Goal: Information Seeking & Learning: Learn about a topic

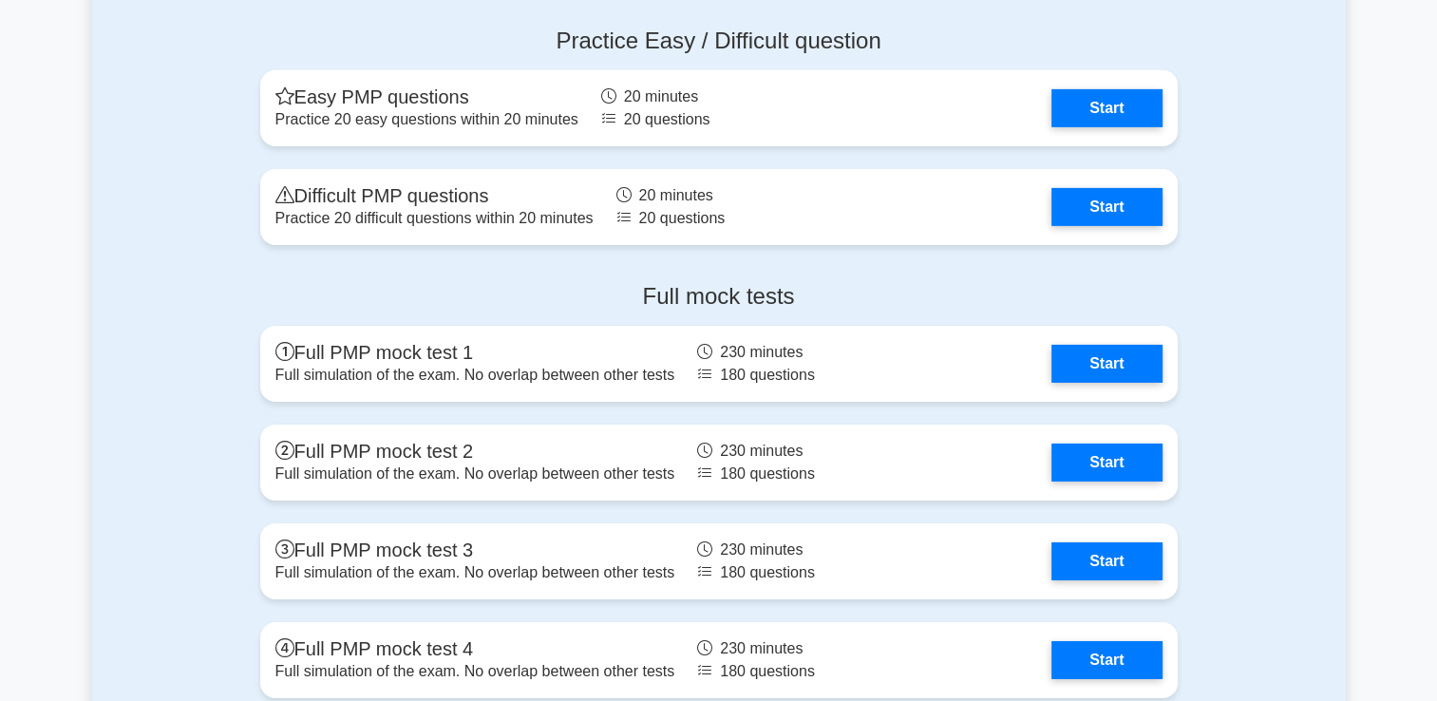
scroll to position [6161, 0]
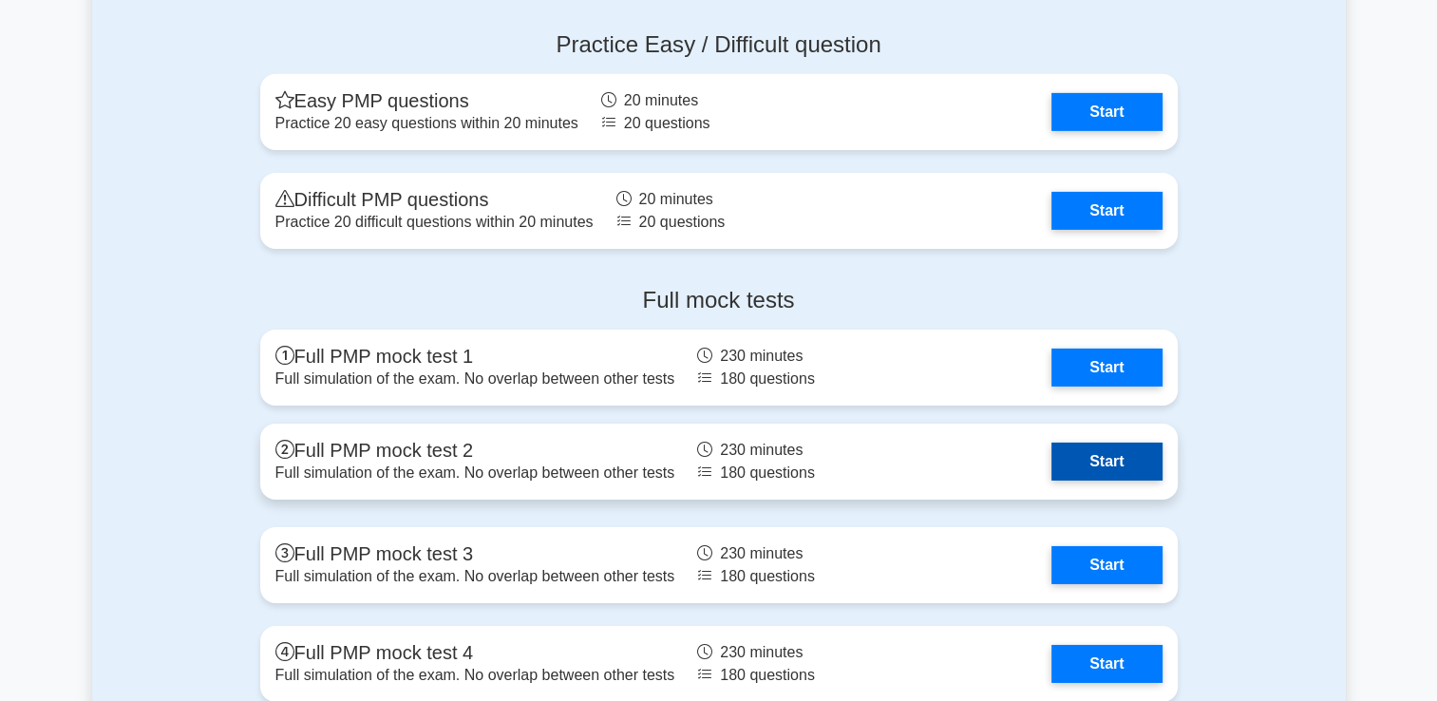
click at [1101, 457] on link "Start" at bounding box center [1107, 462] width 110 height 38
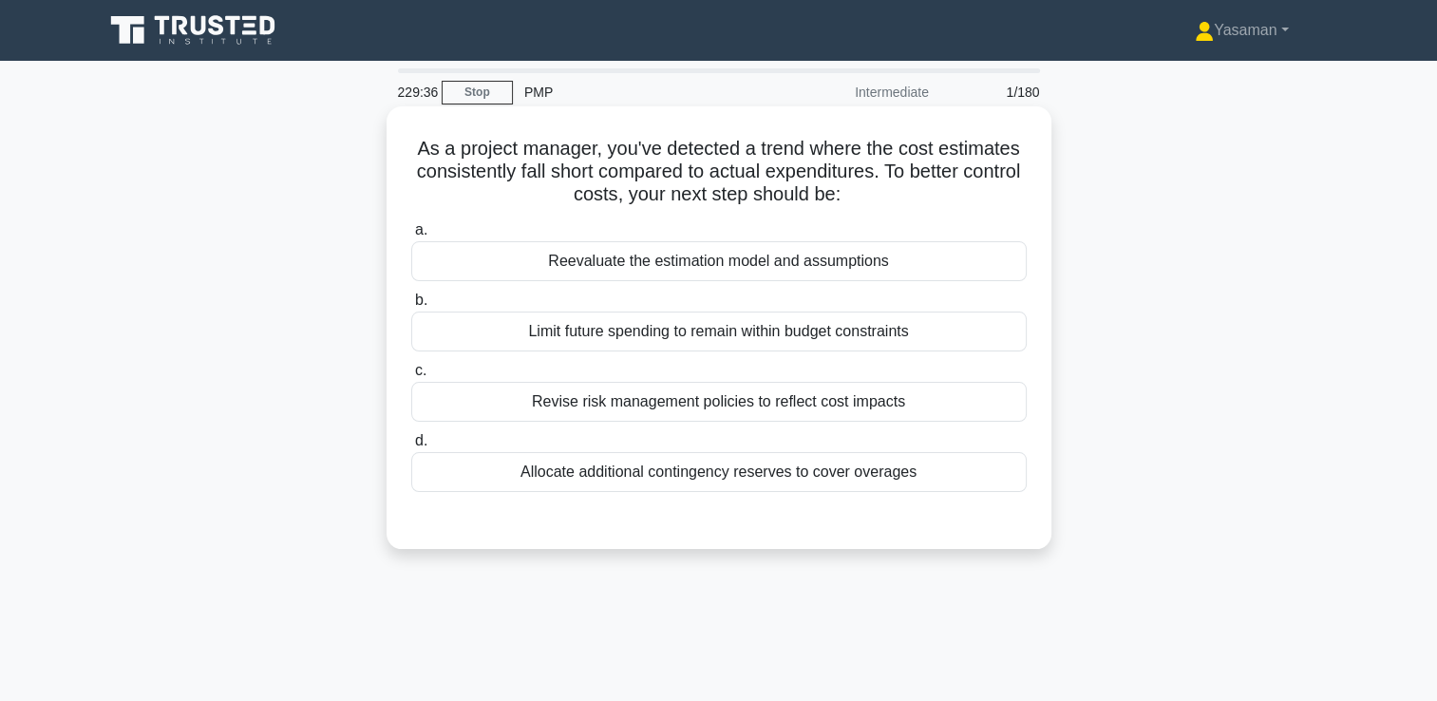
click at [937, 475] on div "Allocate additional contingency reserves to cover overages" at bounding box center [719, 472] width 616 height 40
click at [411, 447] on input "d. Allocate additional contingency reserves to cover overages" at bounding box center [411, 441] width 0 height 12
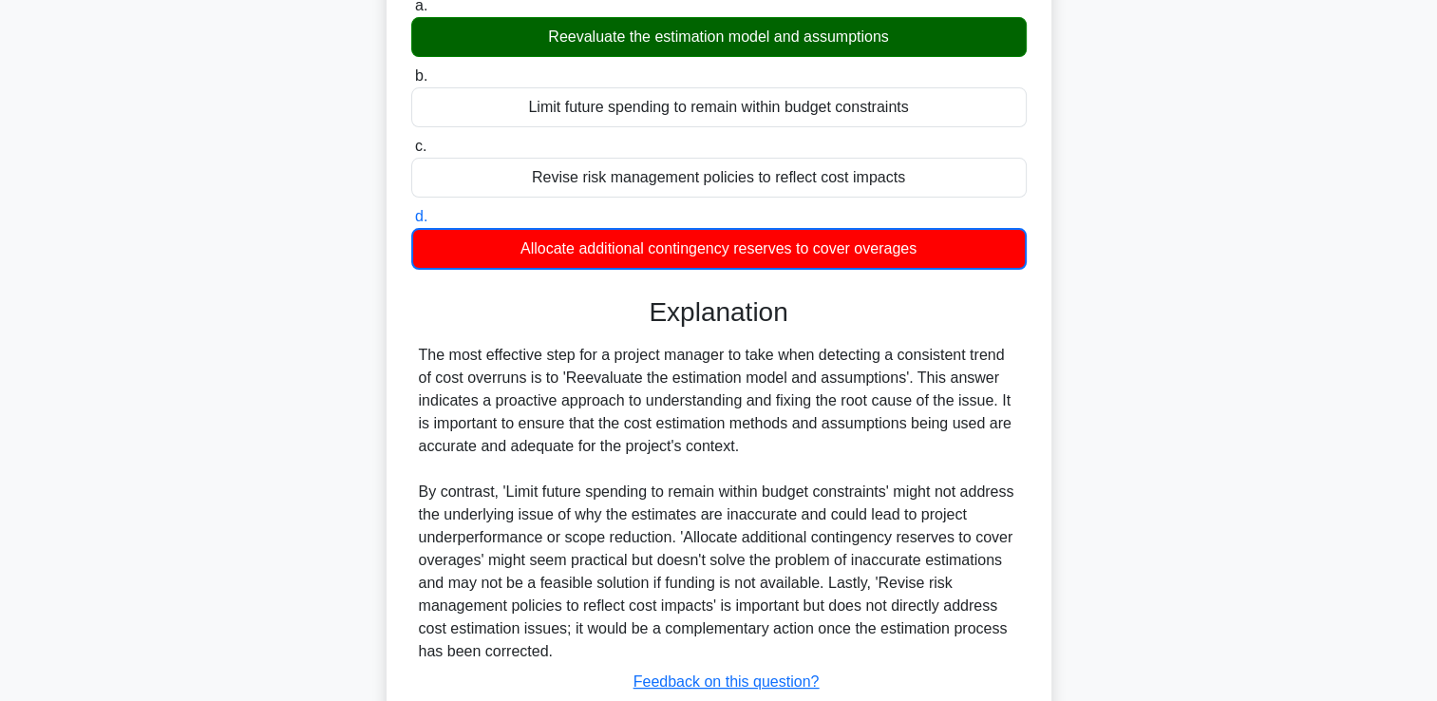
scroll to position [356, 0]
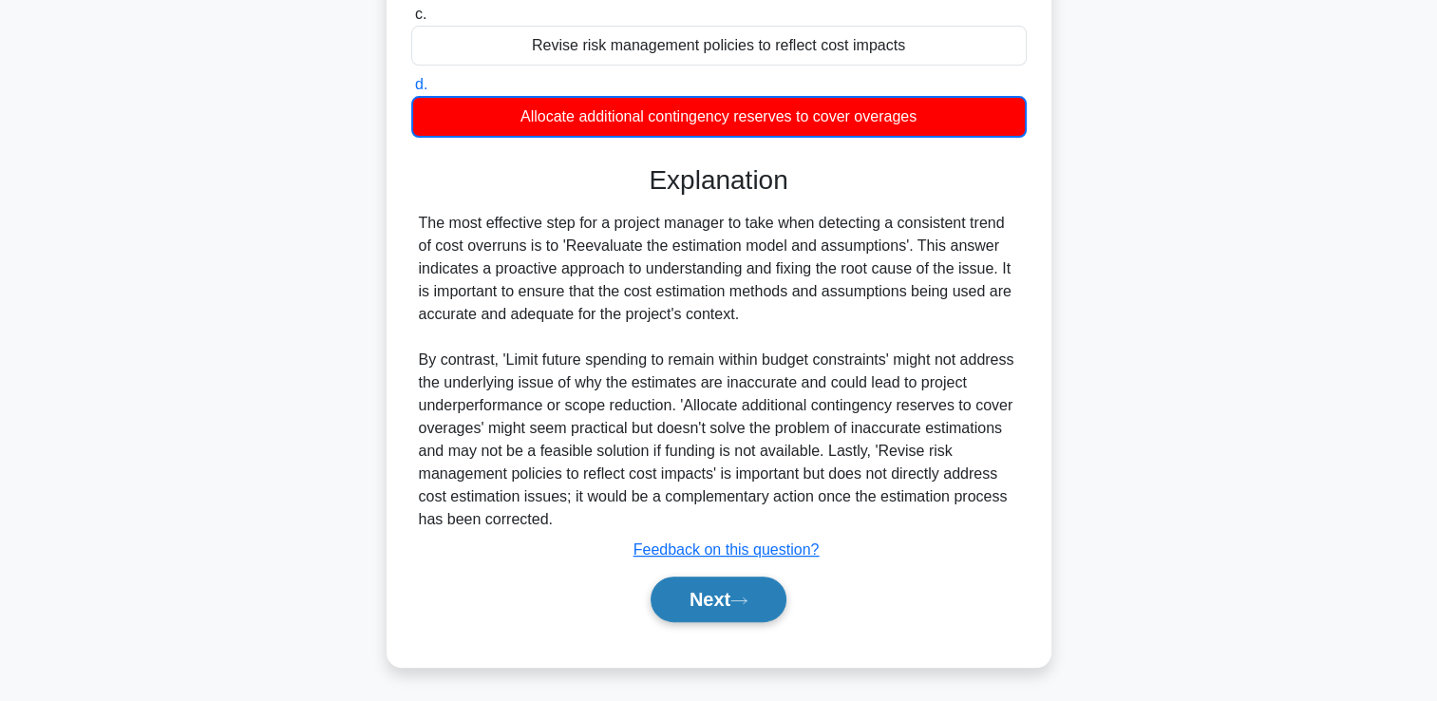
click at [733, 587] on button "Next" at bounding box center [719, 600] width 136 height 46
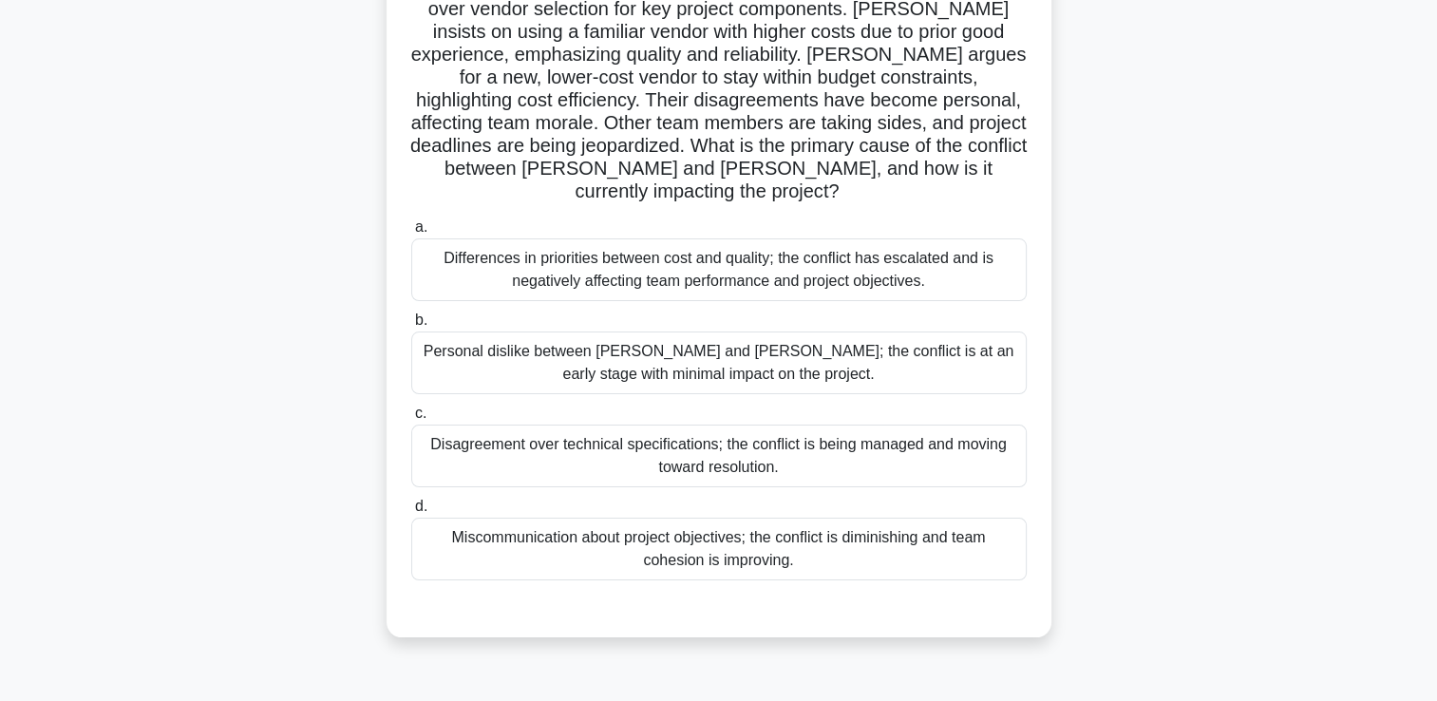
scroll to position [186, 0]
click at [656, 237] on div "Differences in priorities between cost and quality; the conflict has escalated …" at bounding box center [719, 268] width 616 height 63
click at [411, 233] on input "a. Differences in priorities between cost and quality; the conflict has escalat…" at bounding box center [411, 226] width 0 height 12
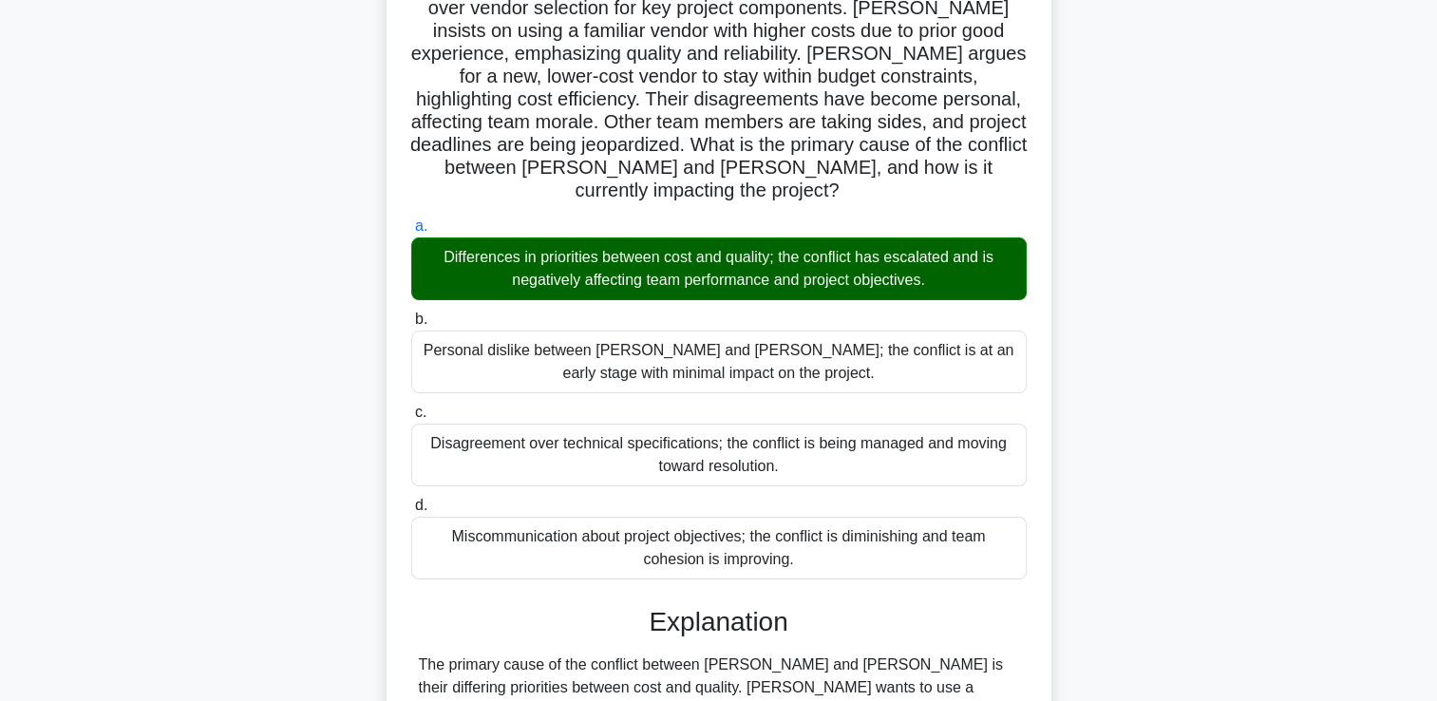
scroll to position [446, 0]
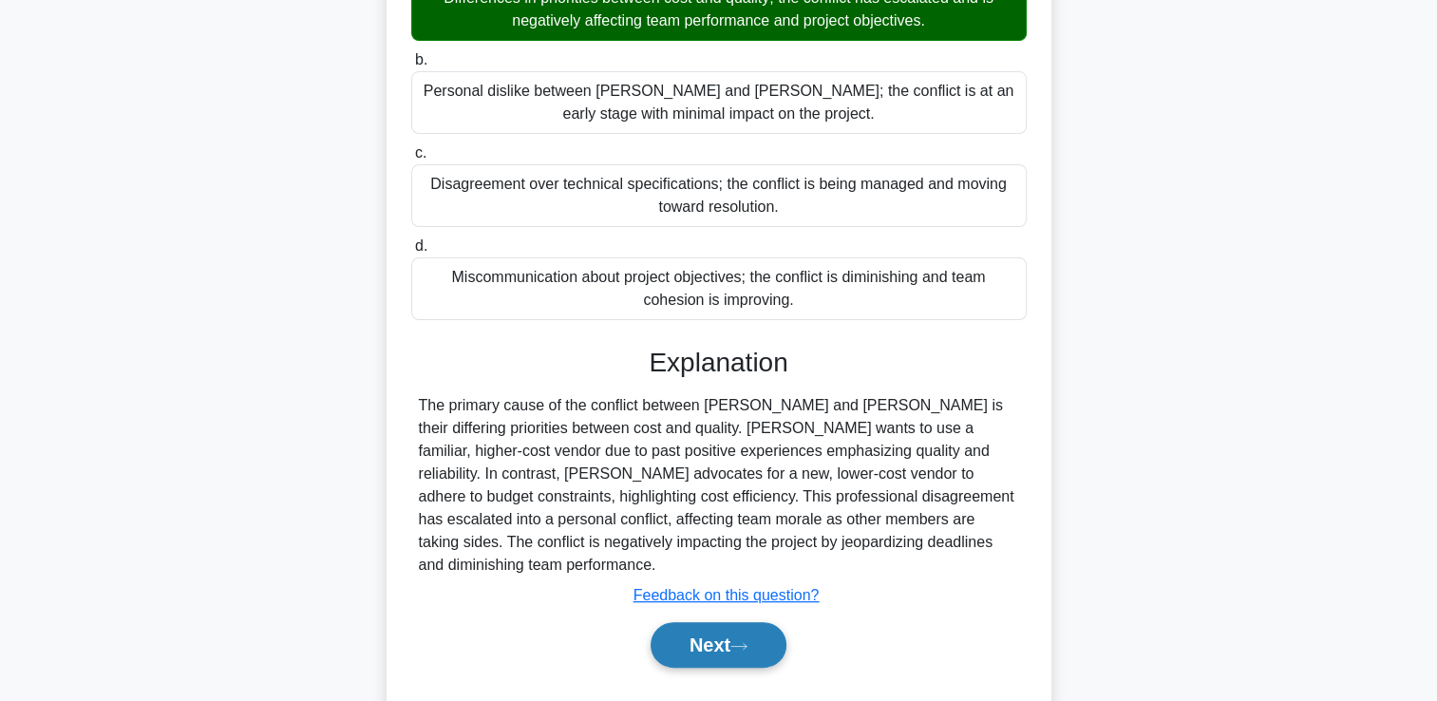
click at [712, 622] on button "Next" at bounding box center [719, 645] width 136 height 46
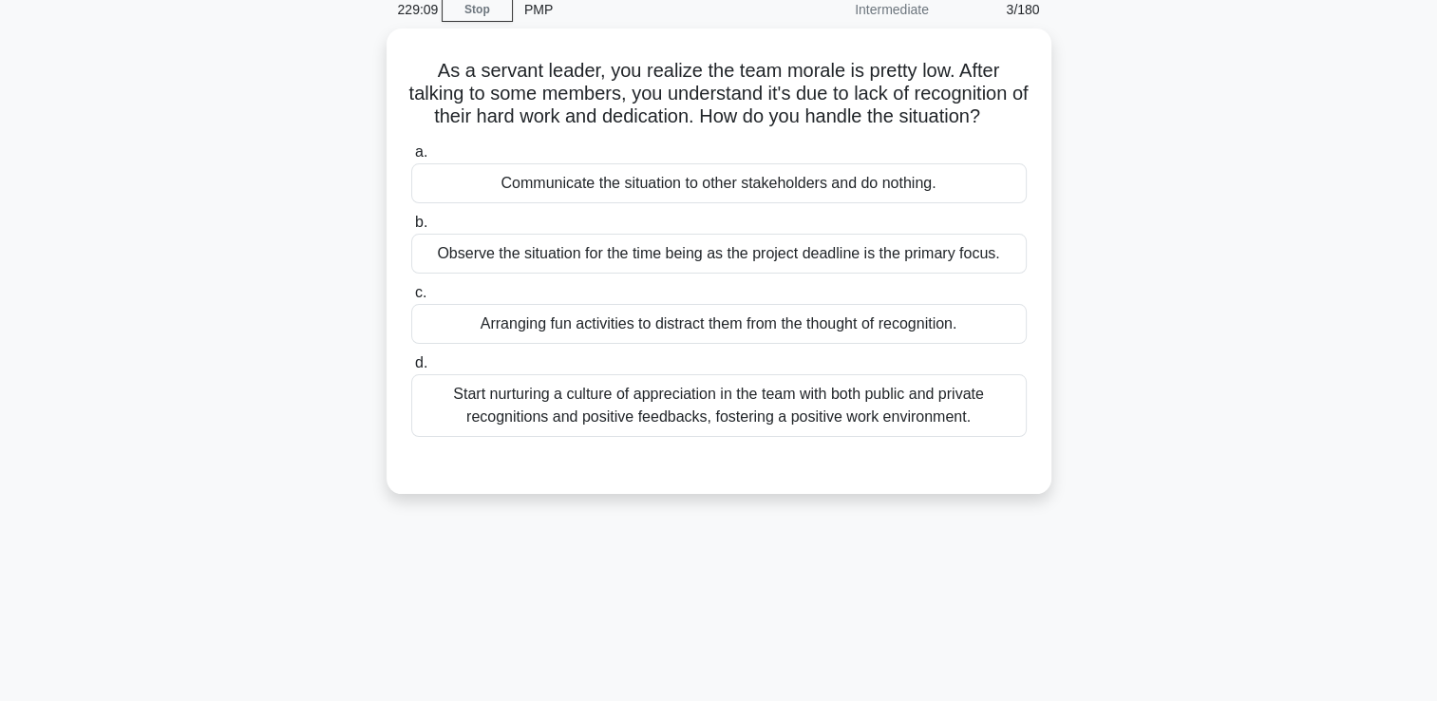
scroll to position [34, 0]
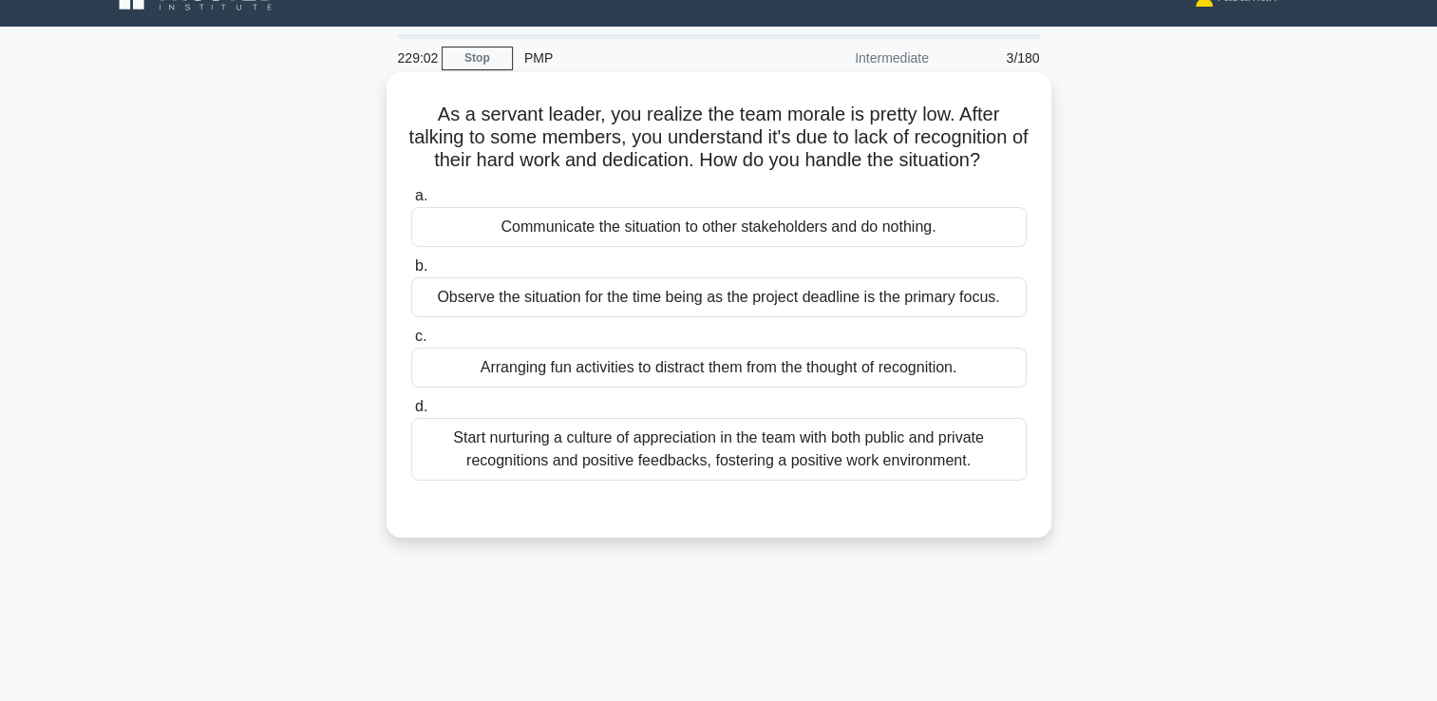
click at [675, 481] on div "Start nurturing a culture of appreciation in the team with both public and priv…" at bounding box center [719, 449] width 616 height 63
click at [411, 413] on input "d. Start nurturing a culture of appreciation in the team with both public and p…" at bounding box center [411, 407] width 0 height 12
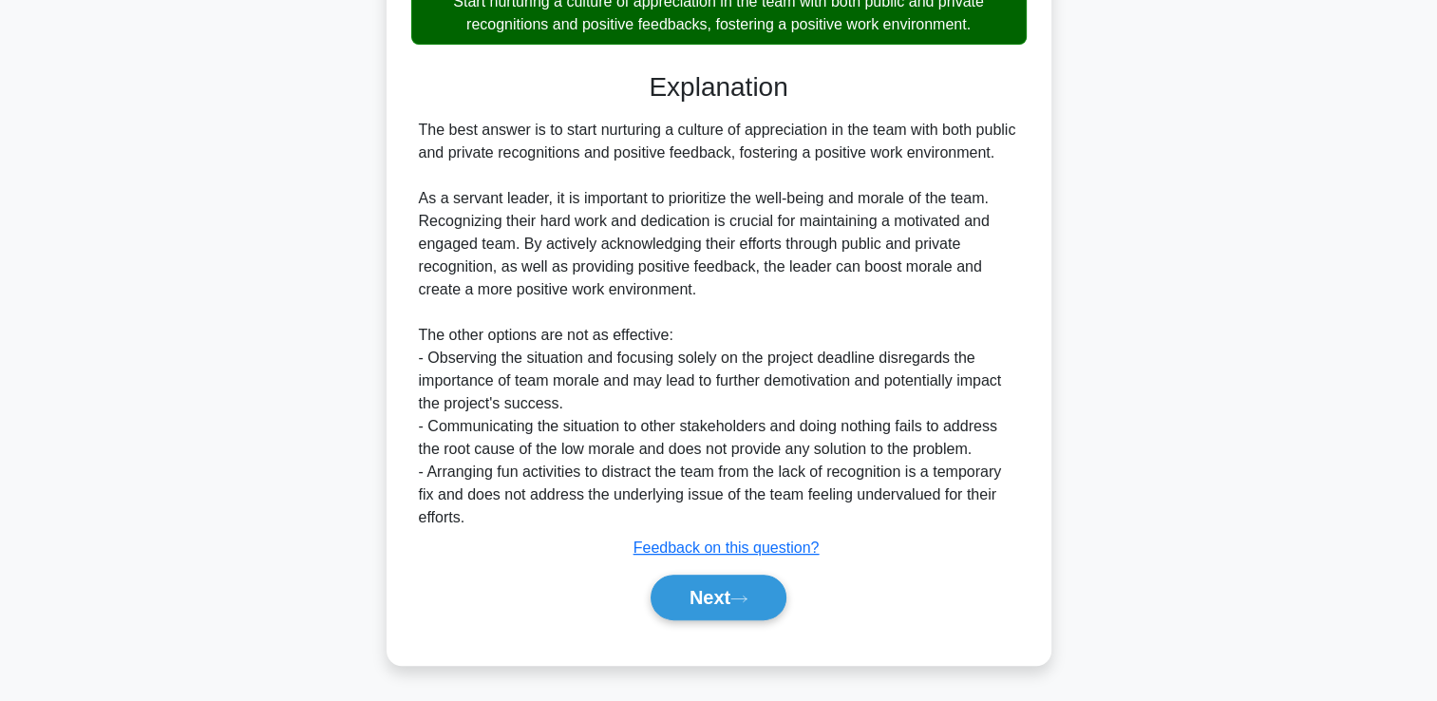
scroll to position [514, 0]
click at [706, 607] on button "Next" at bounding box center [719, 598] width 136 height 46
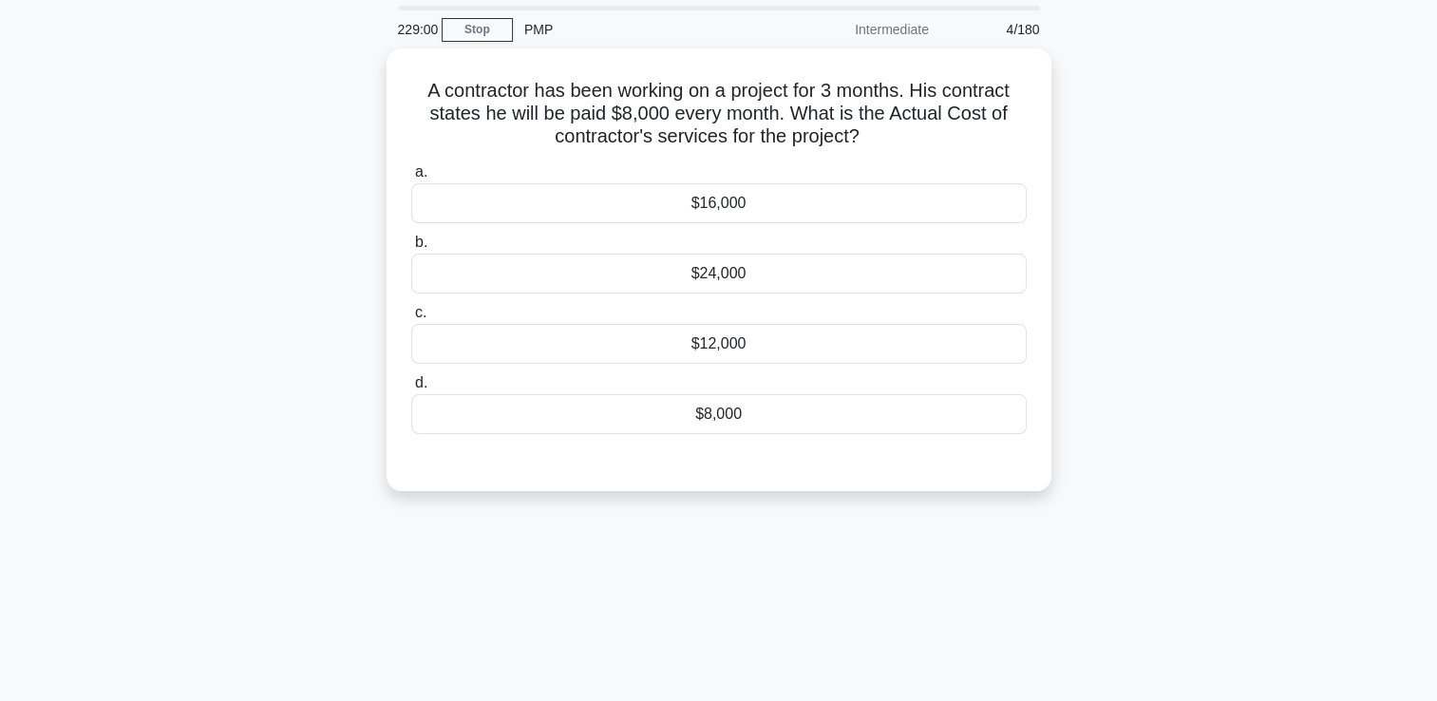
scroll to position [55, 0]
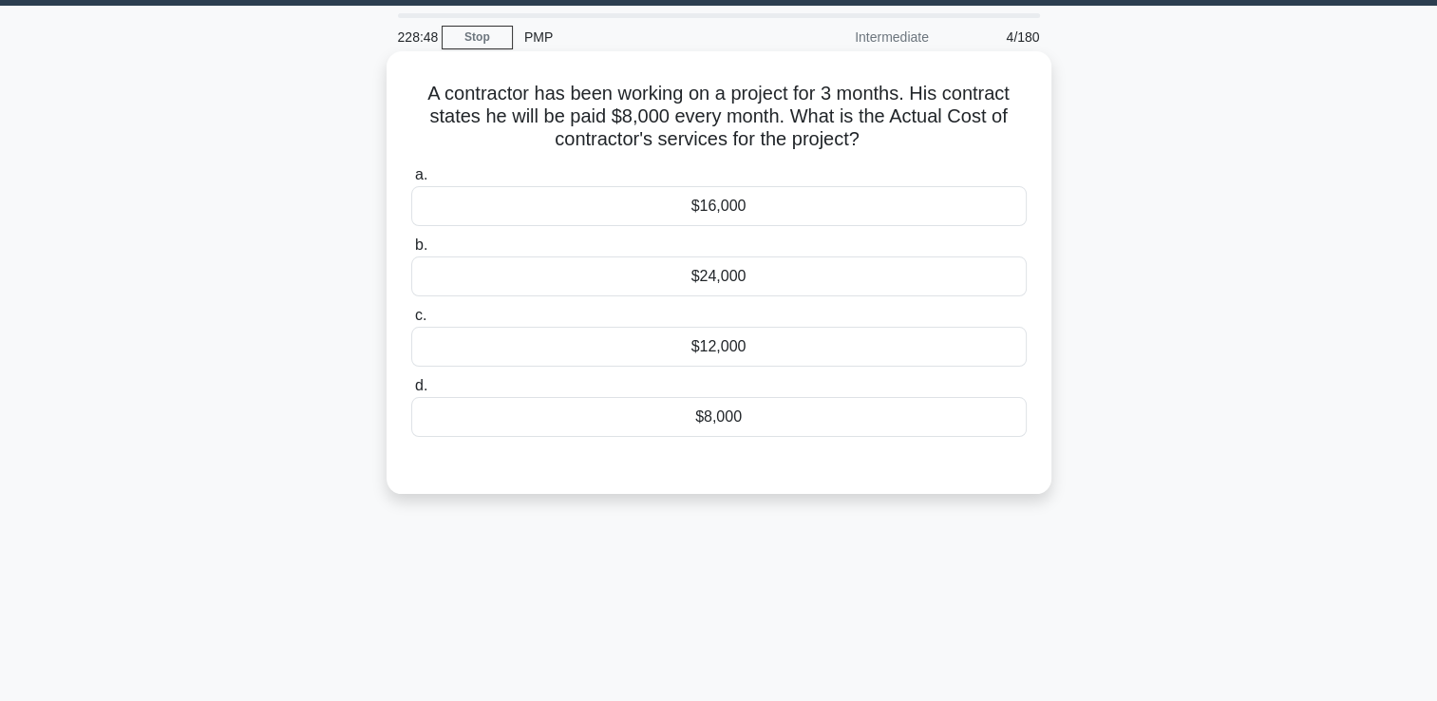
click at [755, 290] on div "$24,000" at bounding box center [719, 276] width 616 height 40
click at [411, 252] on input "b. $24,000" at bounding box center [411, 245] width 0 height 12
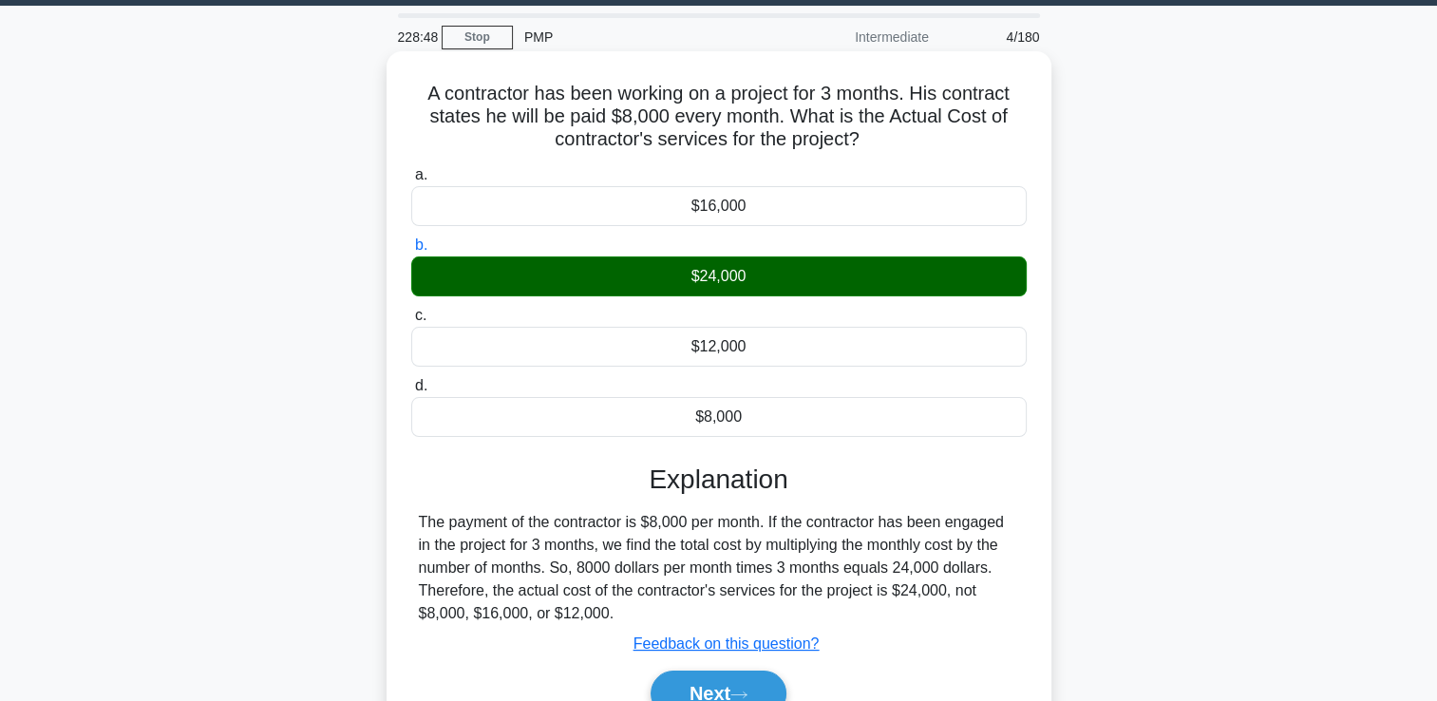
scroll to position [325, 0]
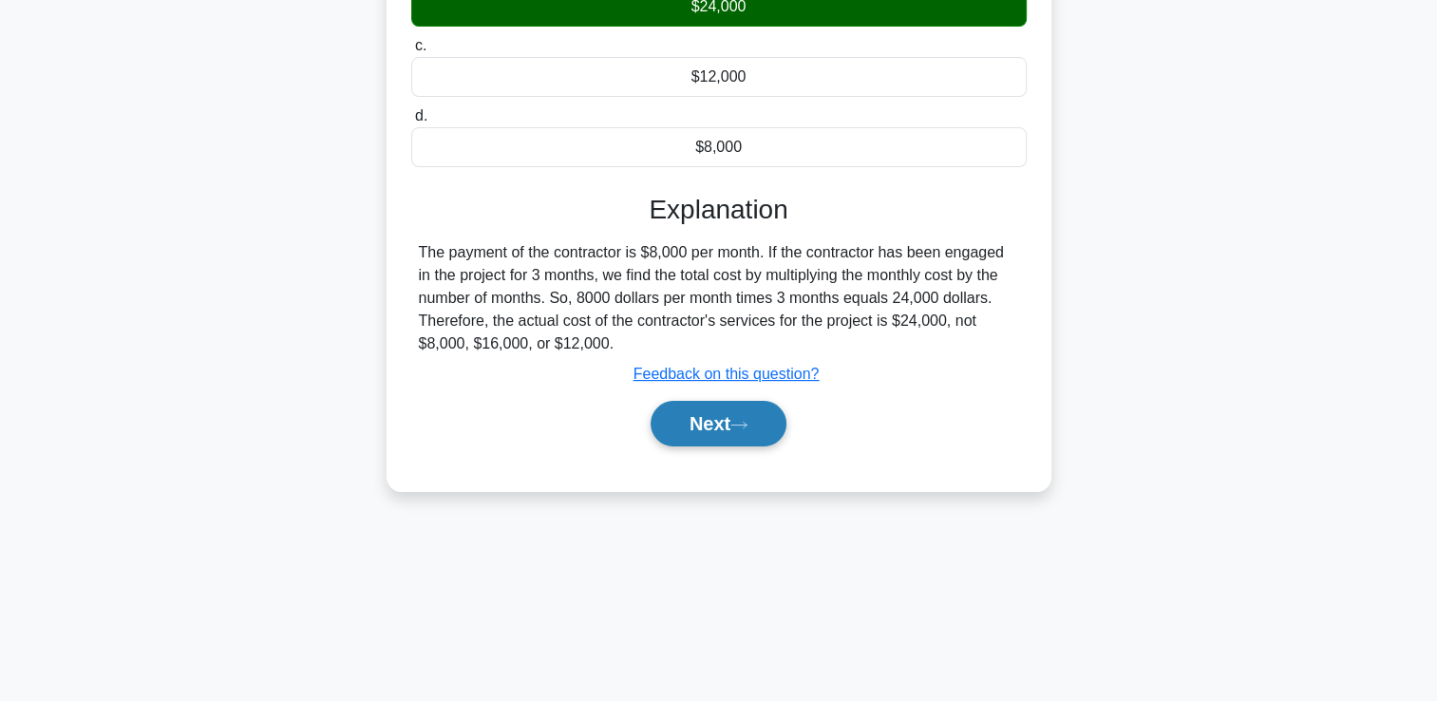
click at [701, 429] on button "Next" at bounding box center [719, 424] width 136 height 46
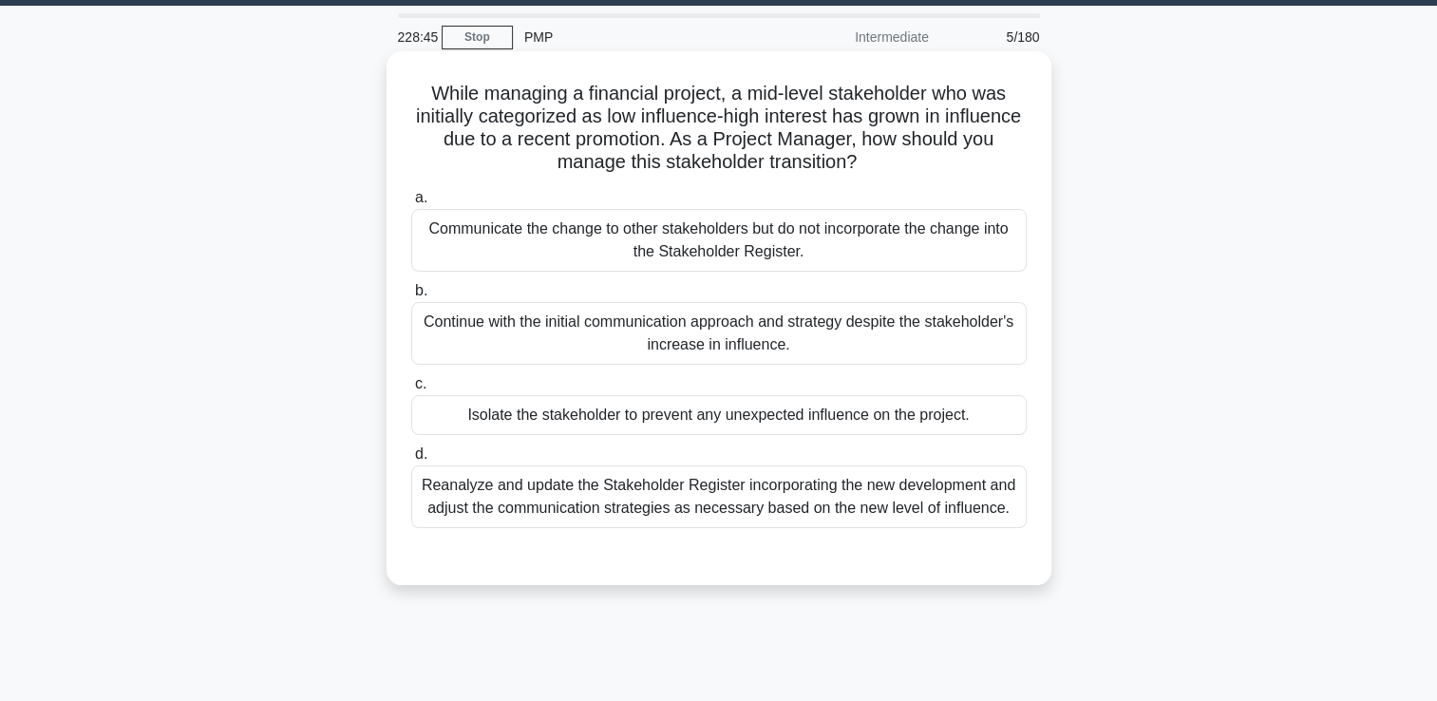
scroll to position [52, 0]
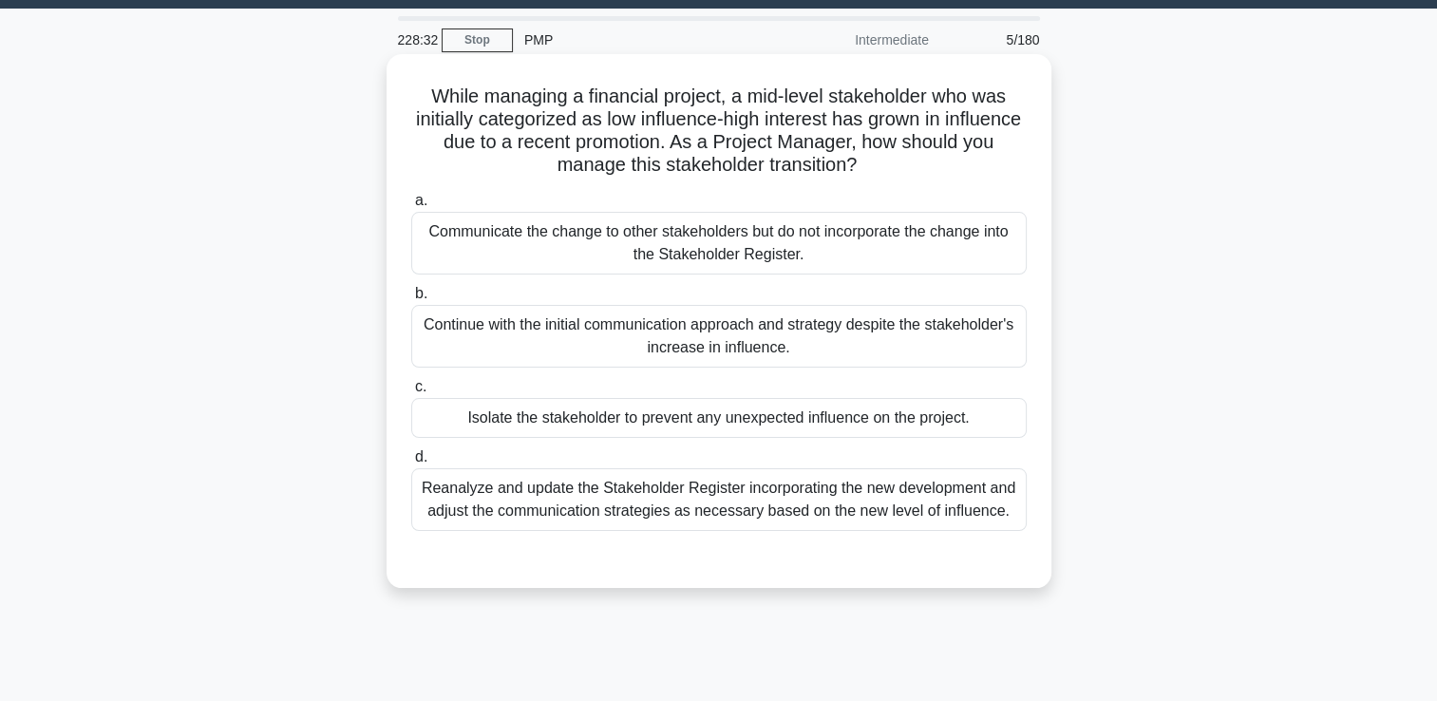
click at [662, 496] on div "Reanalyze and update the Stakeholder Register incorporating the new development…" at bounding box center [719, 499] width 616 height 63
click at [411, 464] on input "d. Reanalyze and update the Stakeholder Register incorporating the new developm…" at bounding box center [411, 457] width 0 height 12
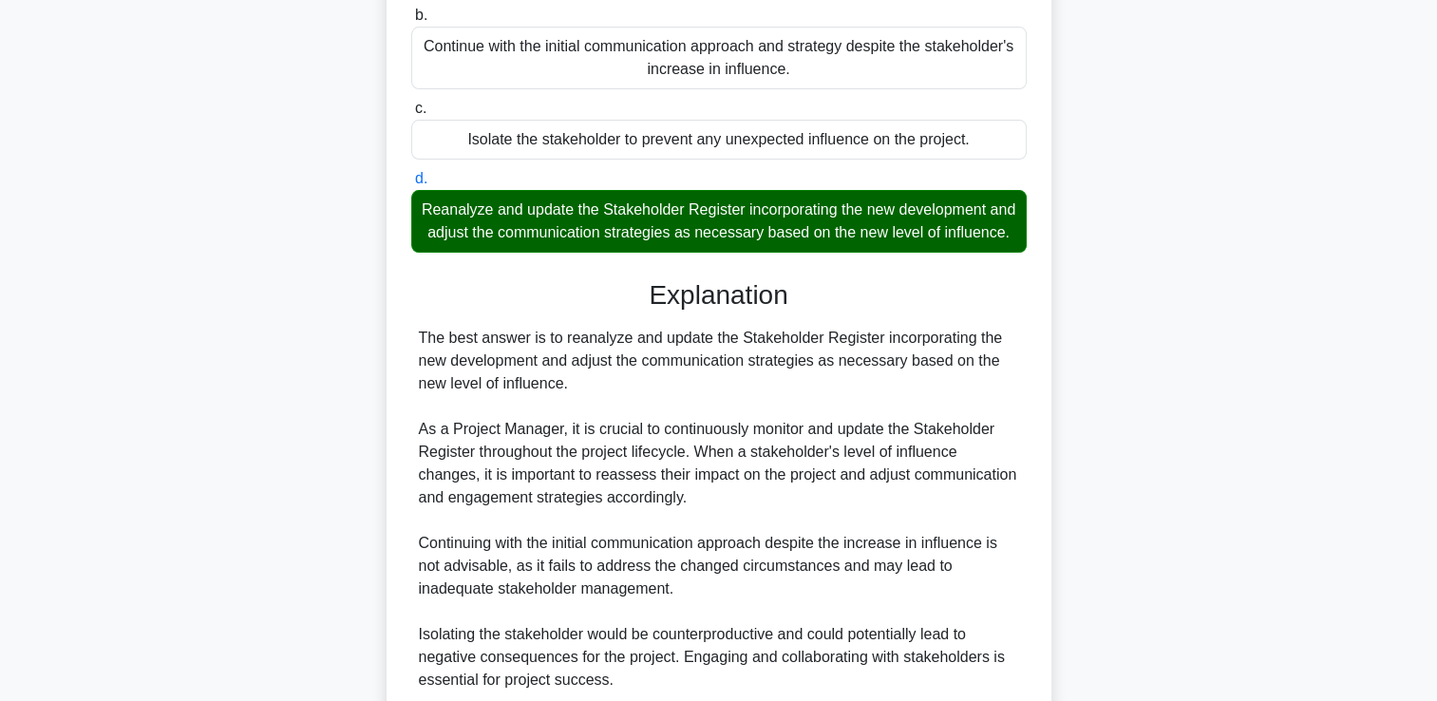
scroll to position [530, 0]
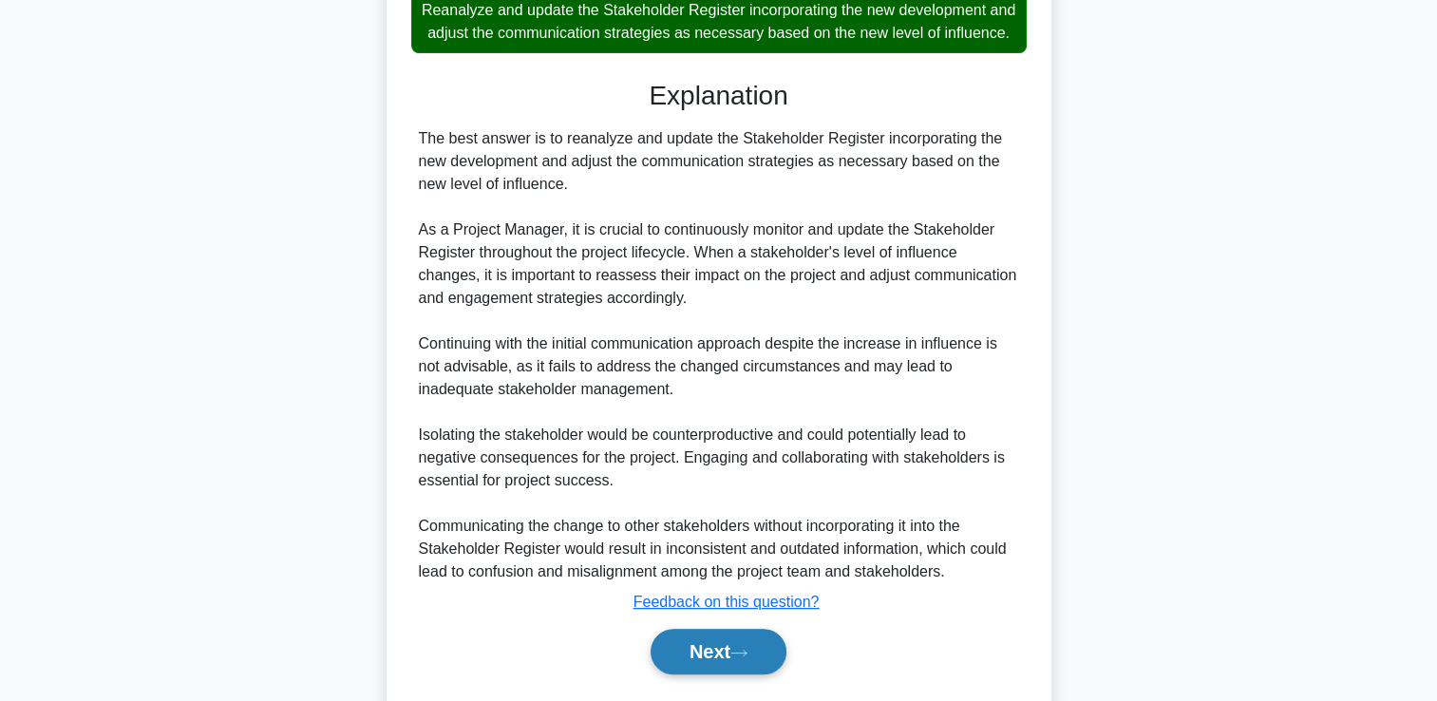
click at [691, 674] on button "Next" at bounding box center [719, 652] width 136 height 46
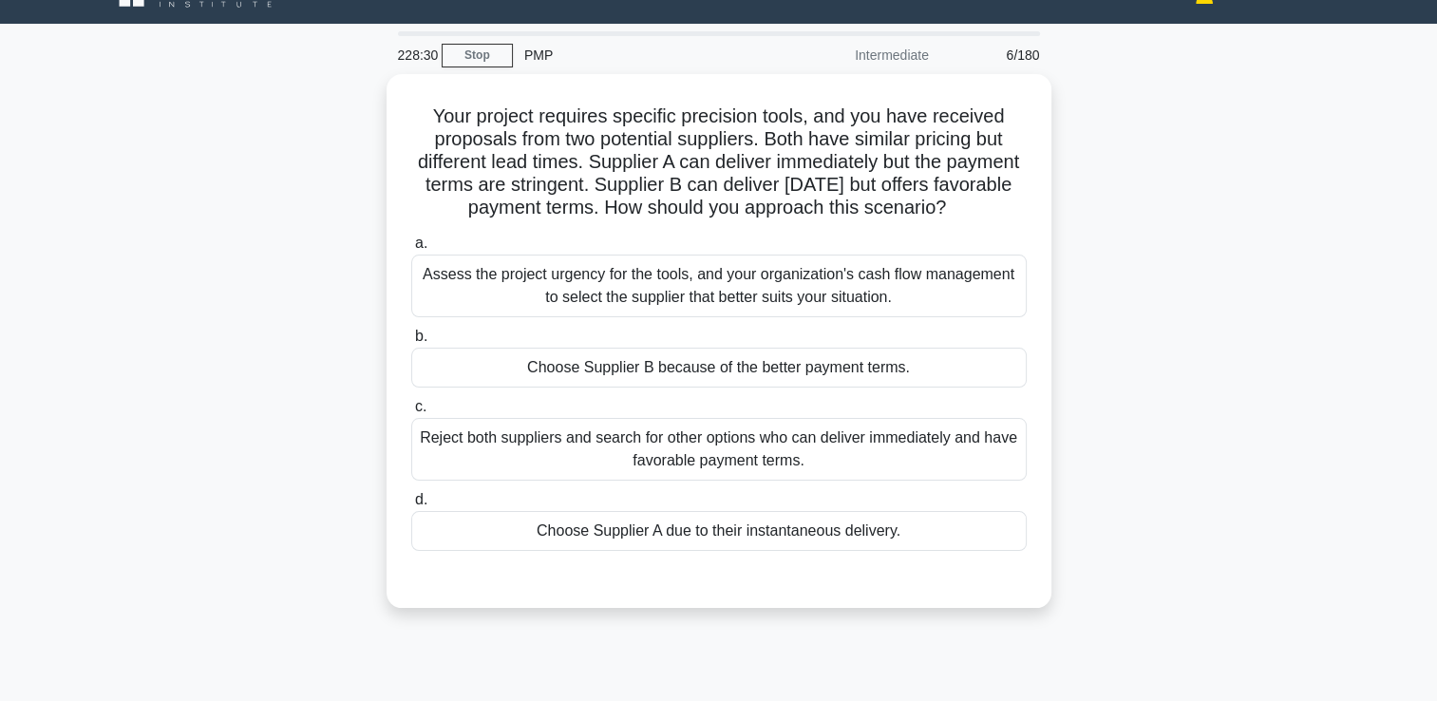
scroll to position [0, 0]
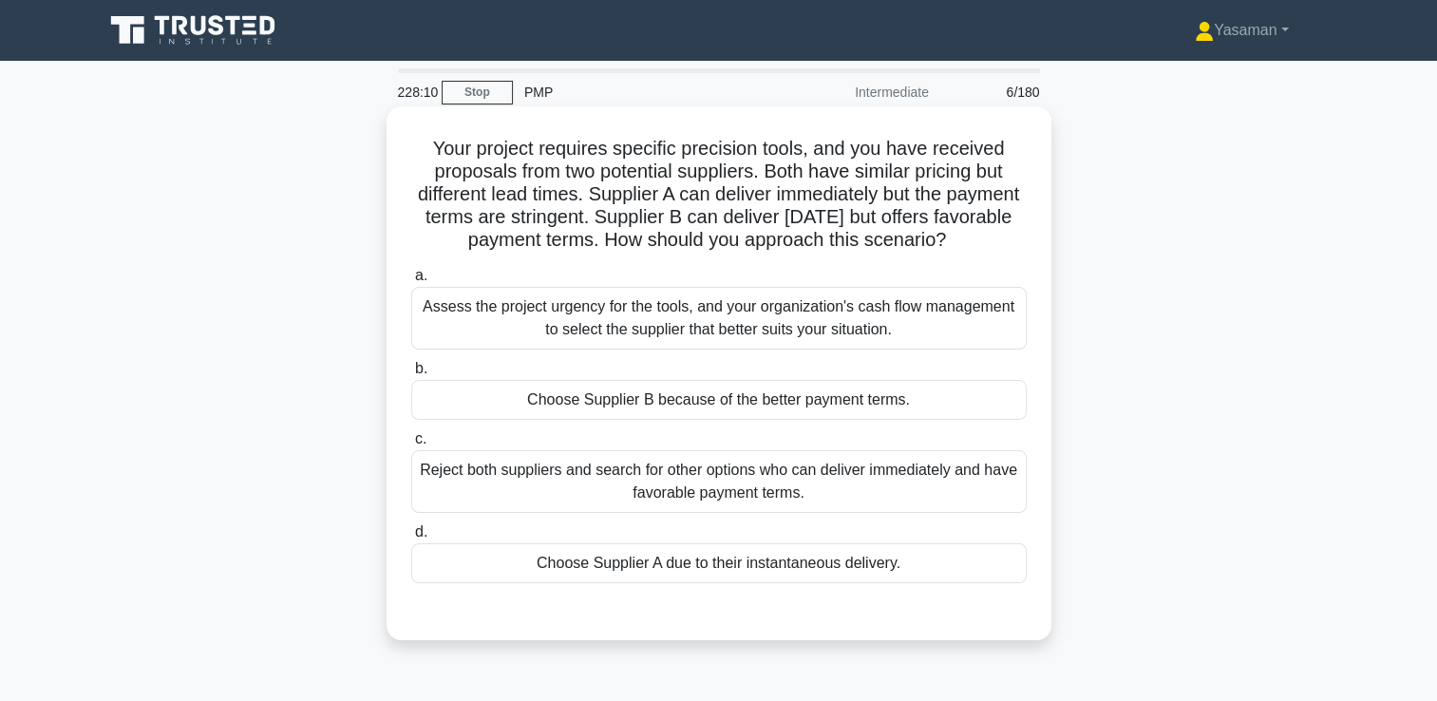
click at [718, 336] on div "Assess the project urgency for the tools, and your organization's cash flow man…" at bounding box center [719, 318] width 616 height 63
click at [411, 282] on input "a. Assess the project urgency for the tools, and your organization's cash flow …" at bounding box center [411, 276] width 0 height 12
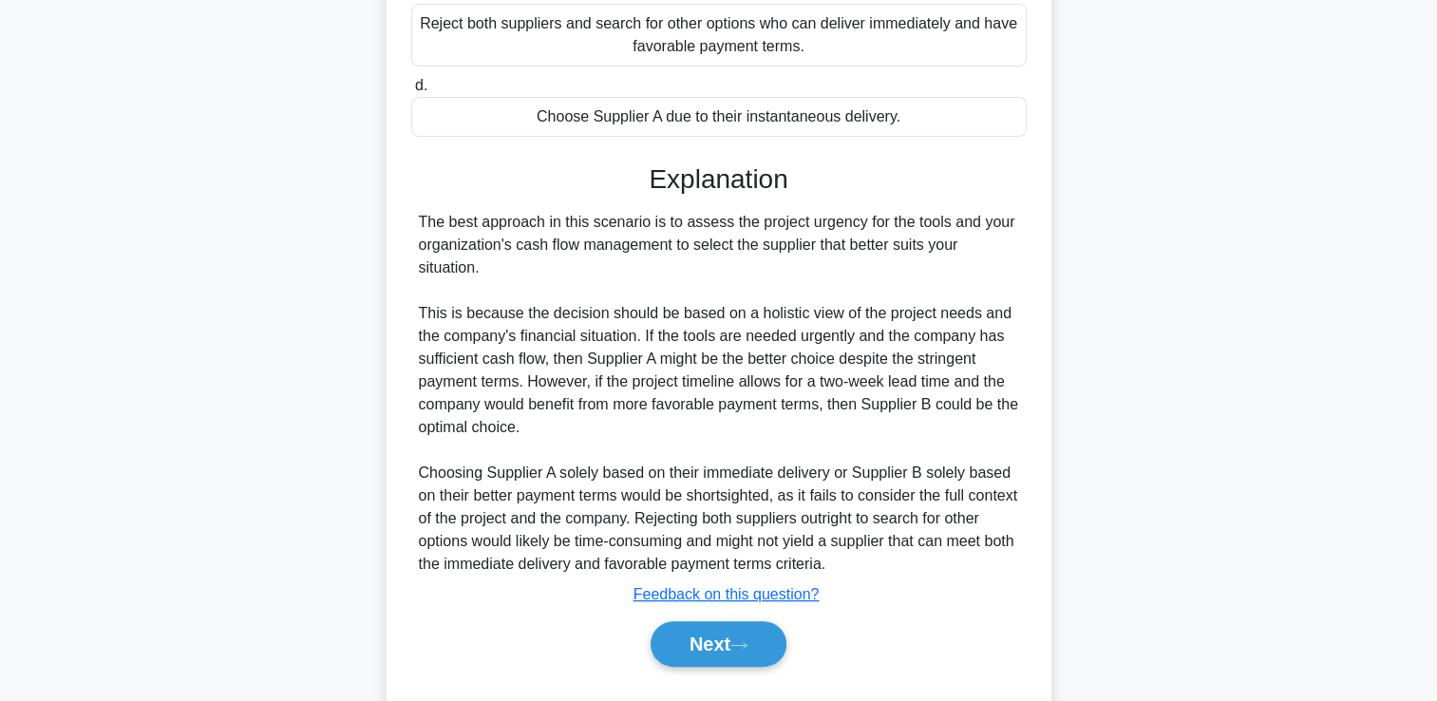
scroll to position [486, 0]
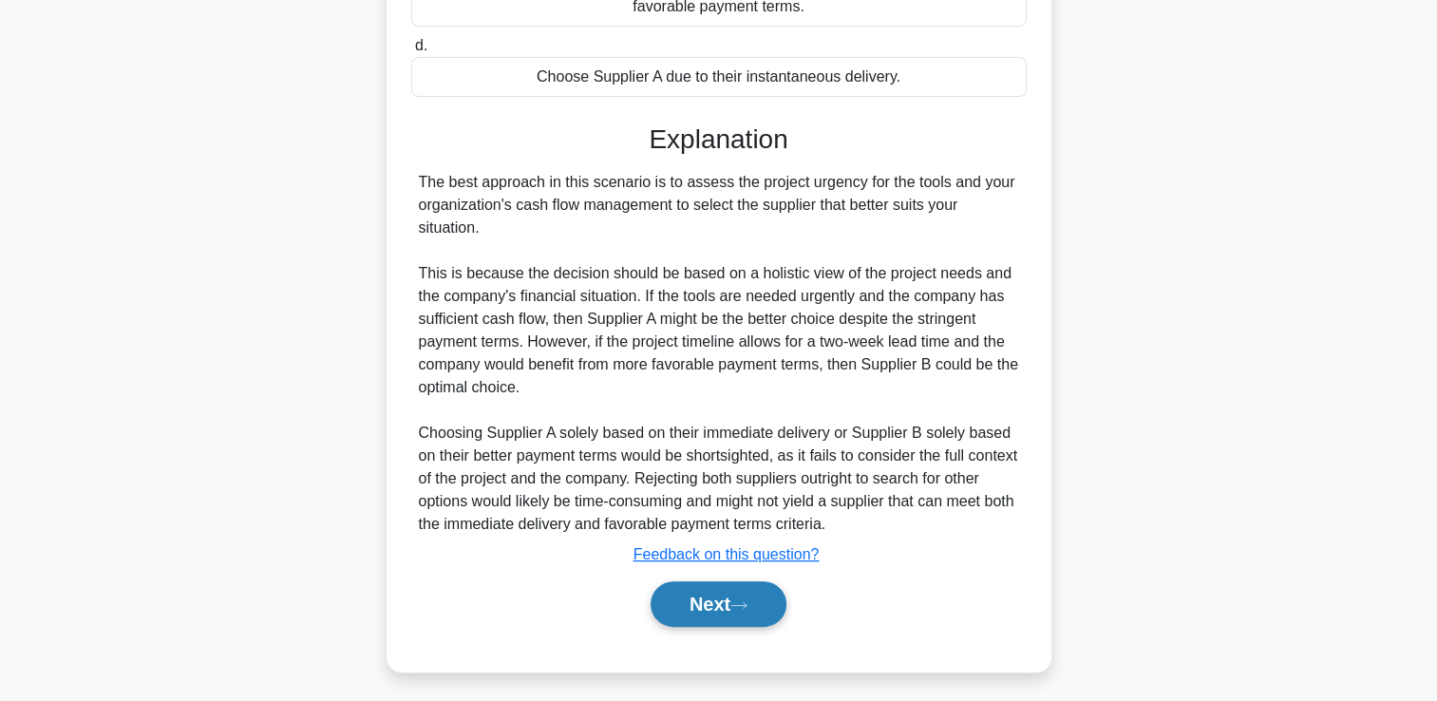
click at [714, 620] on button "Next" at bounding box center [719, 604] width 136 height 46
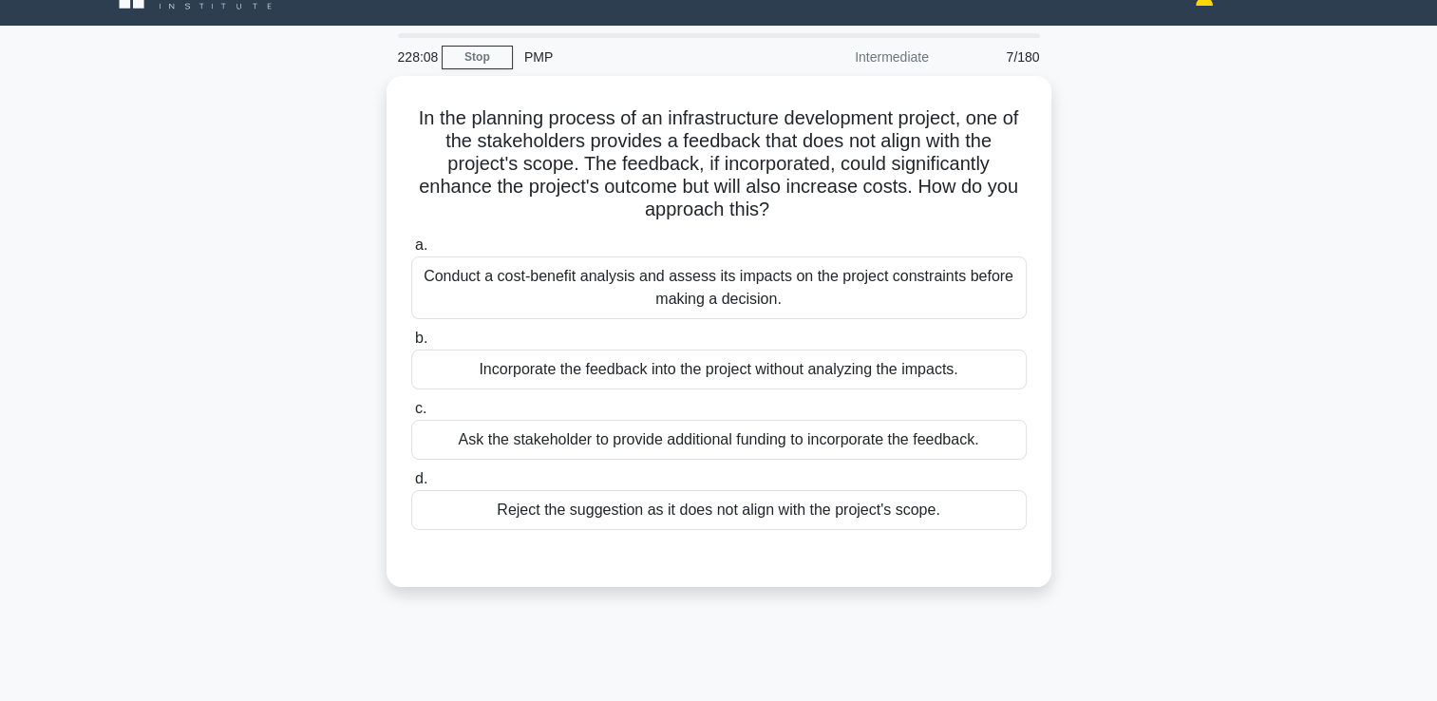
scroll to position [28, 0]
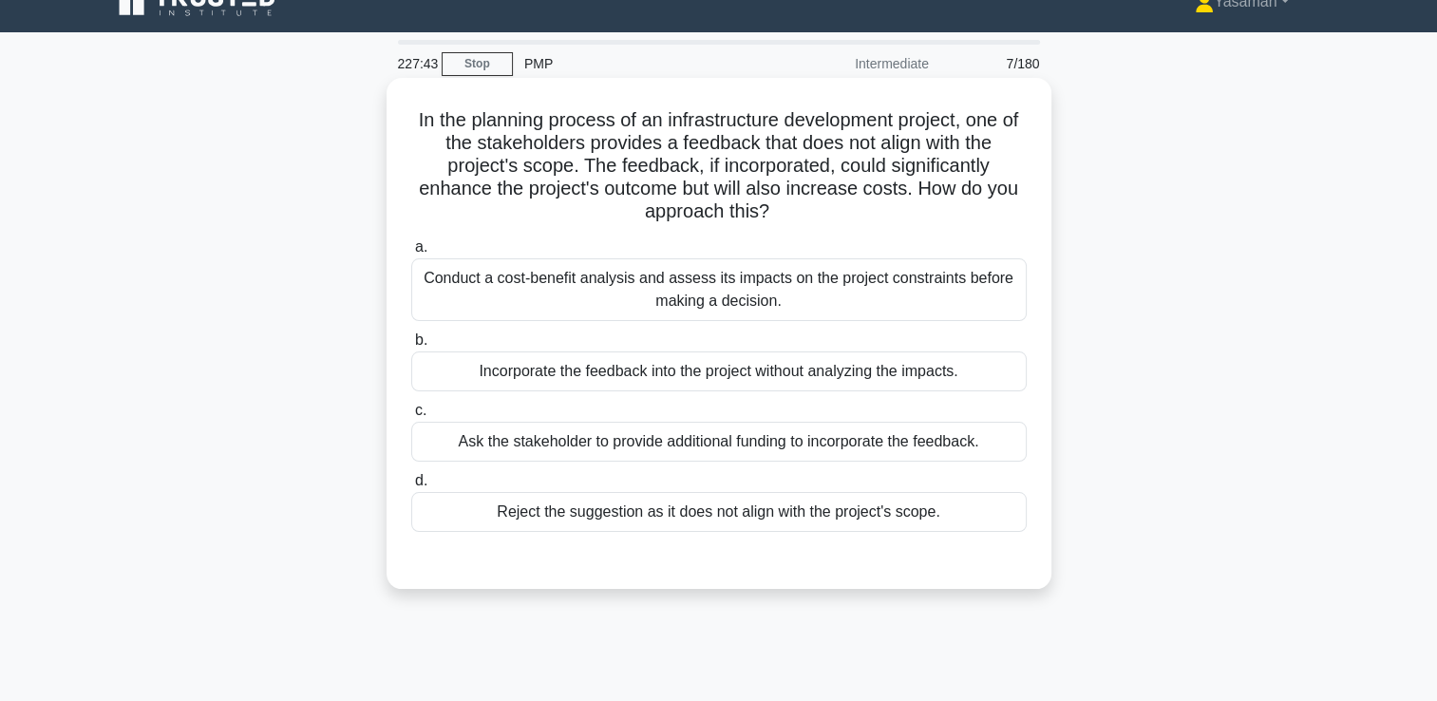
click at [691, 300] on div "Conduct a cost-benefit analysis and assess its impacts on the project constrain…" at bounding box center [719, 289] width 616 height 63
click at [411, 254] on input "a. Conduct a cost-benefit analysis and assess its impacts on the project constr…" at bounding box center [411, 247] width 0 height 12
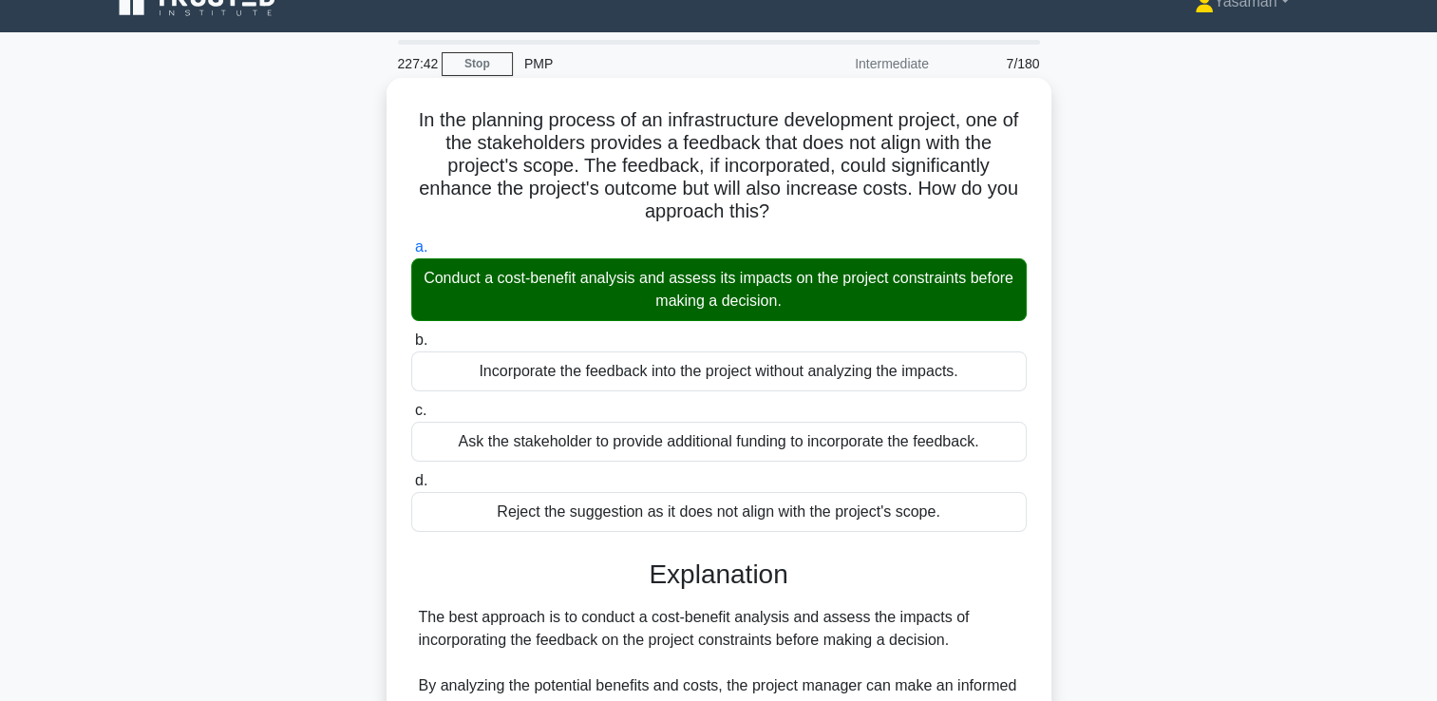
scroll to position [377, 0]
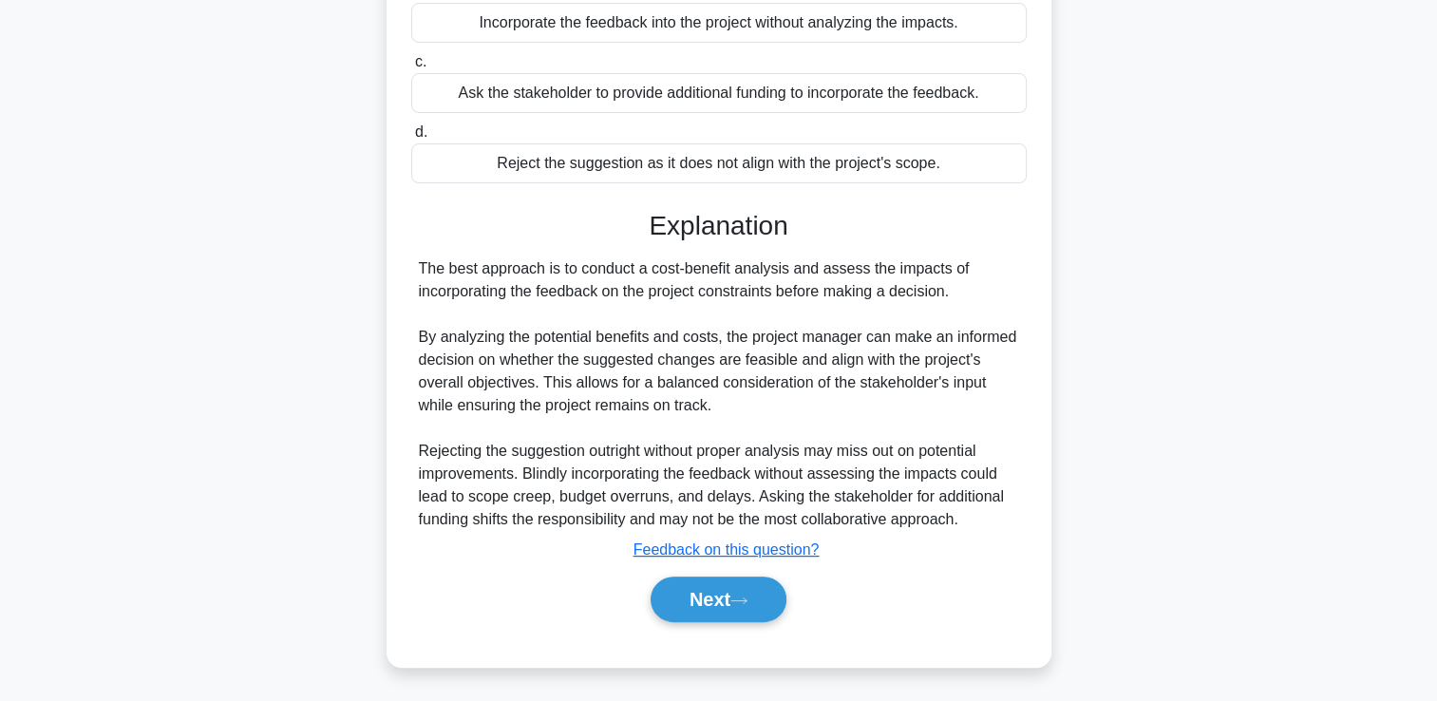
click at [709, 623] on div "Next" at bounding box center [719, 599] width 616 height 61
click at [703, 602] on button "Next" at bounding box center [719, 600] width 136 height 46
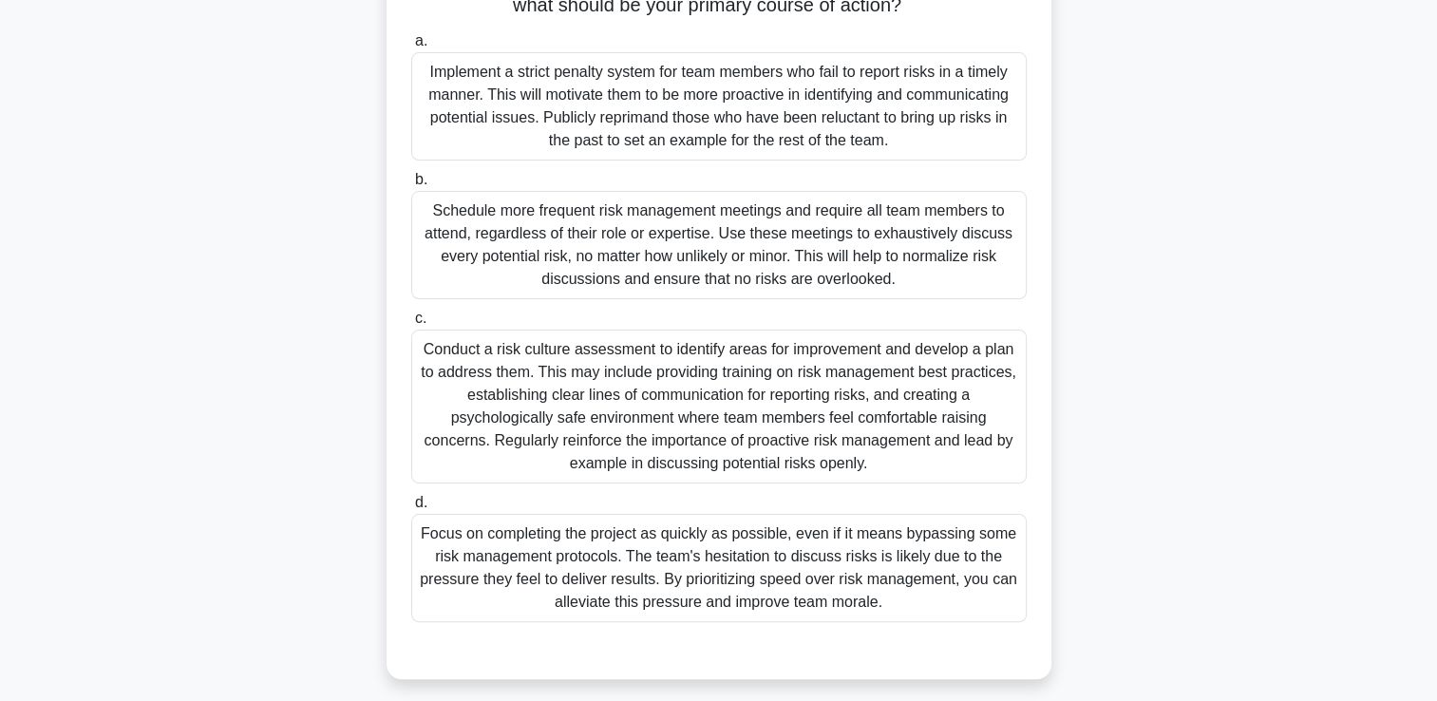
scroll to position [338, 0]
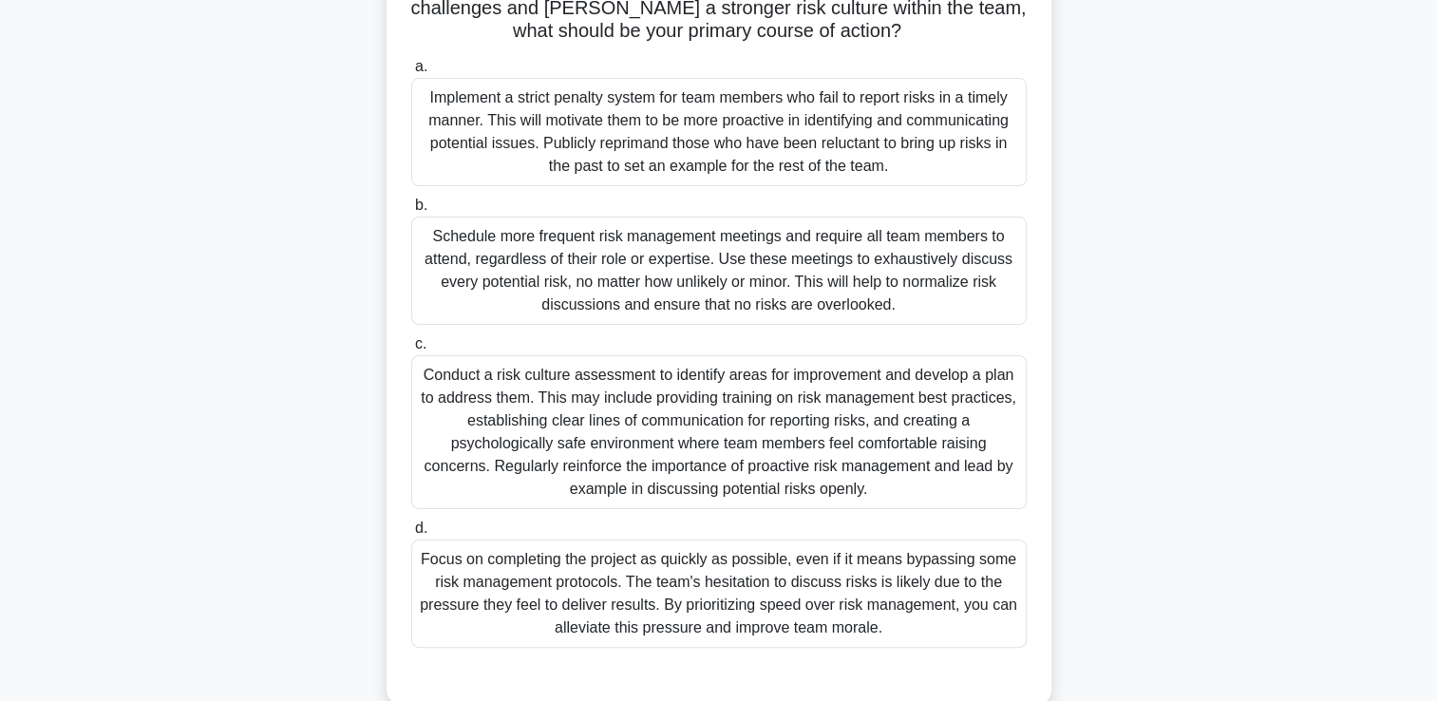
click at [655, 420] on div "Conduct a risk culture assessment to identify areas for improvement and develop…" at bounding box center [719, 432] width 616 height 154
click at [411, 351] on input "c. Conduct a risk culture assessment to identify areas for improvement and deve…" at bounding box center [411, 344] width 0 height 12
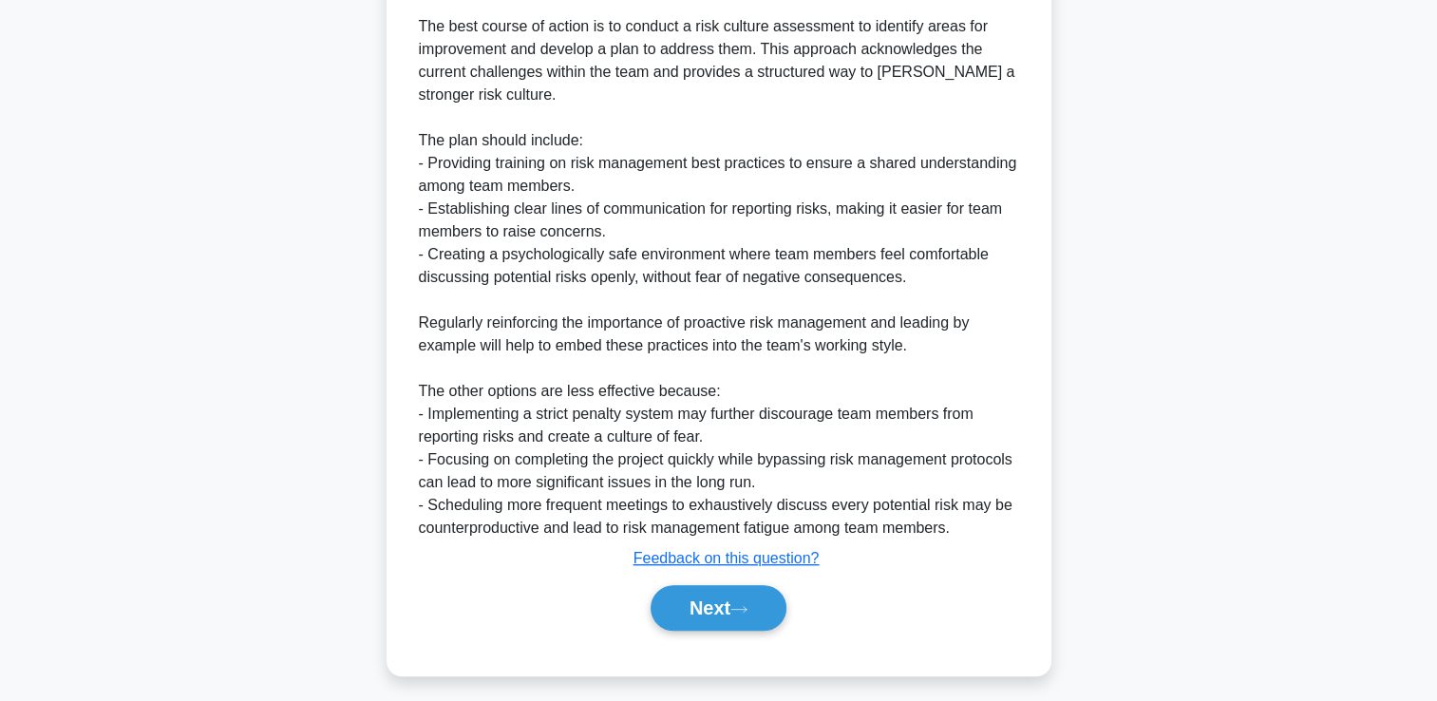
scroll to position [1007, 0]
click at [692, 610] on button "Next" at bounding box center [719, 608] width 136 height 46
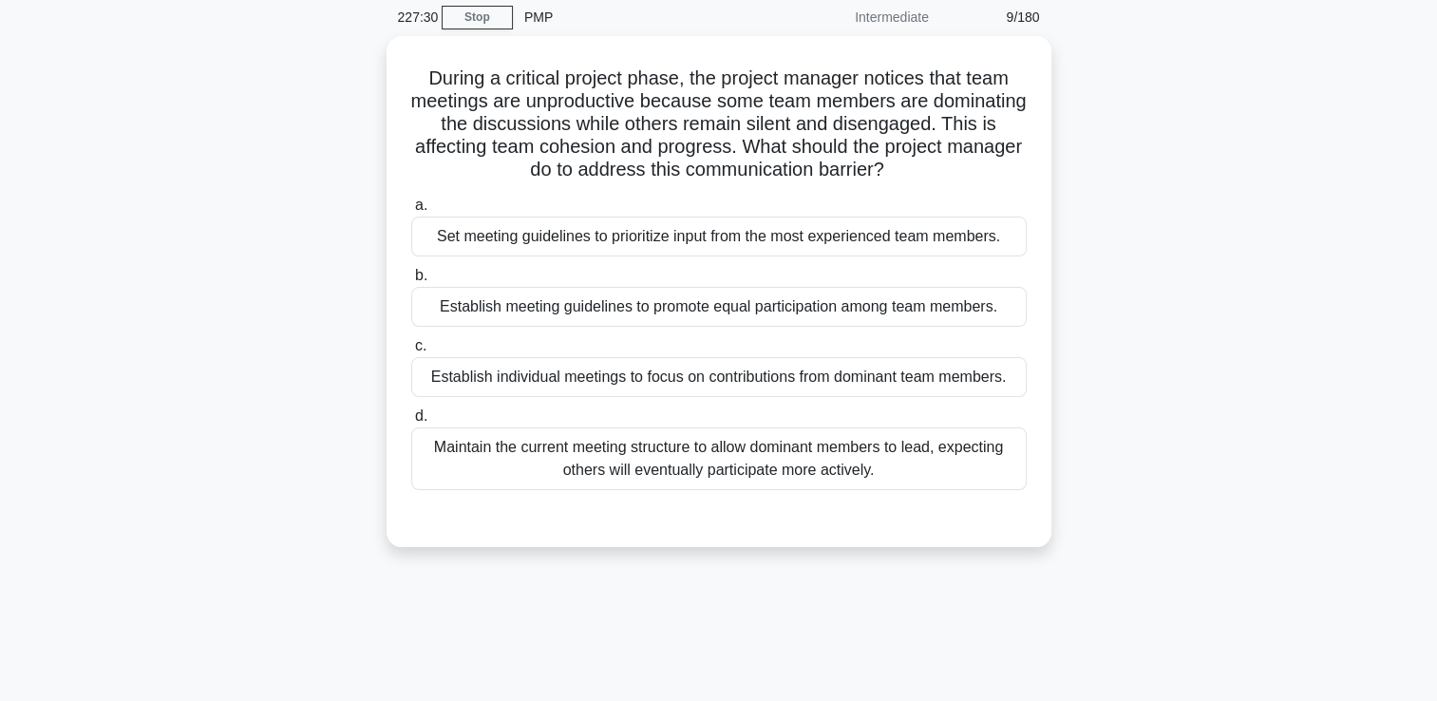
scroll to position [0, 0]
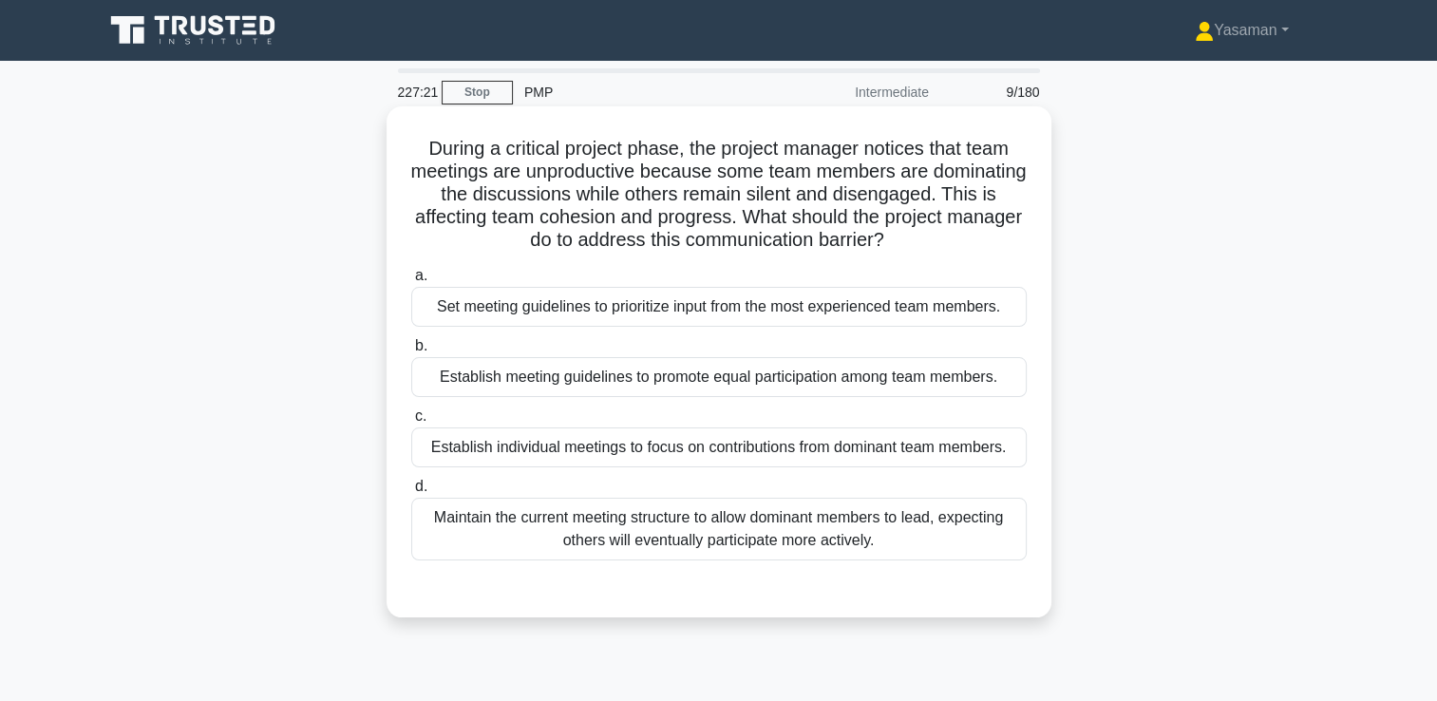
click at [636, 386] on div "Establish meeting guidelines to promote equal participation among team members." at bounding box center [719, 377] width 616 height 40
click at [411, 352] on input "b. Establish meeting guidelines to promote equal participation among team membe…" at bounding box center [411, 346] width 0 height 12
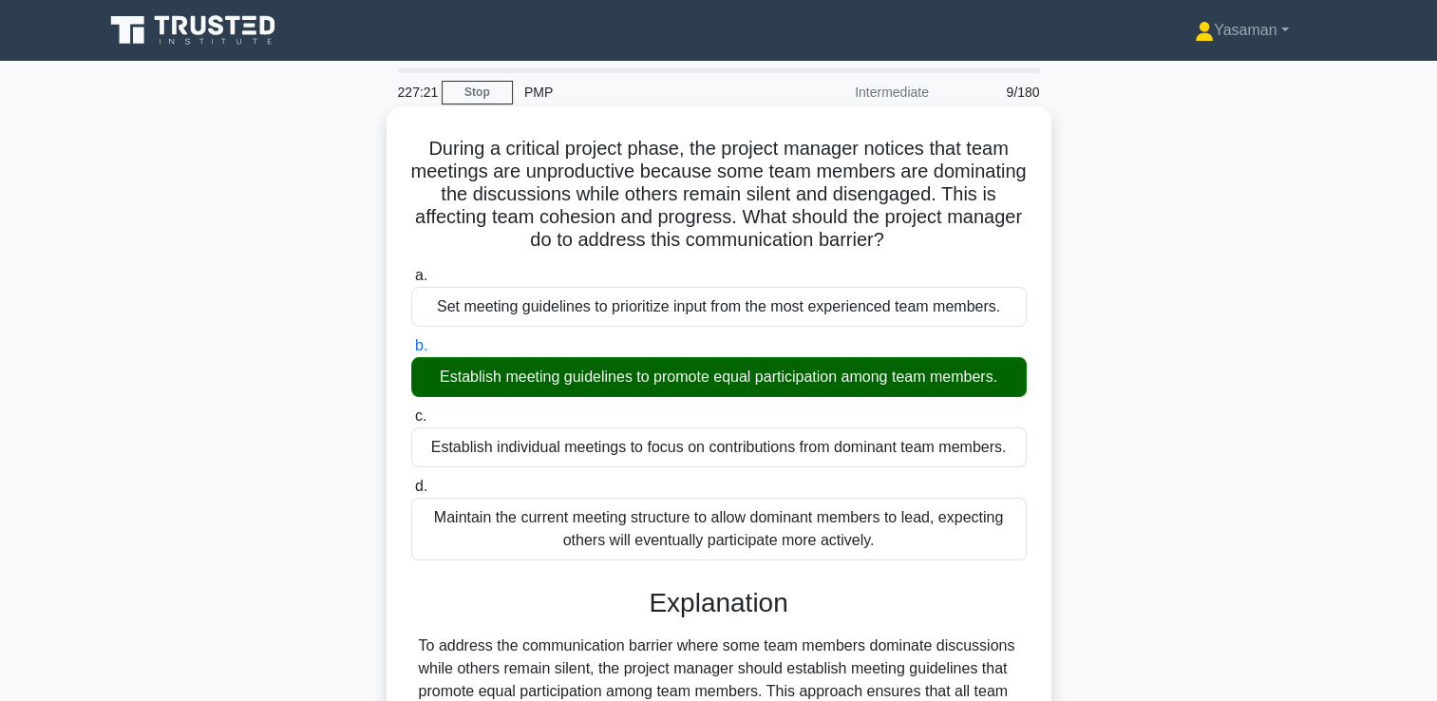
scroll to position [325, 0]
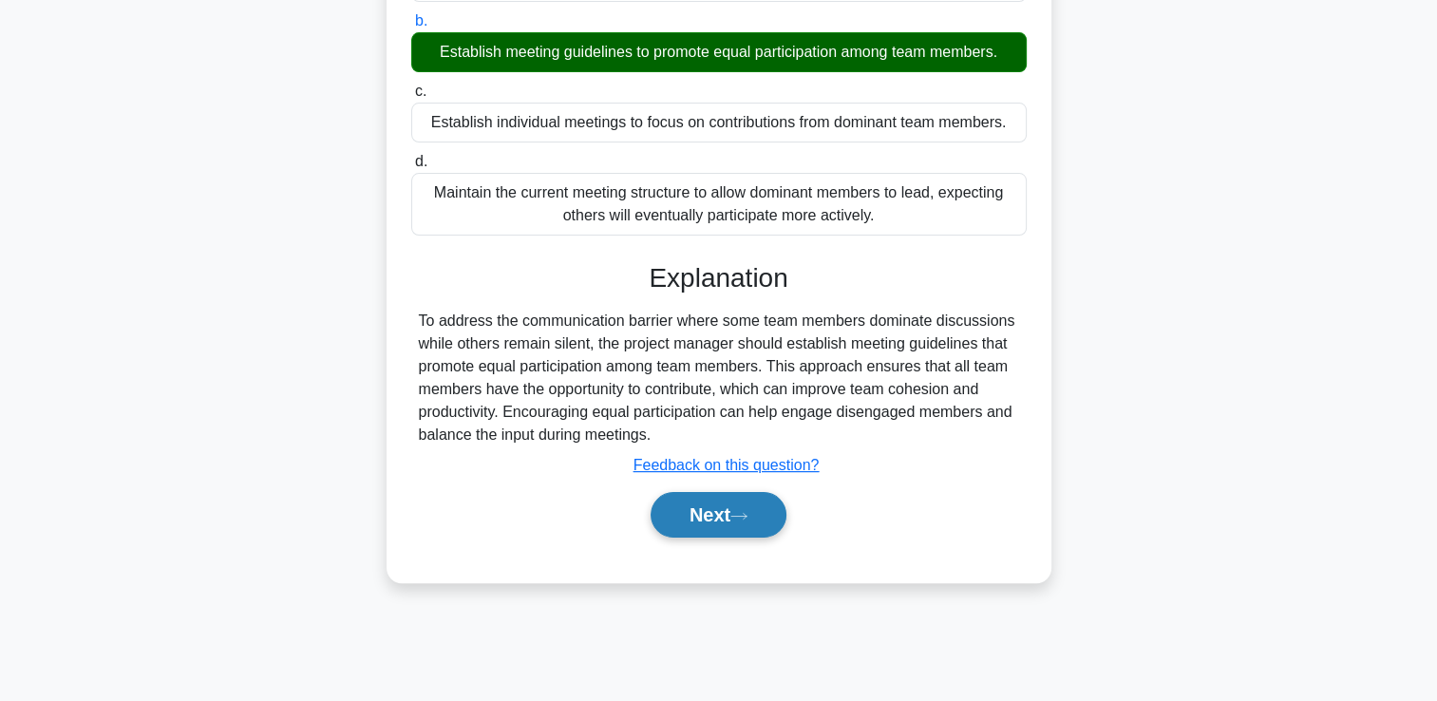
click at [669, 522] on button "Next" at bounding box center [719, 515] width 136 height 46
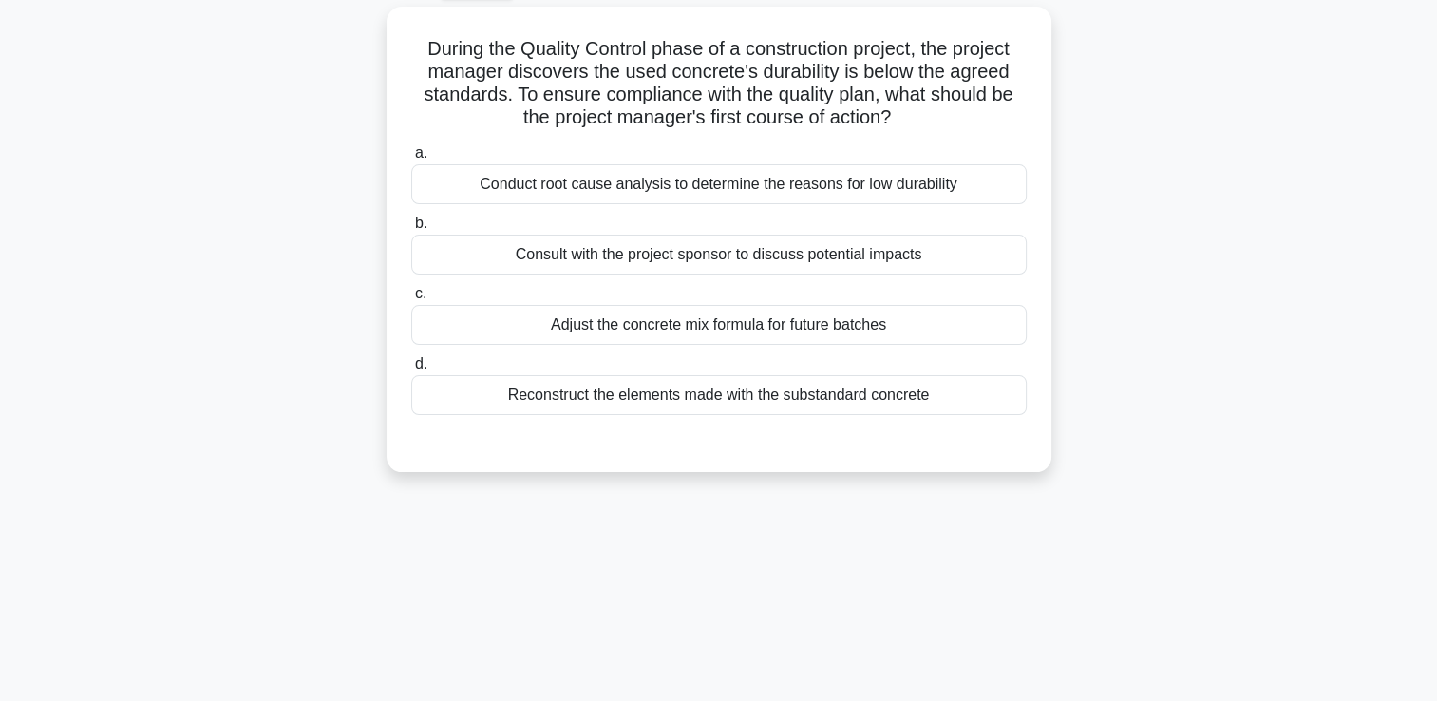
scroll to position [104, 0]
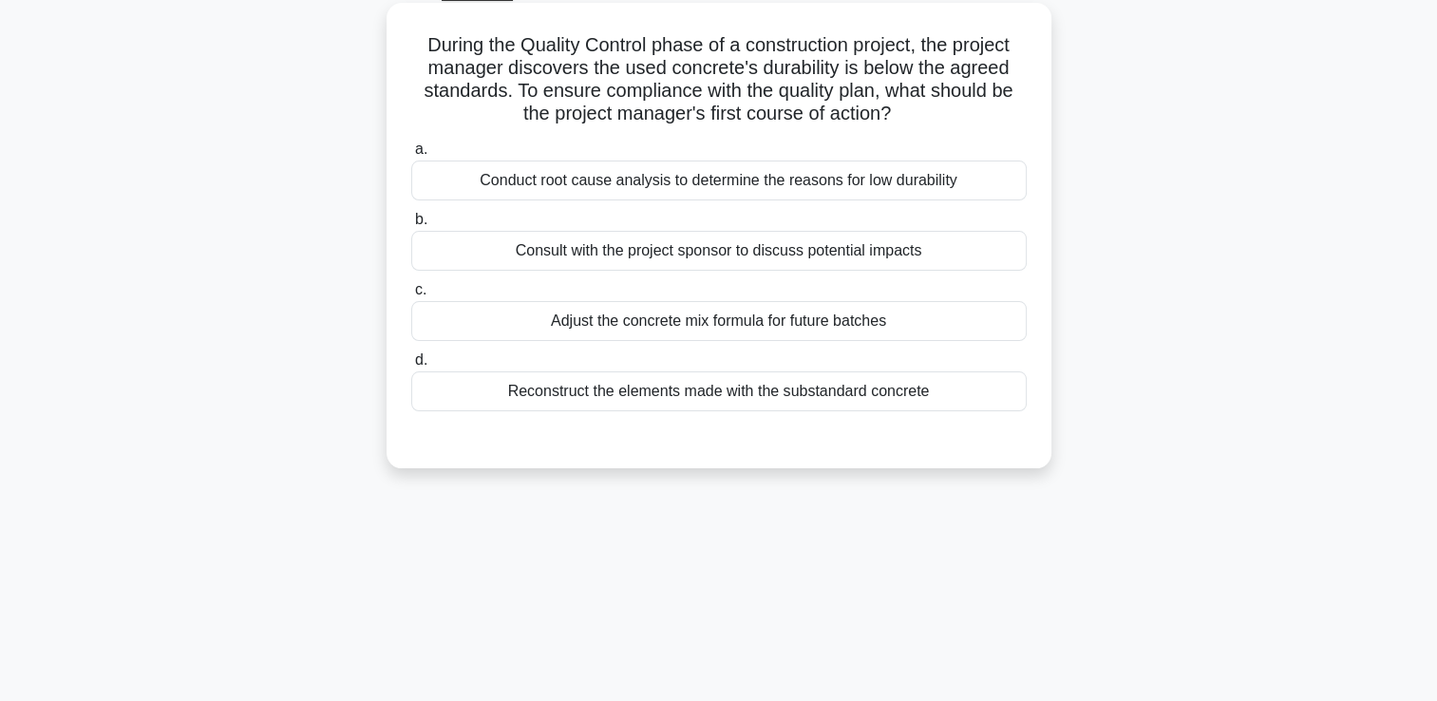
click at [659, 185] on div "Conduct root cause analysis to determine the reasons for low durability" at bounding box center [719, 181] width 616 height 40
click at [411, 156] on input "a. Conduct root cause analysis to determine the reasons for low durability" at bounding box center [411, 149] width 0 height 12
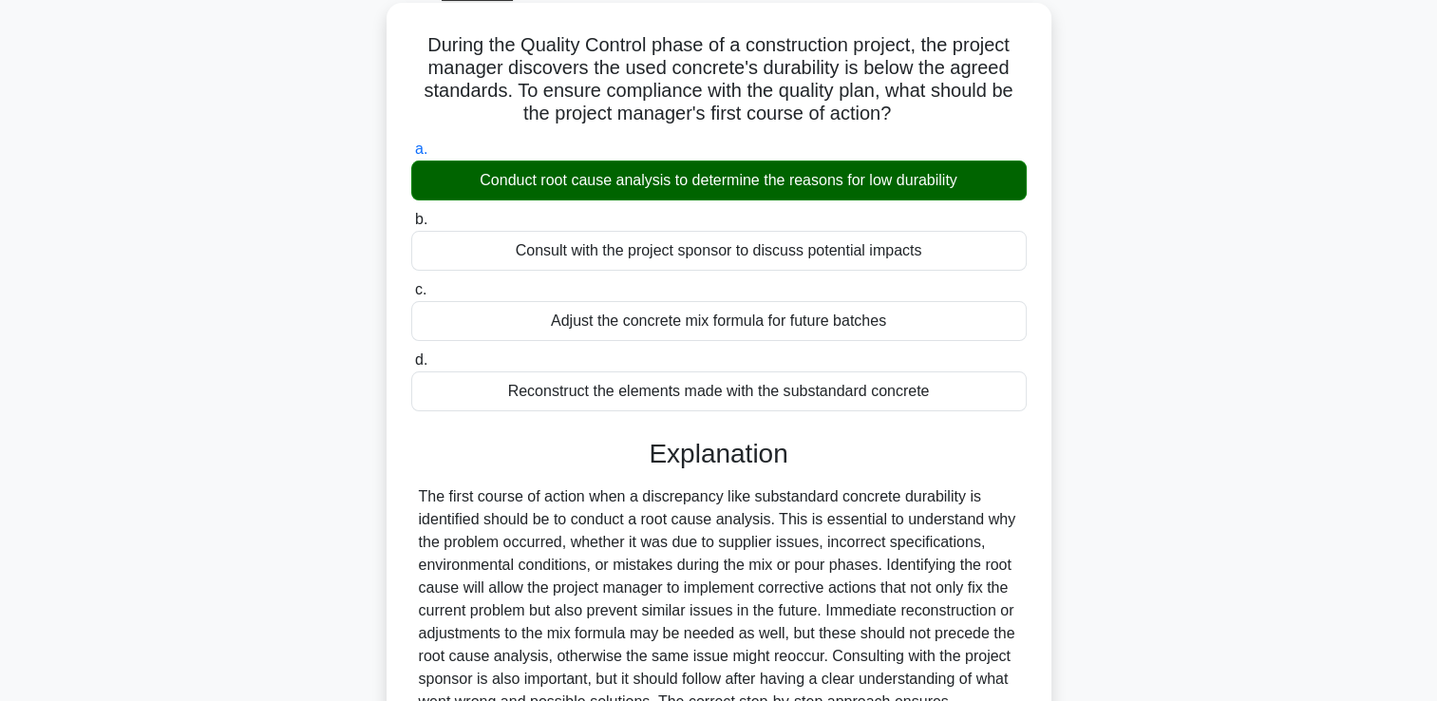
scroll to position [332, 0]
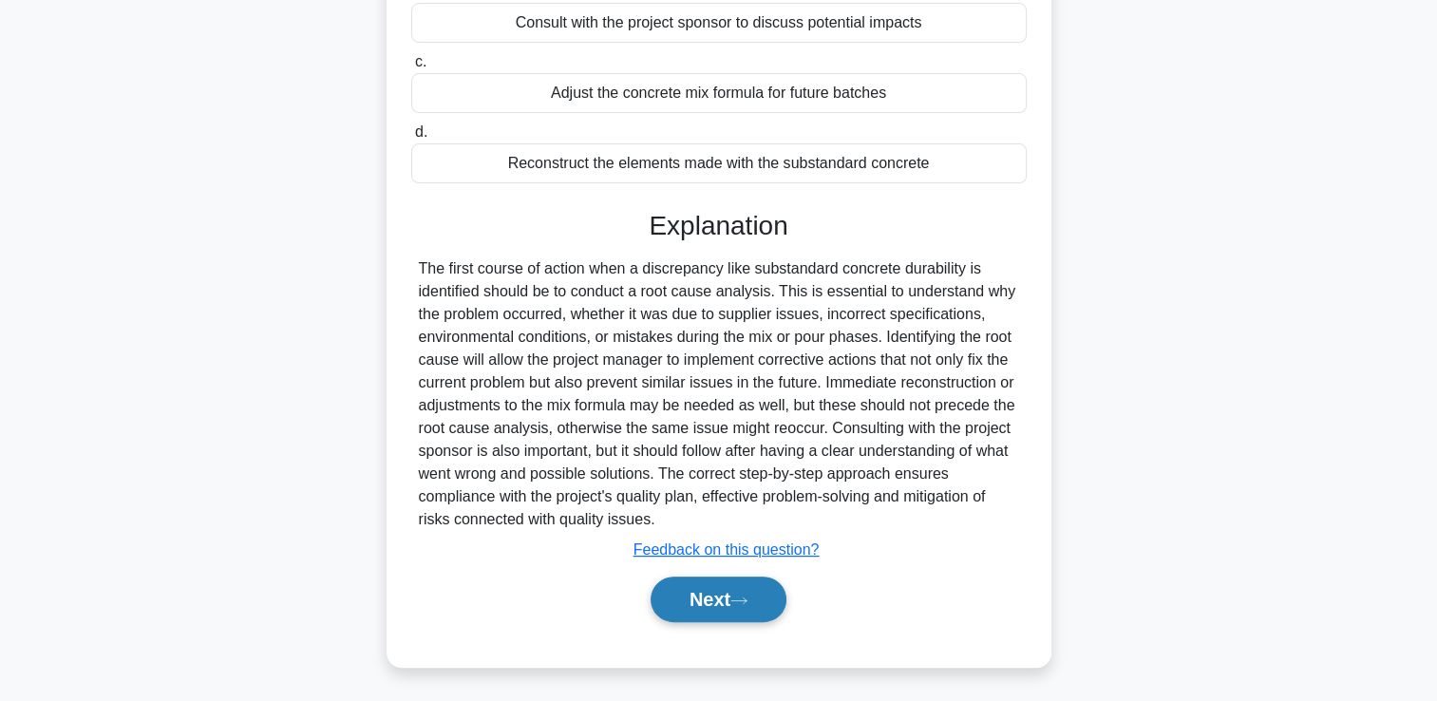
click at [680, 591] on button "Next" at bounding box center [719, 600] width 136 height 46
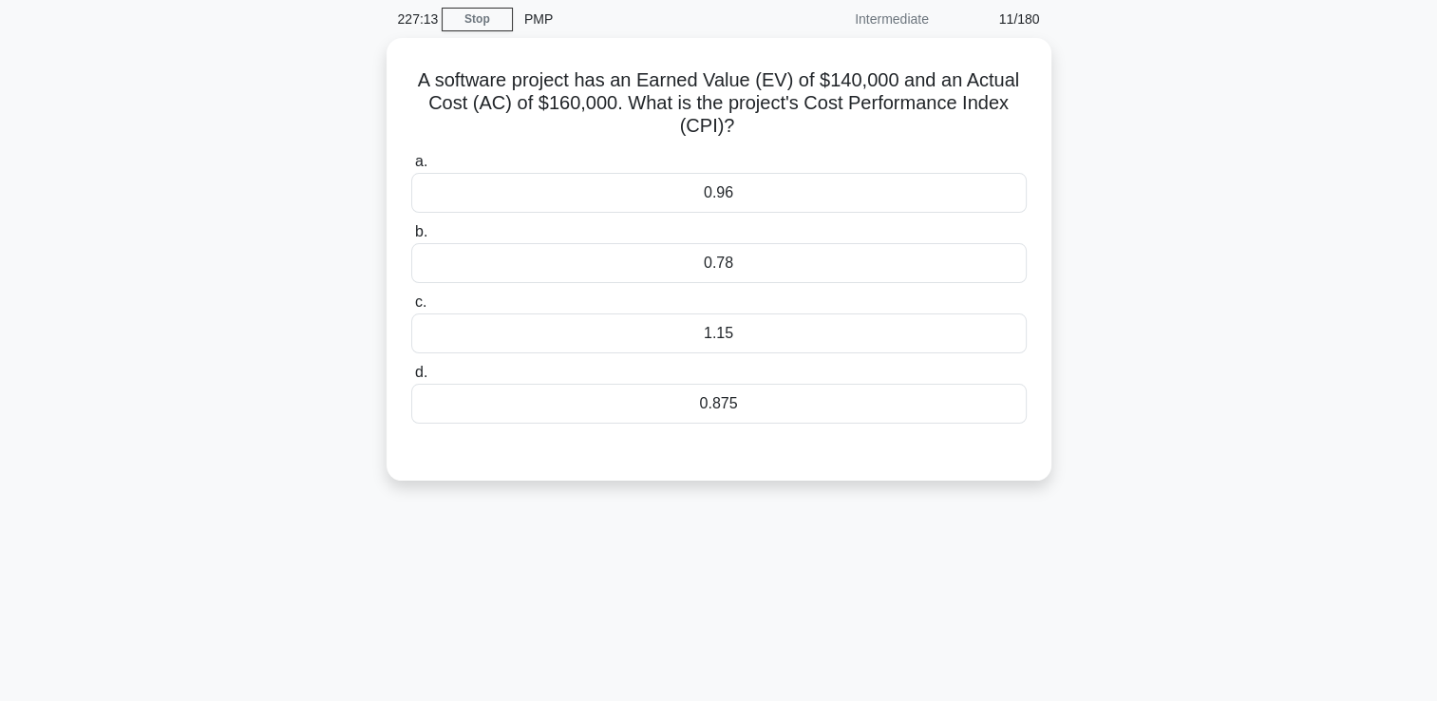
scroll to position [66, 0]
click at [820, 332] on div "1.15" at bounding box center [719, 335] width 616 height 40
click at [411, 311] on input "c. 1.15" at bounding box center [411, 304] width 0 height 12
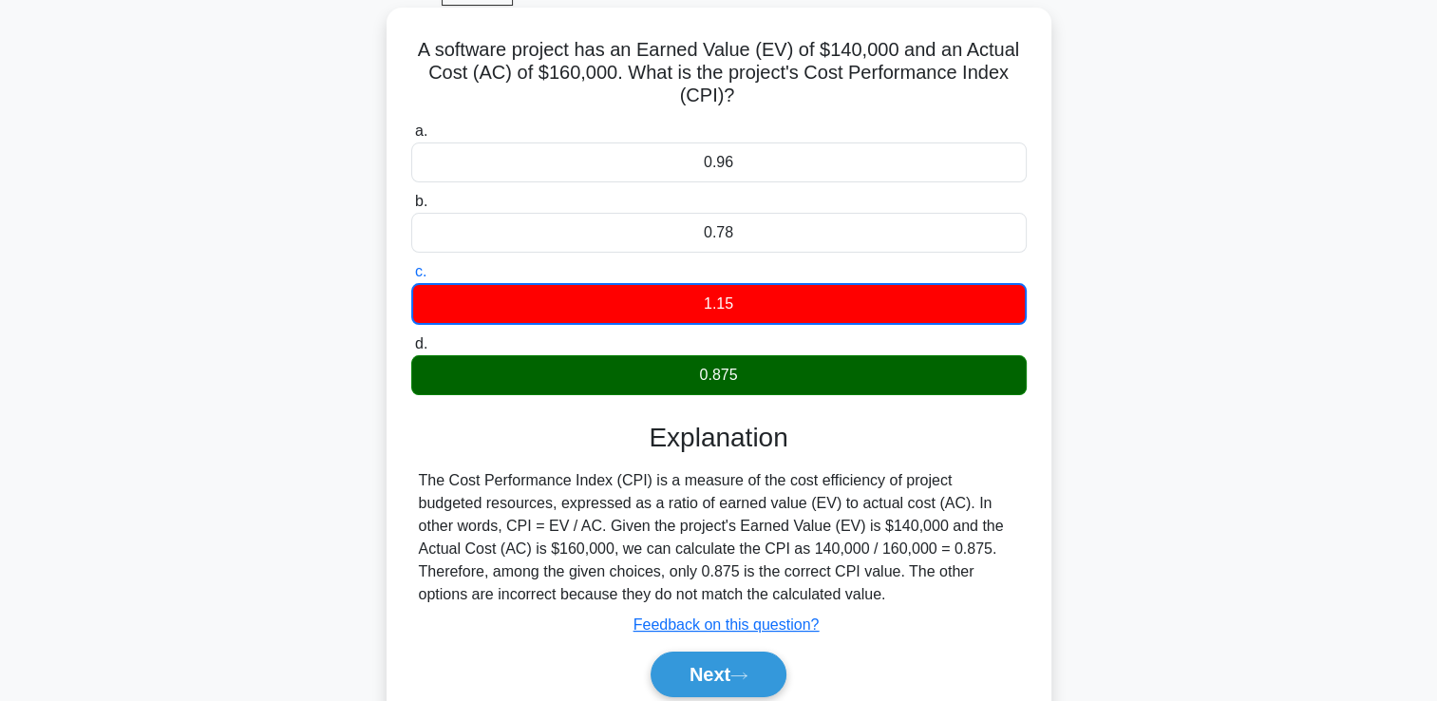
scroll to position [230, 0]
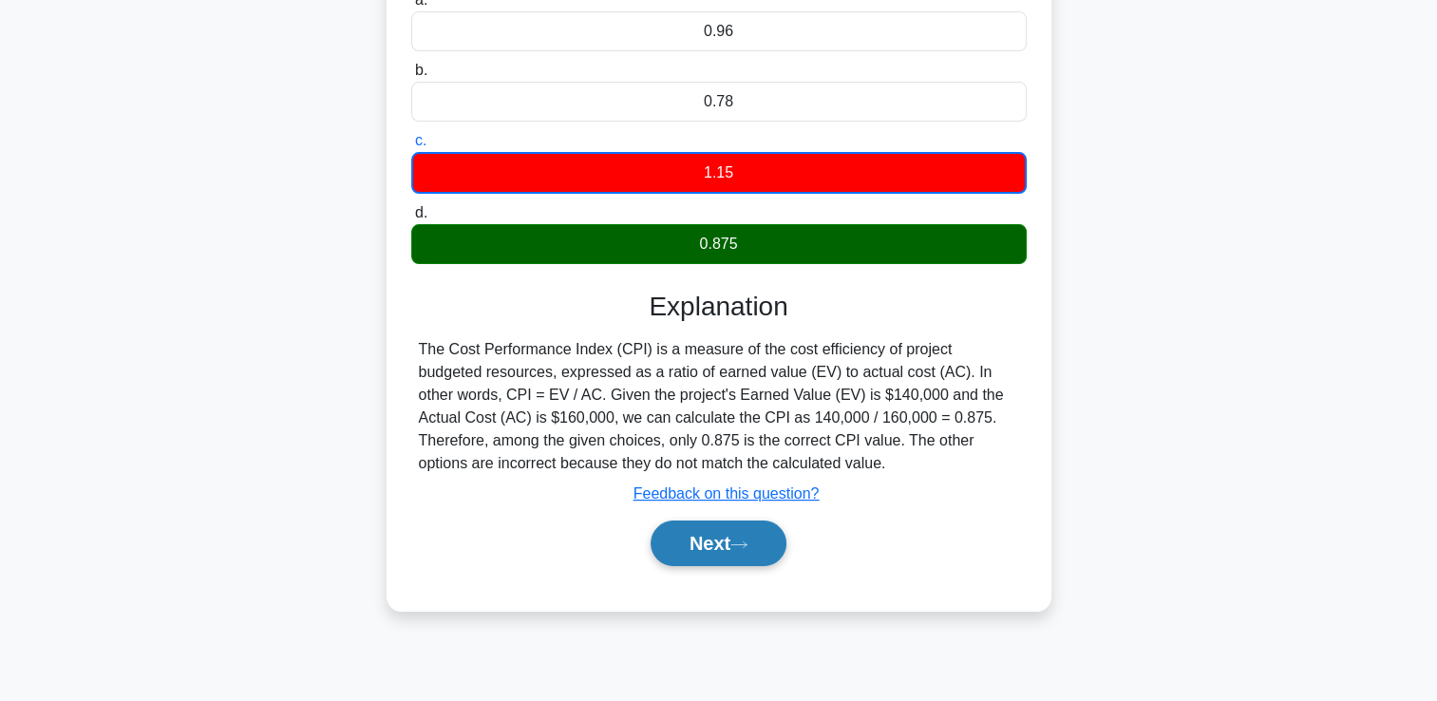
click at [722, 549] on button "Next" at bounding box center [719, 544] width 136 height 46
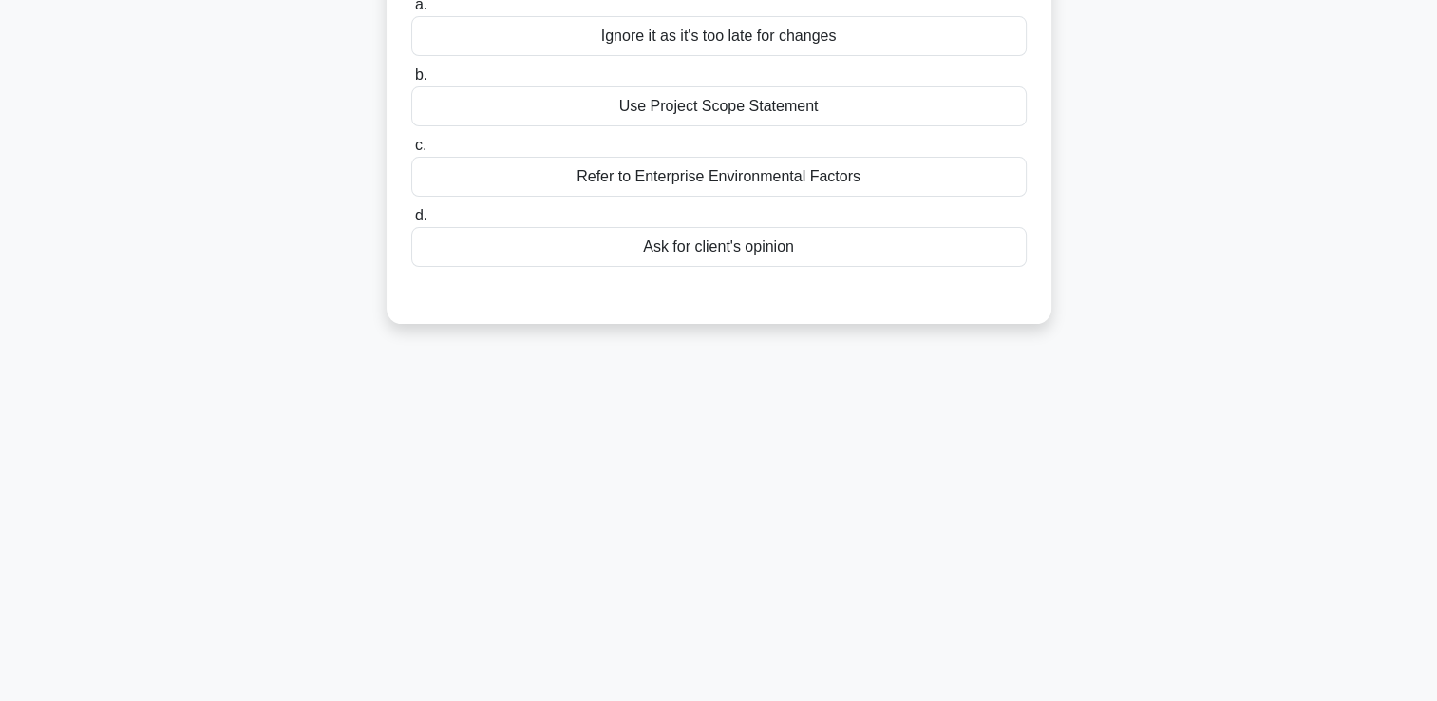
scroll to position [0, 0]
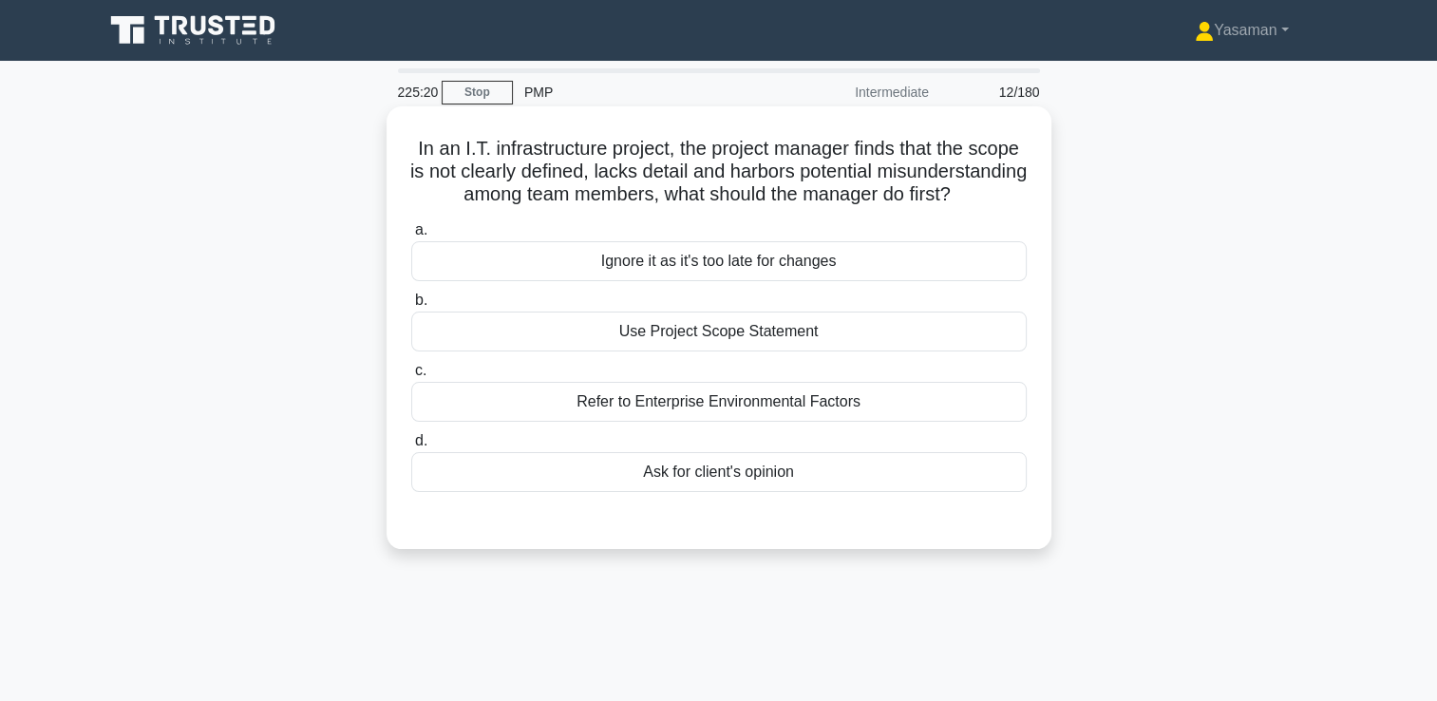
click at [772, 351] on div "Use Project Scope Statement" at bounding box center [719, 332] width 616 height 40
click at [411, 307] on input "b. Use Project Scope Statement" at bounding box center [411, 300] width 0 height 12
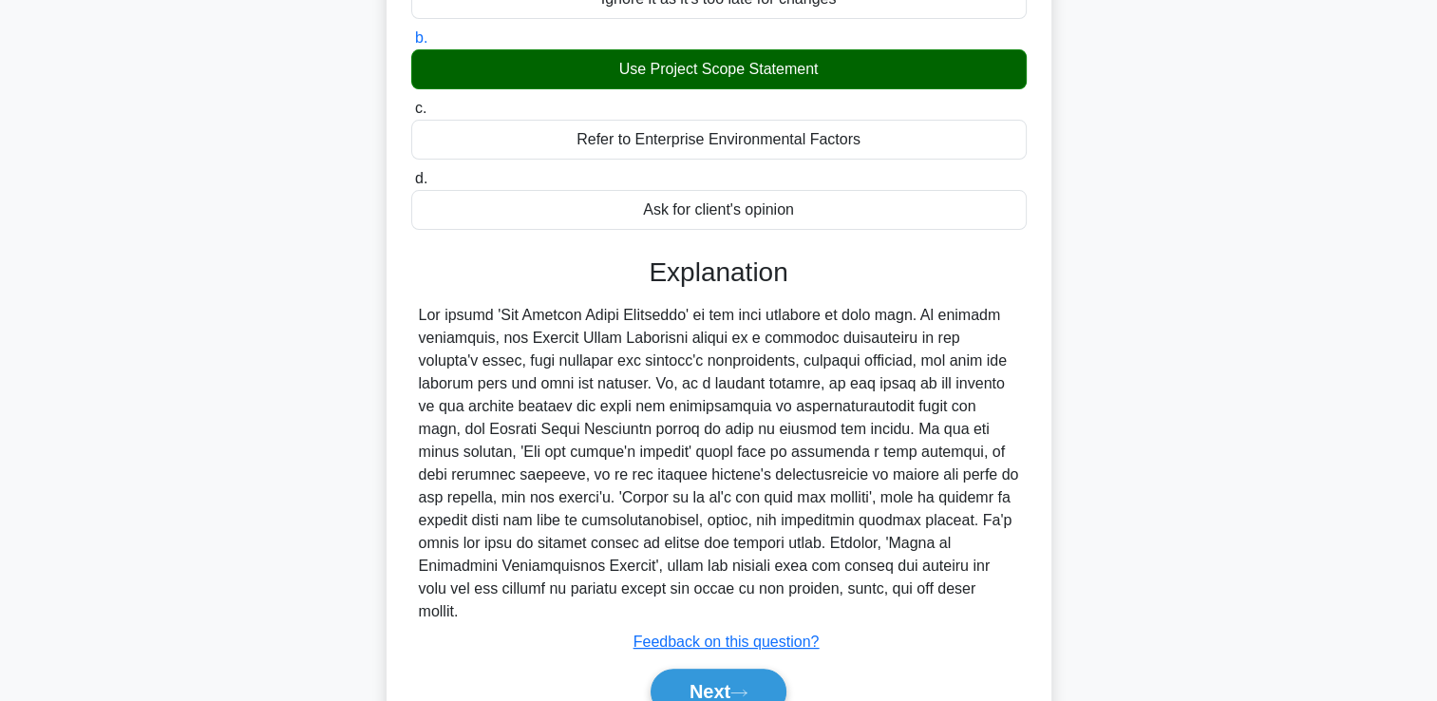
scroll to position [354, 0]
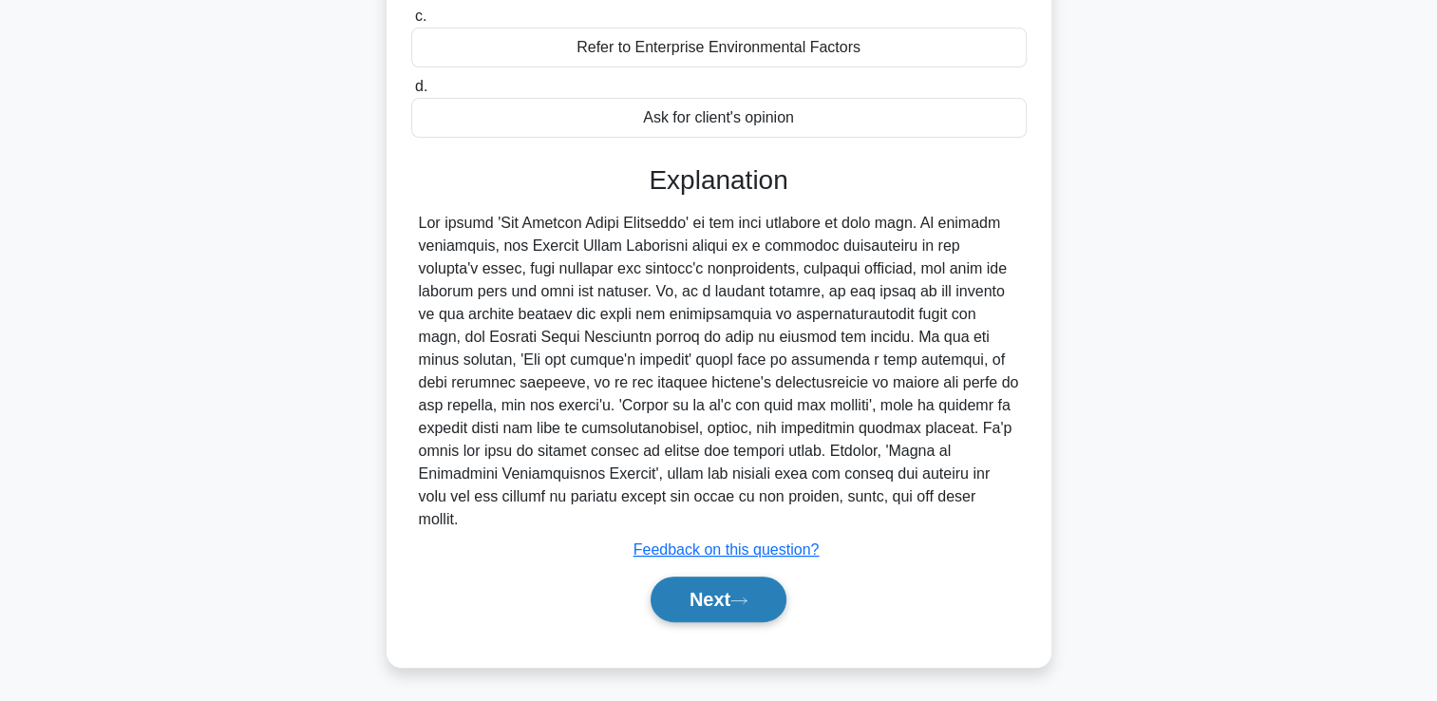
click at [703, 601] on button "Next" at bounding box center [719, 600] width 136 height 46
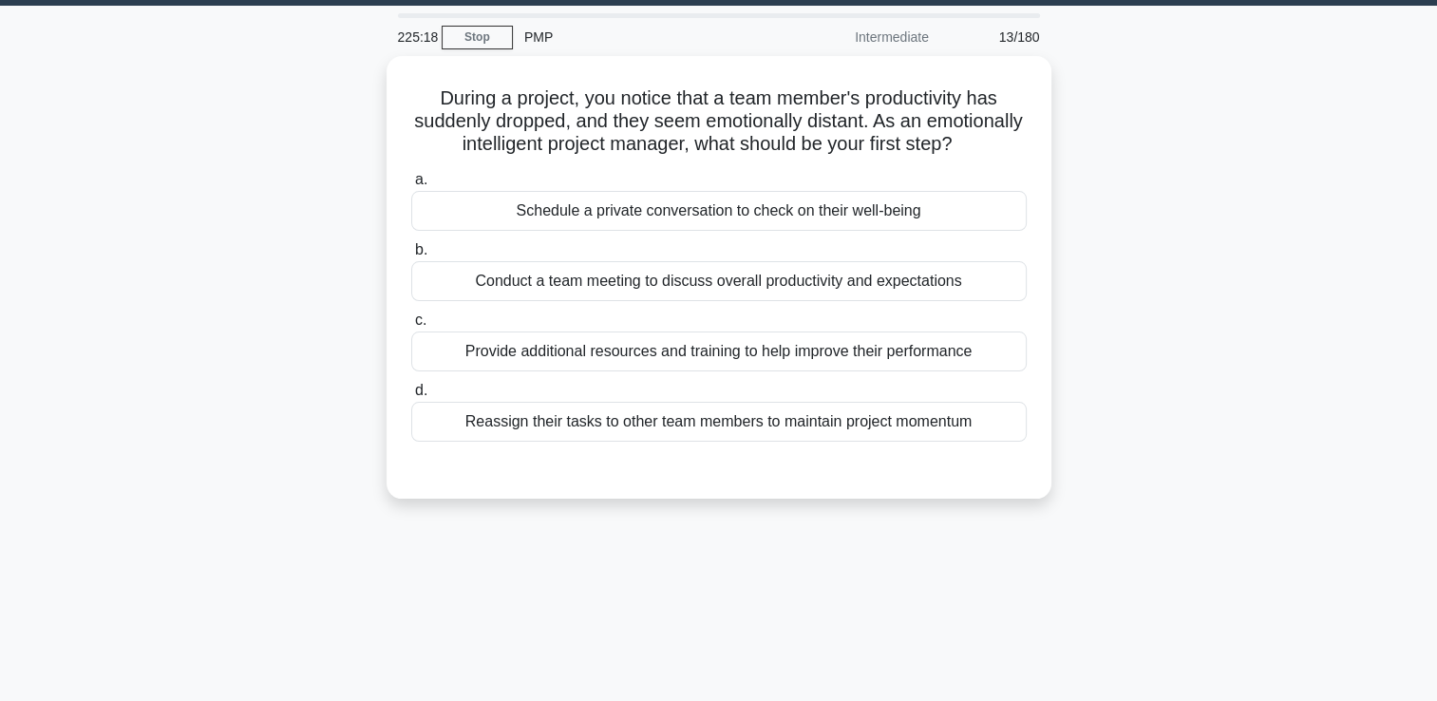
scroll to position [54, 0]
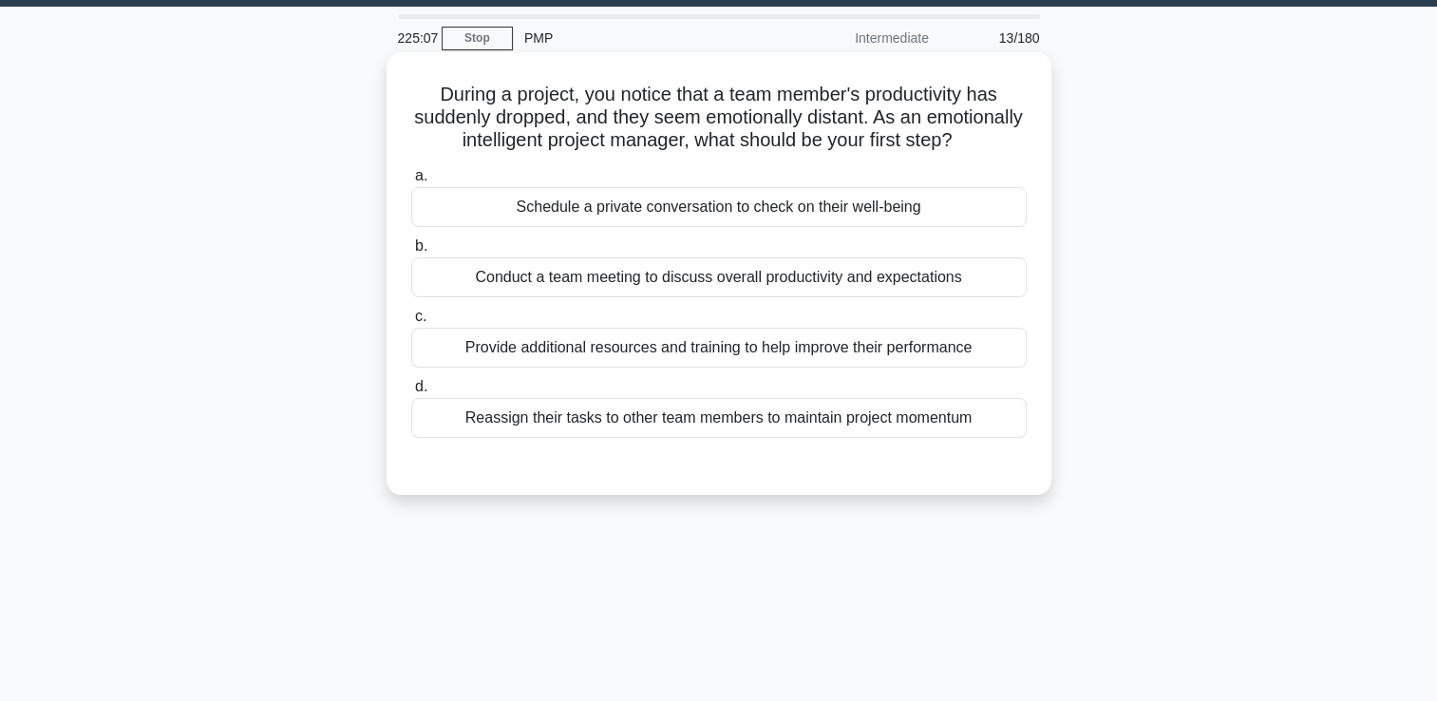
click at [731, 227] on div "Schedule a private conversation to check on their well-being" at bounding box center [719, 207] width 616 height 40
click at [411, 182] on input "a. Schedule a private conversation to check on their well-being" at bounding box center [411, 176] width 0 height 12
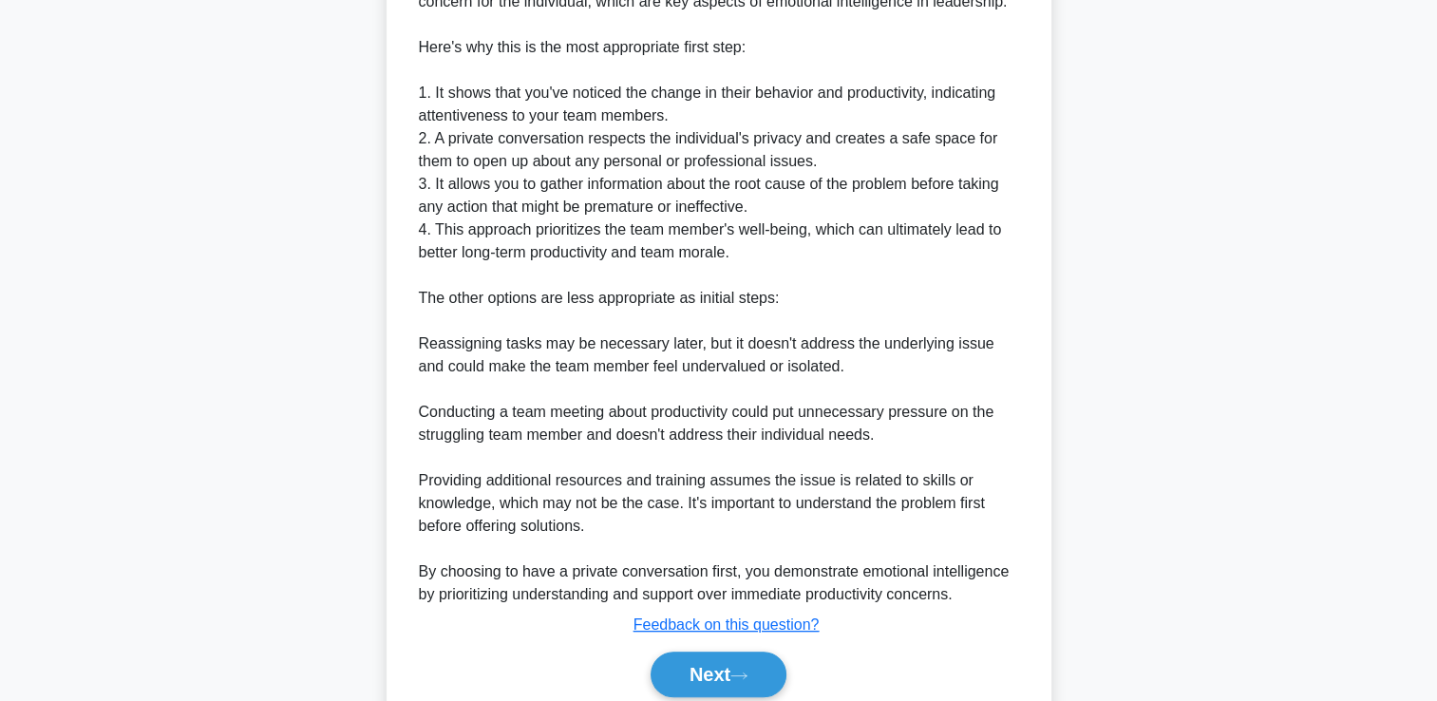
scroll to position [719, 0]
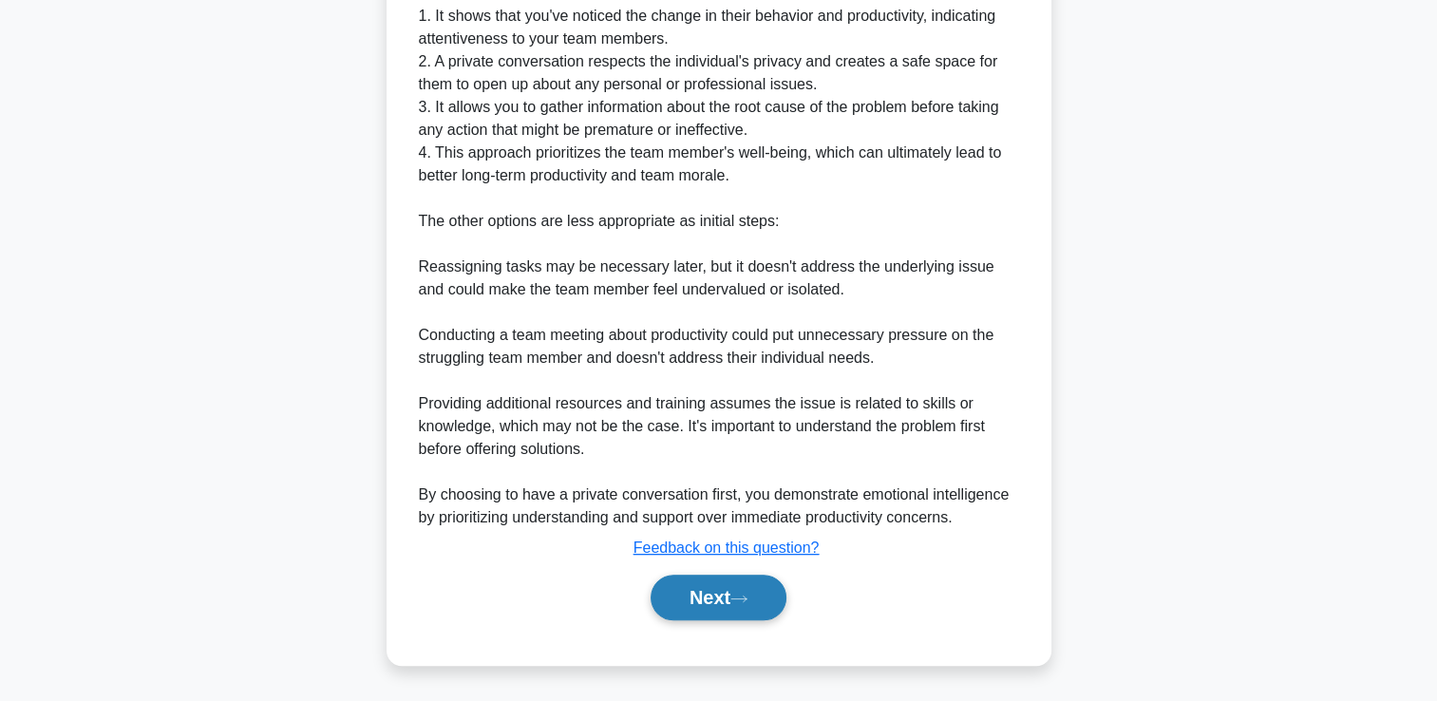
click at [684, 609] on button "Next" at bounding box center [719, 598] width 136 height 46
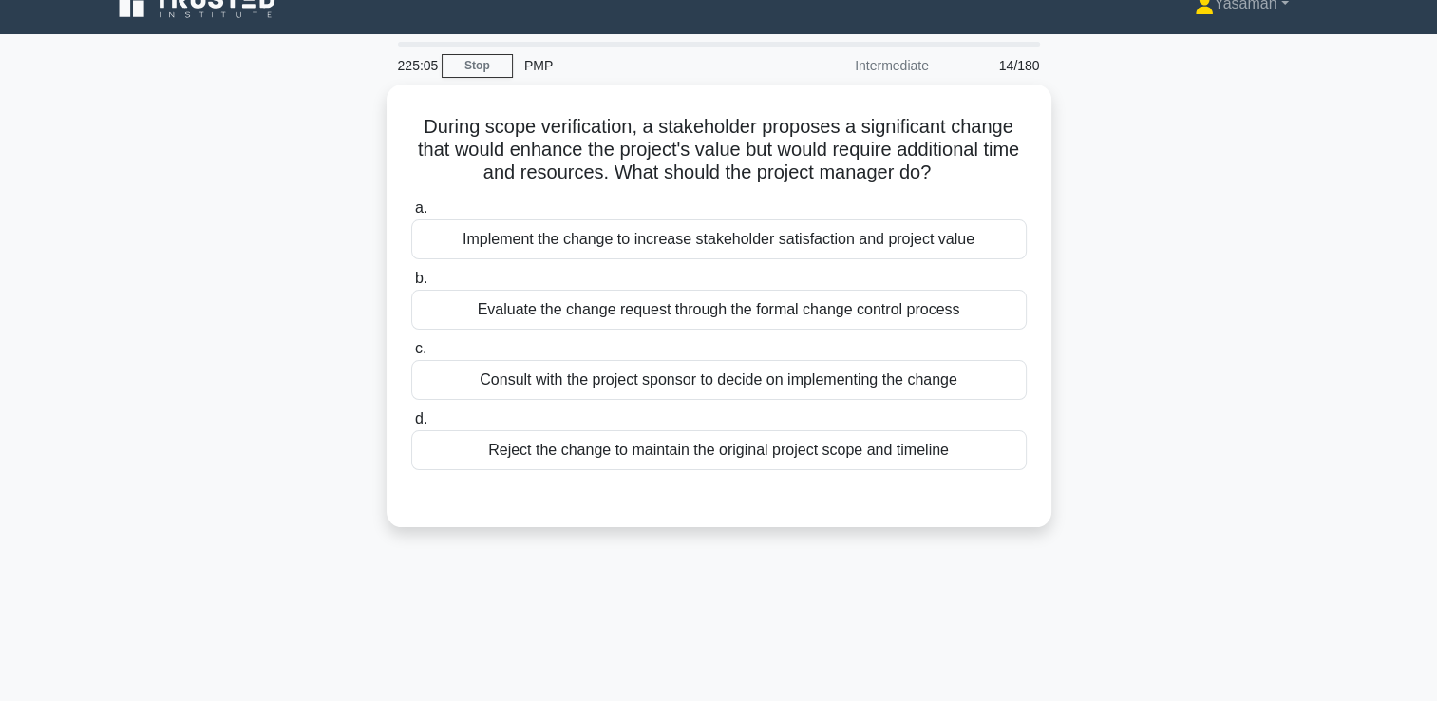
scroll to position [26, 0]
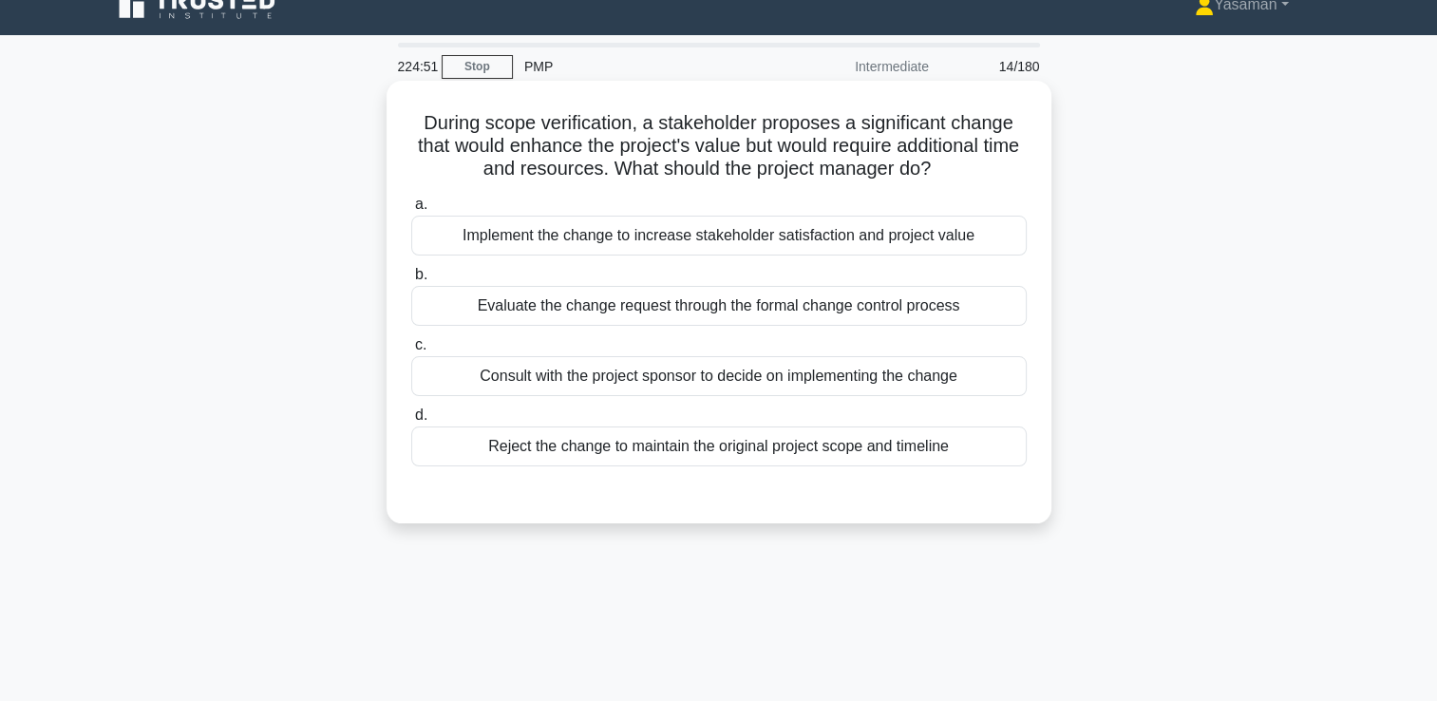
click at [690, 313] on div "Evaluate the change request through the formal change control process" at bounding box center [719, 306] width 616 height 40
click at [411, 281] on input "b. Evaluate the change request through the formal change control process" at bounding box center [411, 275] width 0 height 12
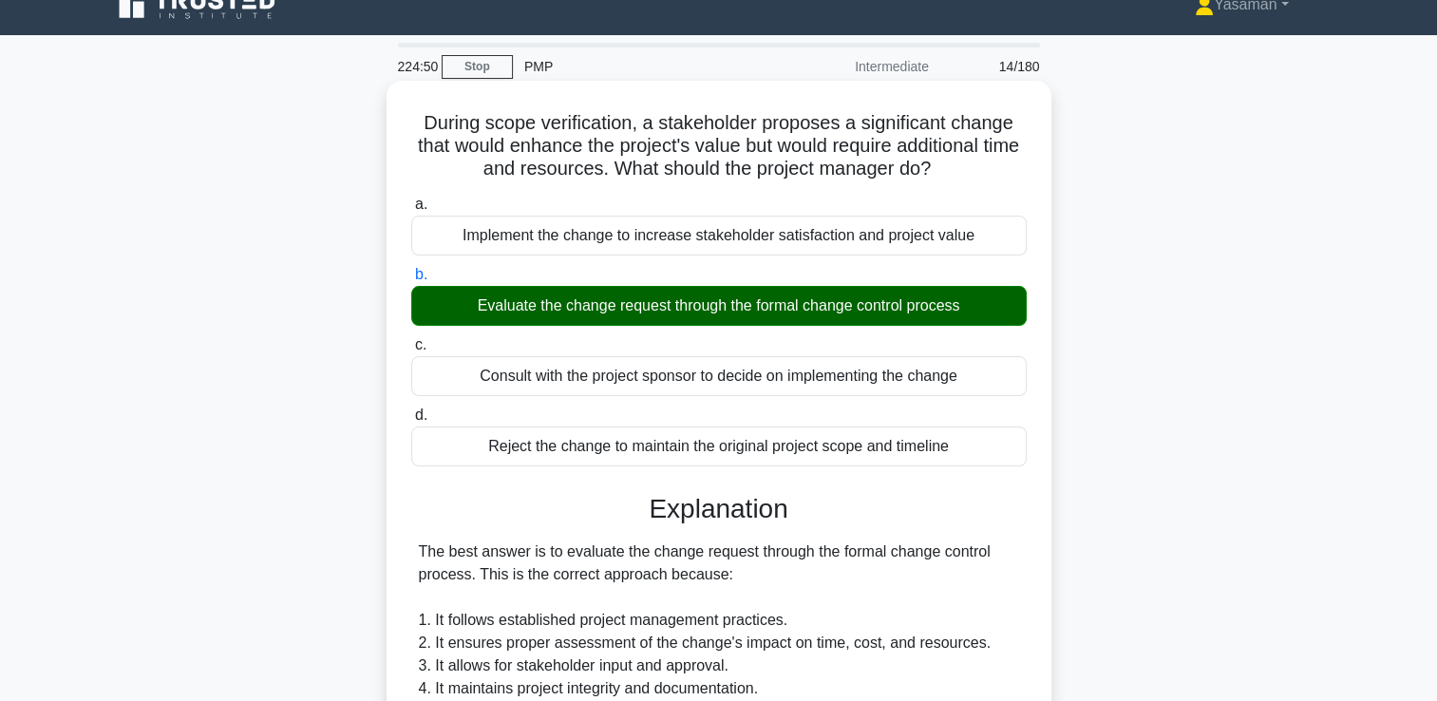
scroll to position [491, 0]
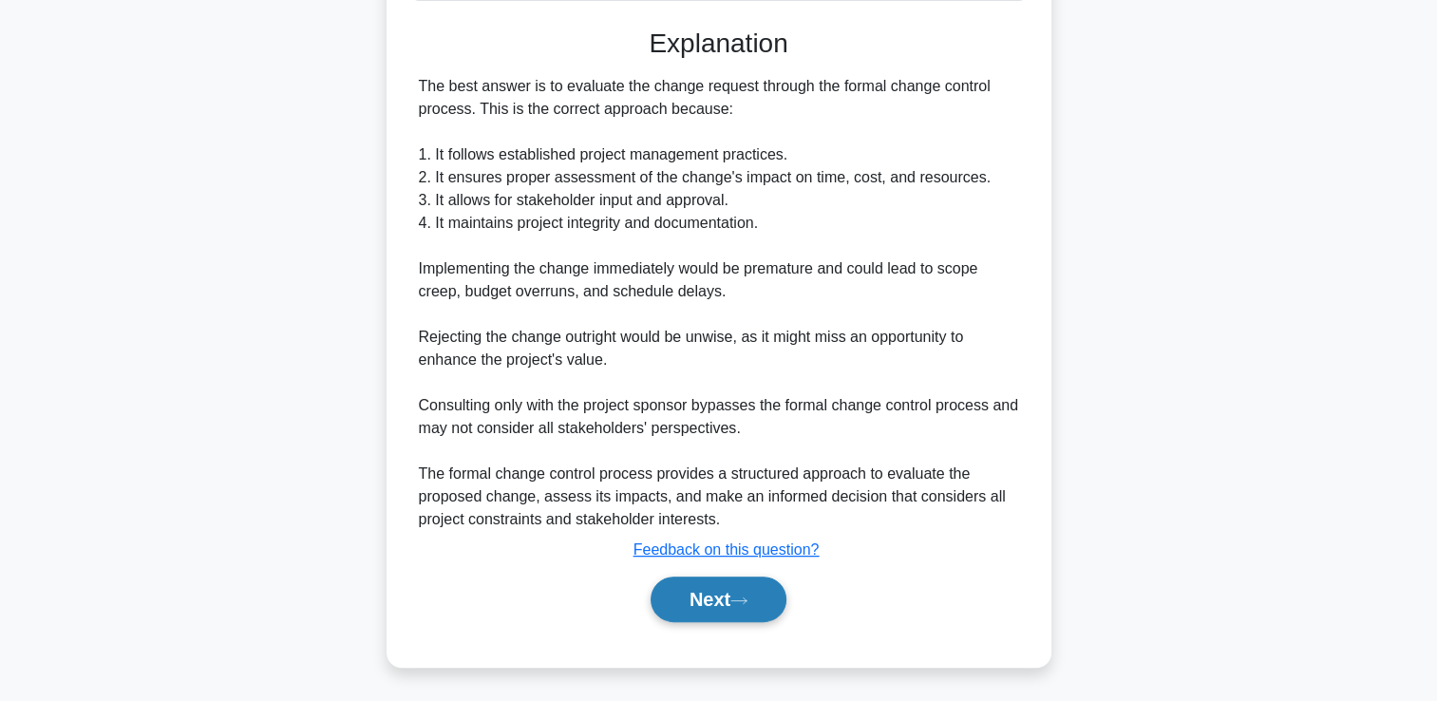
click at [683, 614] on button "Next" at bounding box center [719, 600] width 136 height 46
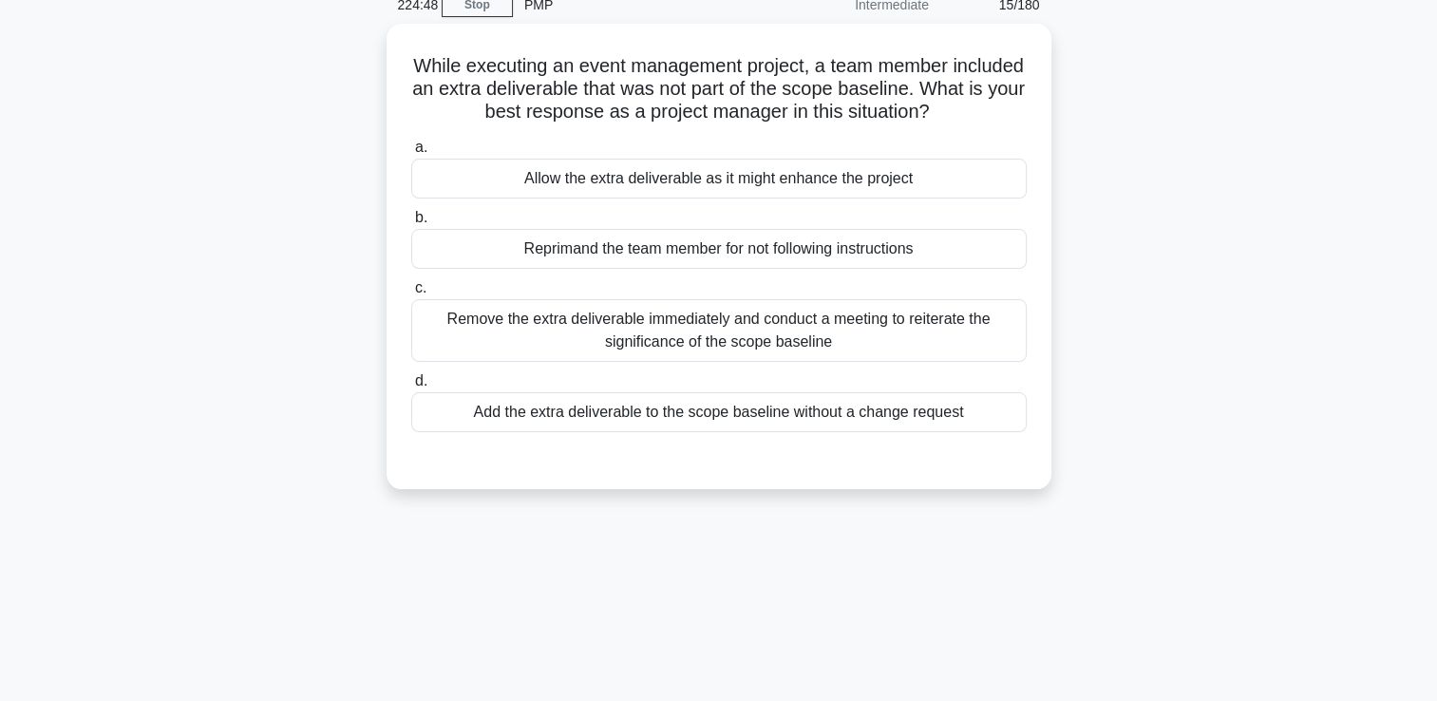
scroll to position [84, 0]
click at [697, 335] on div "Remove the extra deliverable immediately and conduct a meeting to reiterate the…" at bounding box center [719, 329] width 616 height 63
click at [411, 294] on input "c. Remove the extra deliverable immediately and conduct a meeting to reiterate …" at bounding box center [411, 287] width 0 height 12
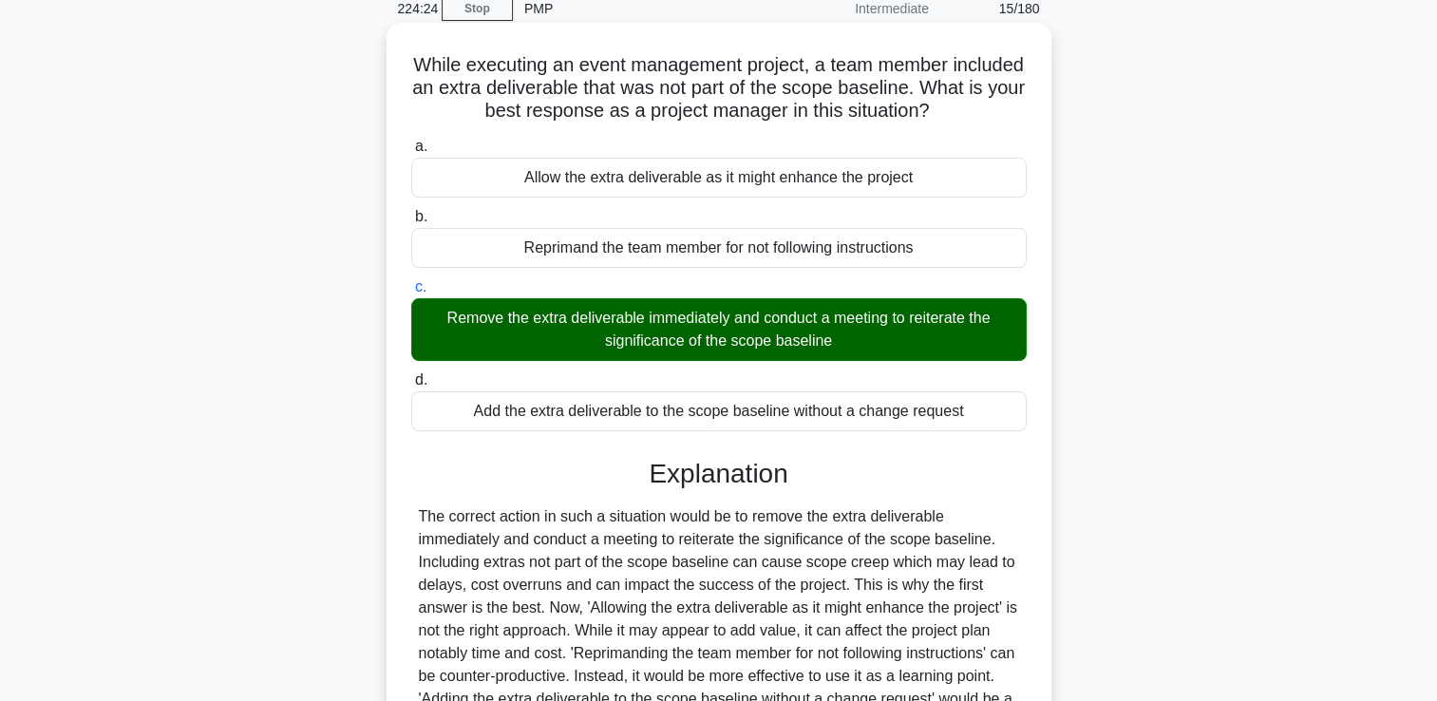
scroll to position [325, 0]
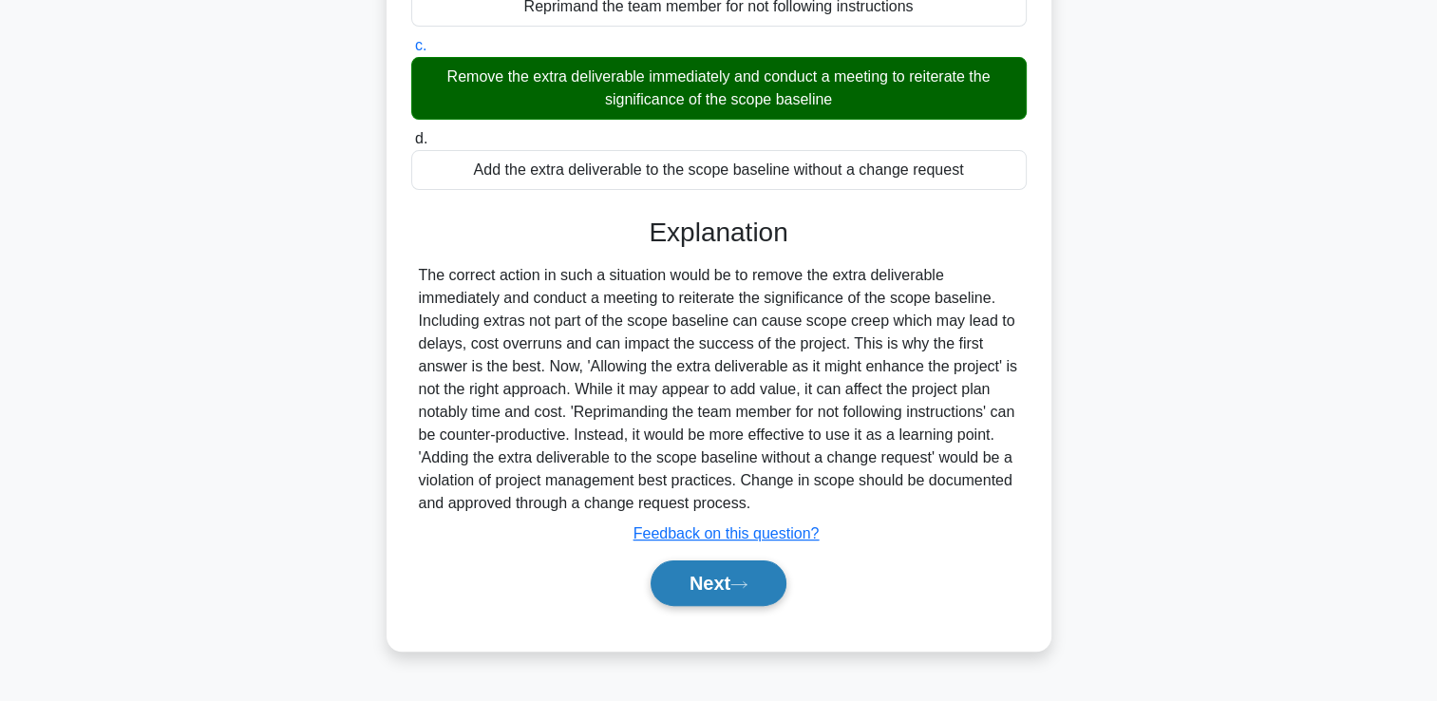
click at [713, 590] on button "Next" at bounding box center [719, 583] width 136 height 46
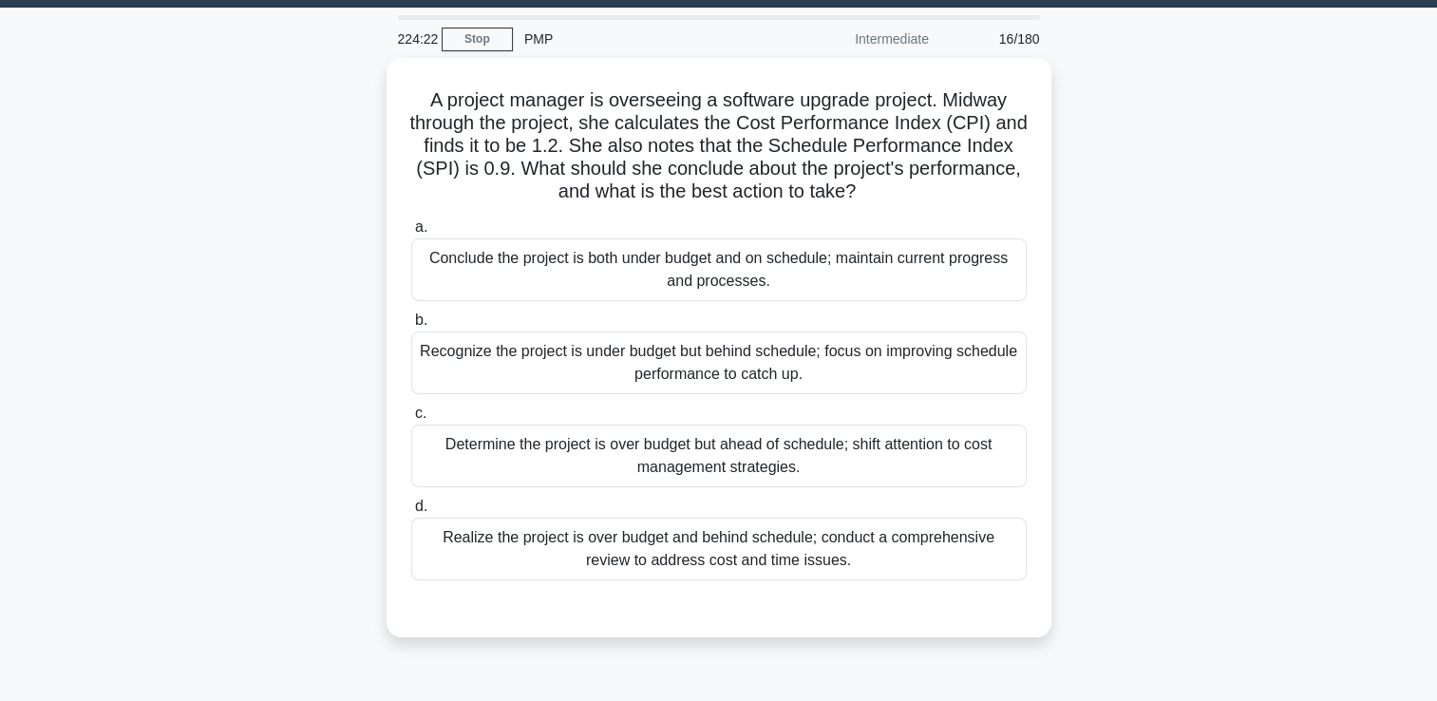
scroll to position [51, 0]
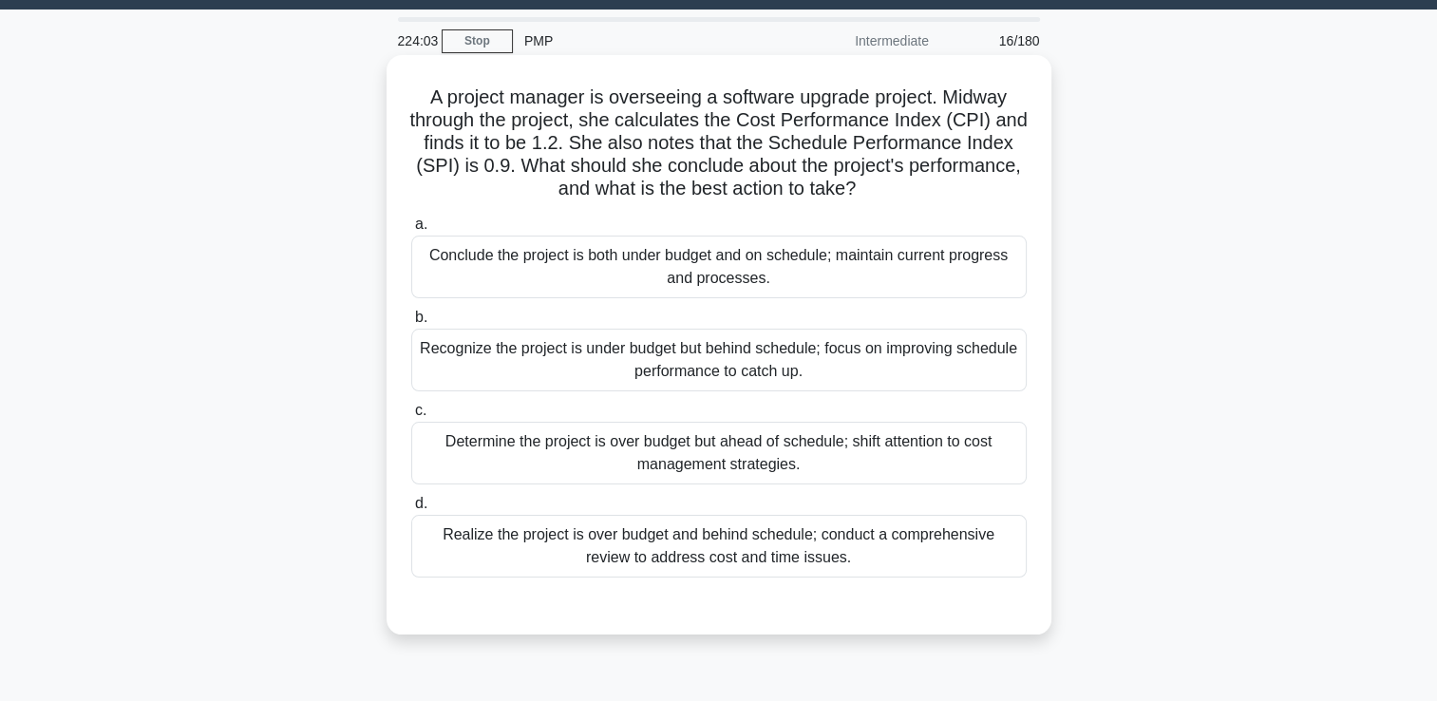
click at [699, 371] on div "Recognize the project is under budget but behind schedule; focus on improving s…" at bounding box center [719, 360] width 616 height 63
click at [411, 324] on input "b. Recognize the project is under budget but behind schedule; focus on improvin…" at bounding box center [411, 318] width 0 height 12
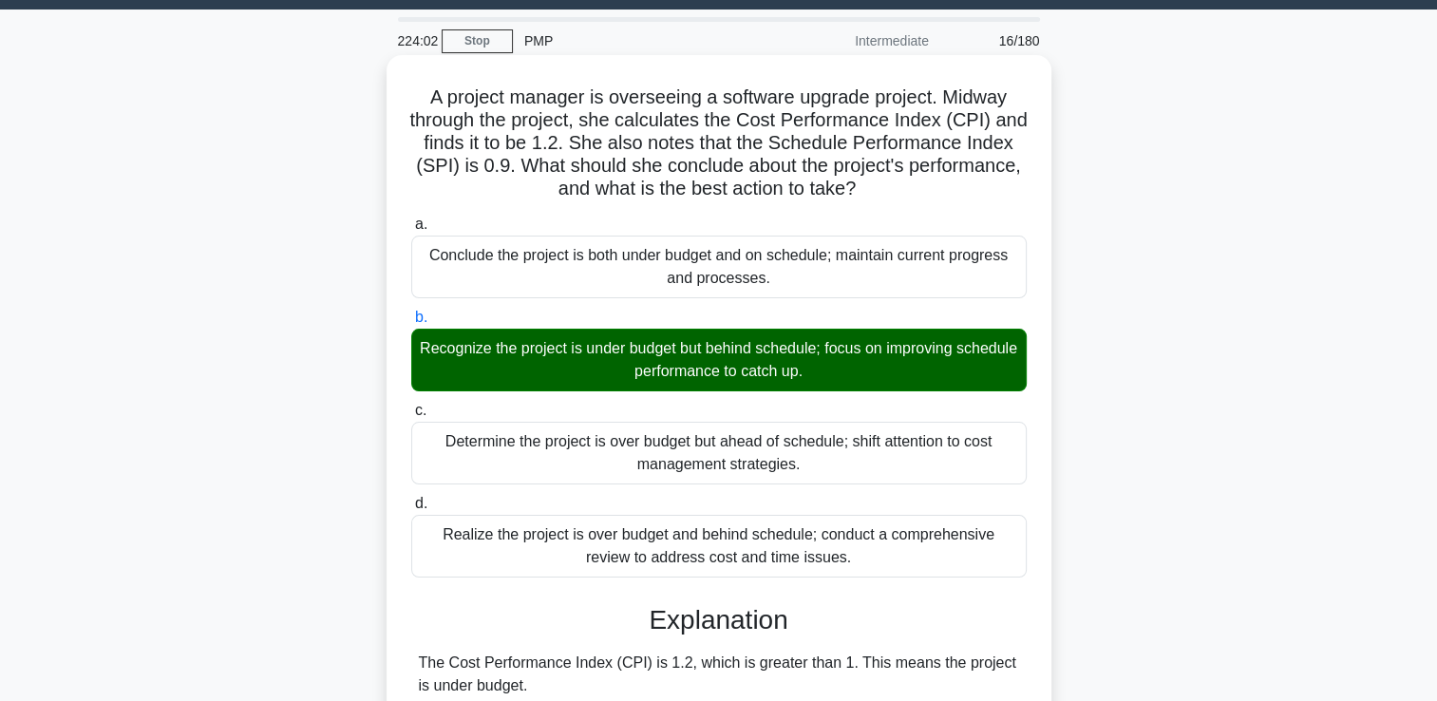
scroll to position [354, 0]
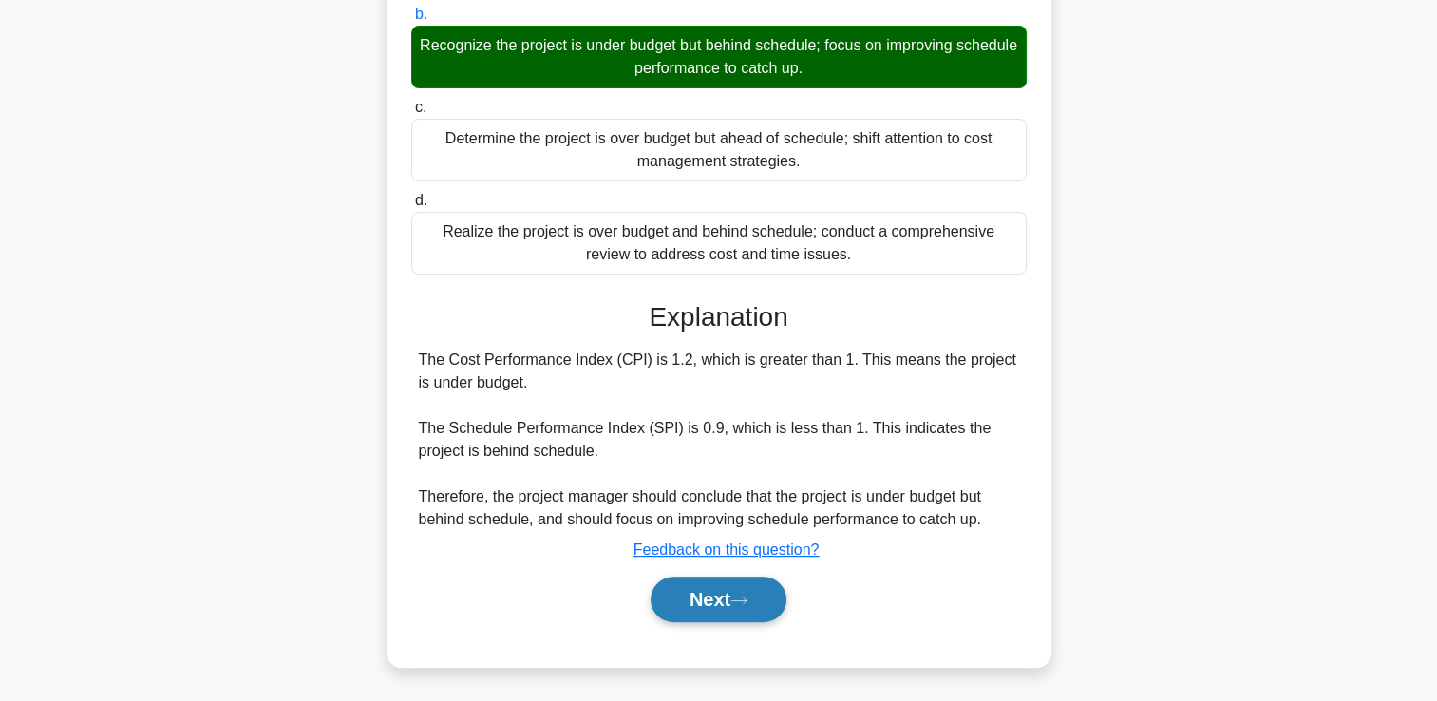
click at [703, 617] on button "Next" at bounding box center [719, 600] width 136 height 46
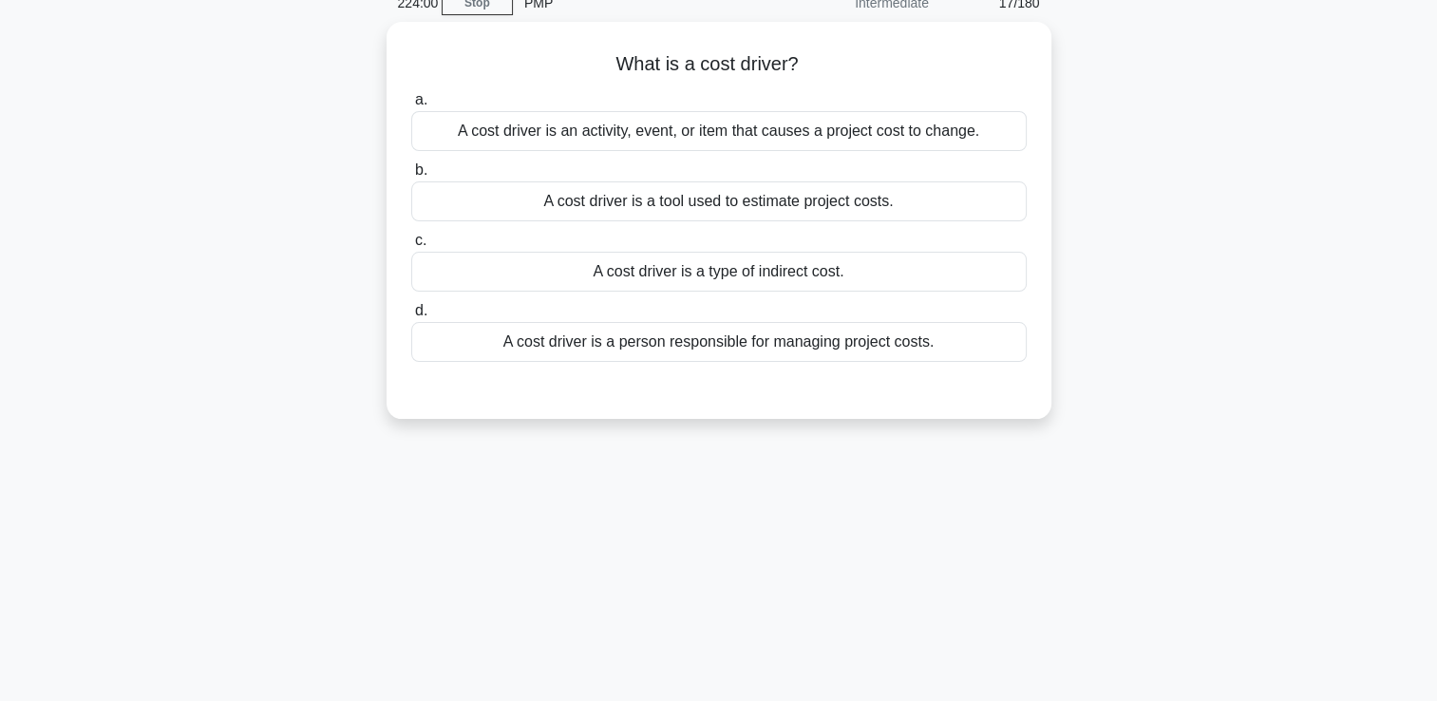
scroll to position [55, 0]
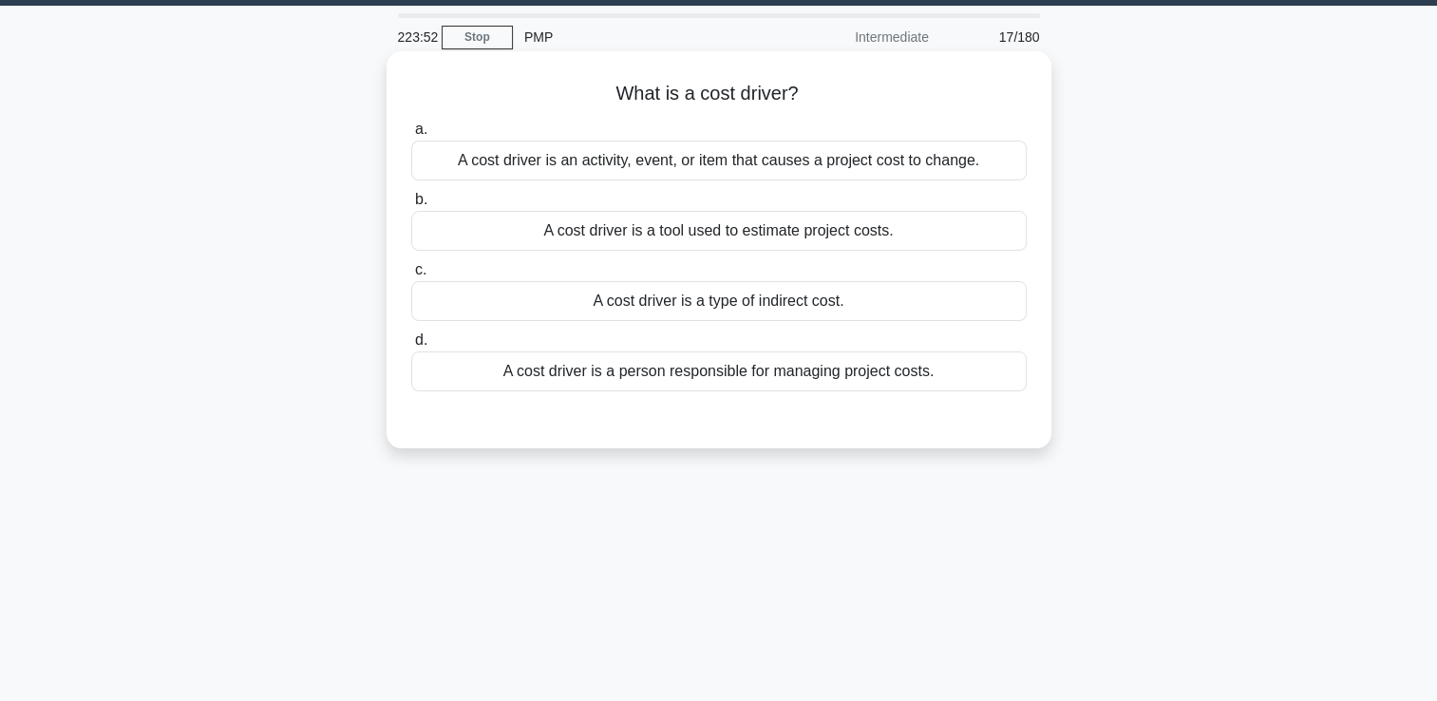
click at [734, 150] on div "A cost driver is an activity, event, or item that causes a project cost to chan…" at bounding box center [719, 161] width 616 height 40
click at [411, 136] on input "a. A cost driver is an activity, event, or item that causes a project cost to c…" at bounding box center [411, 129] width 0 height 12
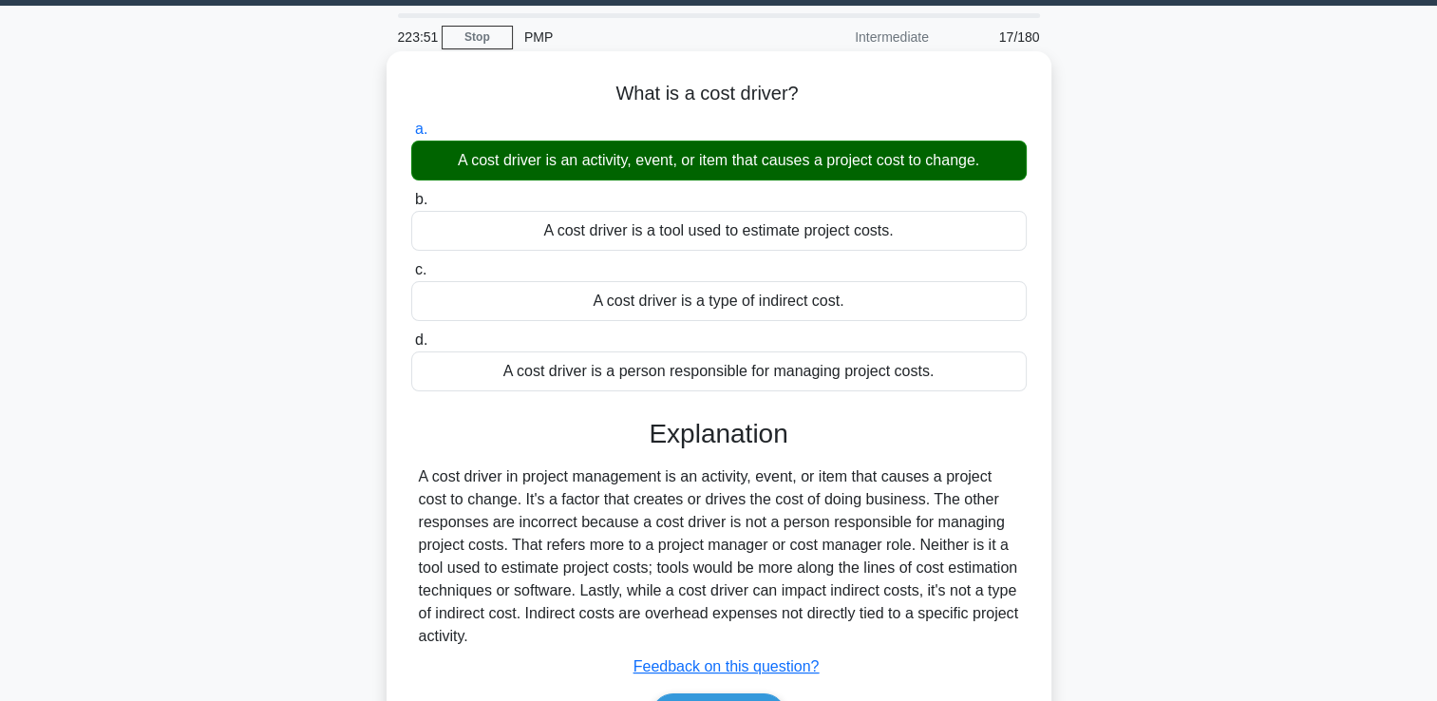
scroll to position [325, 0]
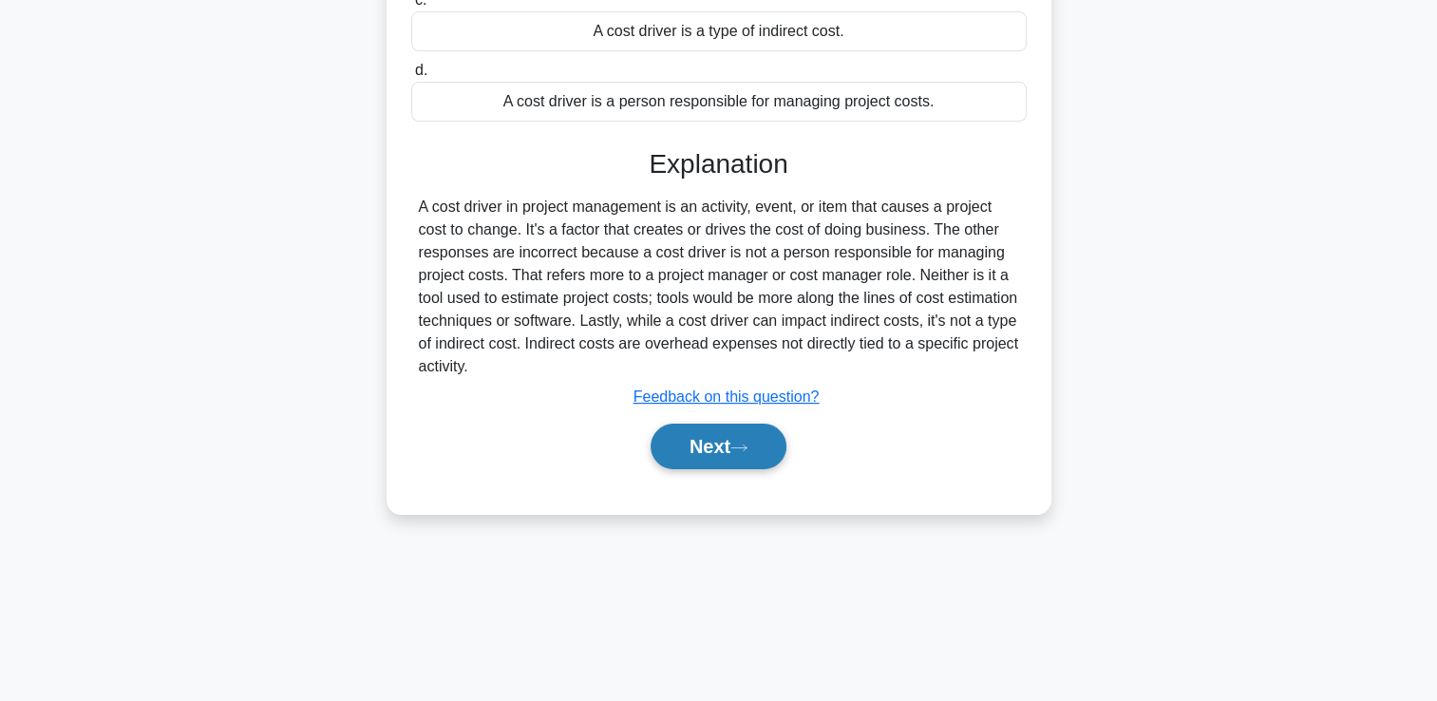
click at [689, 459] on button "Next" at bounding box center [719, 447] width 136 height 46
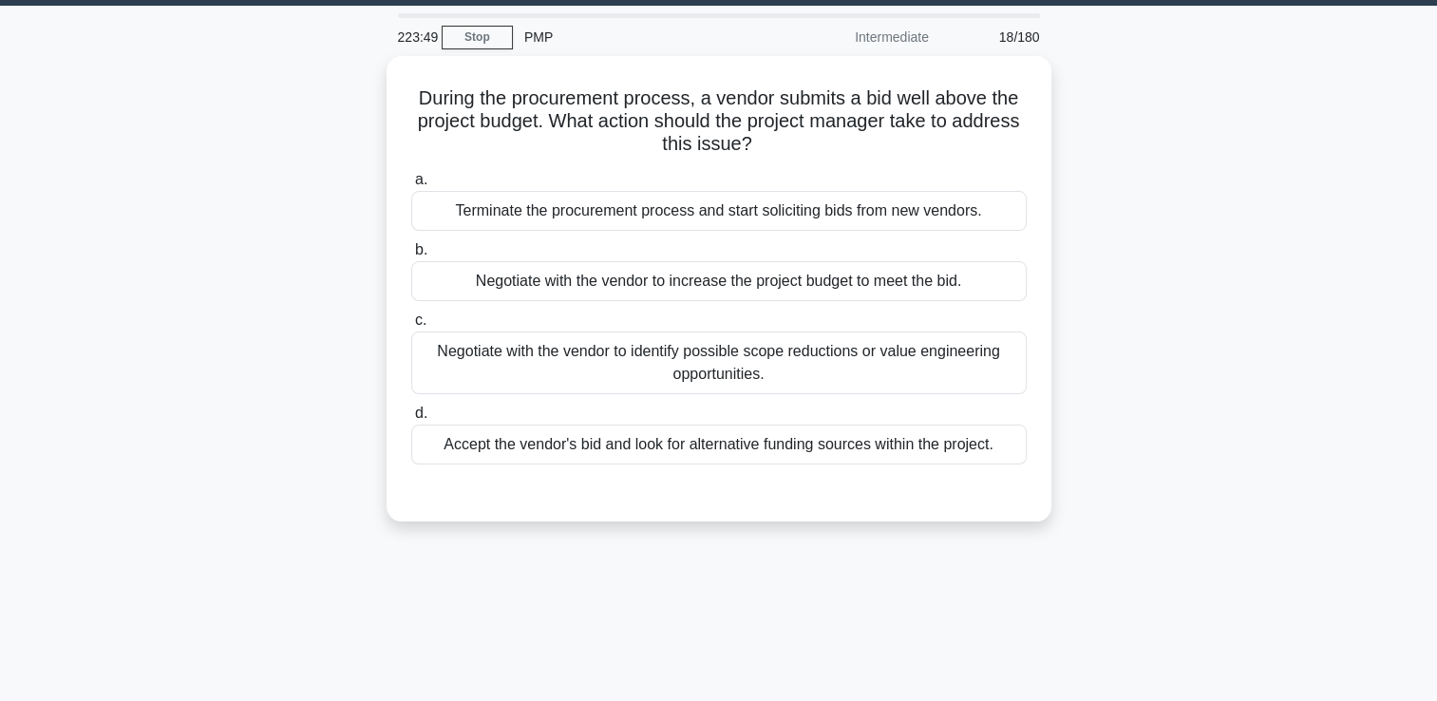
scroll to position [49, 0]
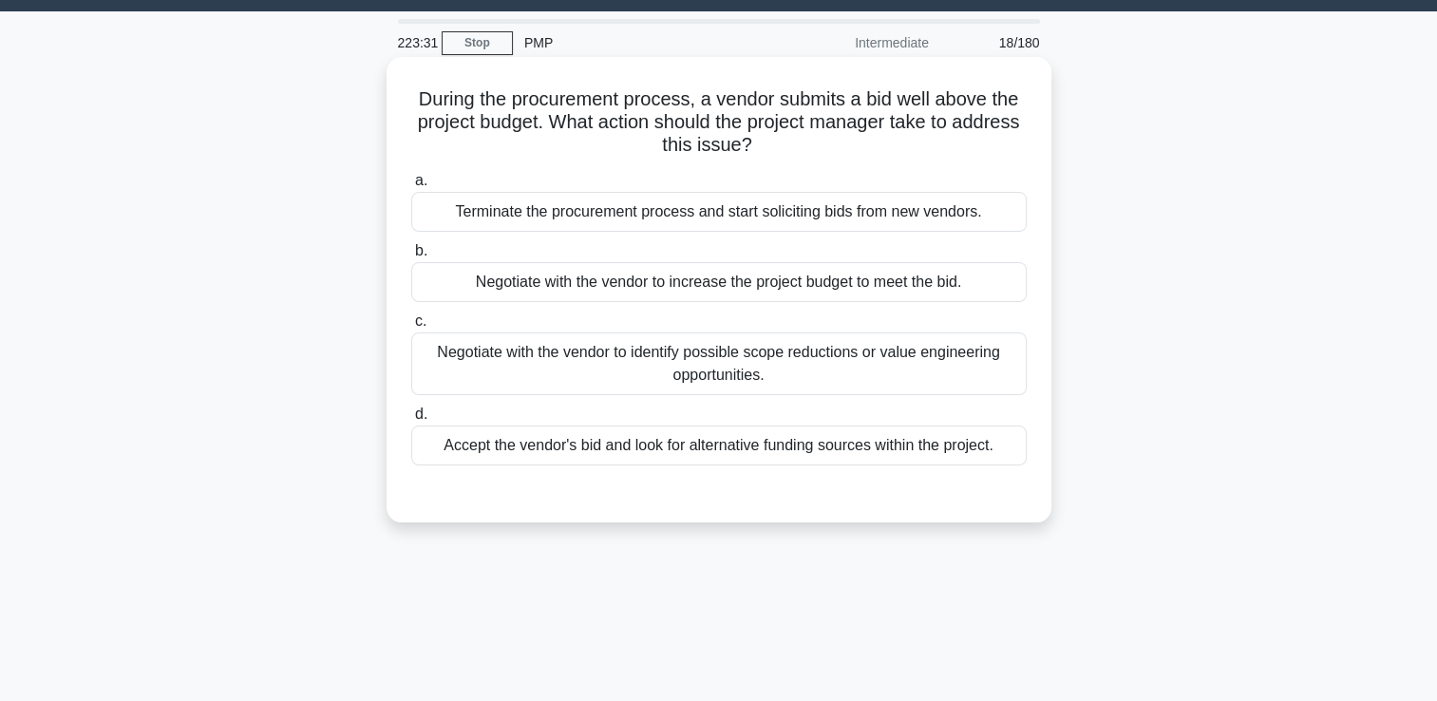
click at [640, 371] on div "Negotiate with the vendor to identify possible scope reductions or value engine…" at bounding box center [719, 363] width 616 height 63
click at [411, 328] on input "c. Negotiate with the vendor to identify possible scope reductions or value eng…" at bounding box center [411, 321] width 0 height 12
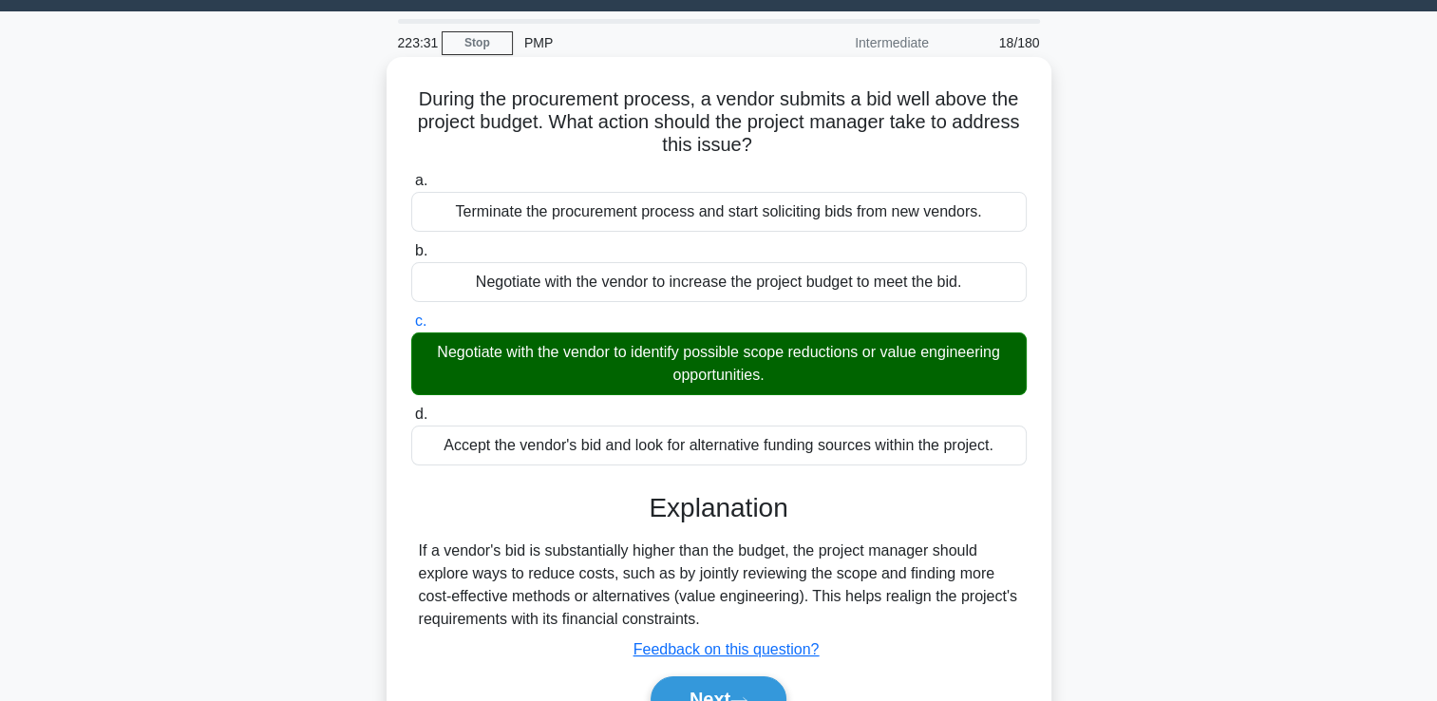
scroll to position [325, 0]
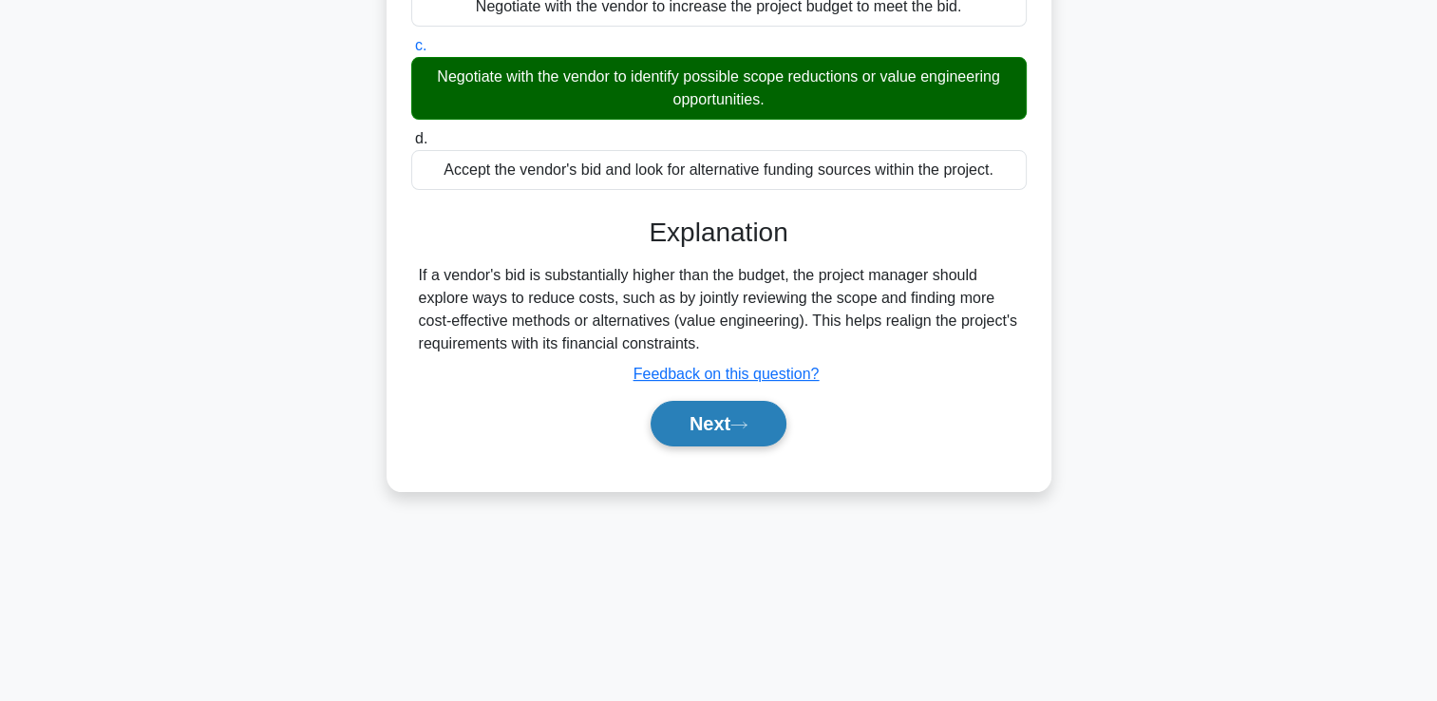
click at [691, 425] on button "Next" at bounding box center [719, 424] width 136 height 46
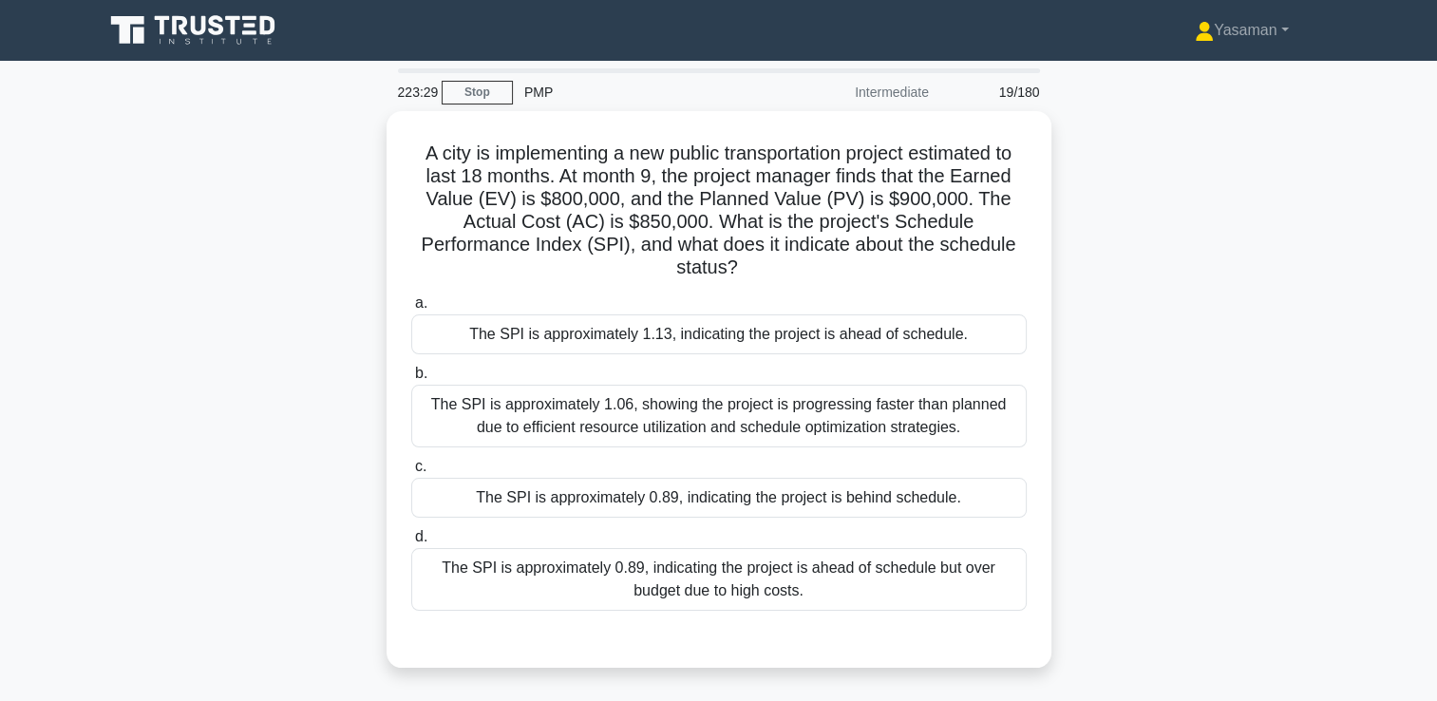
scroll to position [0, 0]
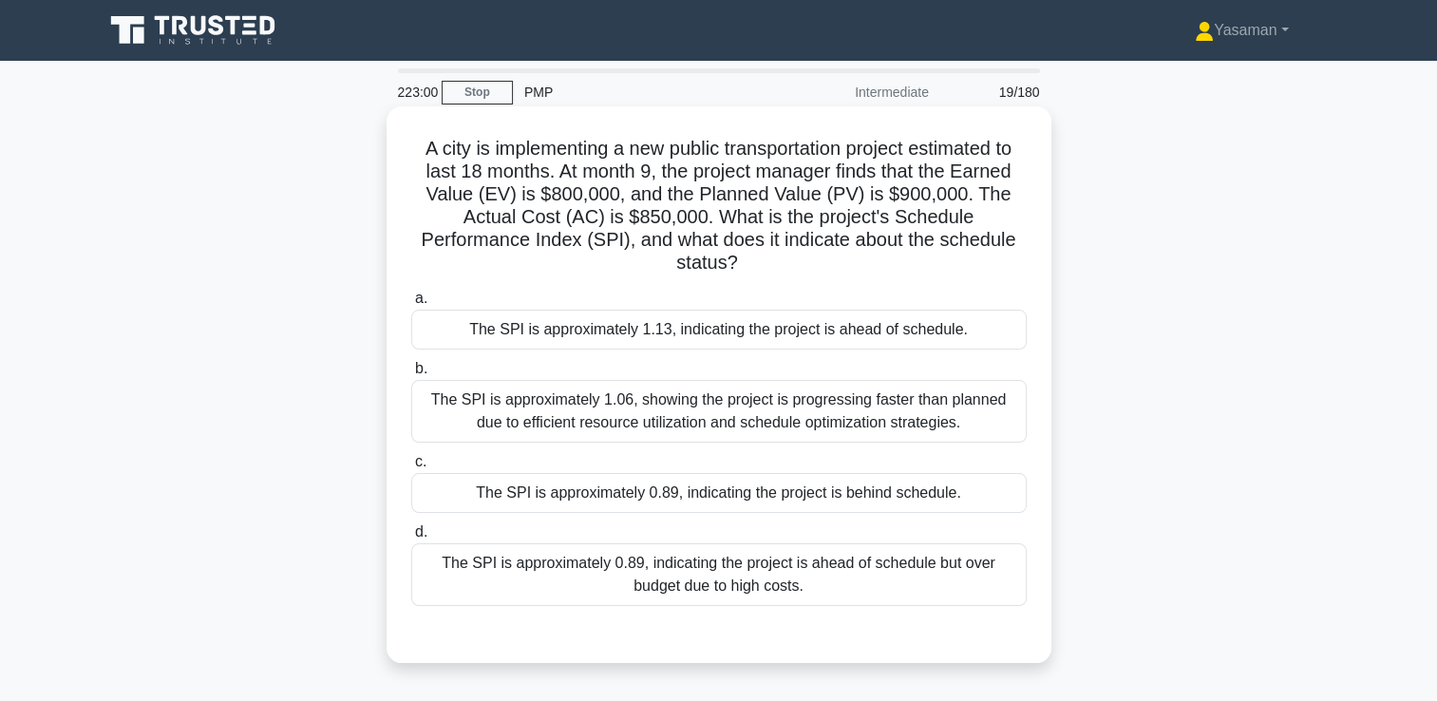
click at [883, 412] on div "The SPI is approximately 1.06, showing the project is progressing faster than p…" at bounding box center [719, 411] width 616 height 63
click at [411, 375] on input "b. The SPI is approximately 1.06, showing the project is progressing faster tha…" at bounding box center [411, 369] width 0 height 12
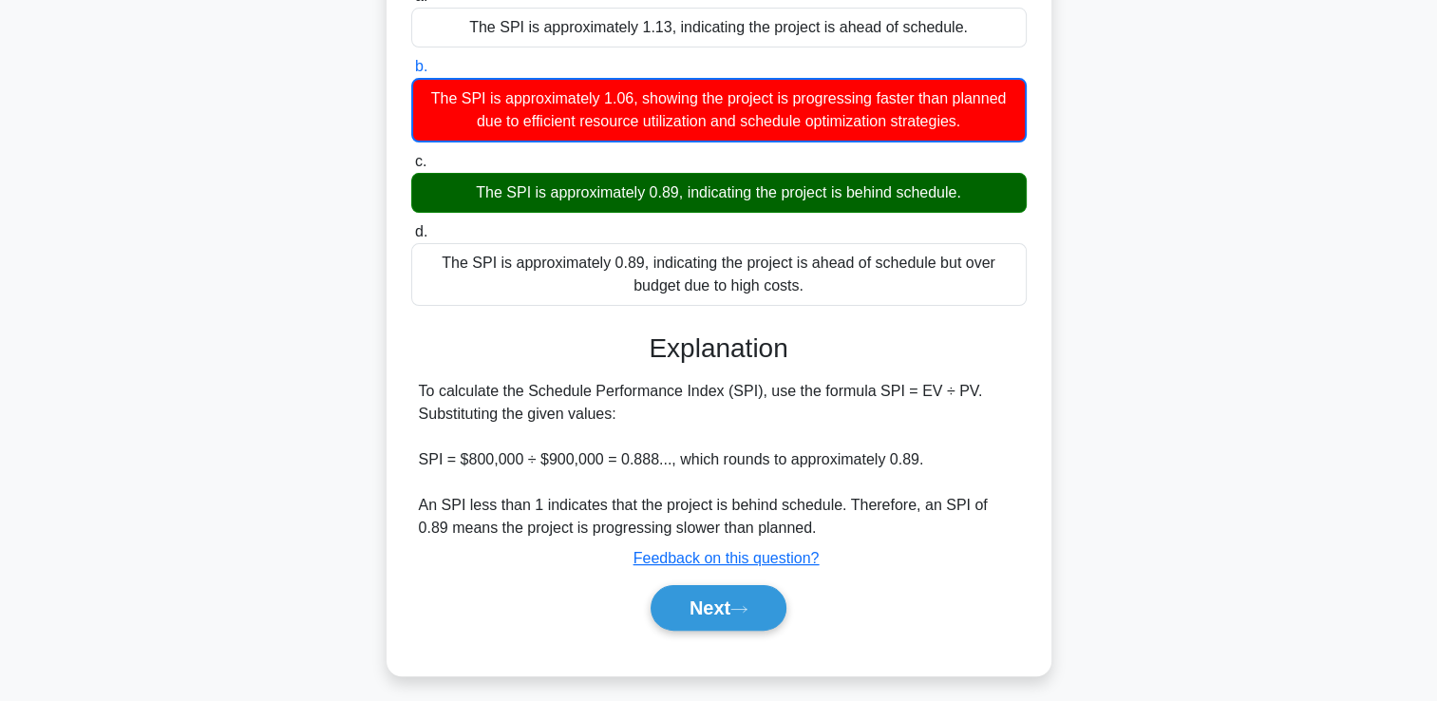
scroll to position [325, 0]
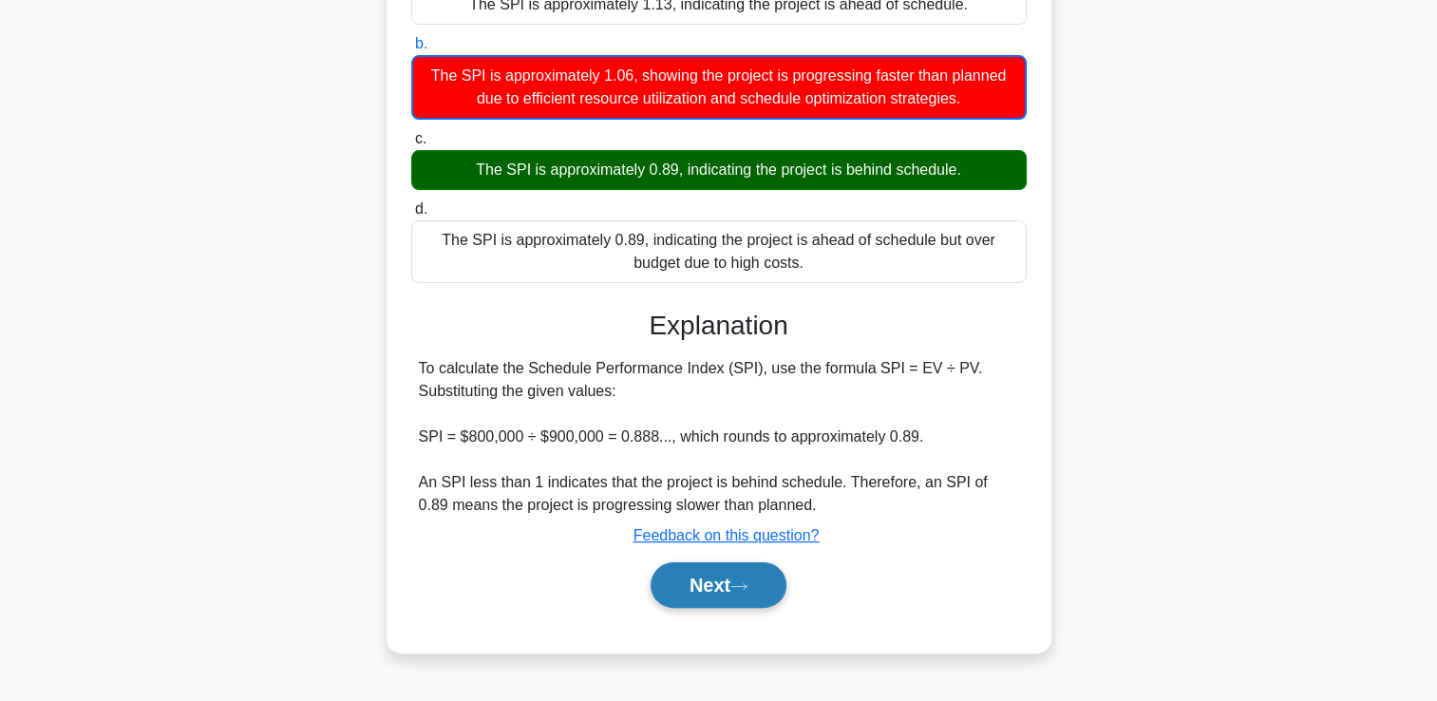
click at [717, 586] on button "Next" at bounding box center [719, 585] width 136 height 46
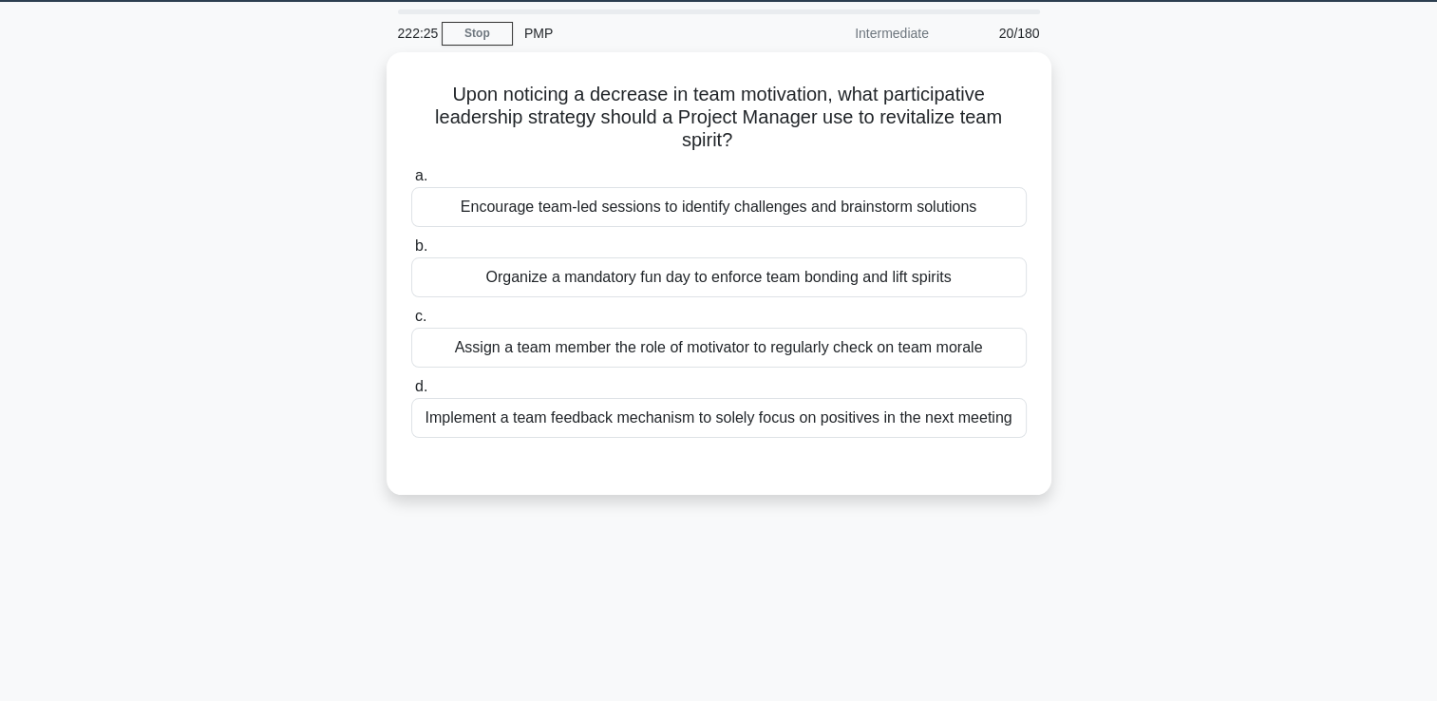
scroll to position [41, 0]
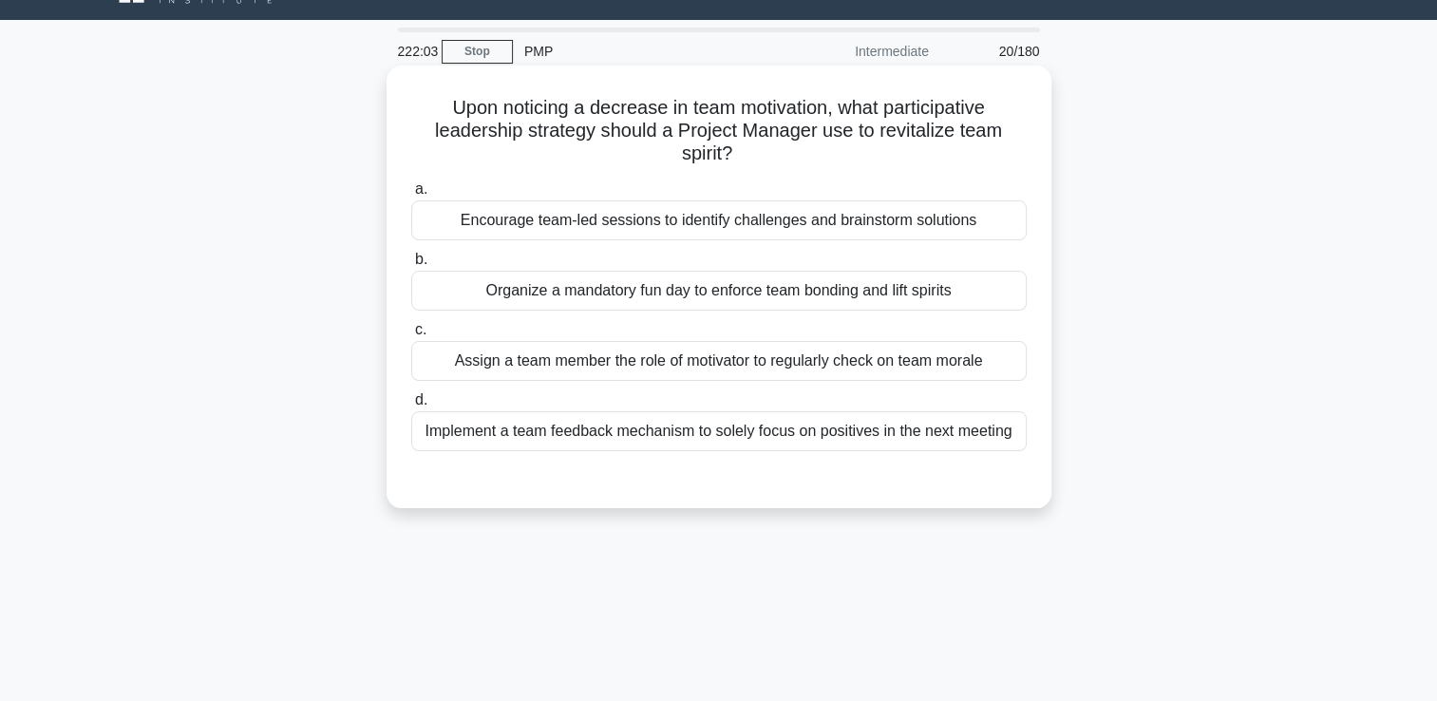
click at [923, 218] on div "Encourage team-led sessions to identify challenges and brainstorm solutions" at bounding box center [719, 220] width 616 height 40
click at [411, 196] on input "a. Encourage team-led sessions to identify challenges and brainstorm solutions" at bounding box center [411, 189] width 0 height 12
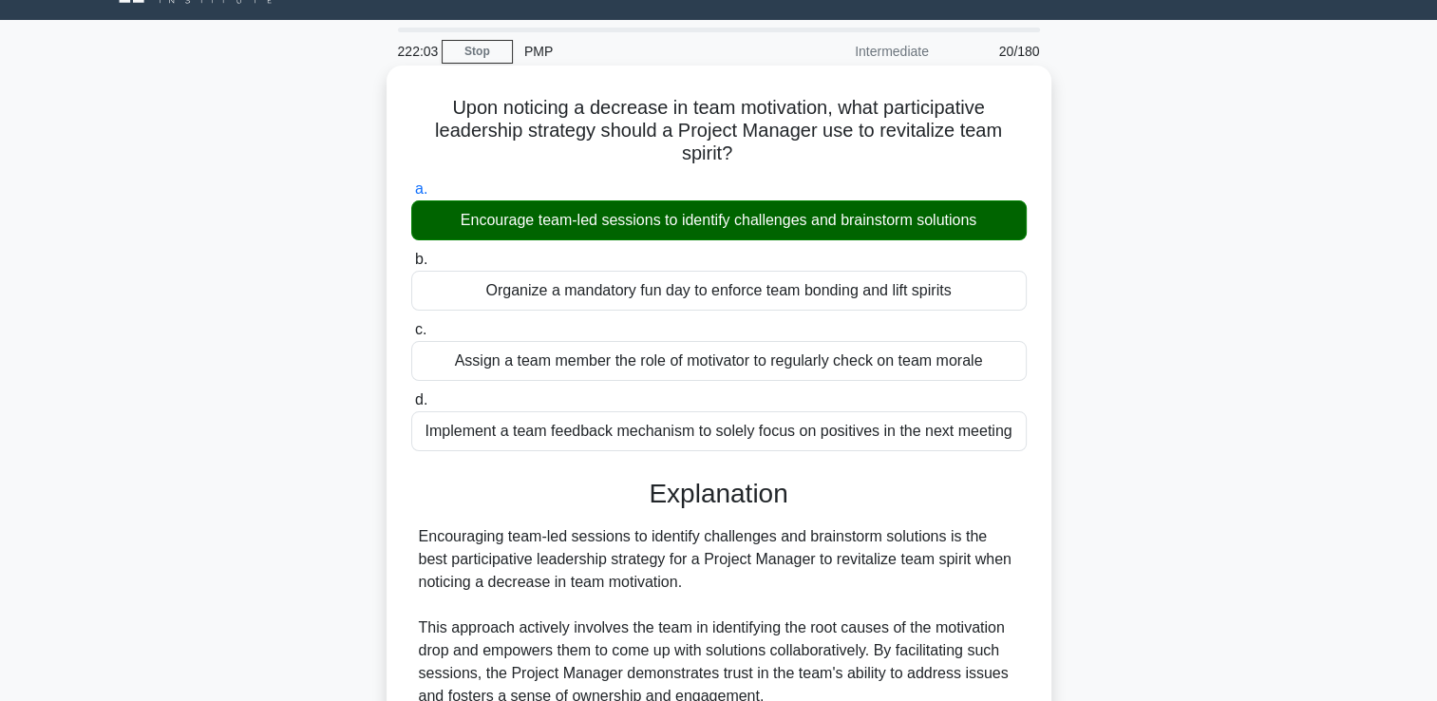
scroll to position [377, 0]
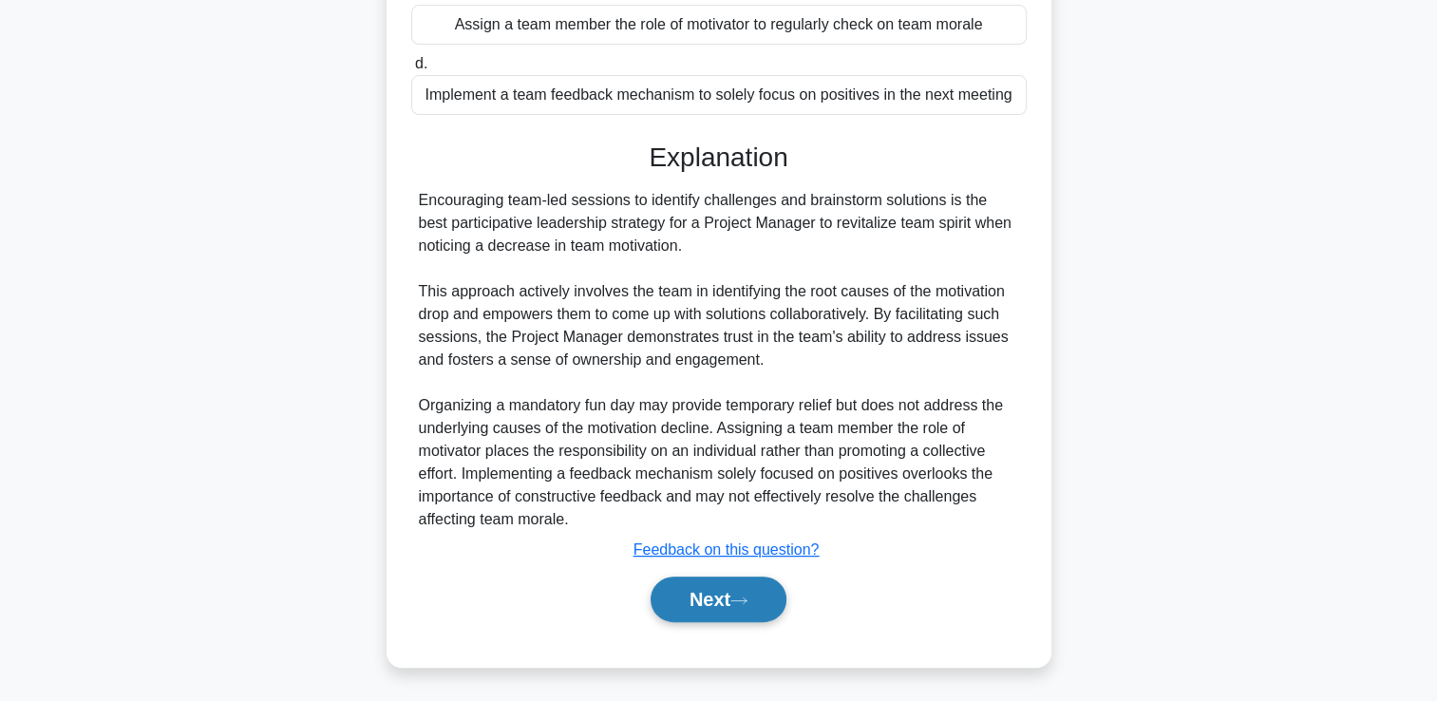
click at [714, 613] on button "Next" at bounding box center [719, 600] width 136 height 46
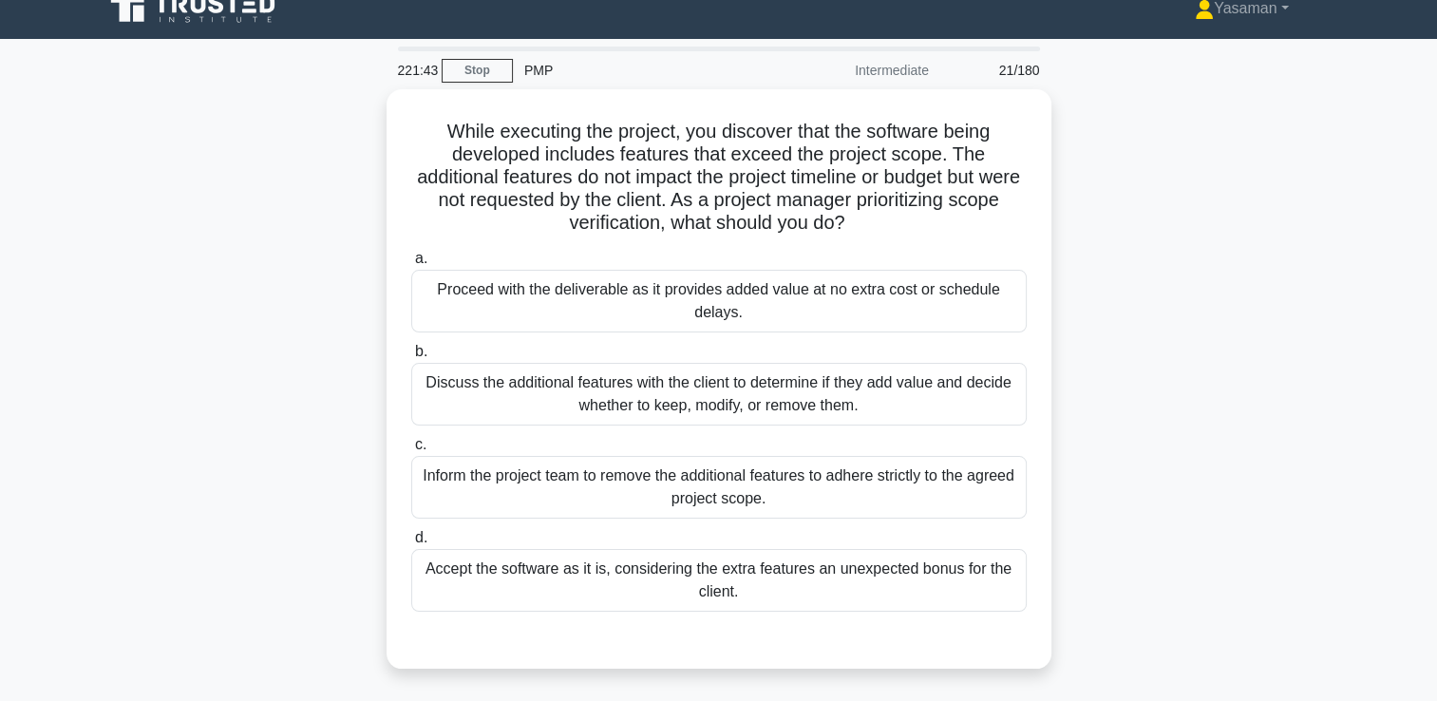
scroll to position [21, 0]
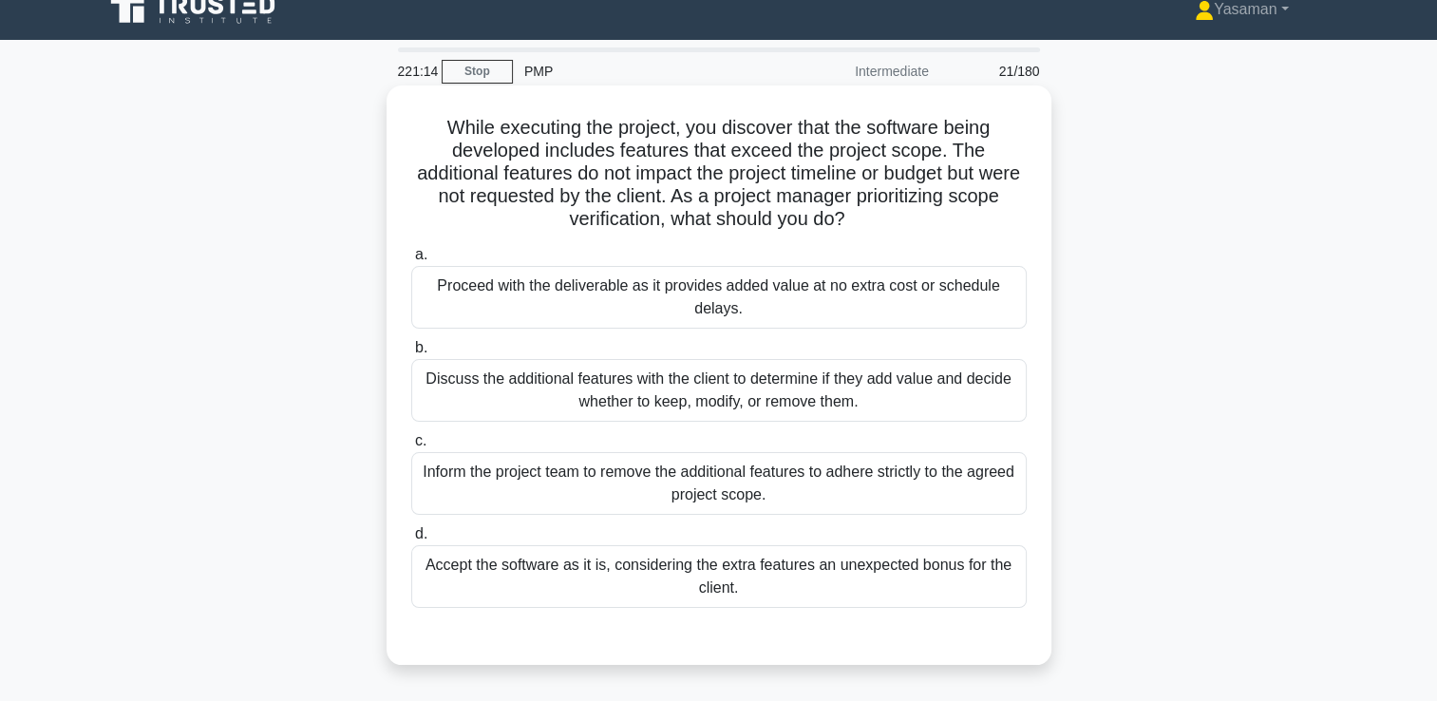
click at [459, 389] on div "Discuss the additional features with the client to determine if they add value …" at bounding box center [719, 390] width 616 height 63
click at [411, 354] on input "b. Discuss the additional features with the client to determine if they add val…" at bounding box center [411, 348] width 0 height 12
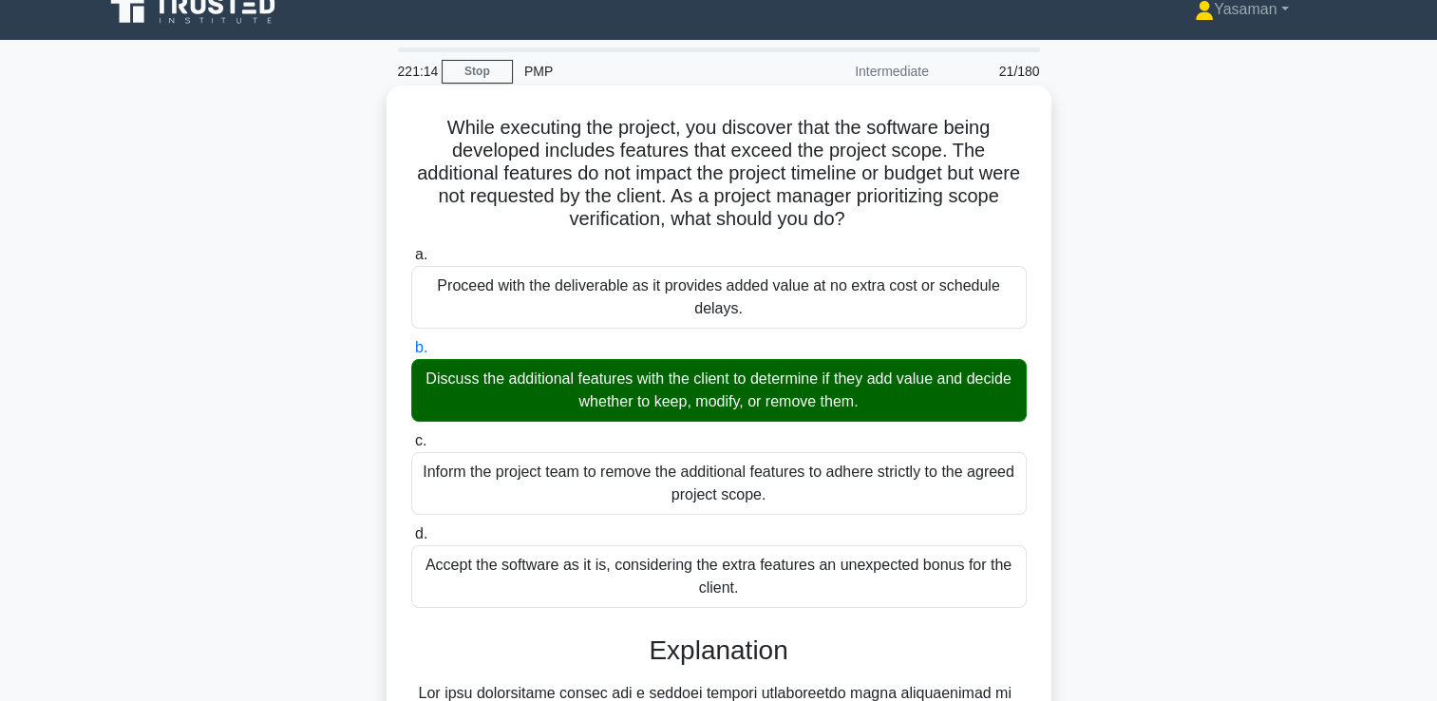
scroll to position [605, 0]
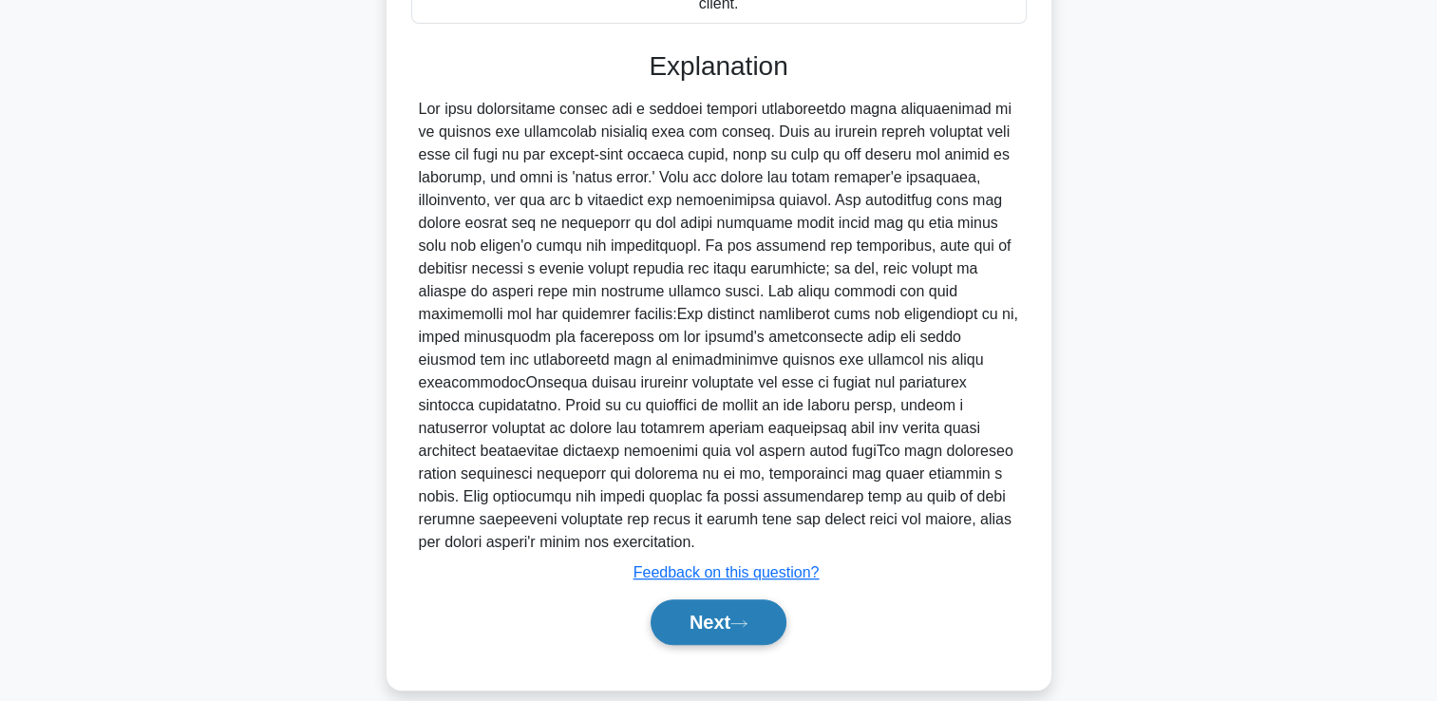
click at [699, 617] on button "Next" at bounding box center [719, 622] width 136 height 46
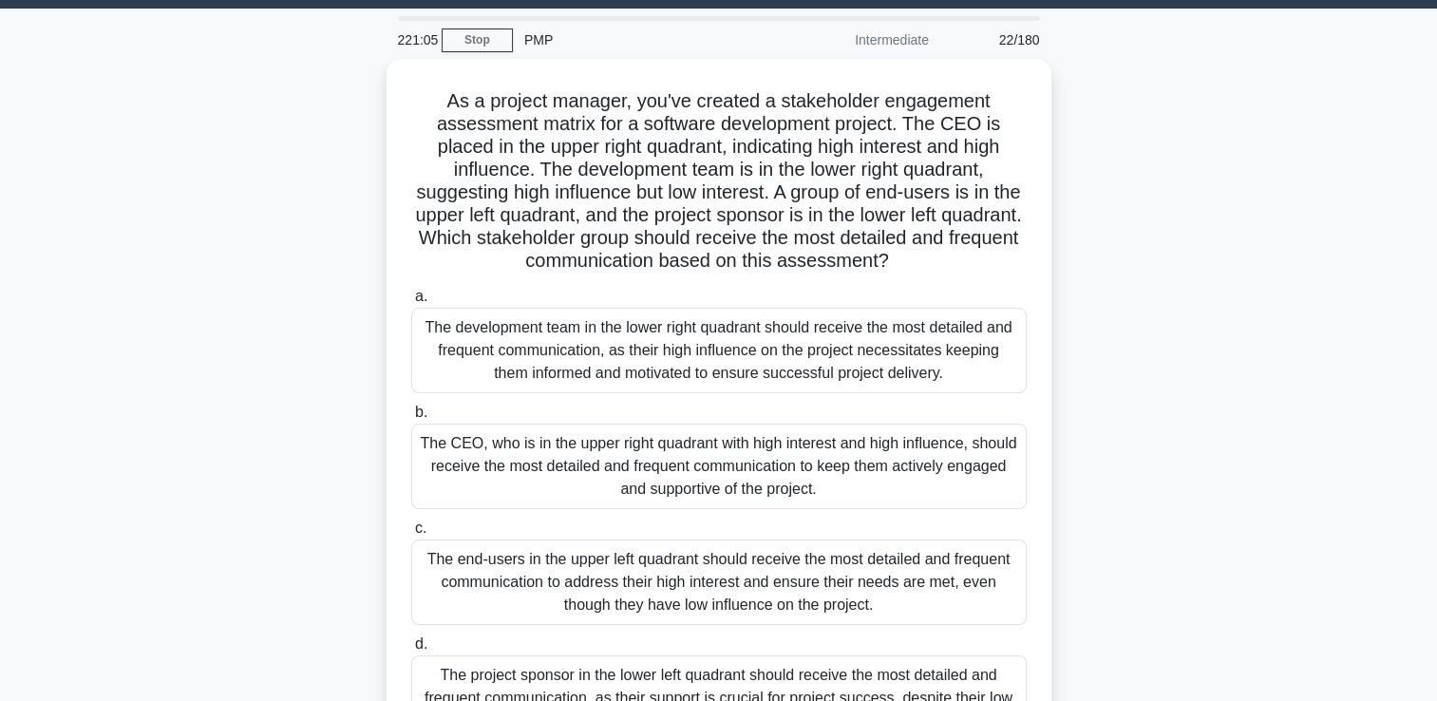
scroll to position [58, 0]
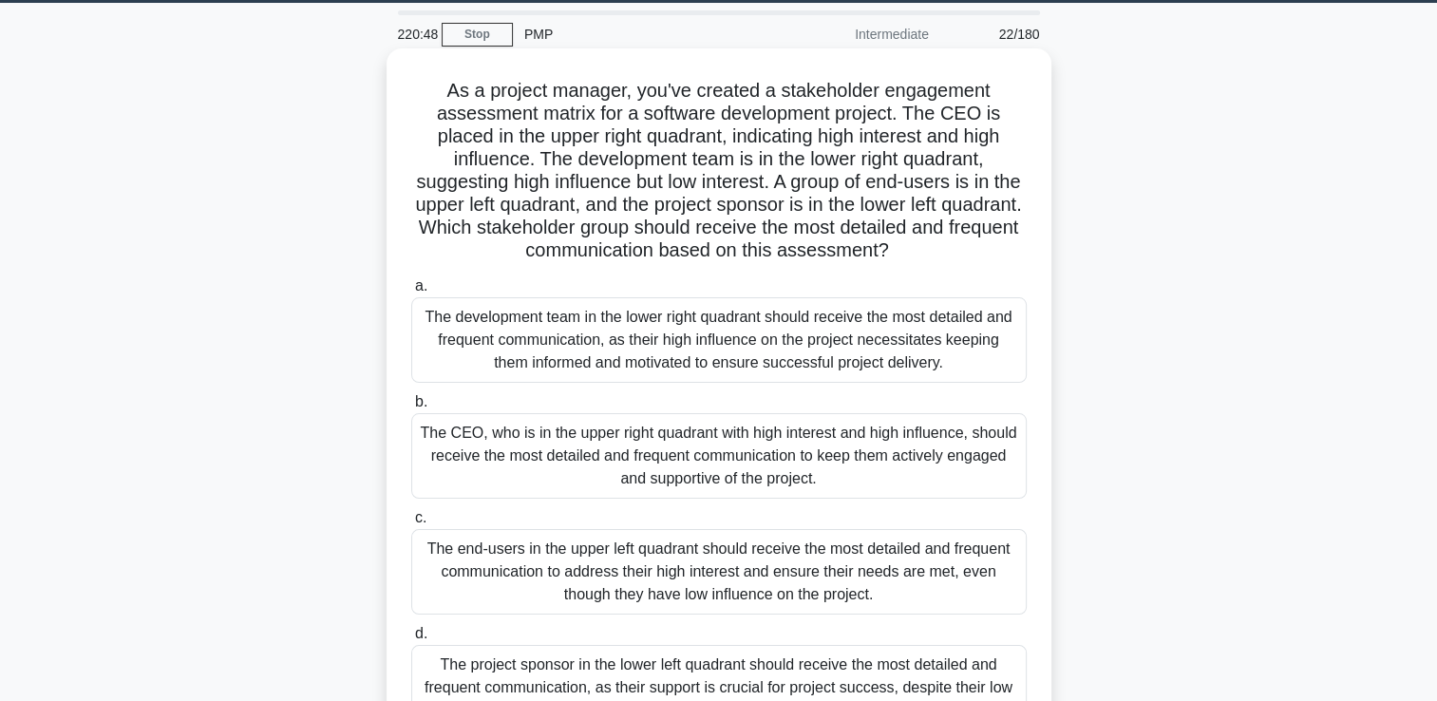
click at [837, 468] on div "The CEO, who is in the upper right quadrant with high interest and high influen…" at bounding box center [719, 455] width 616 height 85
click at [411, 408] on input "b. The CEO, who is in the upper right quadrant with high interest and high infl…" at bounding box center [411, 402] width 0 height 12
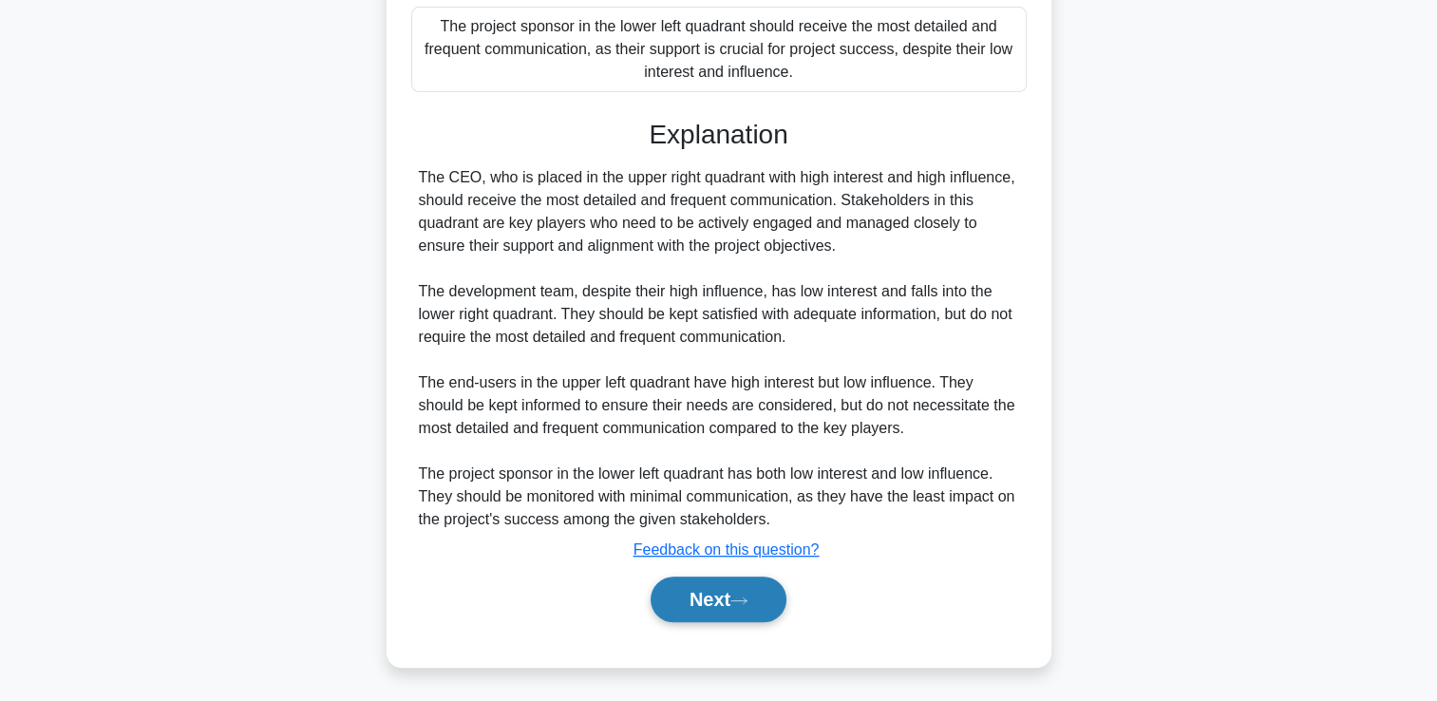
click at [714, 595] on button "Next" at bounding box center [719, 600] width 136 height 46
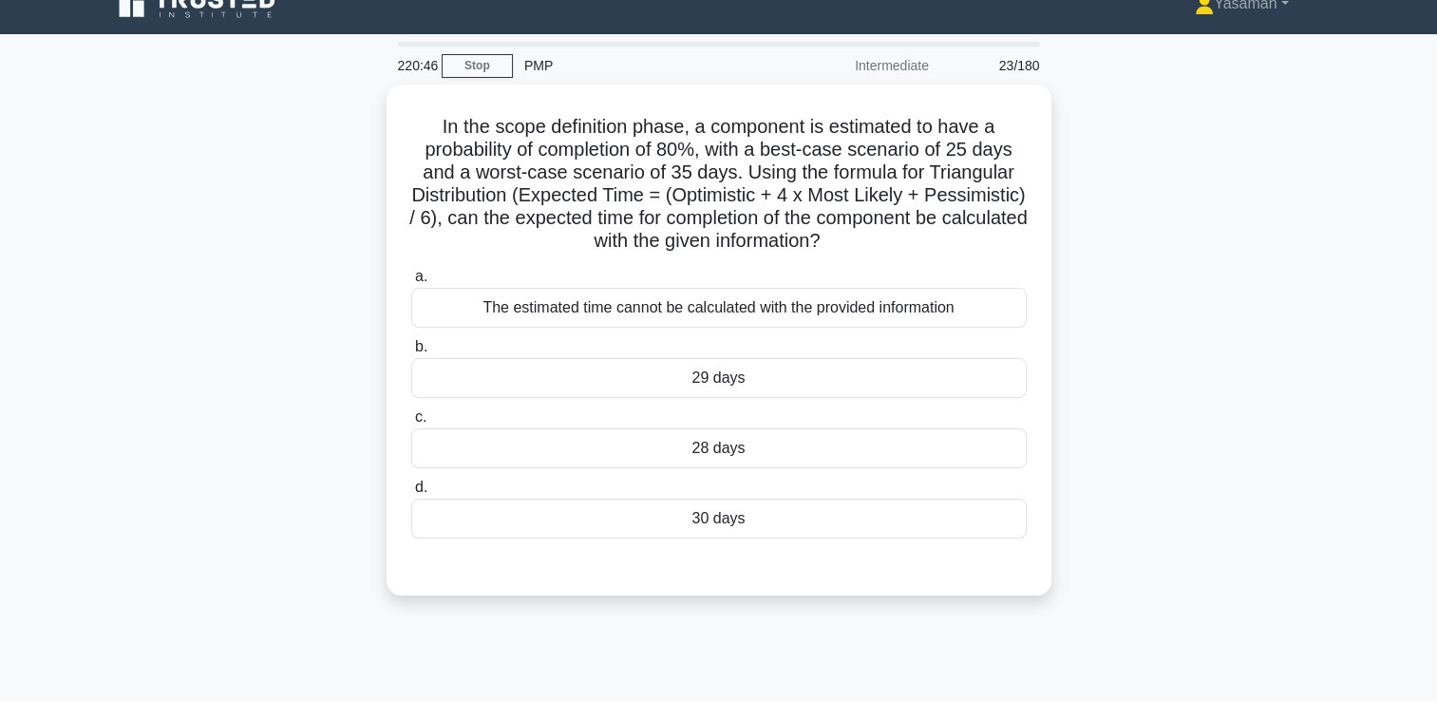
scroll to position [28, 0]
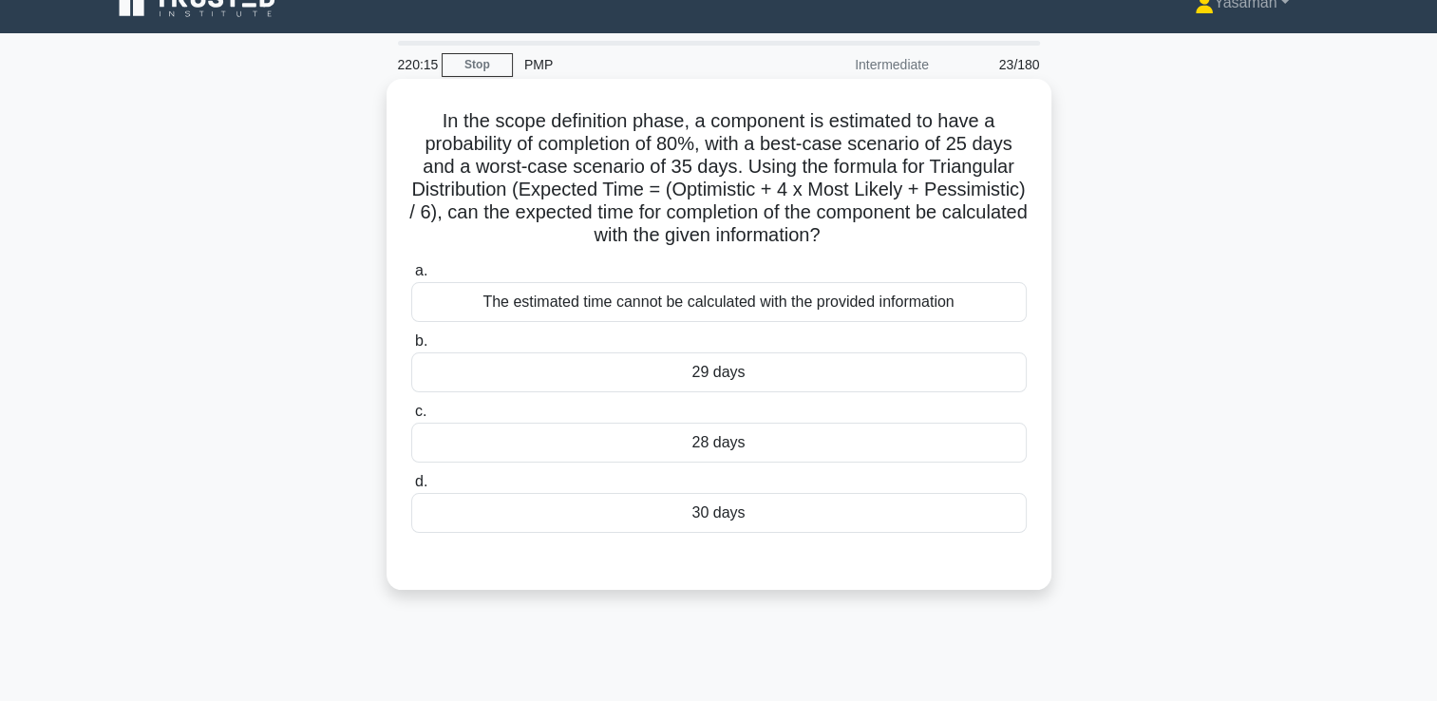
click at [780, 321] on div "The estimated time cannot be calculated with the provided information" at bounding box center [719, 302] width 616 height 40
click at [411, 277] on input "a. The estimated time cannot be calculated with the provided information" at bounding box center [411, 271] width 0 height 12
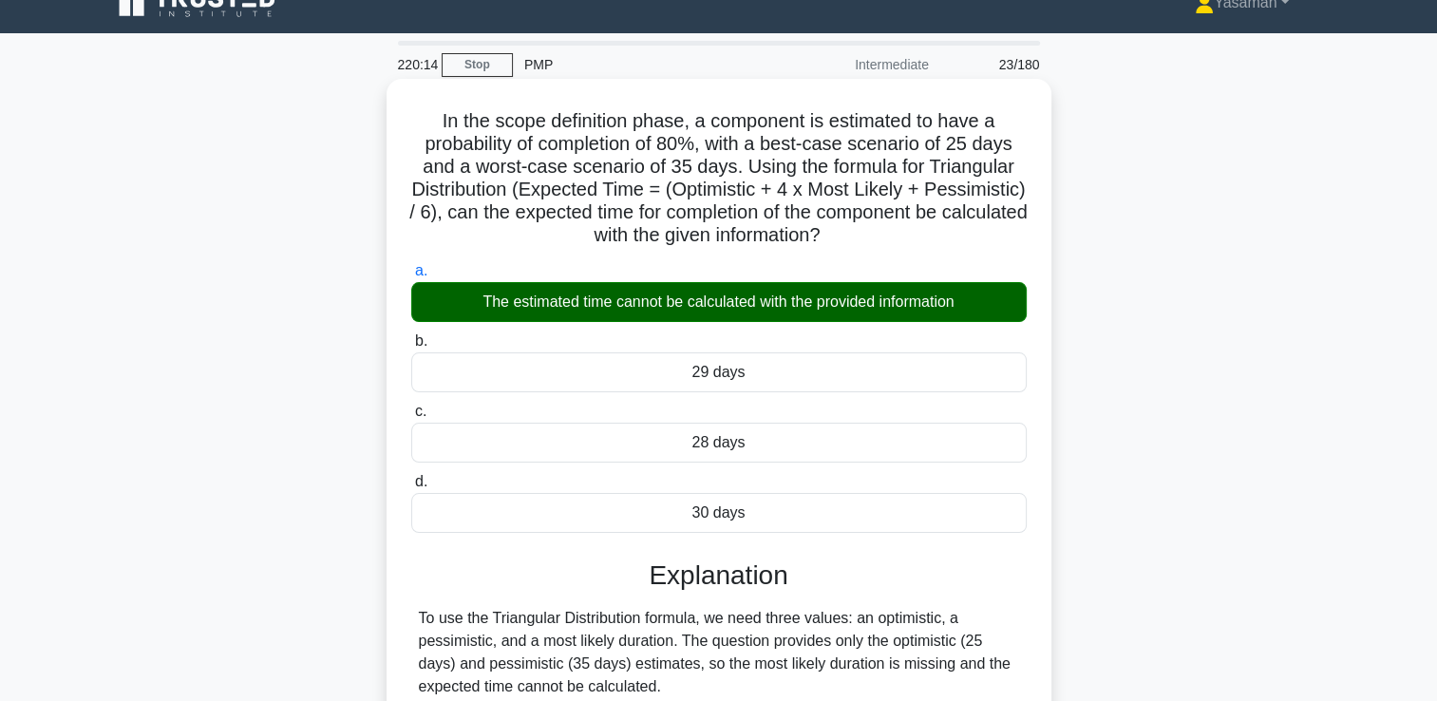
scroll to position [325, 0]
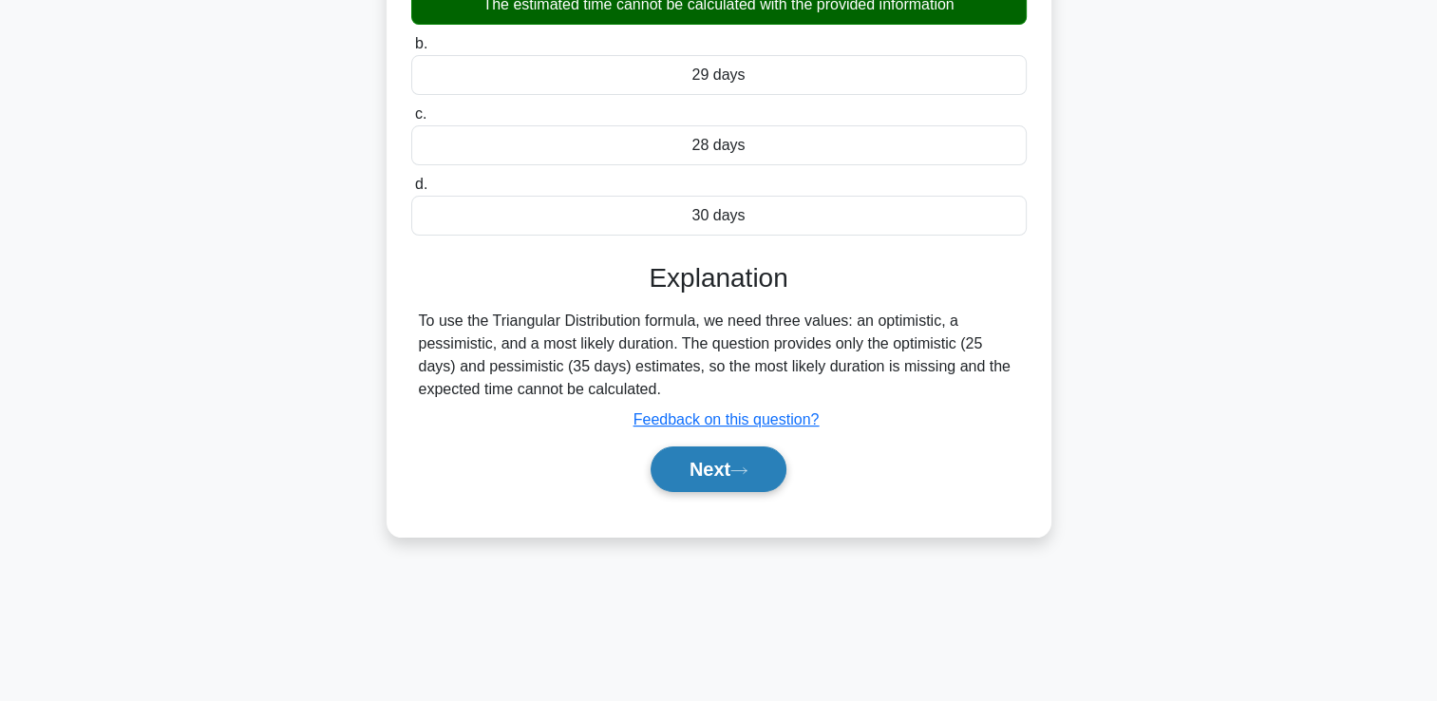
click at [716, 472] on button "Next" at bounding box center [719, 469] width 136 height 46
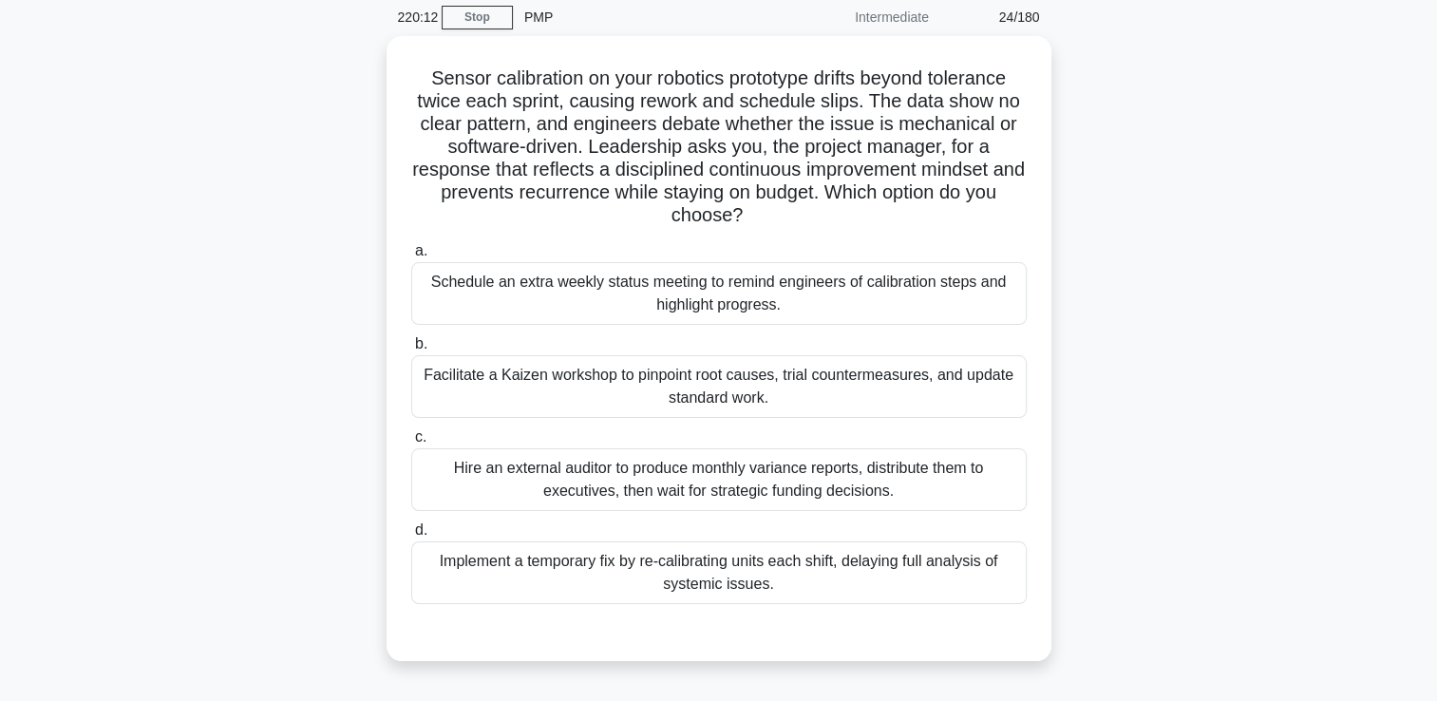
scroll to position [74, 0]
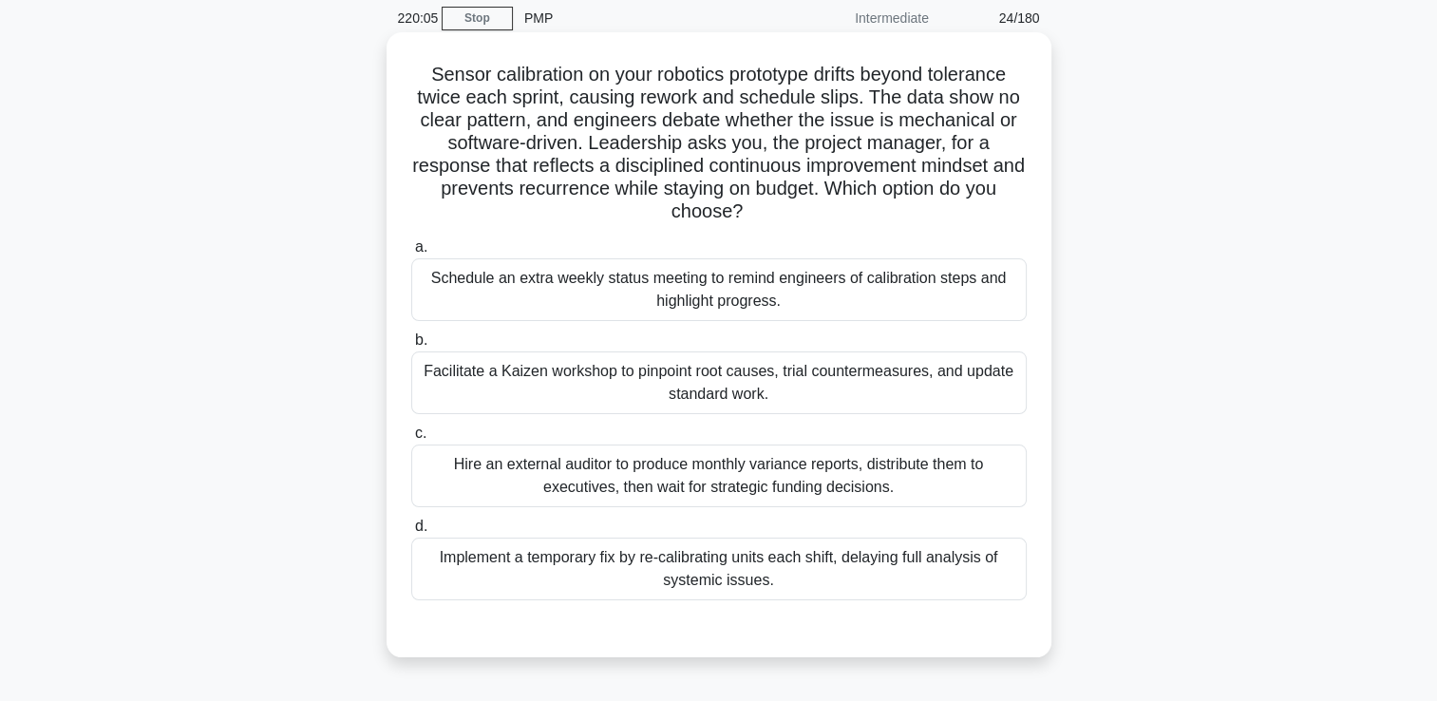
click at [728, 286] on div "Schedule an extra weekly status meeting to remind engineers of calibration step…" at bounding box center [719, 289] width 616 height 63
click at [411, 254] on input "a. Schedule an extra weekly status meeting to remind engineers of calibration s…" at bounding box center [411, 247] width 0 height 12
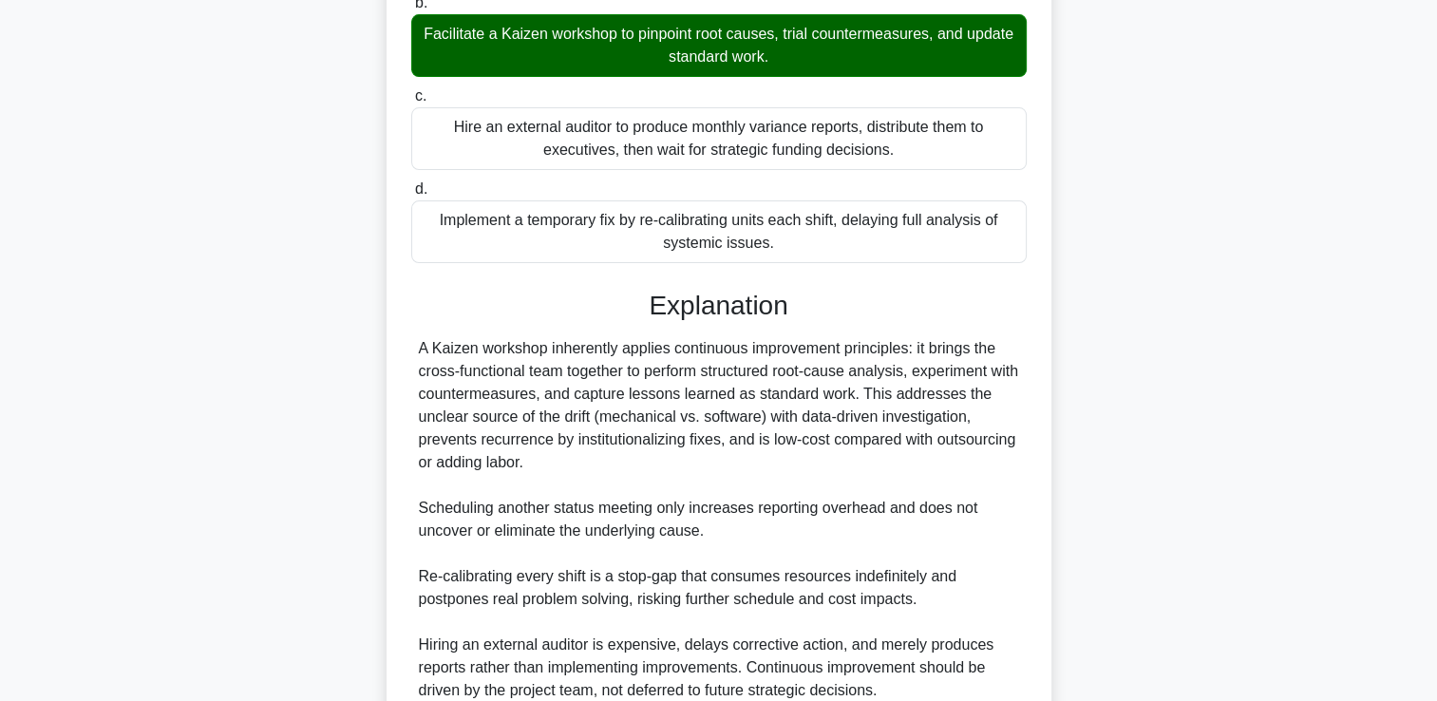
scroll to position [584, 0]
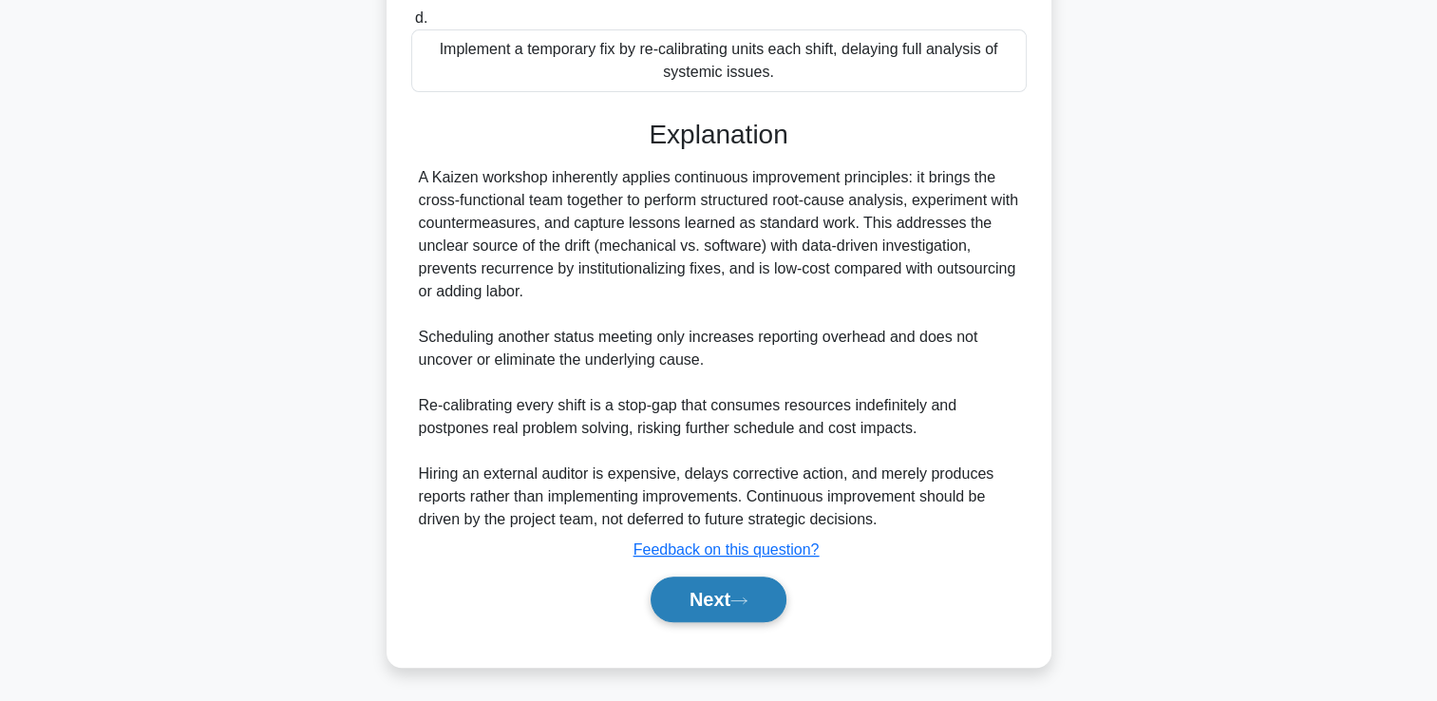
click at [686, 604] on button "Next" at bounding box center [719, 600] width 136 height 46
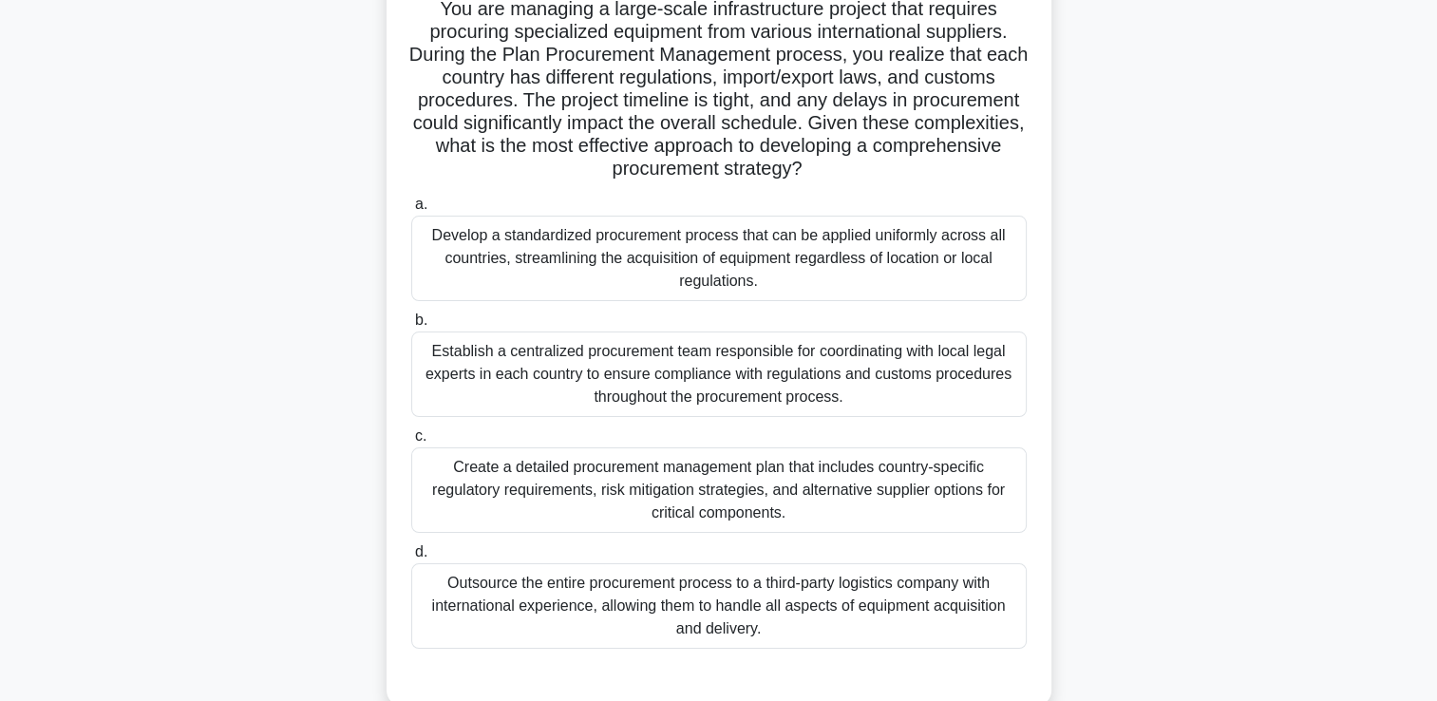
scroll to position [144, 0]
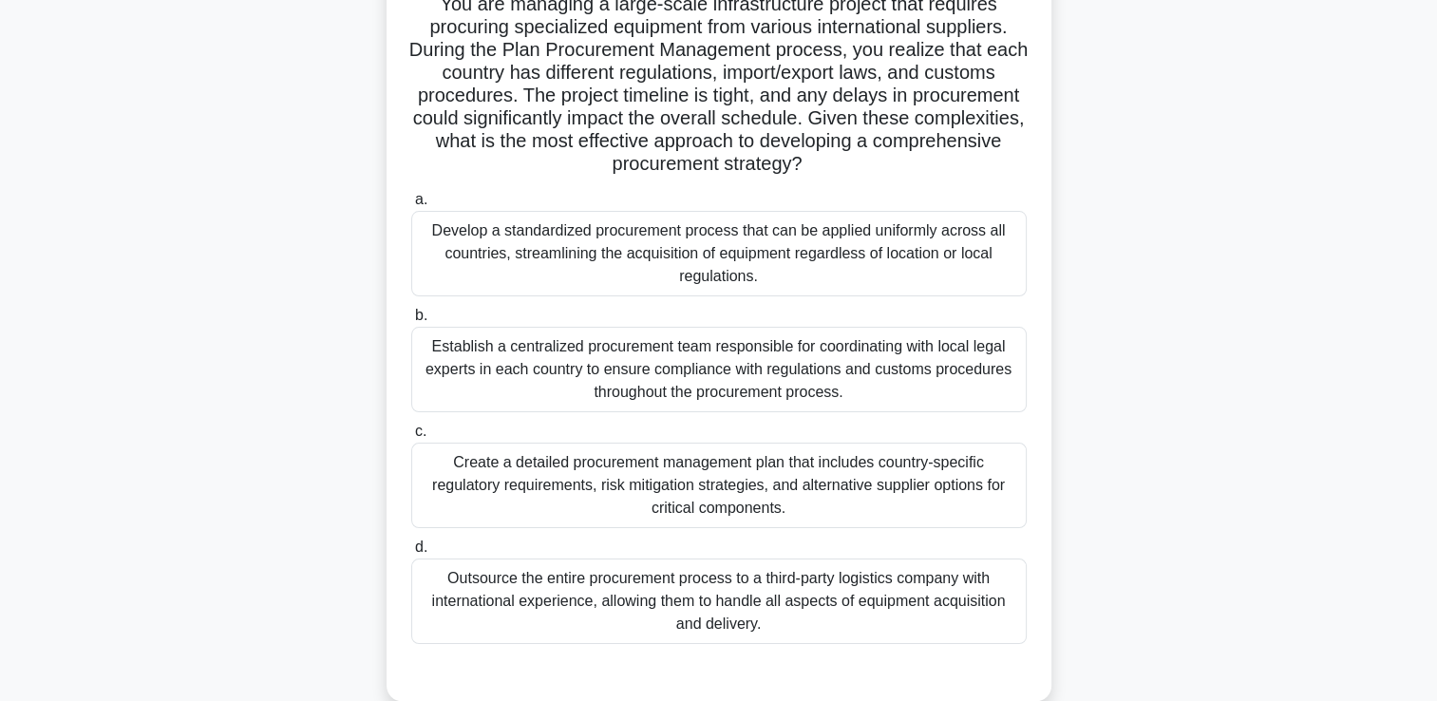
click at [712, 486] on div "Create a detailed procurement management plan that includes country-specific re…" at bounding box center [719, 485] width 616 height 85
click at [411, 438] on input "c. Create a detailed procurement management plan that includes country-specific…" at bounding box center [411, 432] width 0 height 12
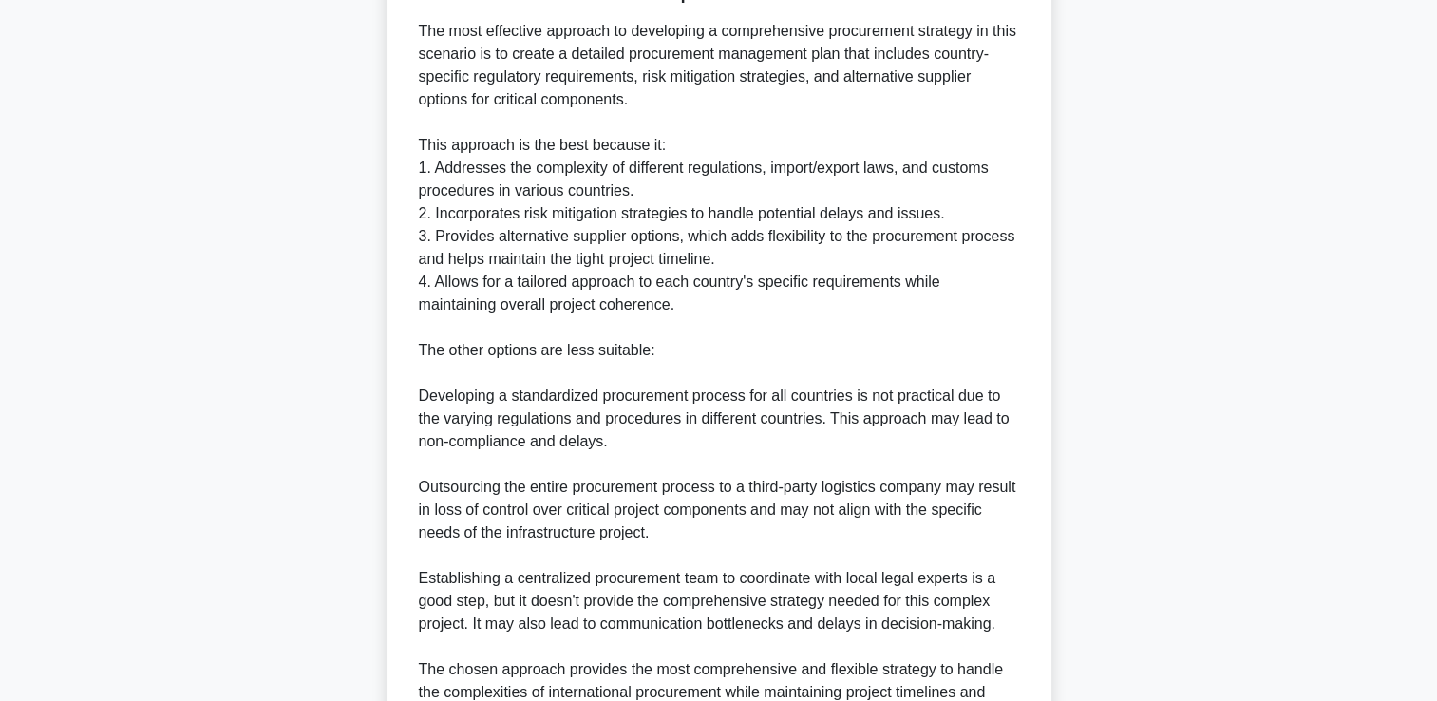
scroll to position [1038, 0]
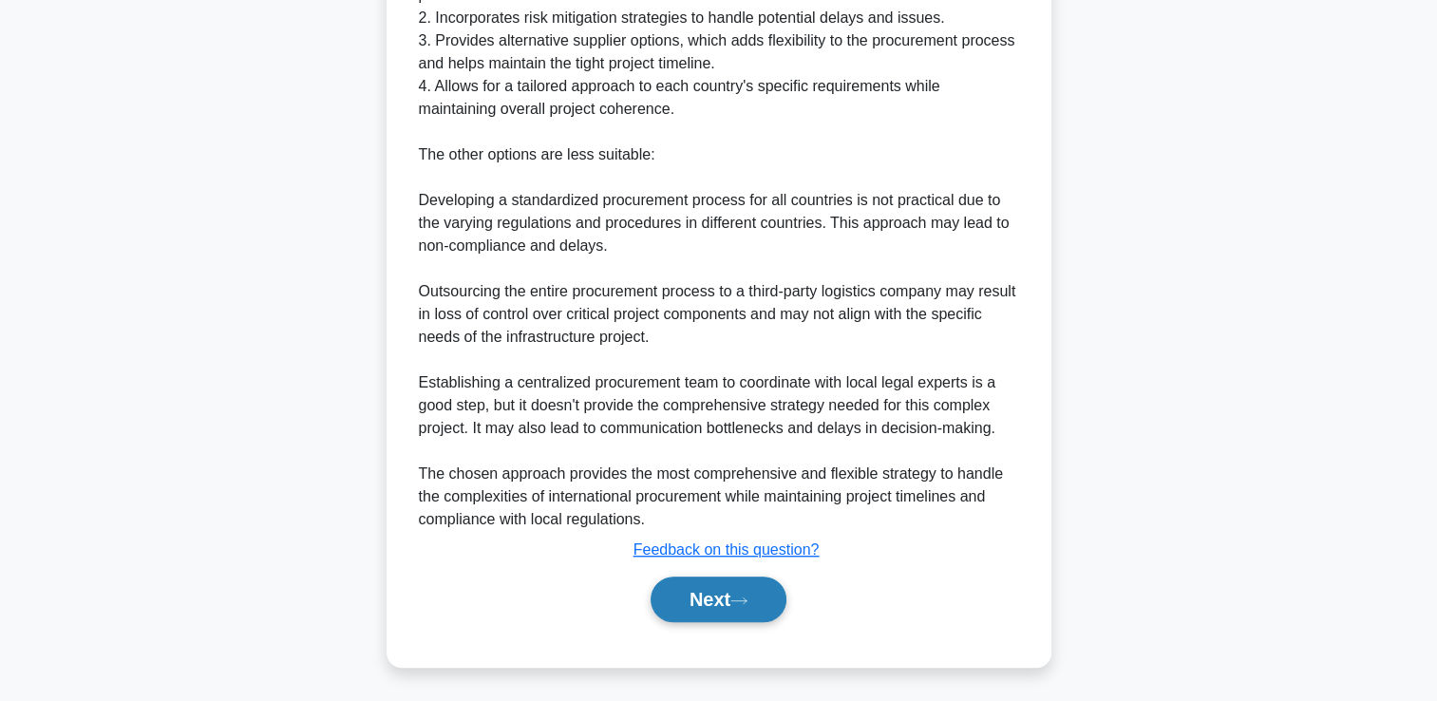
click at [707, 591] on button "Next" at bounding box center [719, 600] width 136 height 46
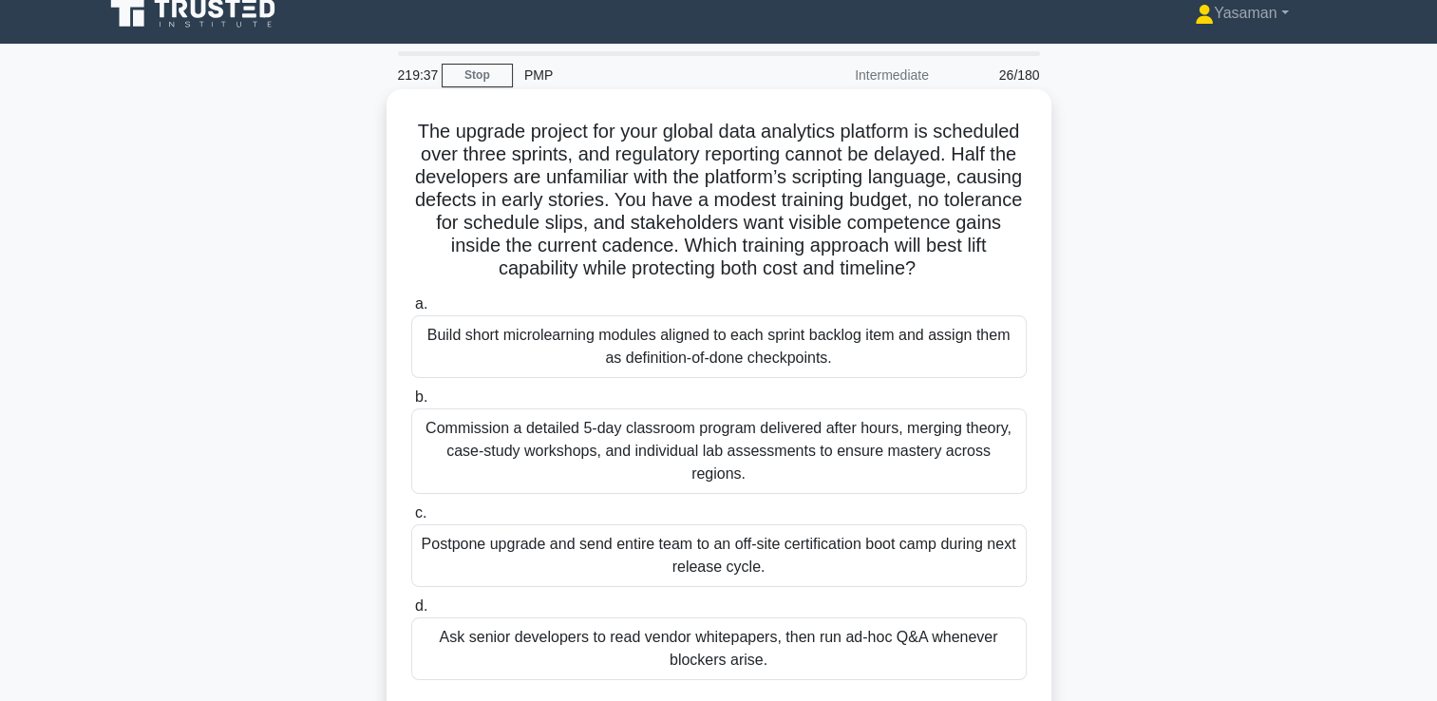
scroll to position [5, 0]
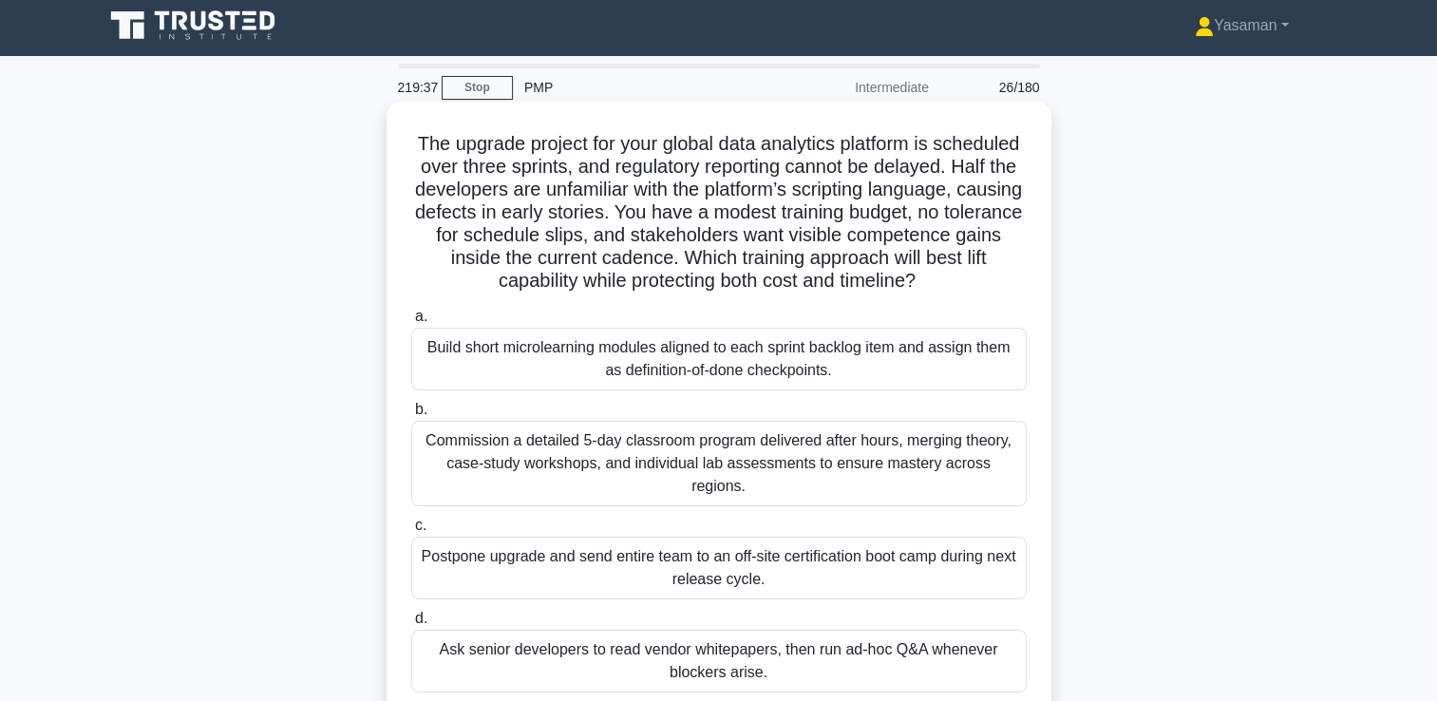
click at [692, 367] on div "Build short microlearning modules aligned to each sprint backlog item and assig…" at bounding box center [719, 359] width 616 height 63
click at [411, 323] on input "a. Build short microlearning modules aligned to each sprint backlog item and as…" at bounding box center [411, 317] width 0 height 12
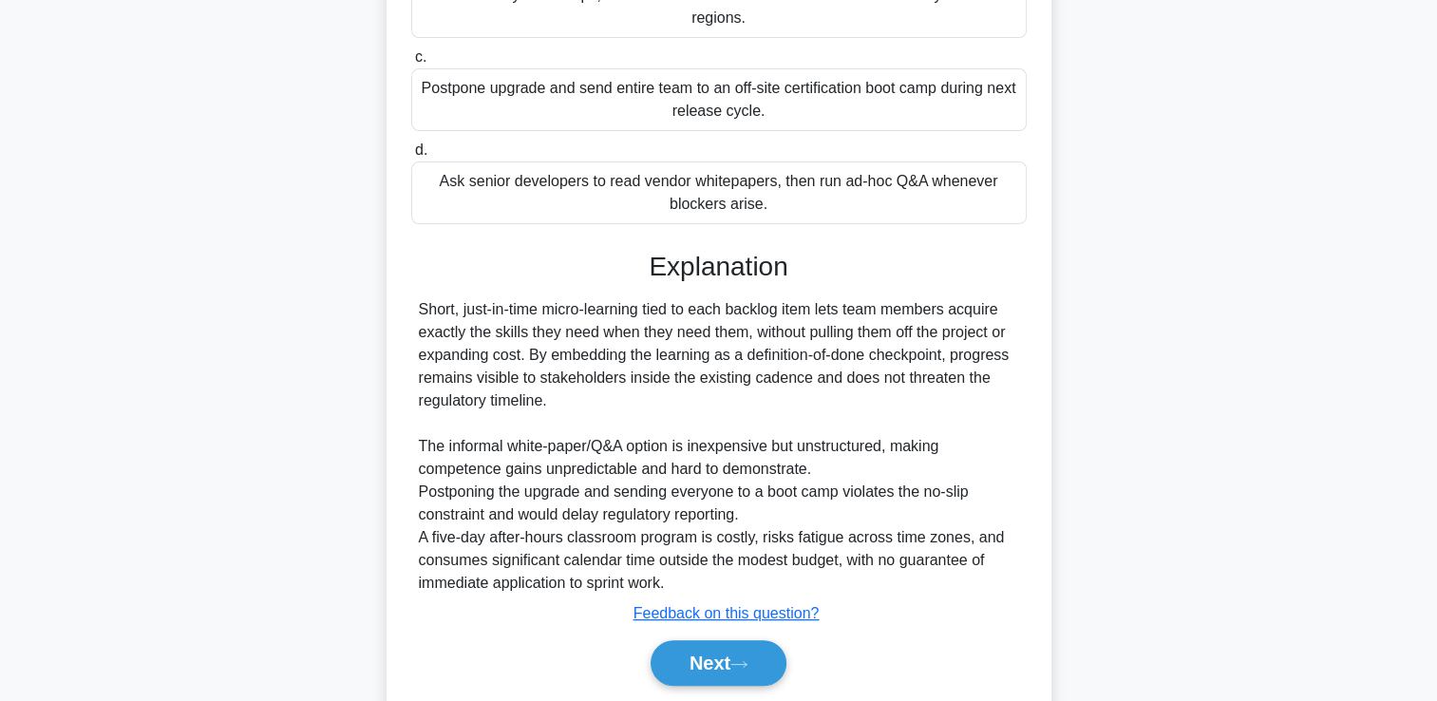
scroll to position [514, 0]
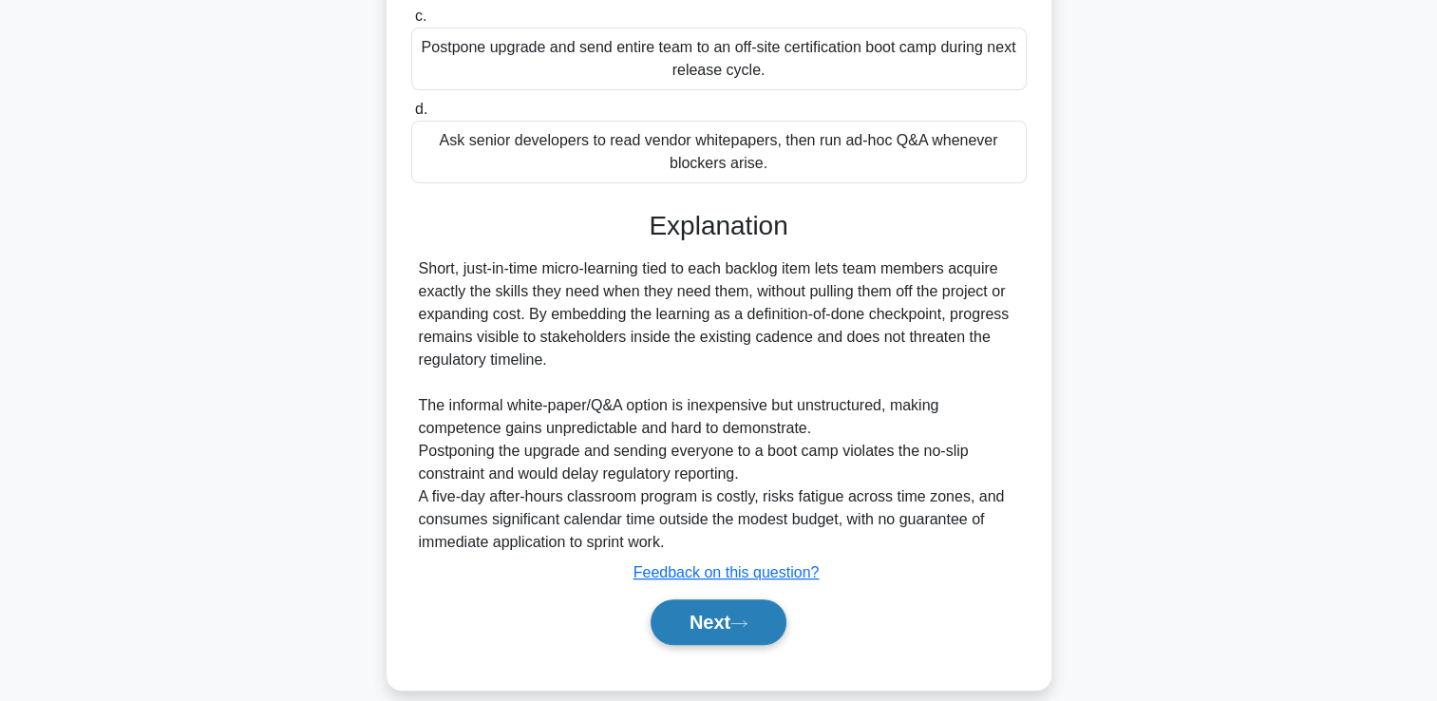
click at [679, 599] on button "Next" at bounding box center [719, 622] width 136 height 46
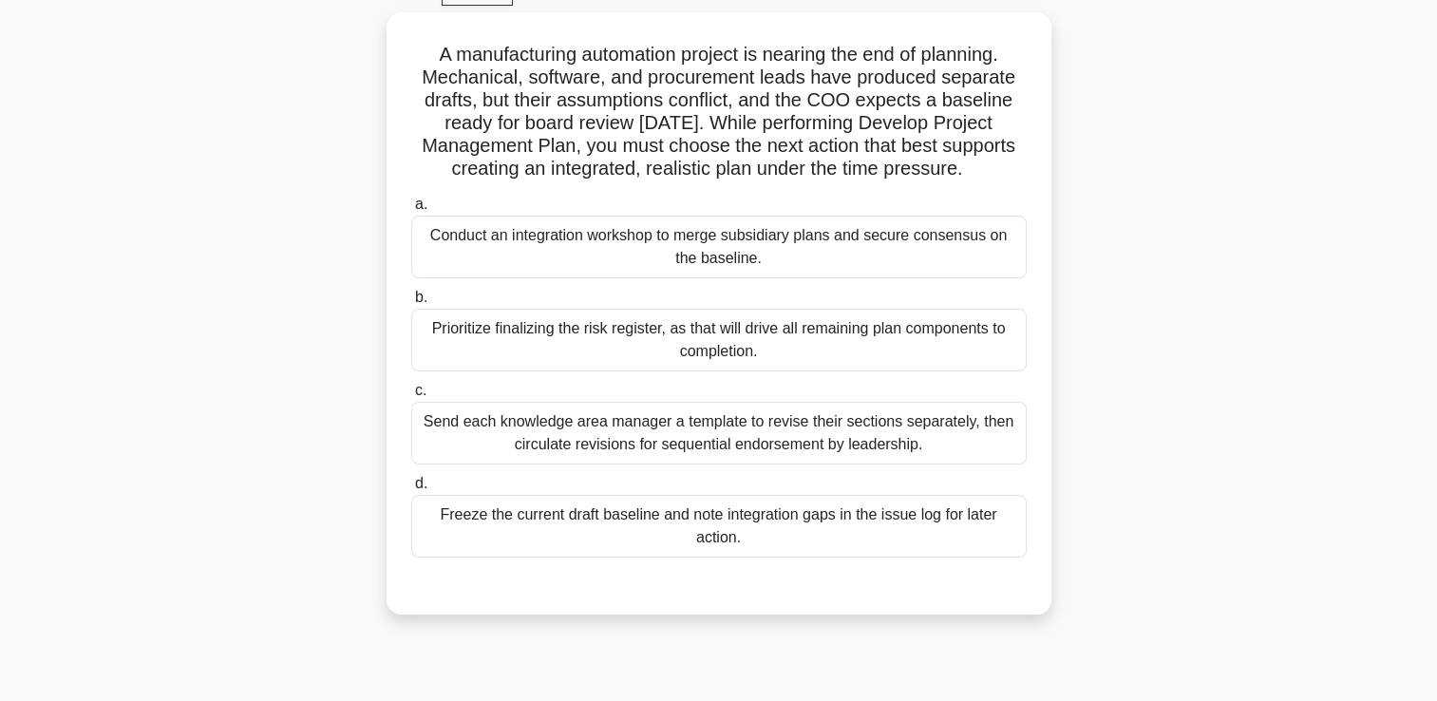
scroll to position [88, 0]
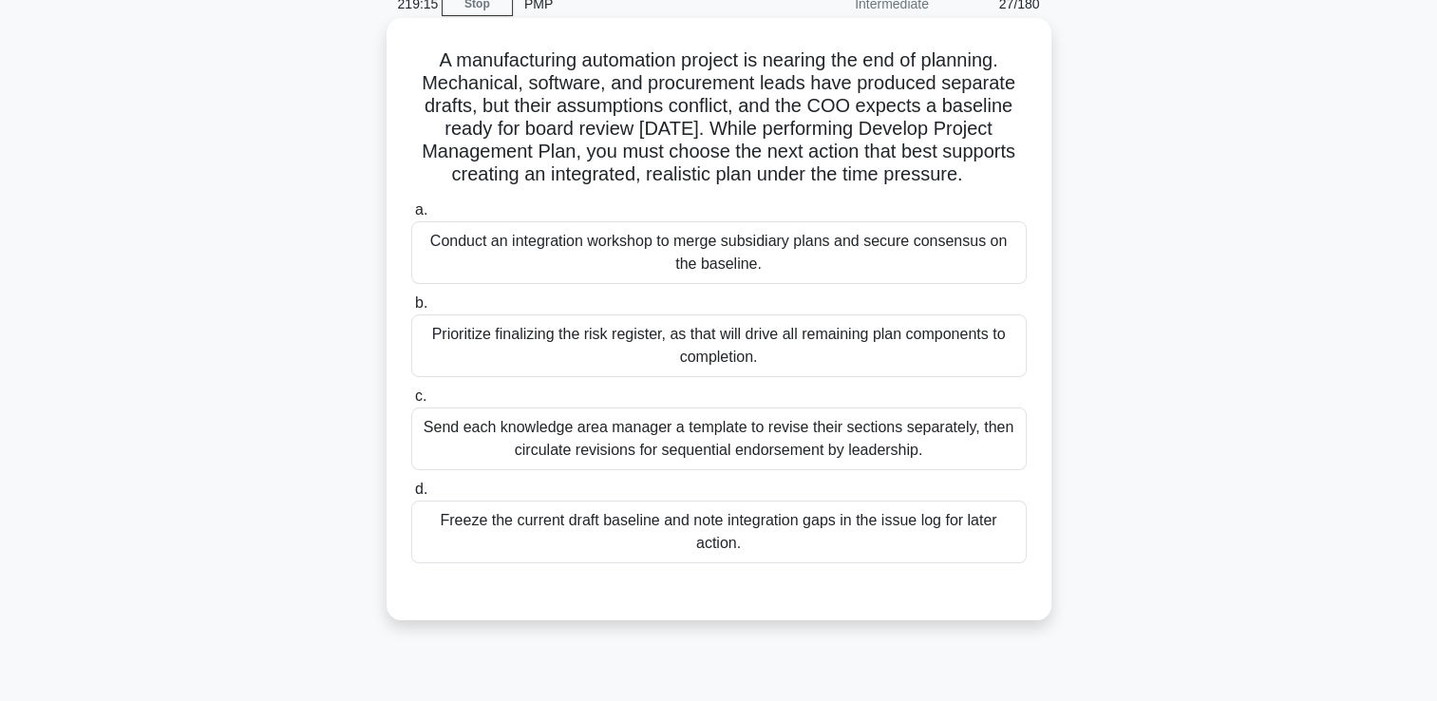
click at [683, 250] on div "Conduct an integration workshop to merge subsidiary plans and secure consensus …" at bounding box center [719, 252] width 616 height 63
click at [411, 217] on input "a. Conduct an integration workshop to merge subsidiary plans and secure consens…" at bounding box center [411, 210] width 0 height 12
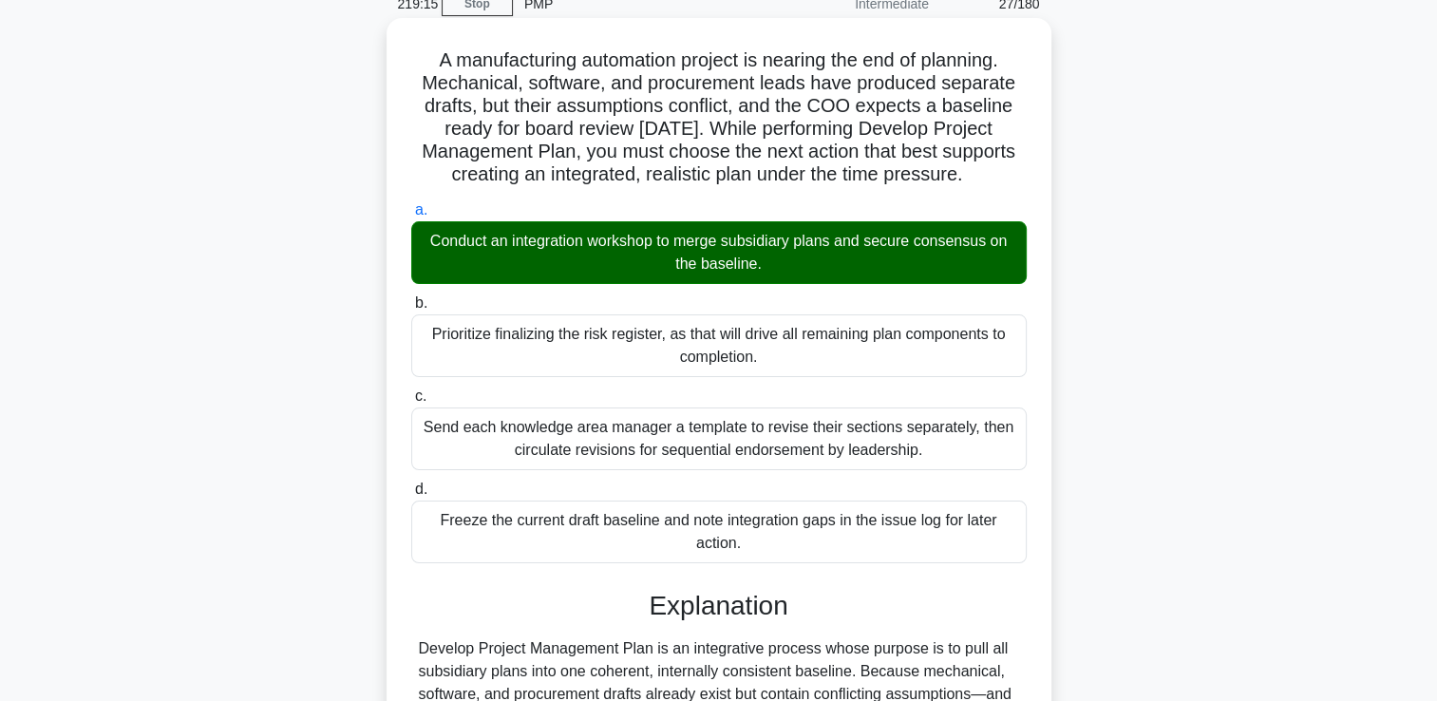
scroll to position [491, 0]
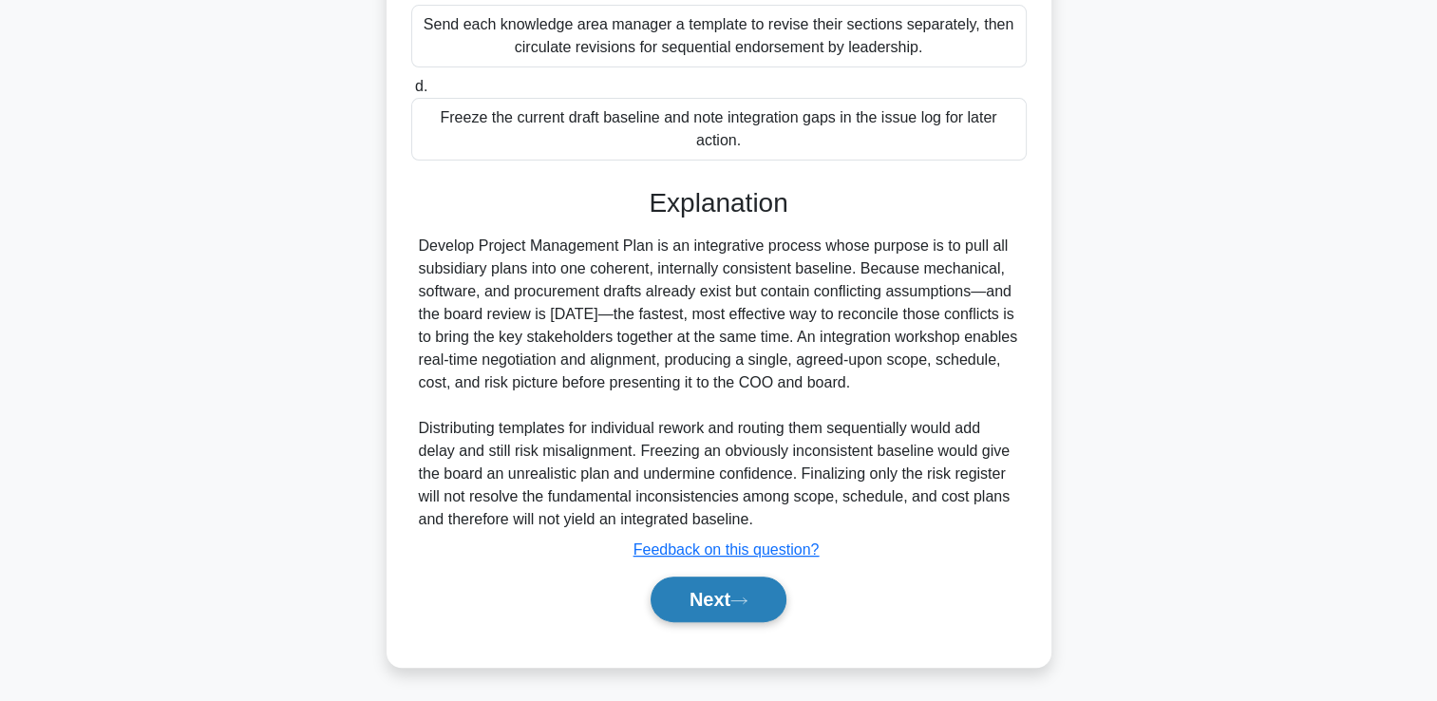
click at [692, 597] on button "Next" at bounding box center [719, 600] width 136 height 46
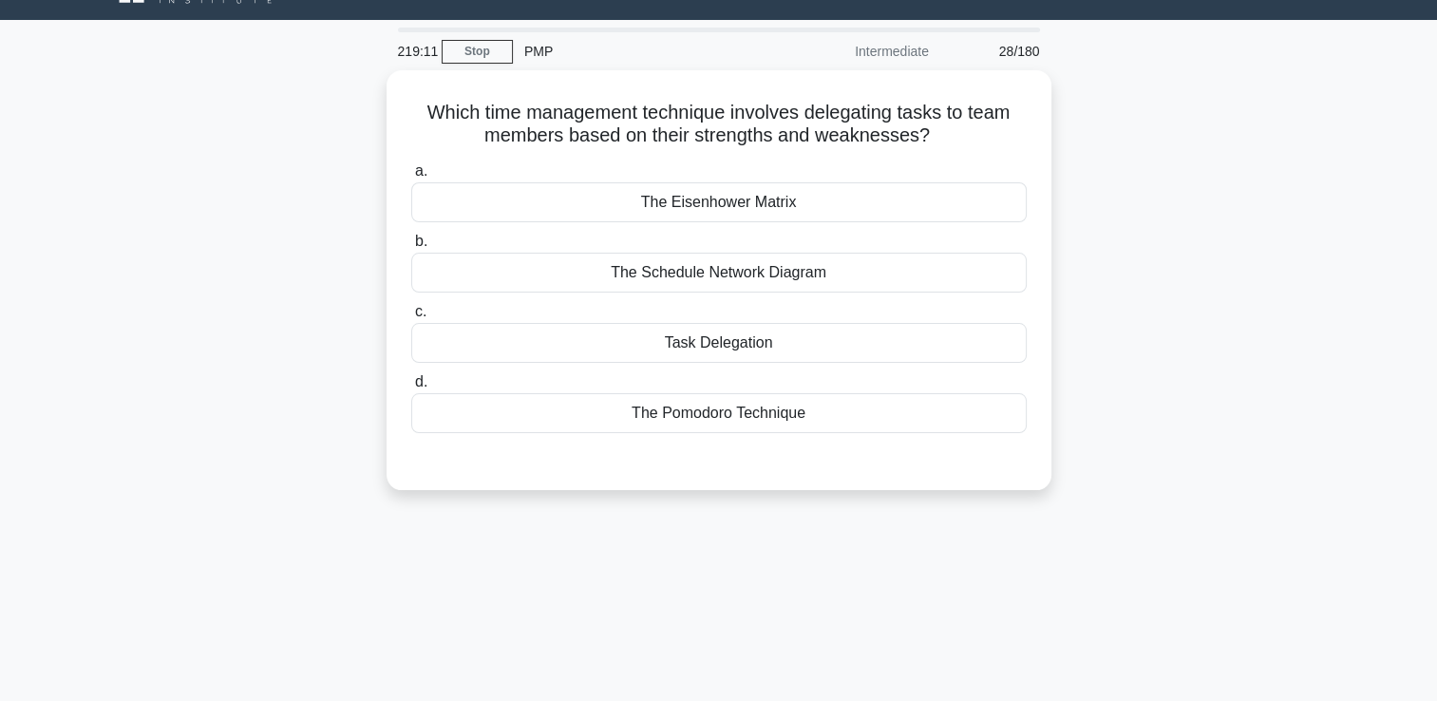
scroll to position [36, 0]
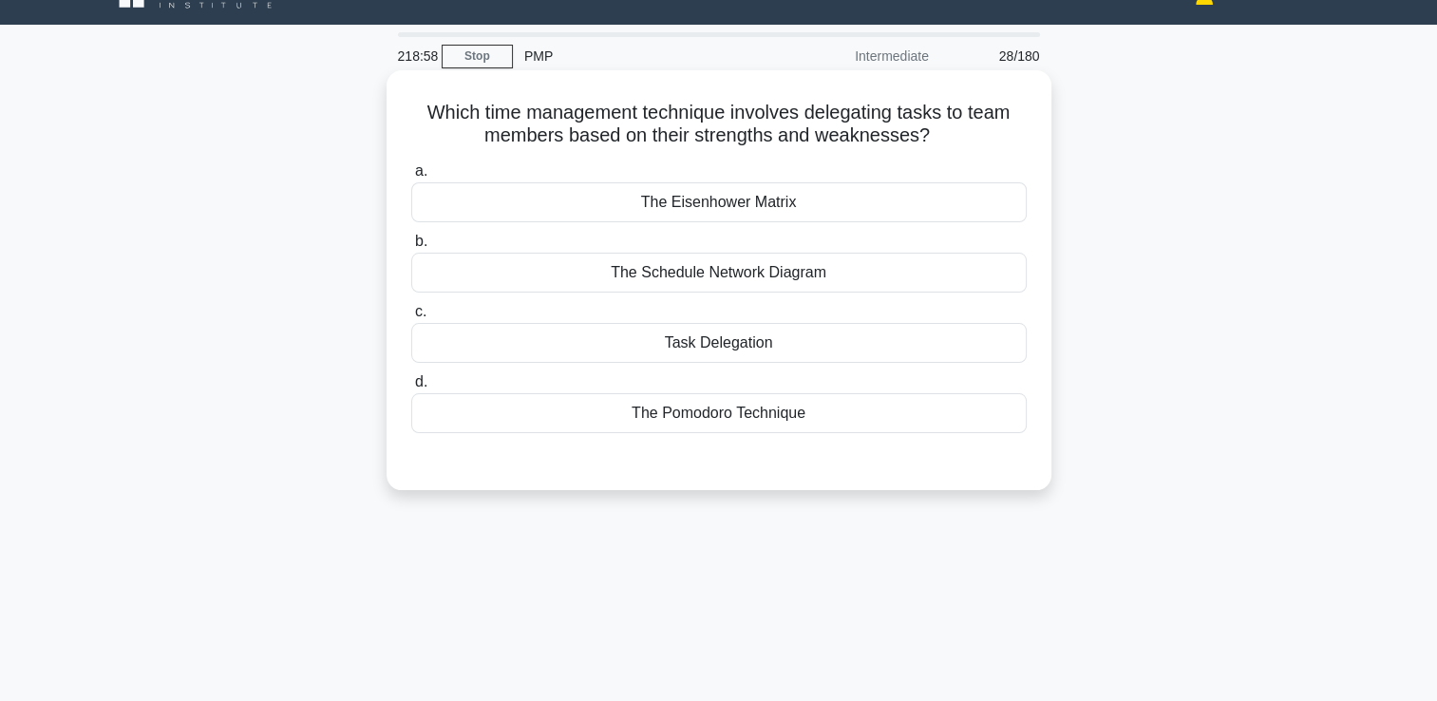
click at [737, 356] on div "Task Delegation" at bounding box center [719, 343] width 616 height 40
click at [411, 318] on input "c. Task Delegation" at bounding box center [411, 312] width 0 height 12
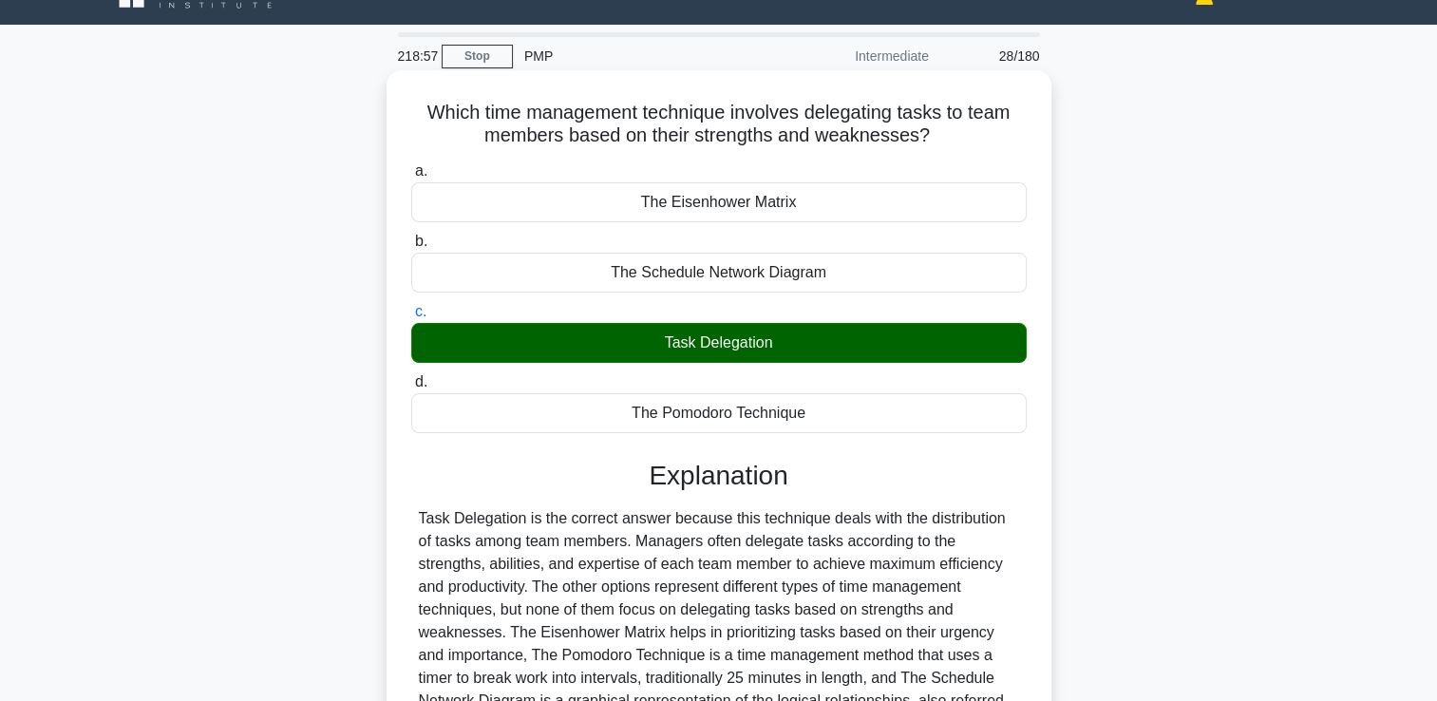
scroll to position [325, 0]
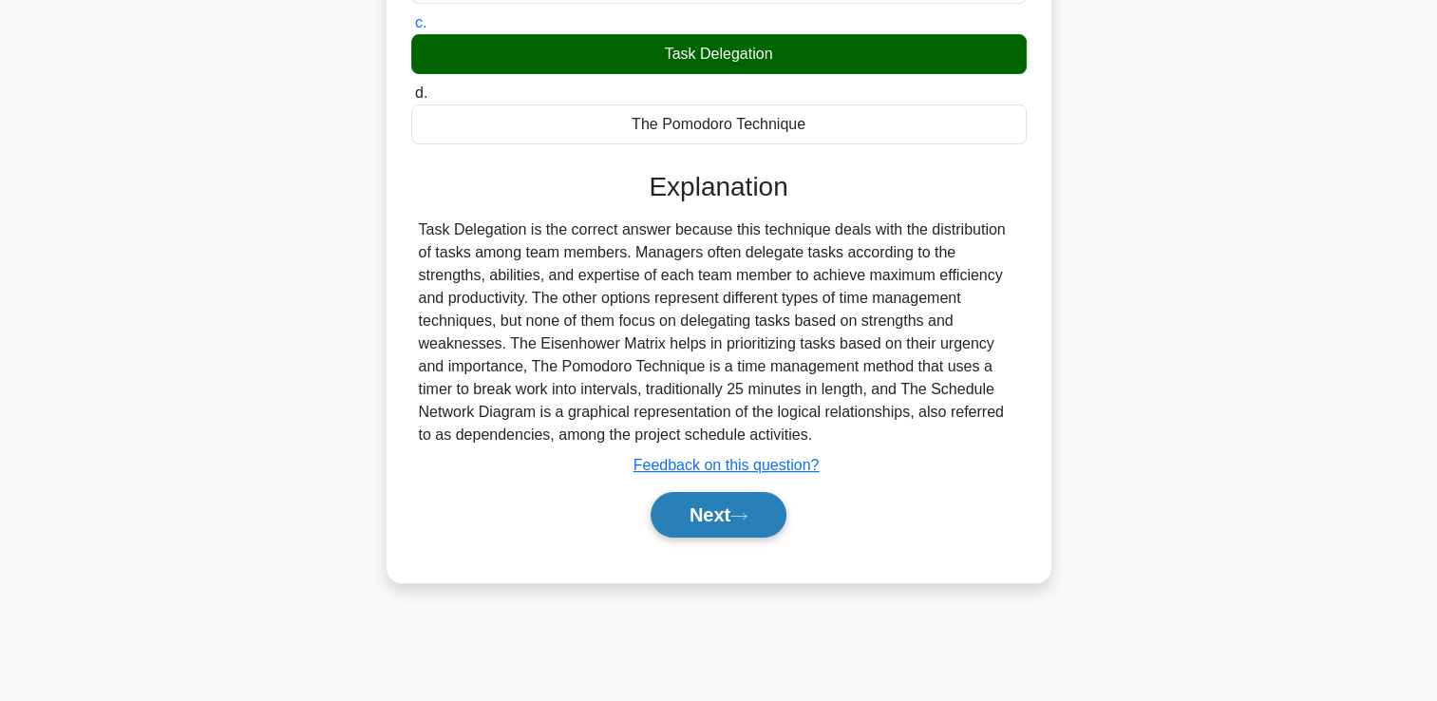
click at [682, 530] on button "Next" at bounding box center [719, 515] width 136 height 46
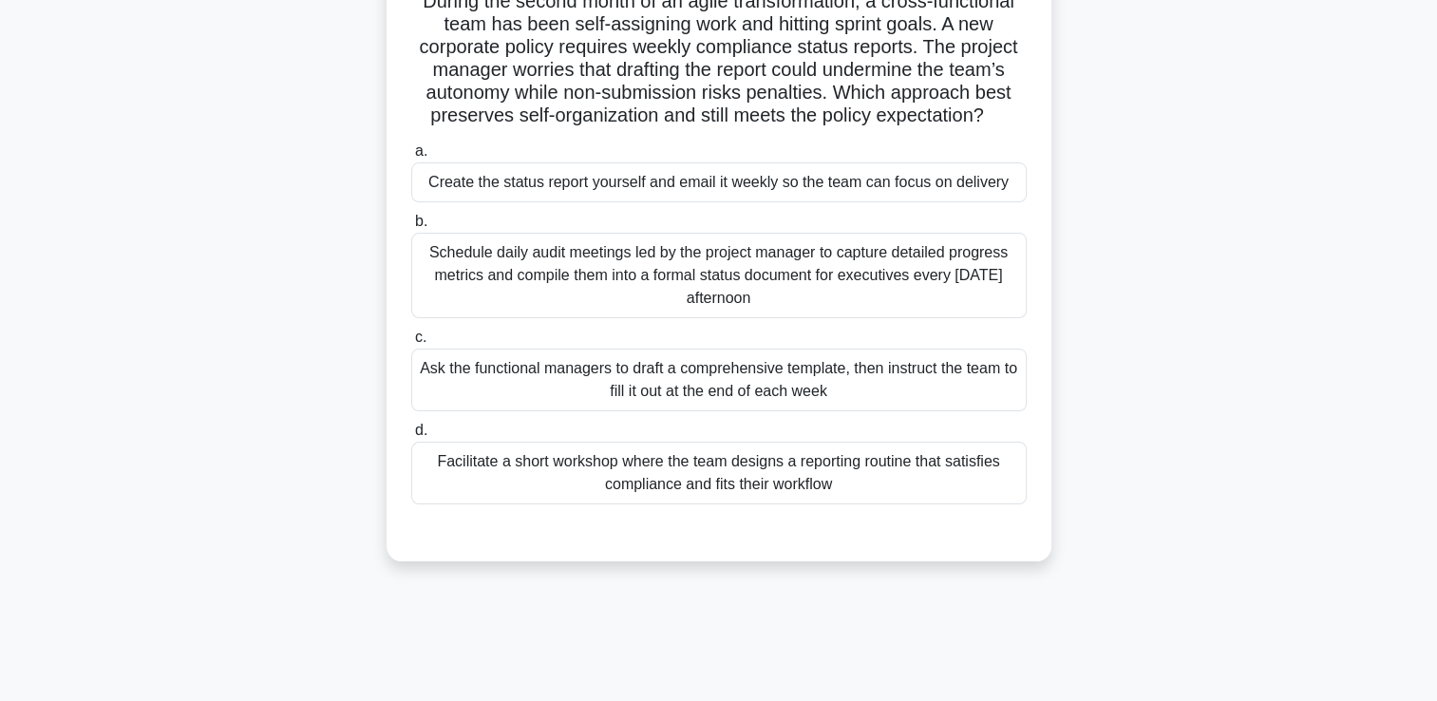
scroll to position [151, 0]
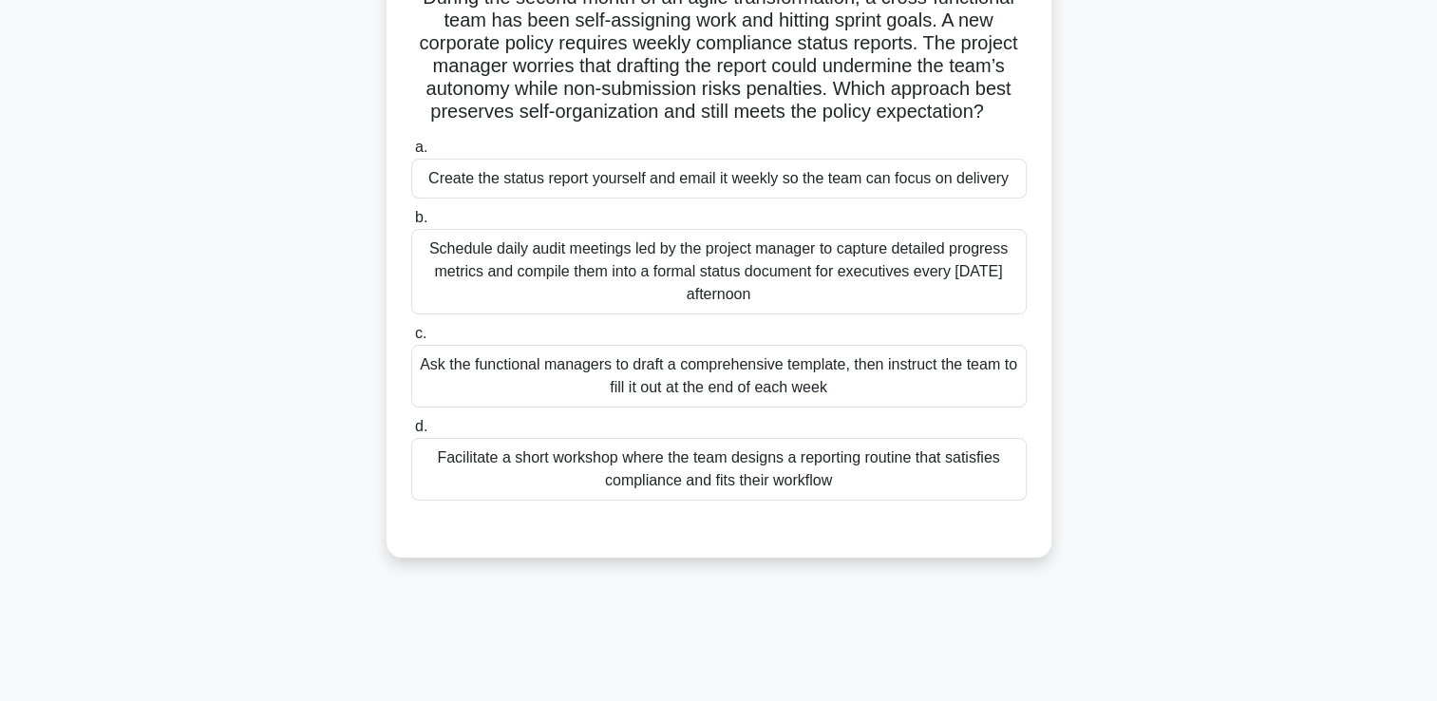
click at [650, 462] on div "Facilitate a short workshop where the team designs a reporting routine that sat…" at bounding box center [719, 469] width 616 height 63
click at [411, 433] on input "d. Facilitate a short workshop where the team designs a reporting routine that …" at bounding box center [411, 427] width 0 height 12
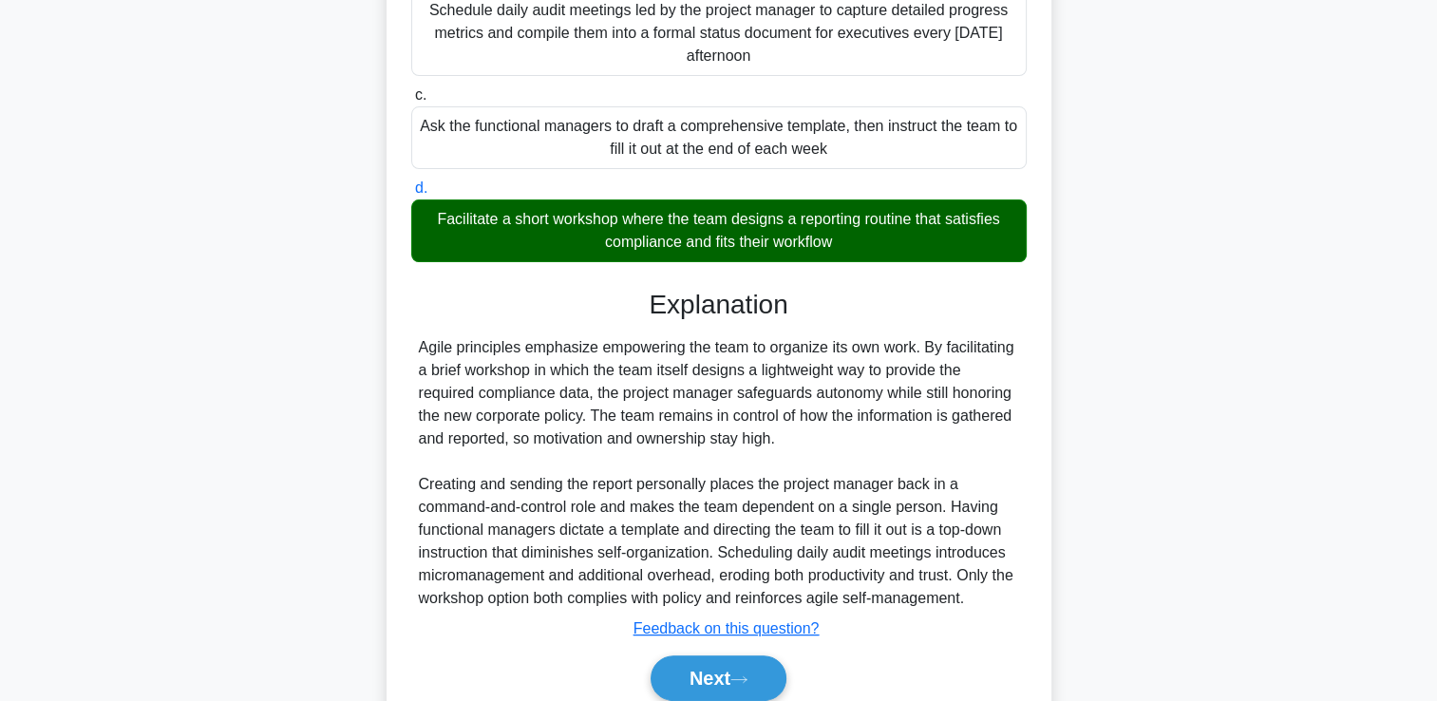
scroll to position [468, 0]
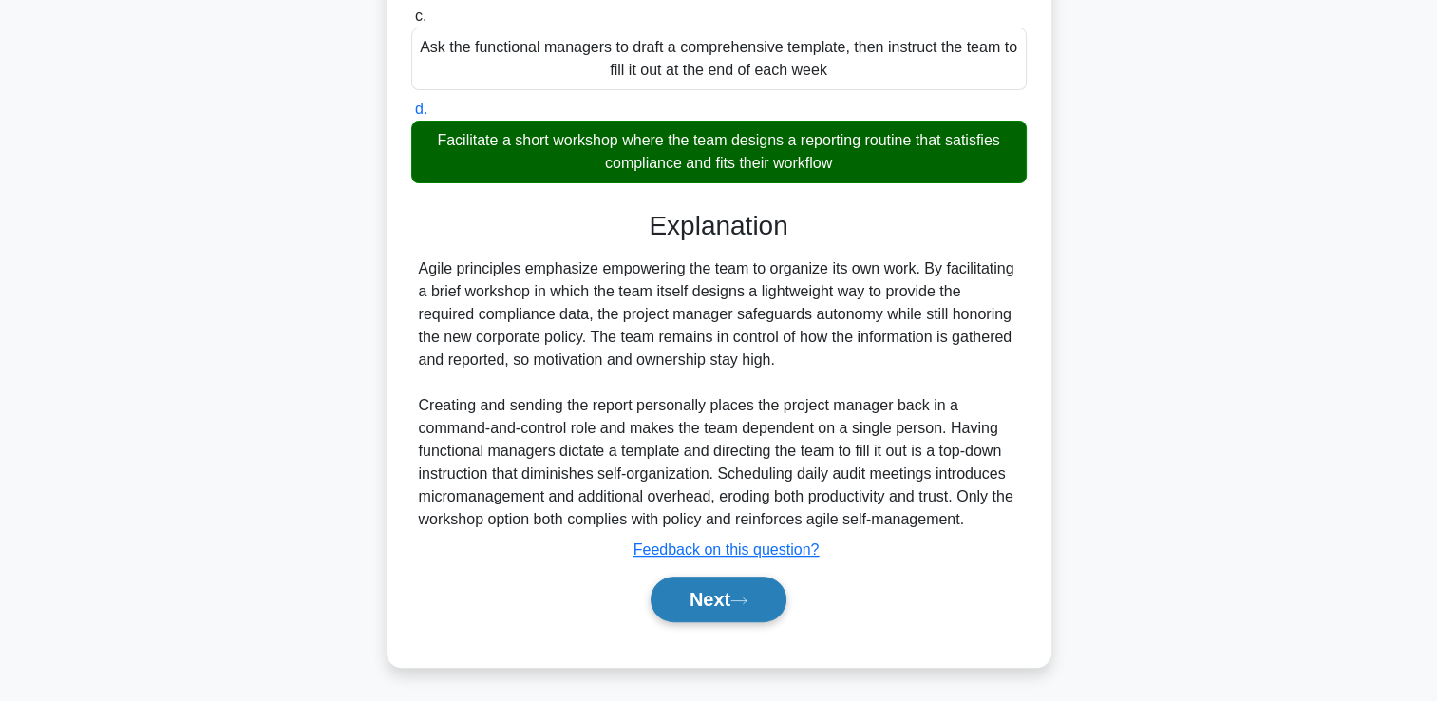
click at [683, 588] on button "Next" at bounding box center [719, 600] width 136 height 46
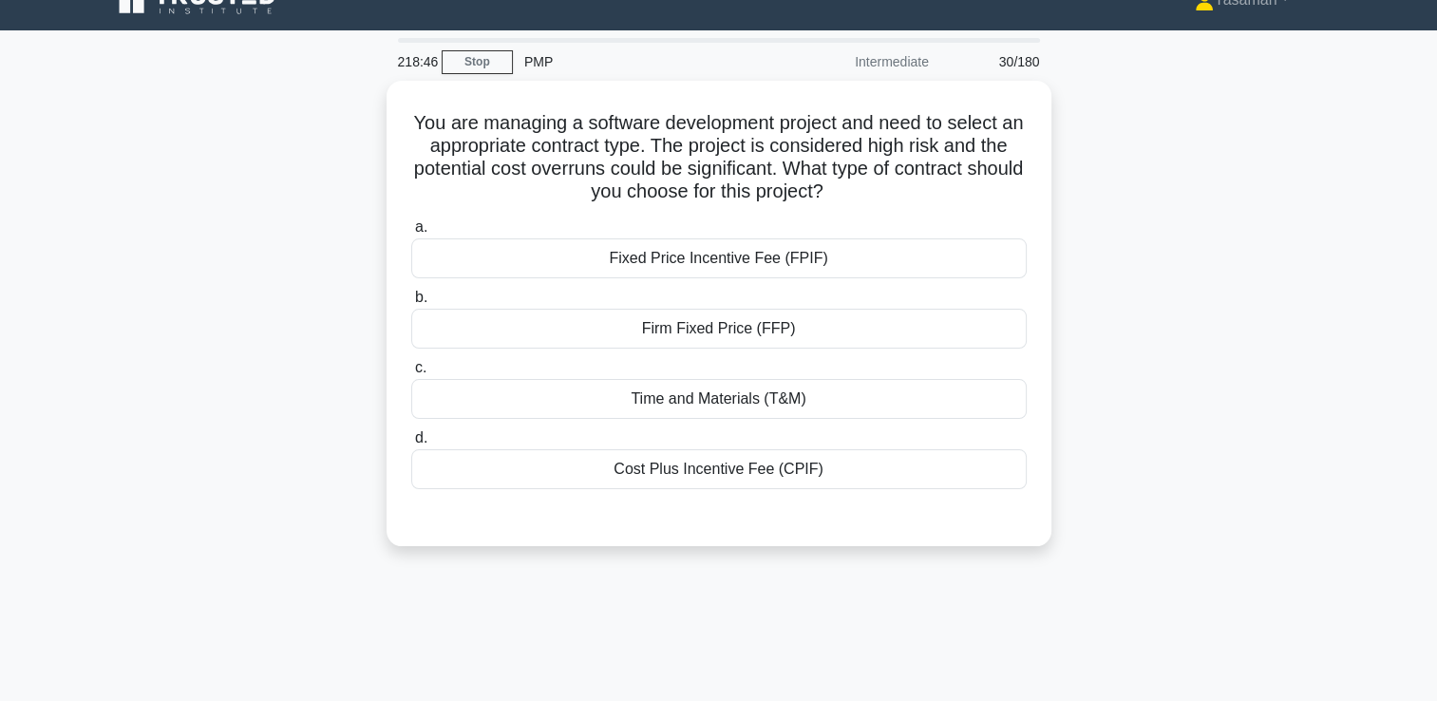
scroll to position [31, 0]
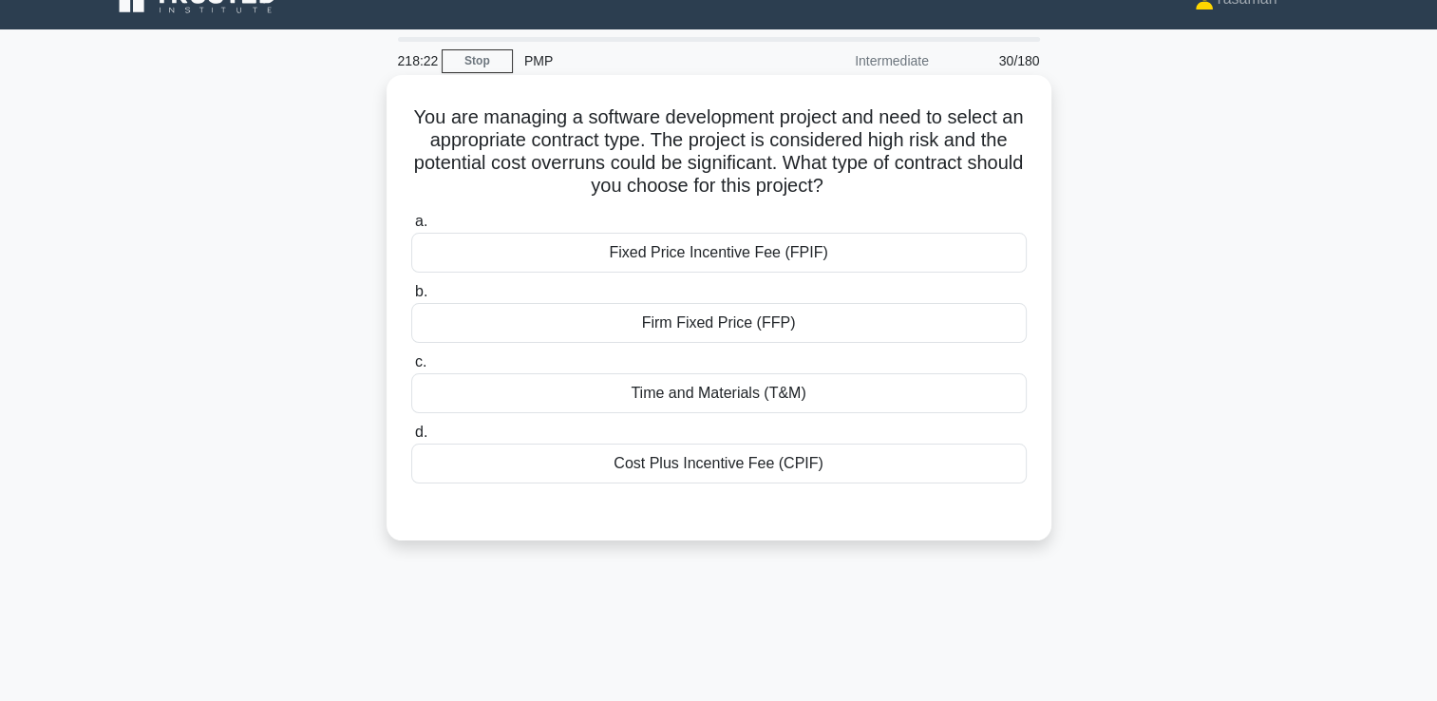
click at [609, 394] on div "Time and Materials (T&M)" at bounding box center [719, 393] width 616 height 40
click at [411, 369] on input "c. Time and Materials (T&M)" at bounding box center [411, 362] width 0 height 12
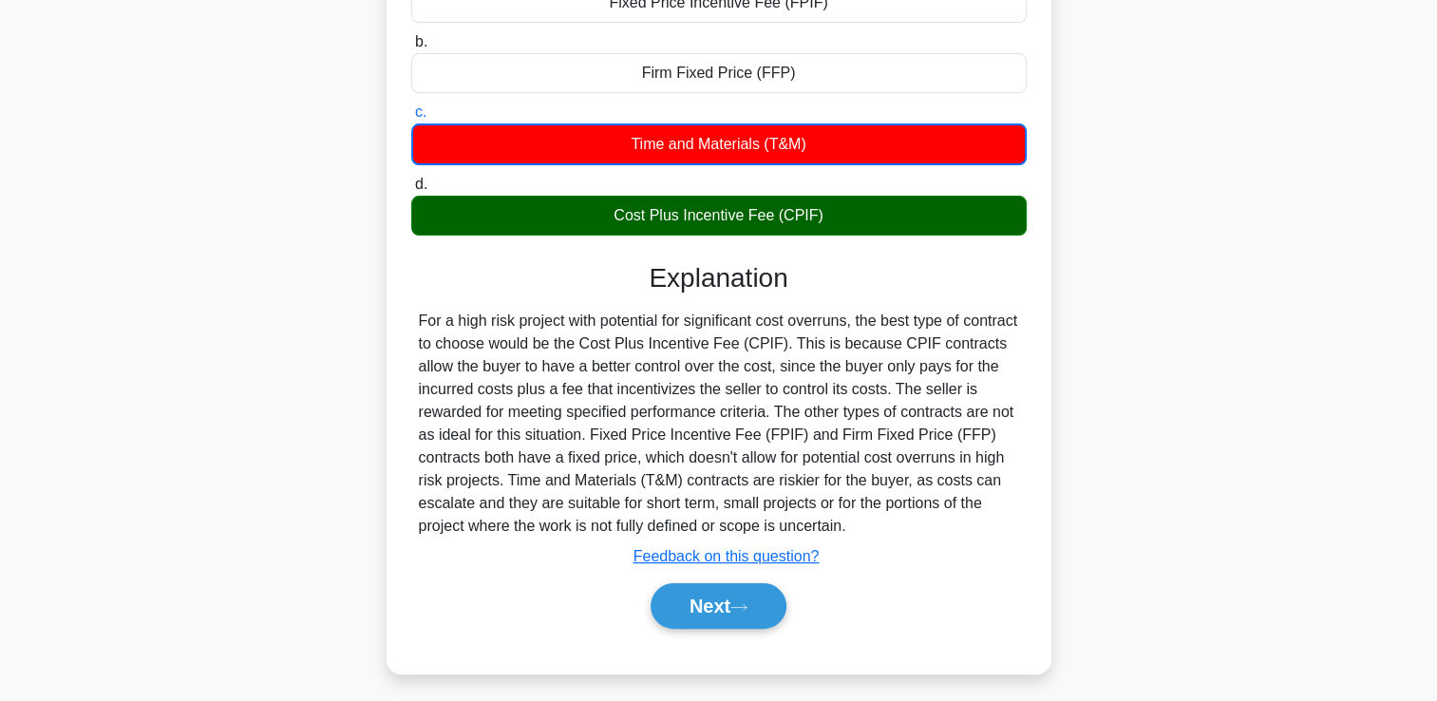
scroll to position [282, 0]
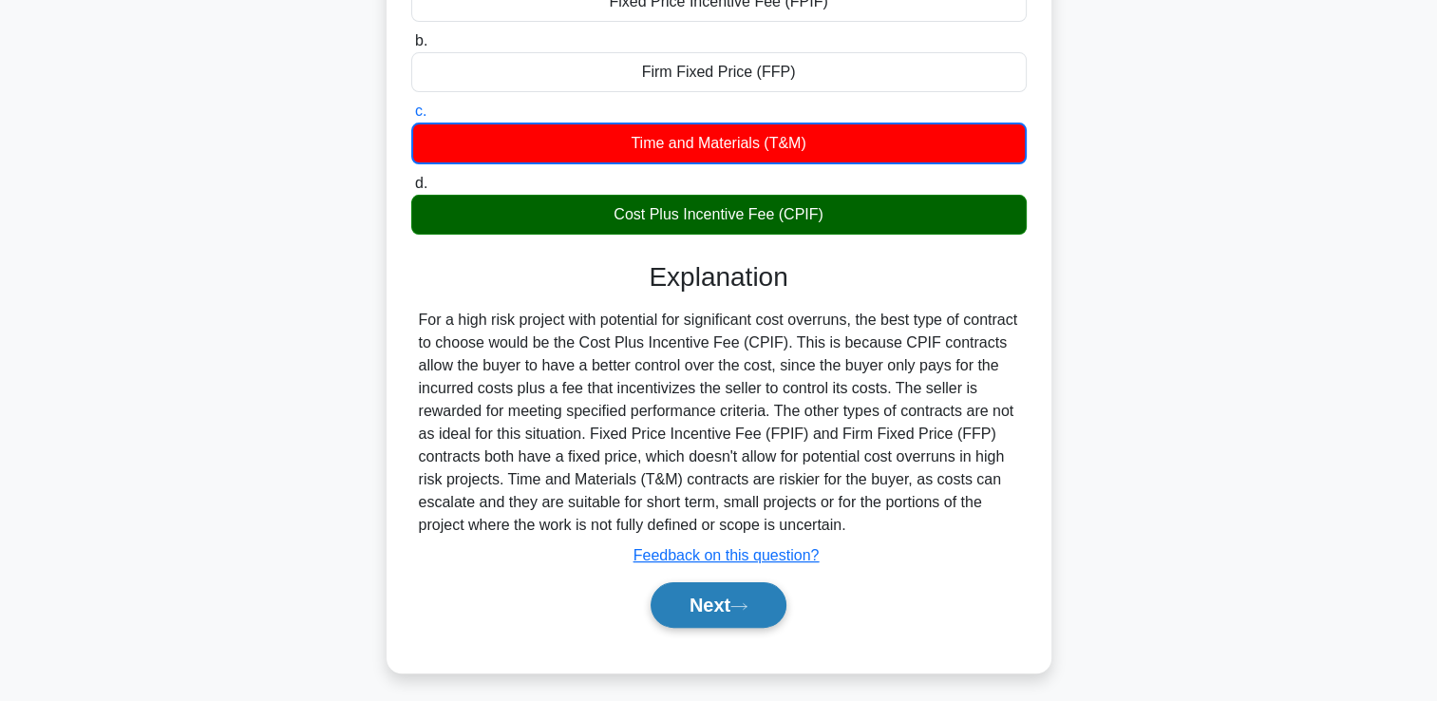
click at [676, 593] on button "Next" at bounding box center [719, 605] width 136 height 46
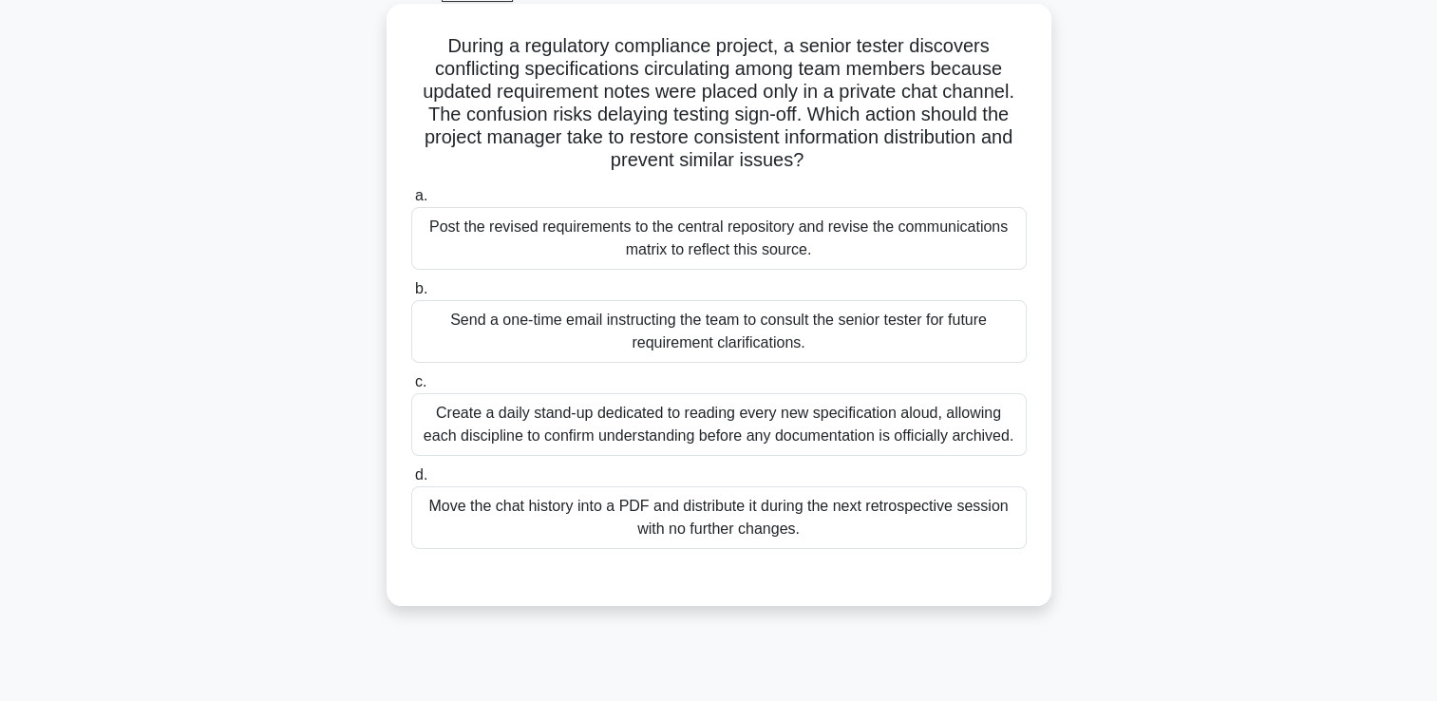
scroll to position [102, 0]
click at [697, 245] on div "Post the revised requirements to the central repository and revise the communic…" at bounding box center [719, 239] width 616 height 63
click at [411, 203] on input "a. Post the revised requirements to the central repository and revise the commu…" at bounding box center [411, 197] width 0 height 12
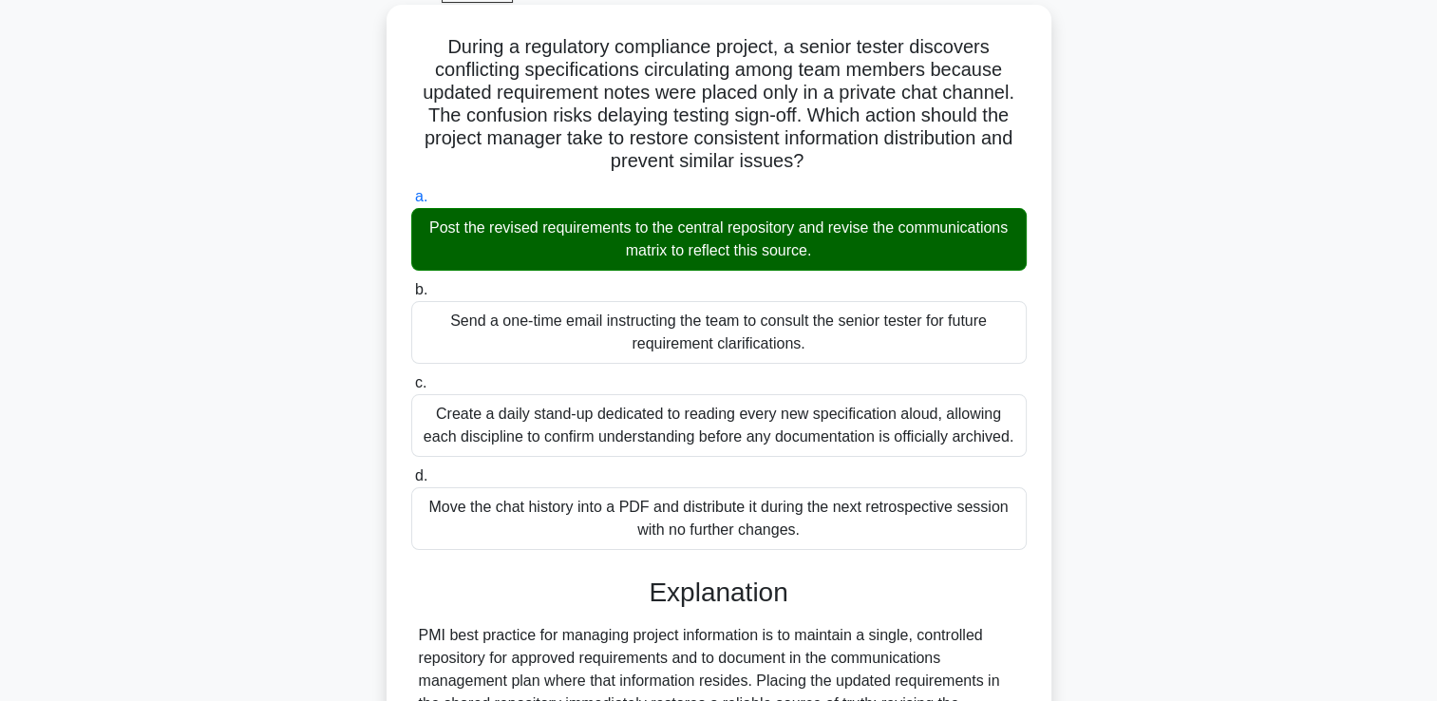
scroll to position [468, 0]
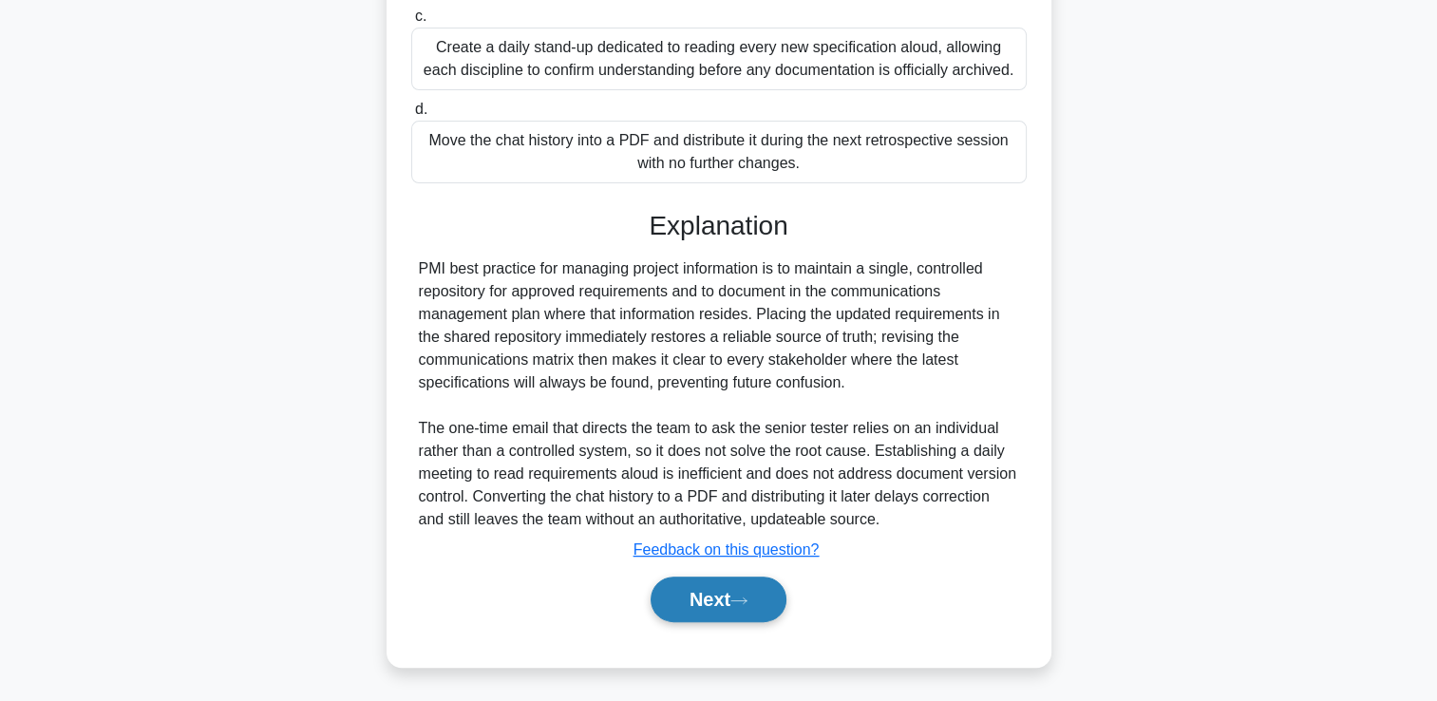
click at [693, 602] on button "Next" at bounding box center [719, 600] width 136 height 46
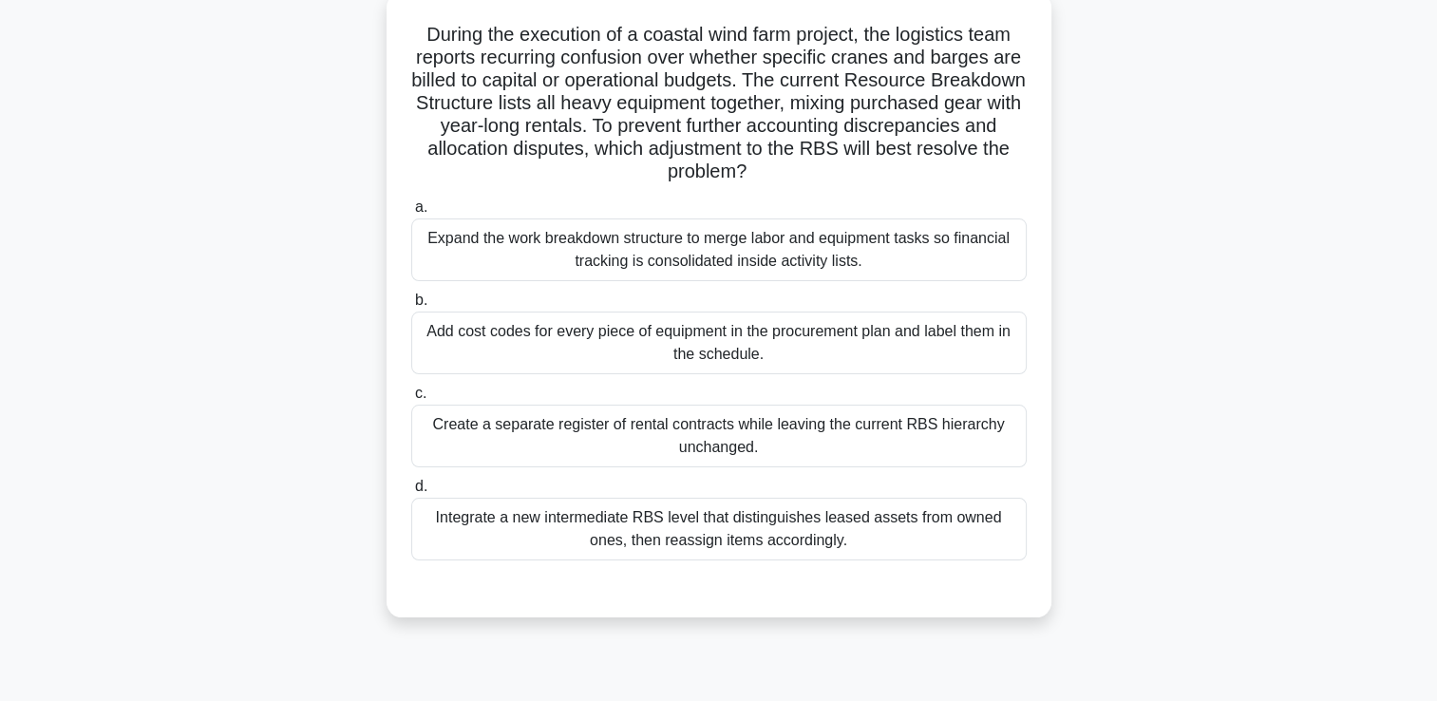
scroll to position [120, 0]
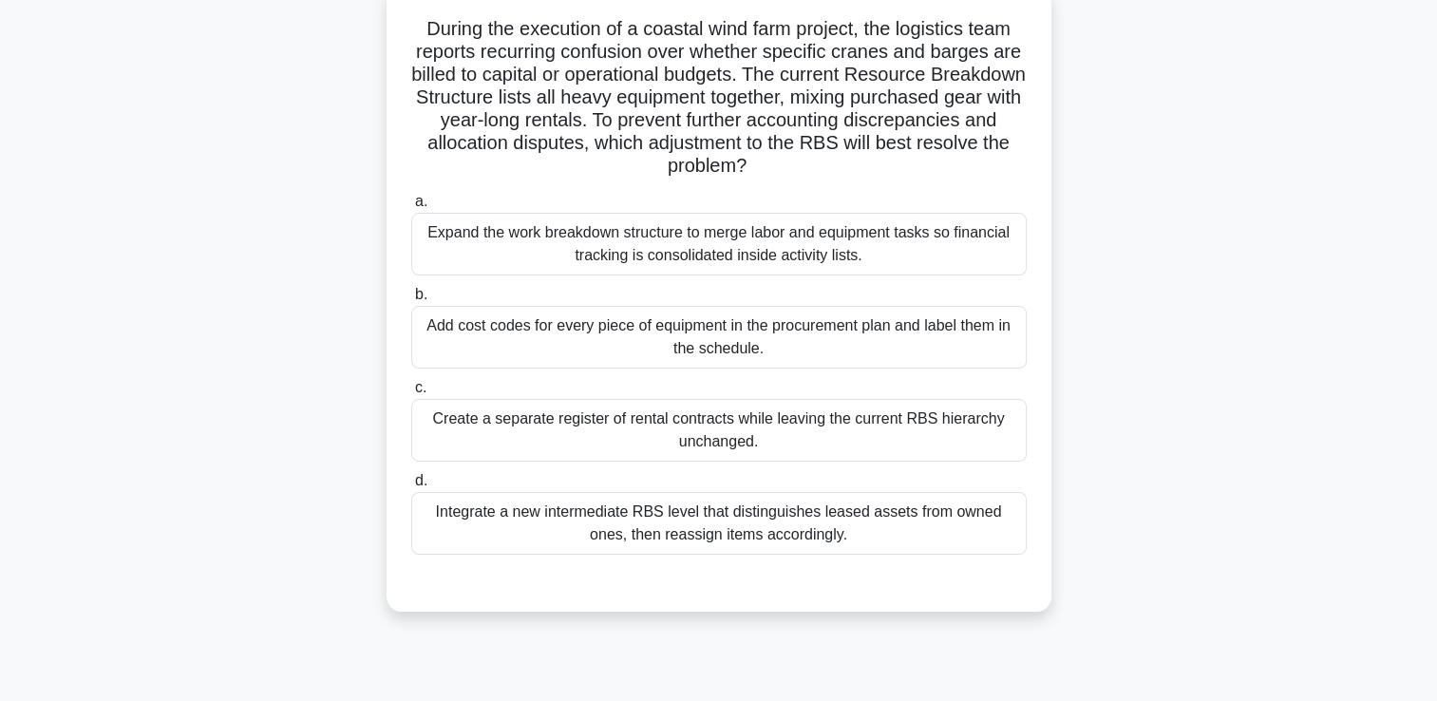
click at [742, 232] on div "Expand the work breakdown structure to merge labor and equipment tasks so finan…" at bounding box center [719, 244] width 616 height 63
click at [411, 208] on input "a. Expand the work breakdown structure to merge labor and equipment tasks so fi…" at bounding box center [411, 202] width 0 height 12
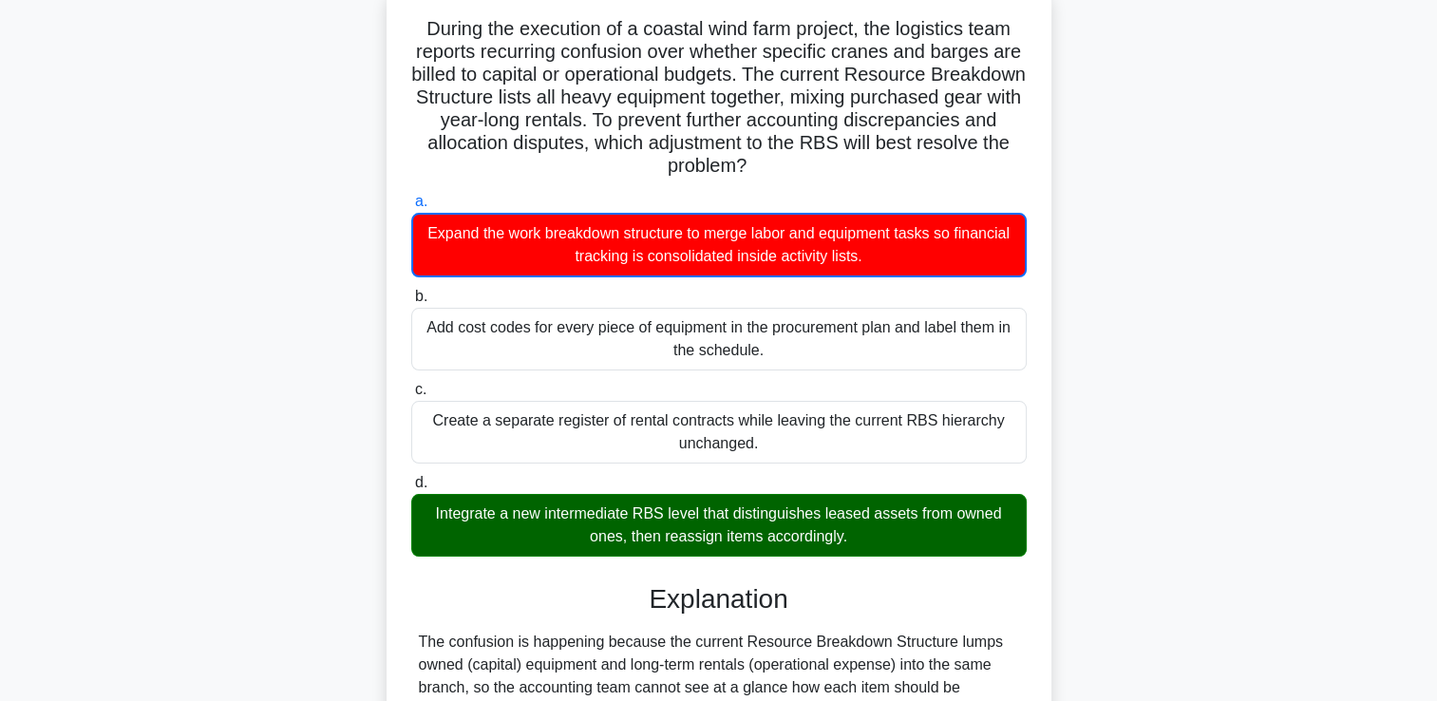
scroll to position [630, 0]
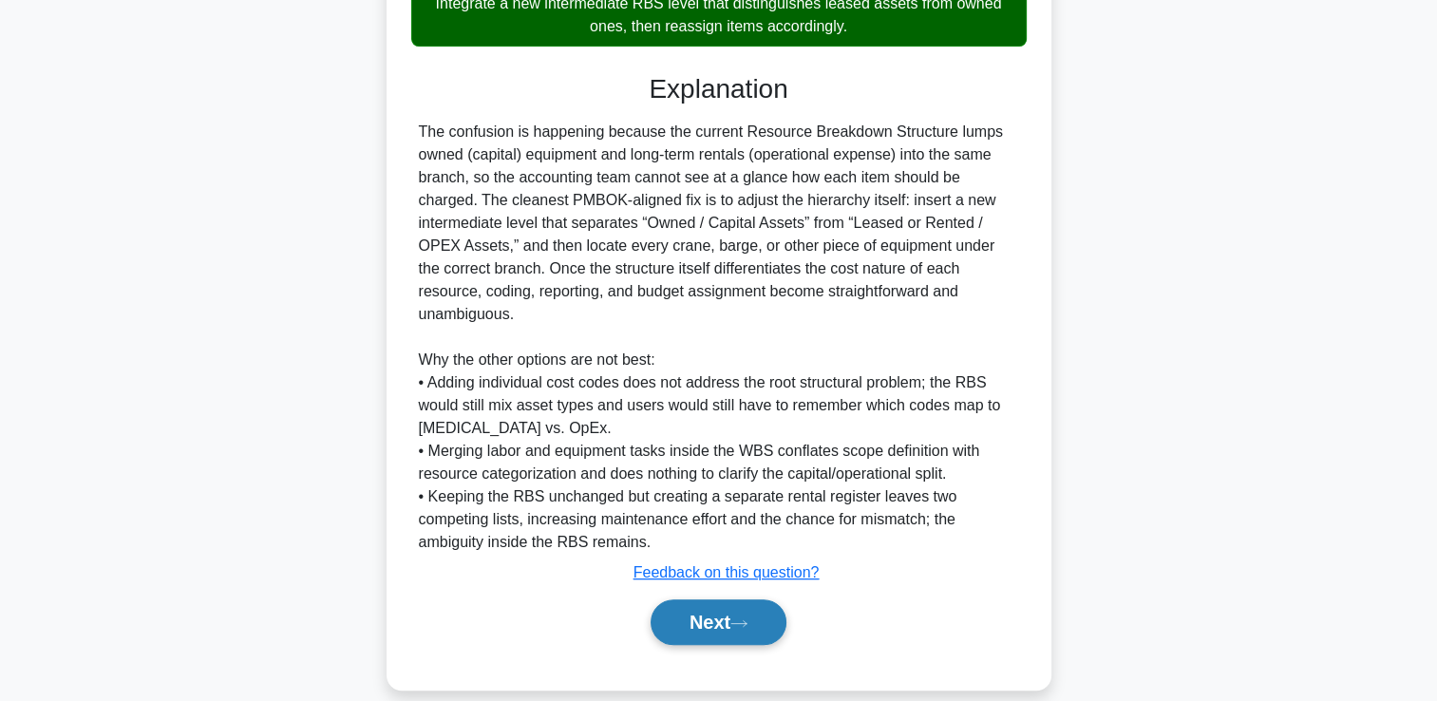
click at [721, 599] on button "Next" at bounding box center [719, 622] width 136 height 46
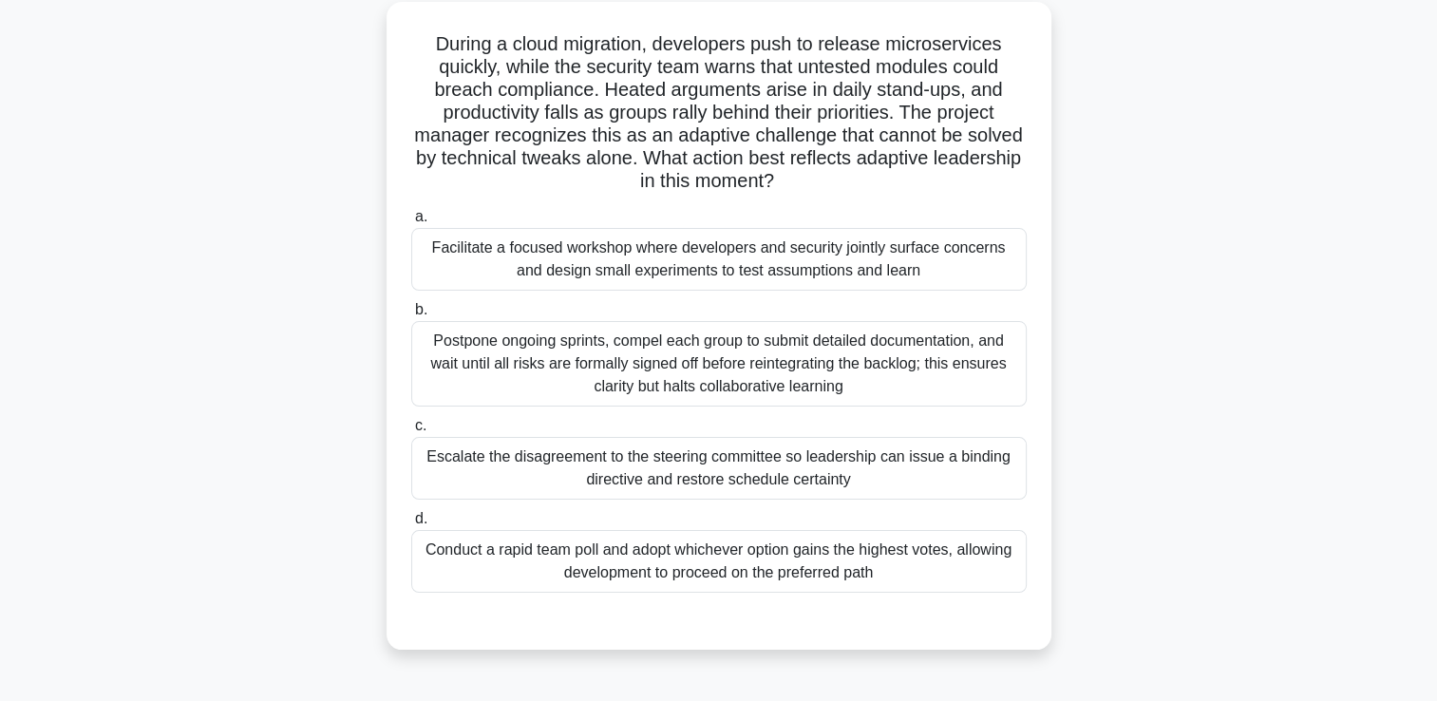
scroll to position [125, 0]
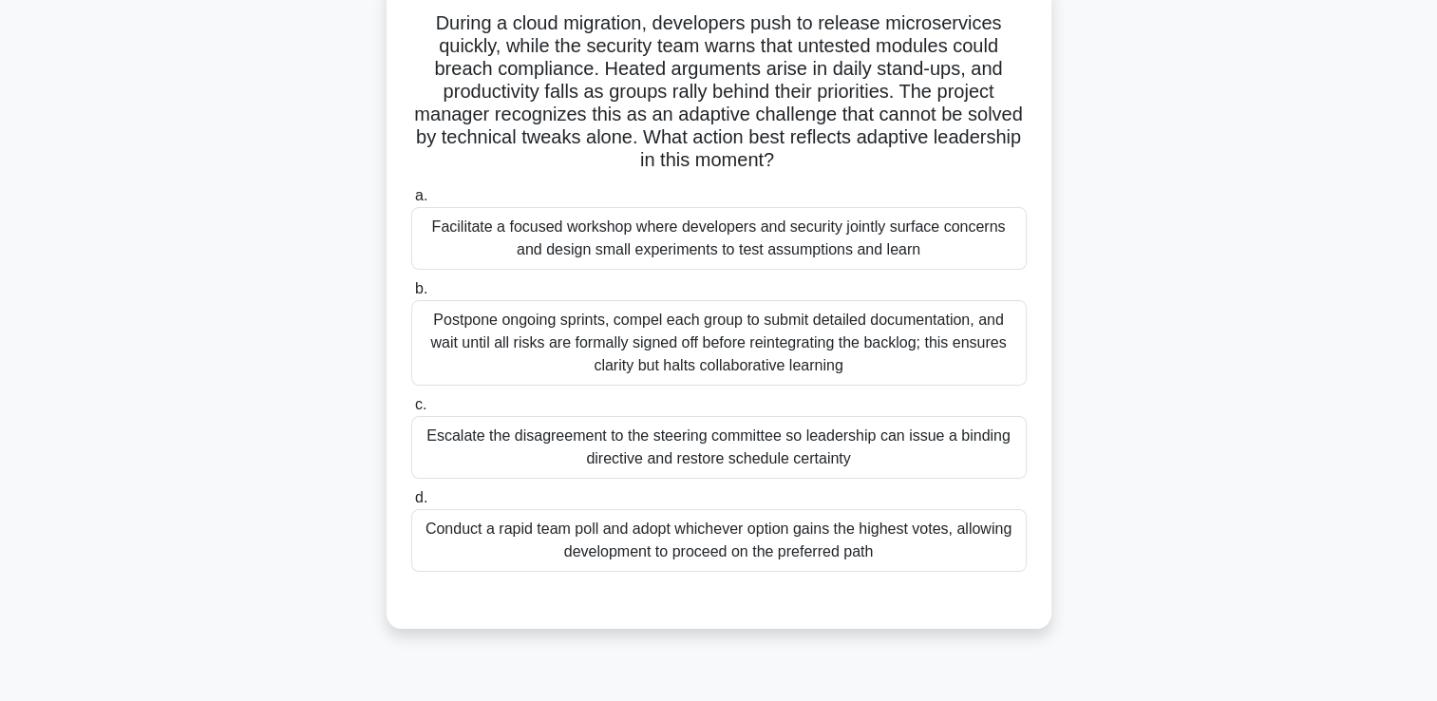
click at [704, 235] on div "Facilitate a focused workshop where developers and security jointly surface con…" at bounding box center [719, 238] width 616 height 63
click at [411, 202] on input "a. Facilitate a focused workshop where developers and security jointly surface …" at bounding box center [411, 196] width 0 height 12
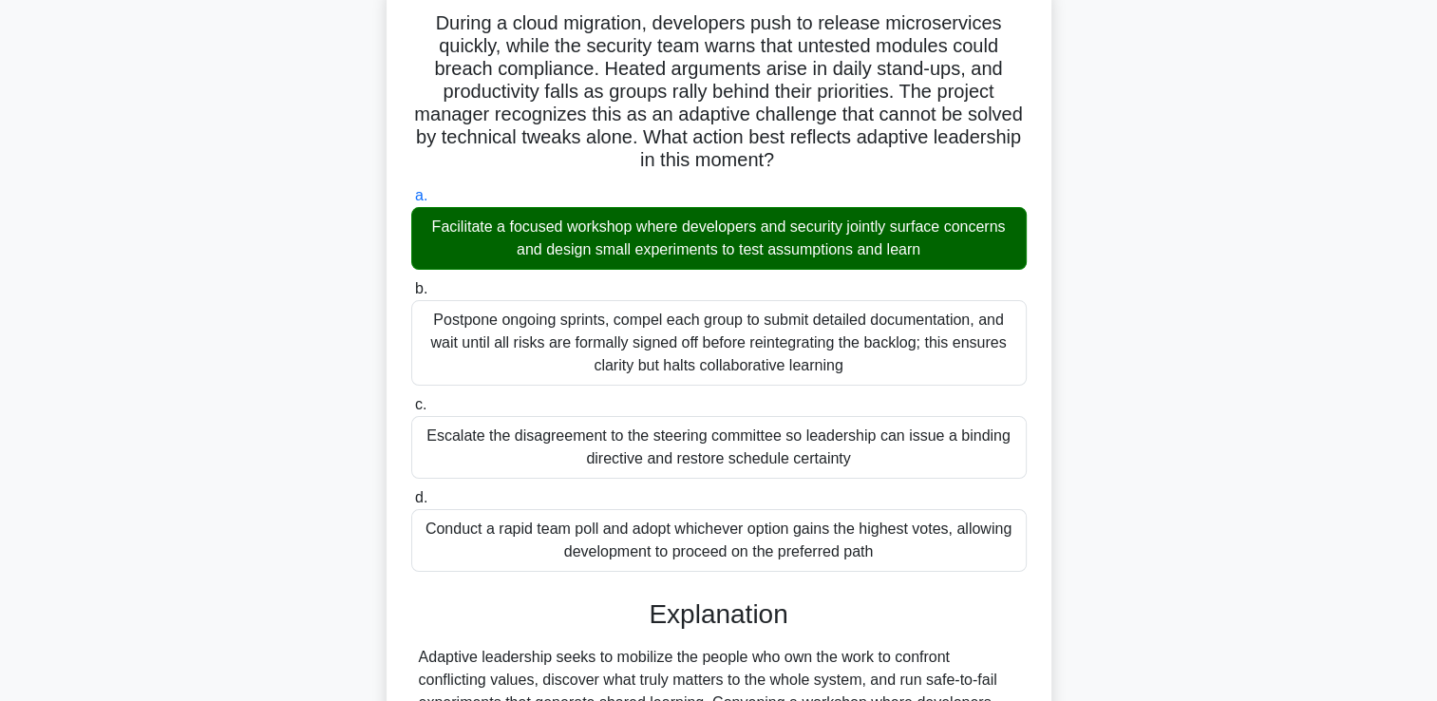
scroll to position [537, 0]
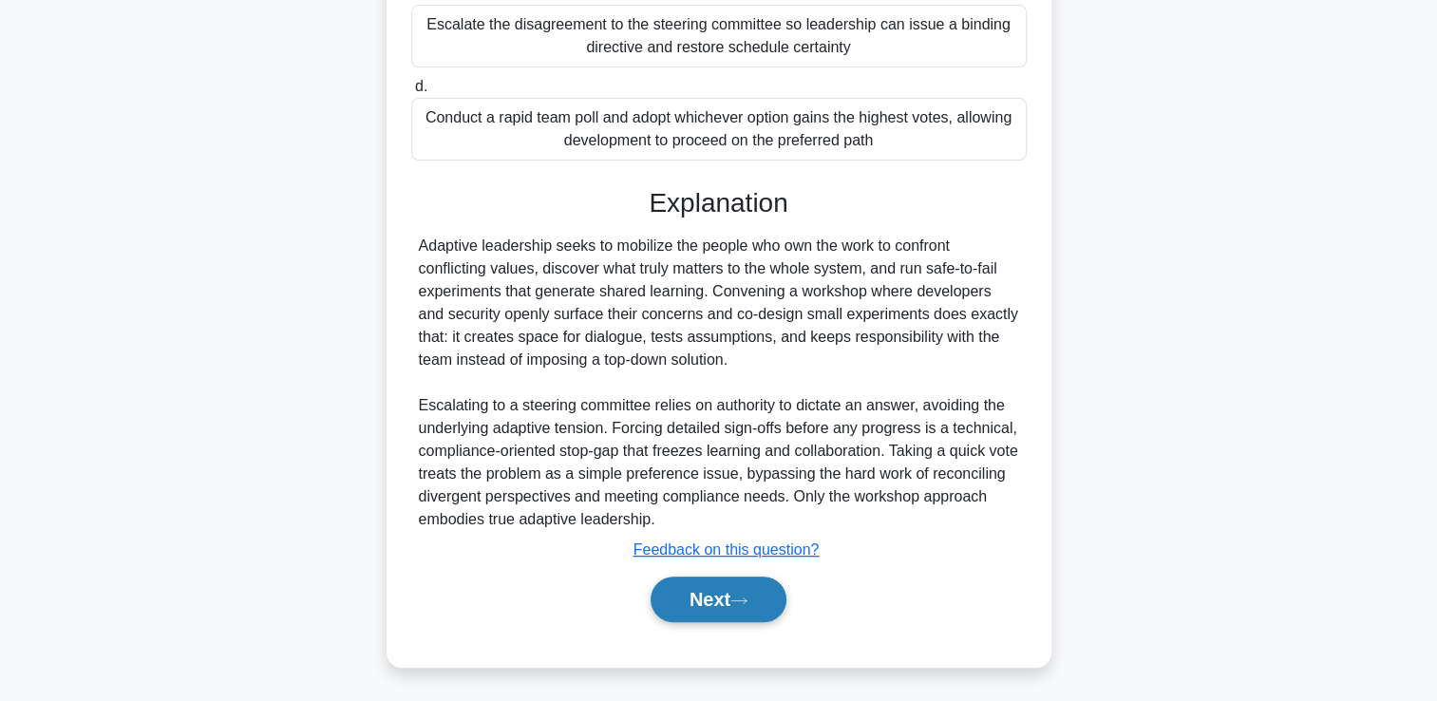
click at [695, 592] on button "Next" at bounding box center [719, 600] width 136 height 46
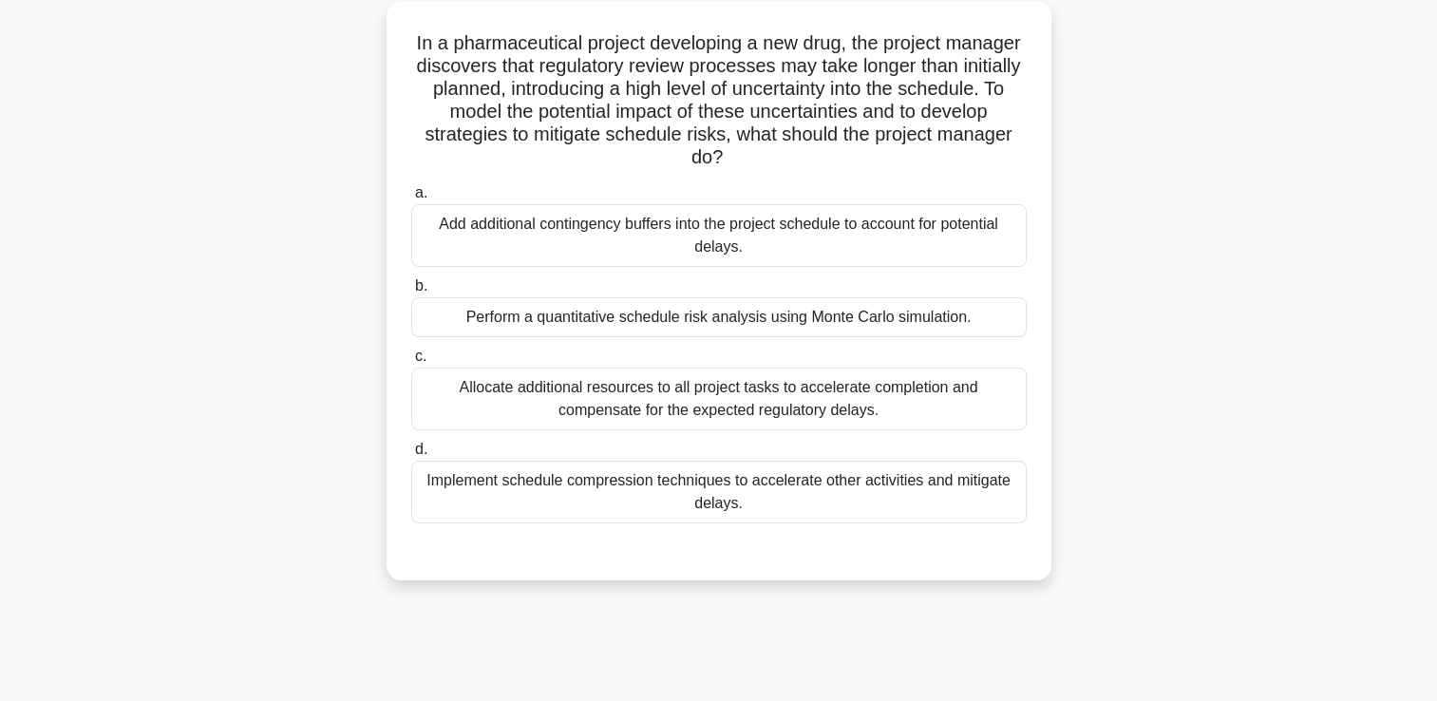
scroll to position [109, 0]
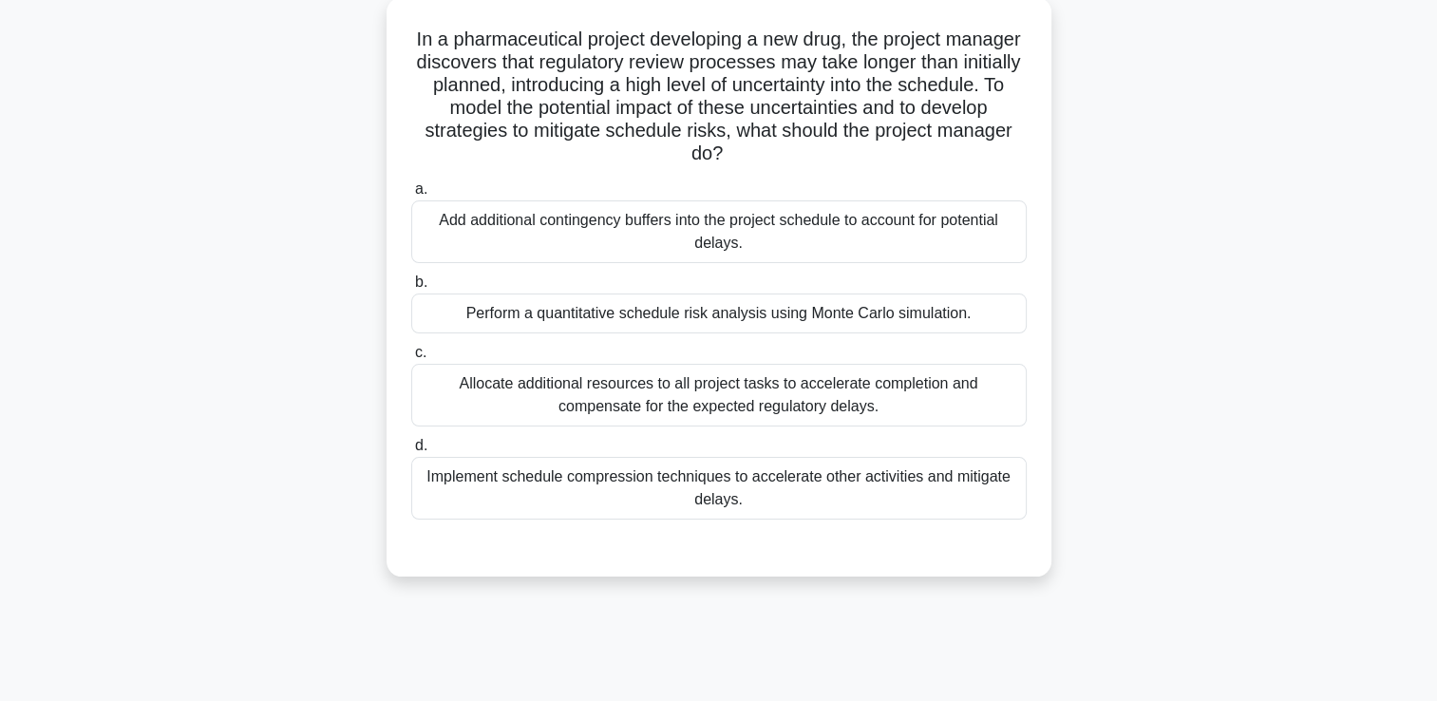
click at [835, 207] on div "Add additional contingency buffers into the project schedule to account for pot…" at bounding box center [719, 231] width 616 height 63
click at [411, 196] on input "a. Add additional contingency buffers into the project schedule to account for …" at bounding box center [411, 189] width 0 height 12
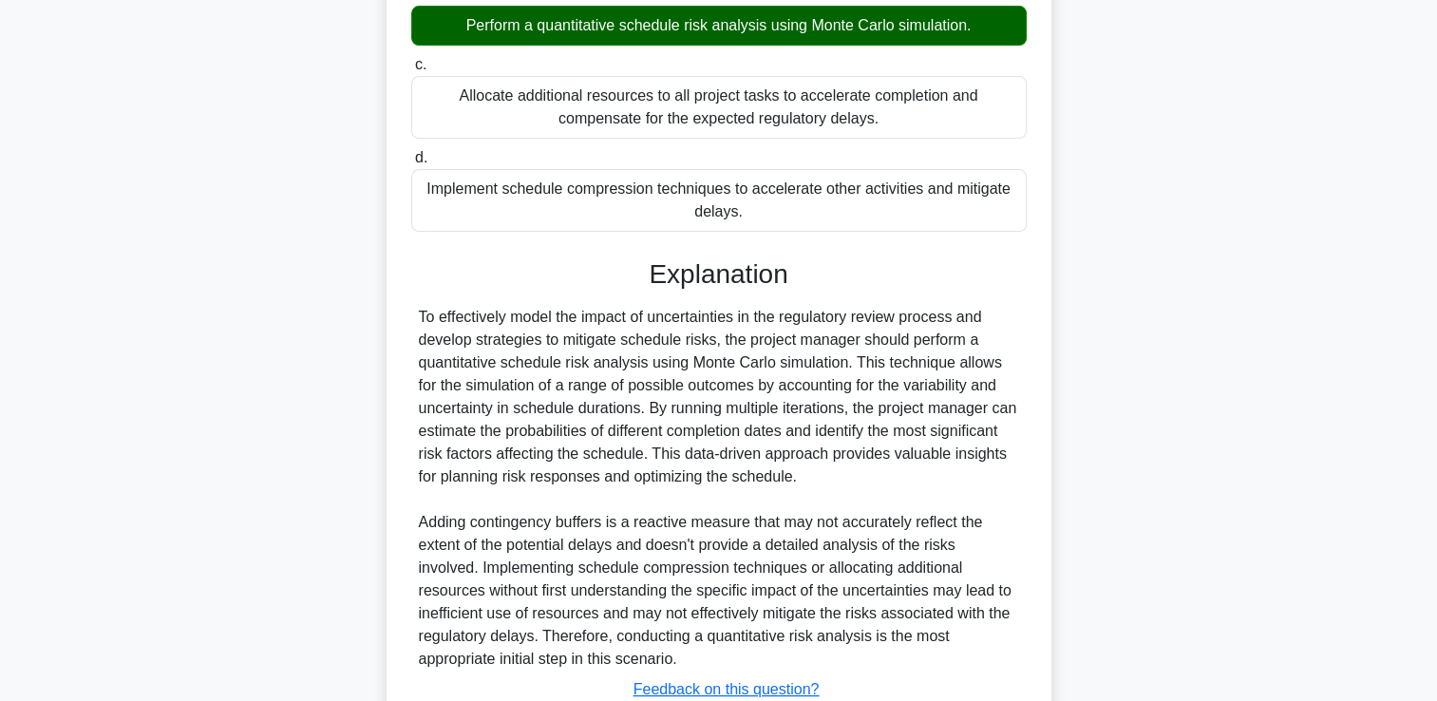
scroll to position [539, 0]
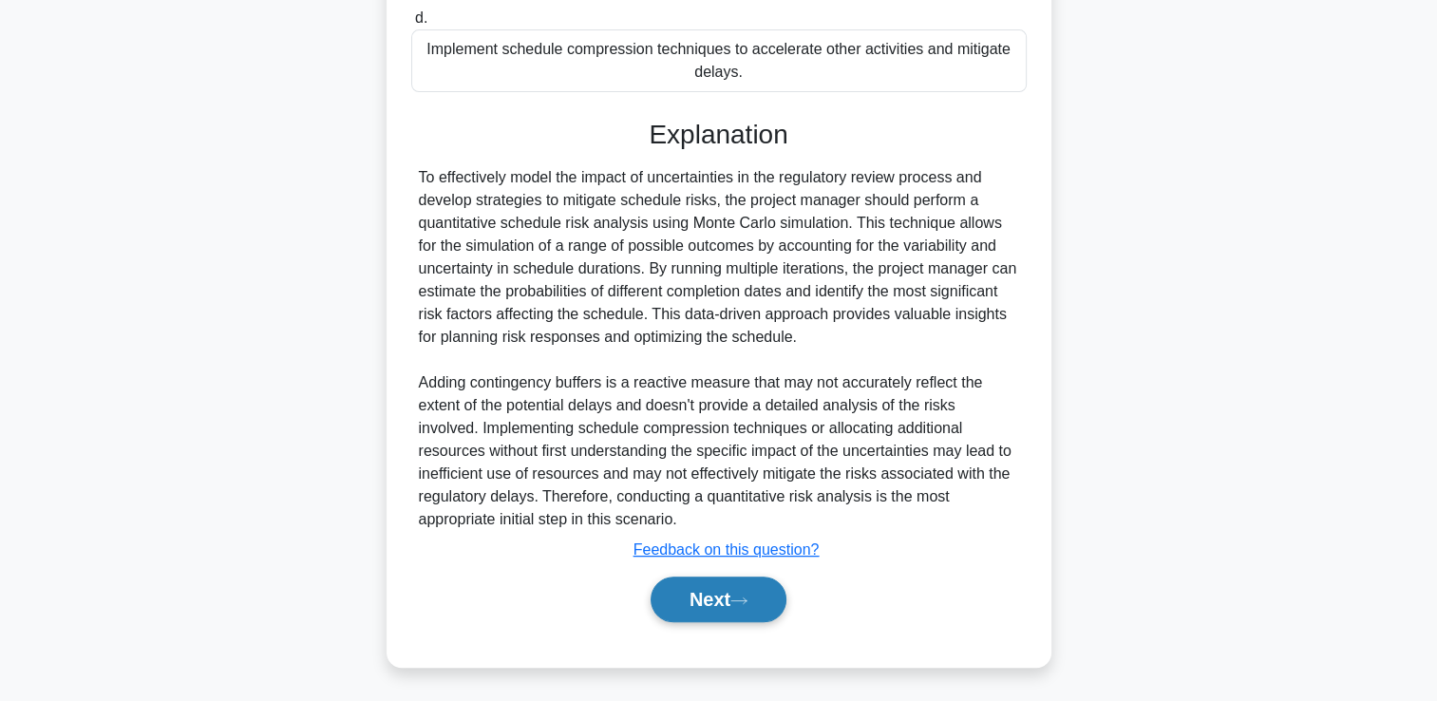
click at [712, 600] on button "Next" at bounding box center [719, 600] width 136 height 46
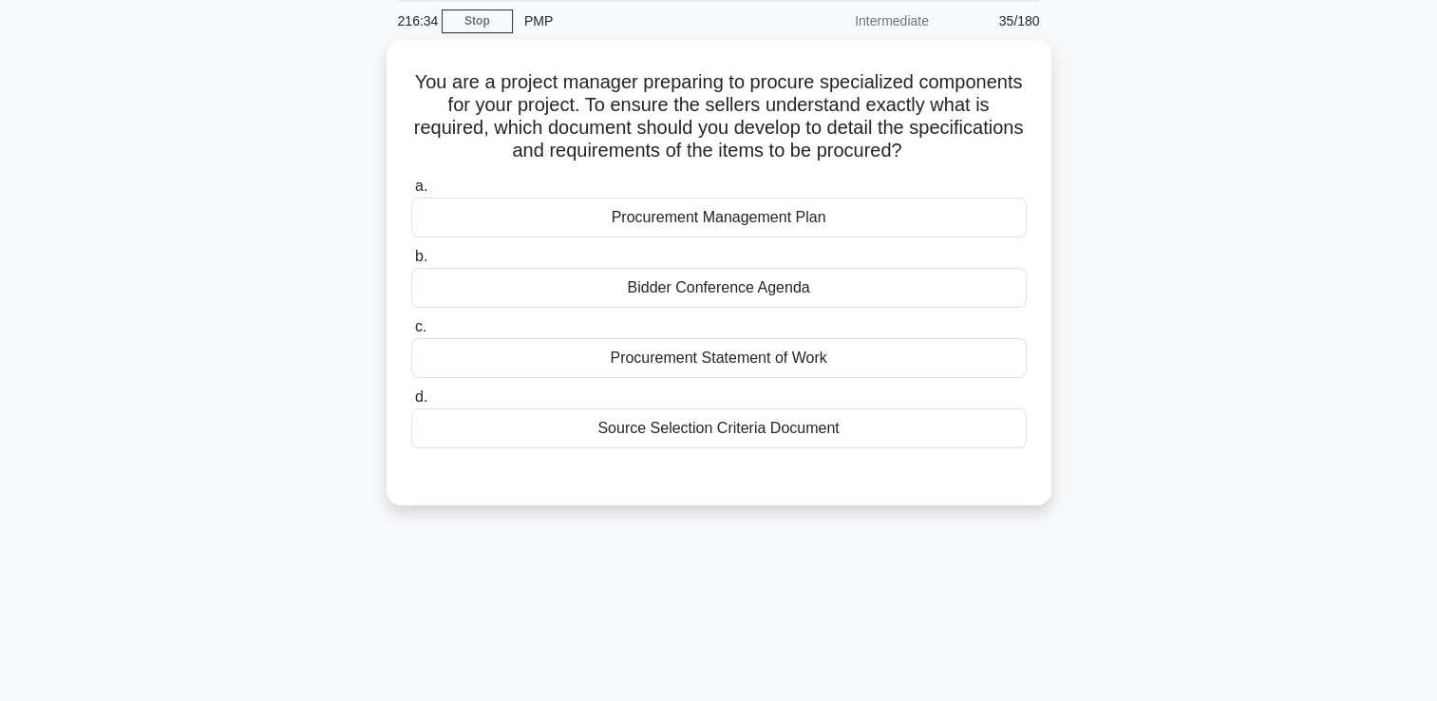
scroll to position [70, 0]
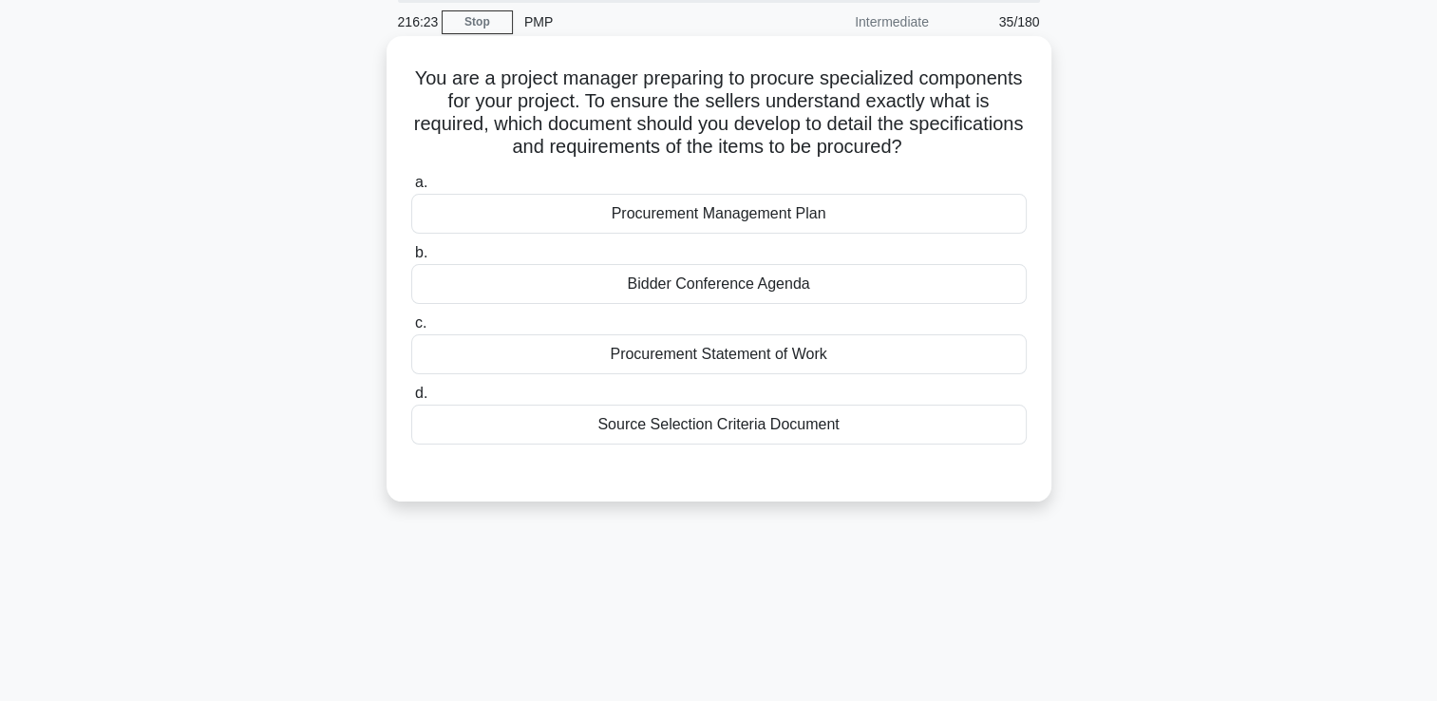
click at [896, 209] on div "Procurement Management Plan" at bounding box center [719, 214] width 616 height 40
click at [411, 189] on input "a. Procurement Management Plan" at bounding box center [411, 183] width 0 height 12
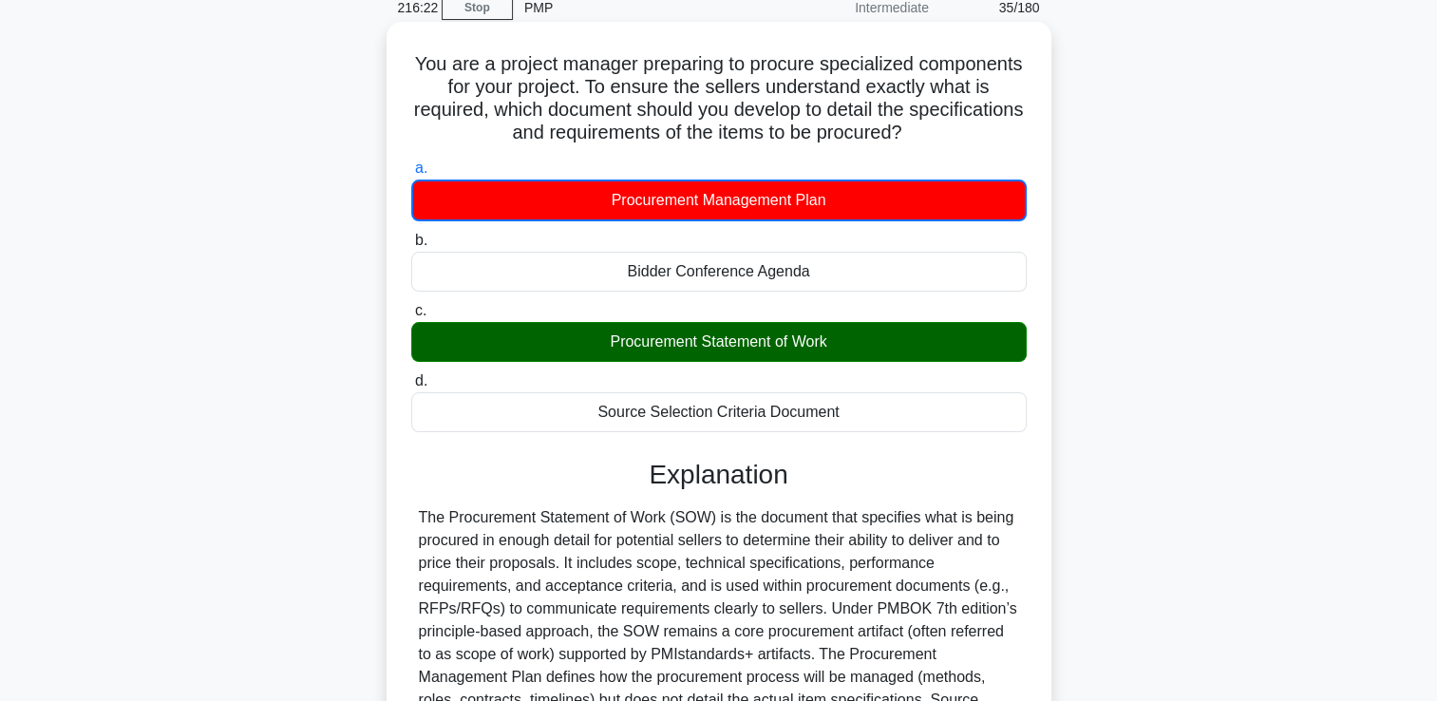
scroll to position [333, 0]
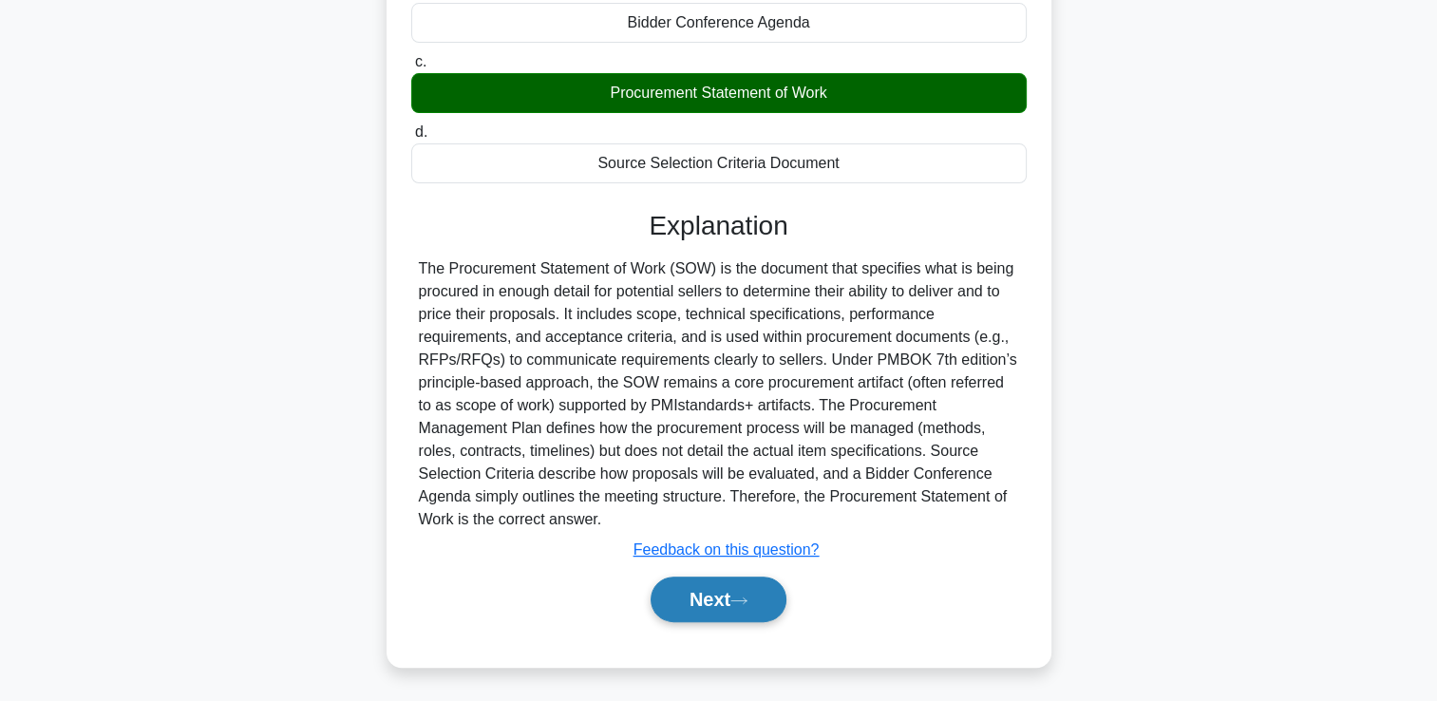
click at [716, 599] on button "Next" at bounding box center [719, 600] width 136 height 46
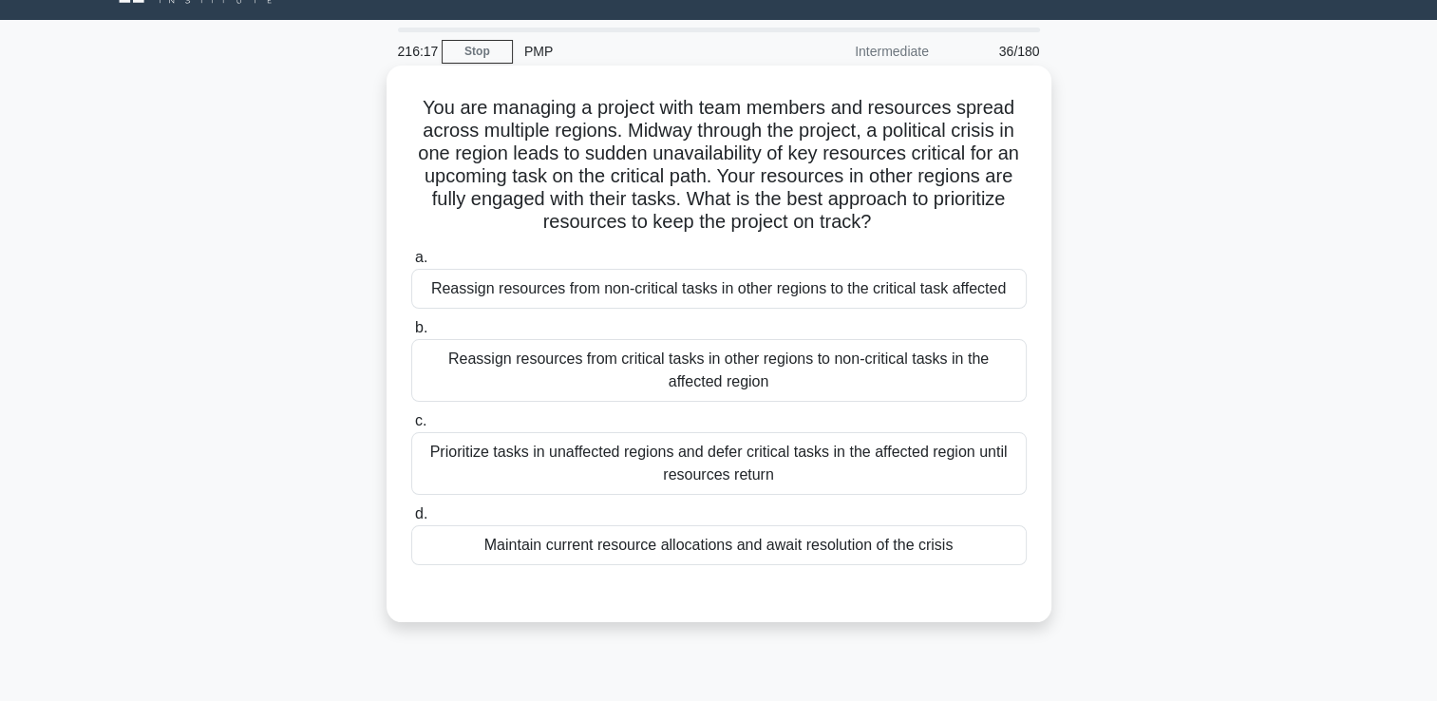
scroll to position [42, 0]
click at [740, 301] on div "Reassign resources from non-critical tasks in other regions to the critical tas…" at bounding box center [719, 288] width 616 height 40
click at [411, 263] on input "a. Reassign resources from non-critical tasks in other regions to the critical …" at bounding box center [411, 257] width 0 height 12
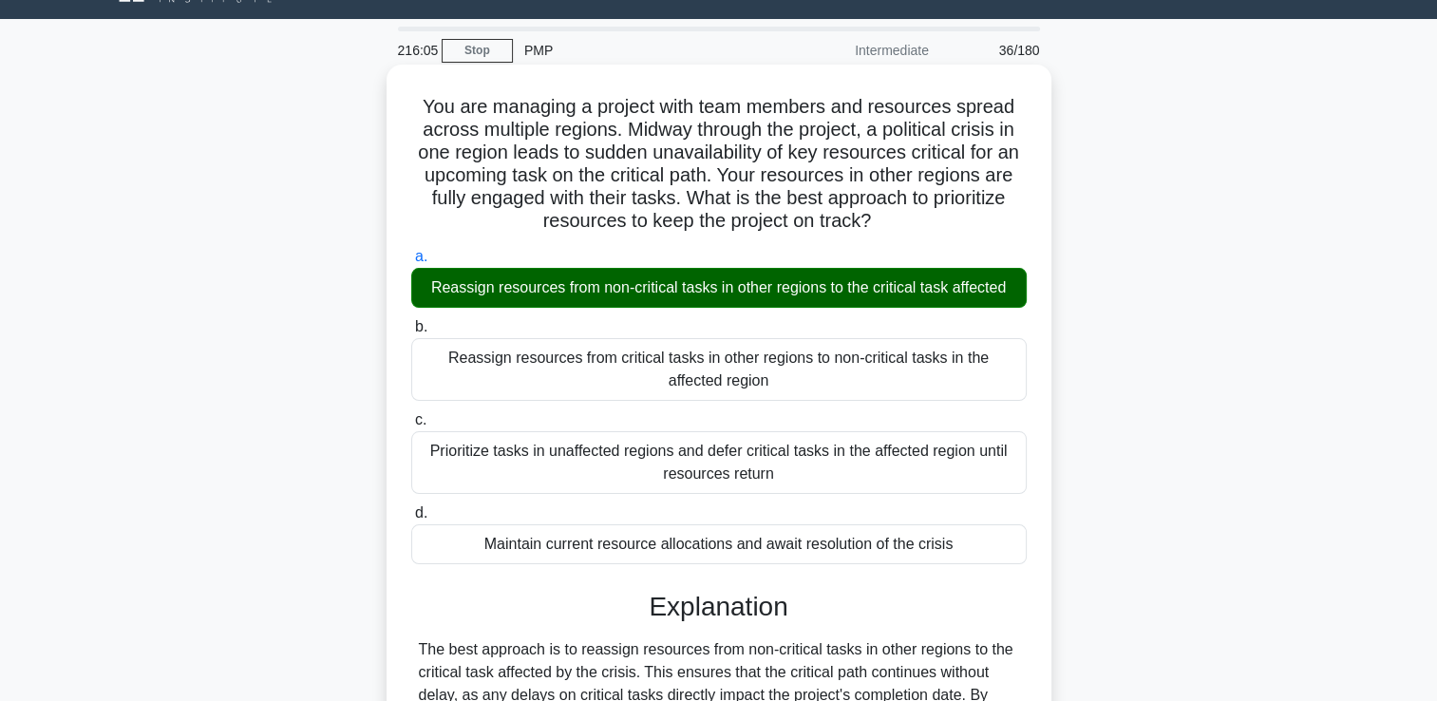
scroll to position [332, 0]
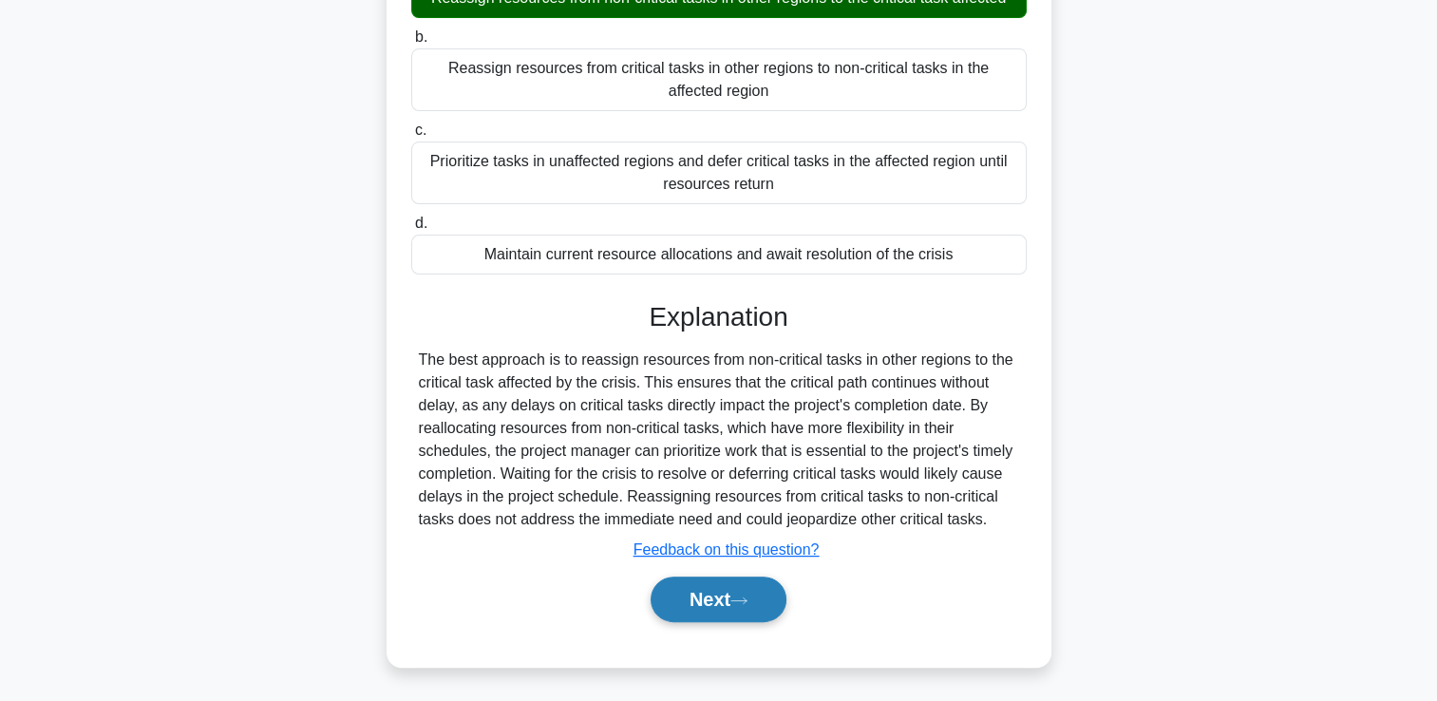
click at [675, 606] on button "Next" at bounding box center [719, 600] width 136 height 46
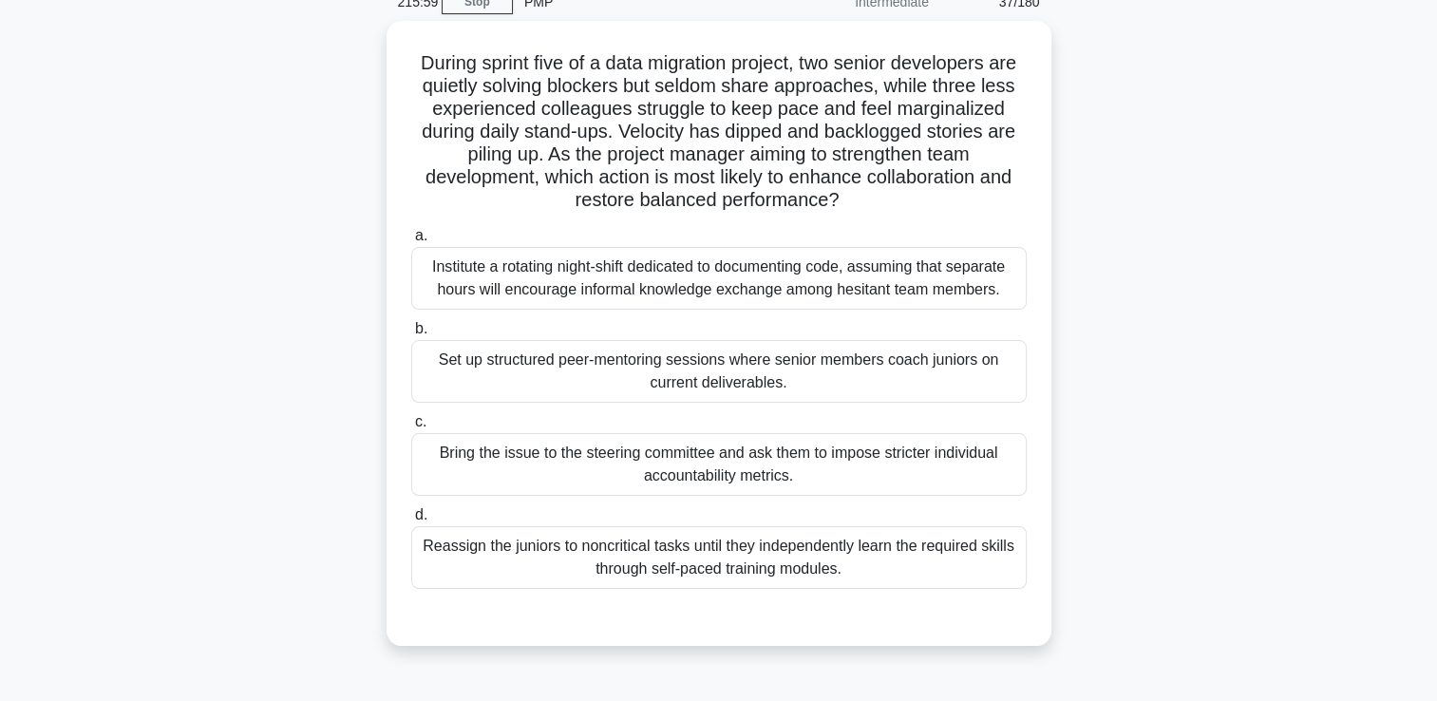
scroll to position [89, 0]
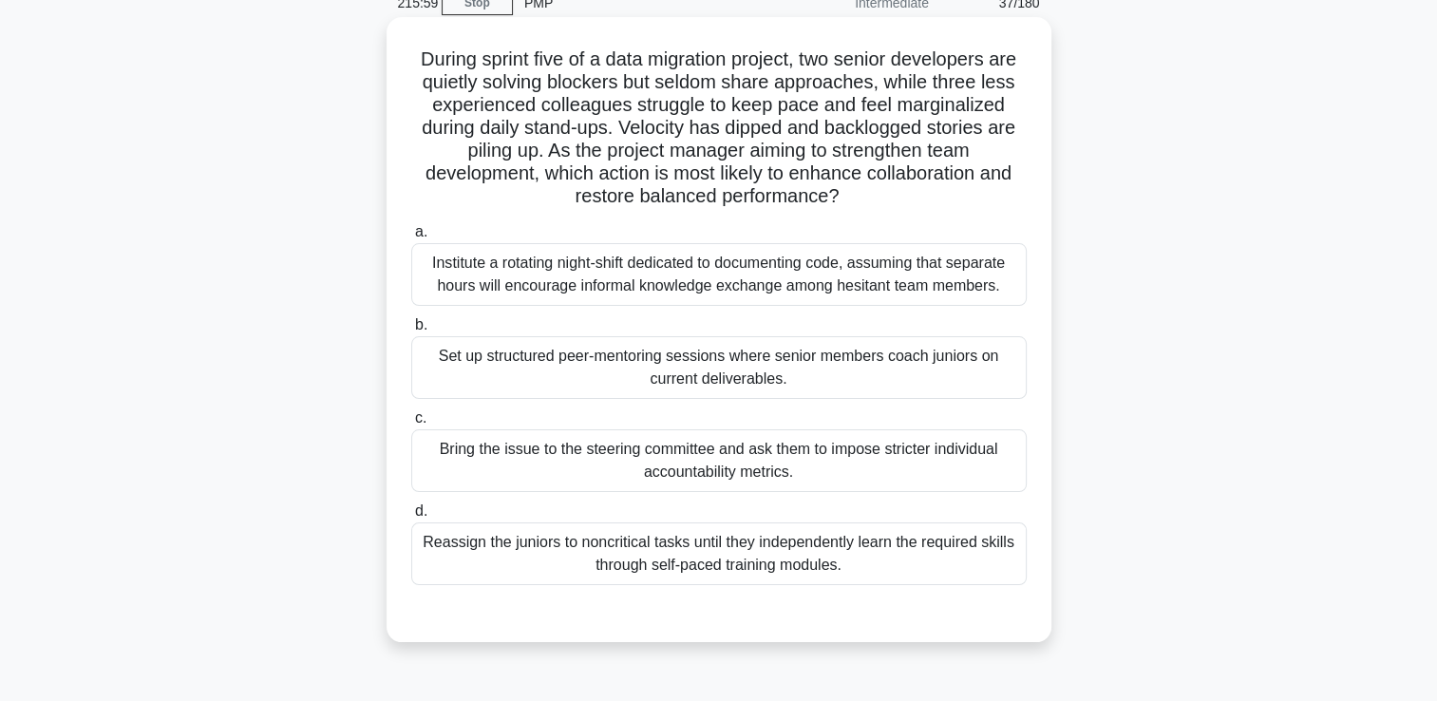
click at [698, 353] on div "Set up structured peer-mentoring sessions where senior members coach juniors on…" at bounding box center [719, 367] width 616 height 63
click at [411, 332] on input "b. Set up structured peer-mentoring sessions where senior members coach juniors…" at bounding box center [411, 325] width 0 height 12
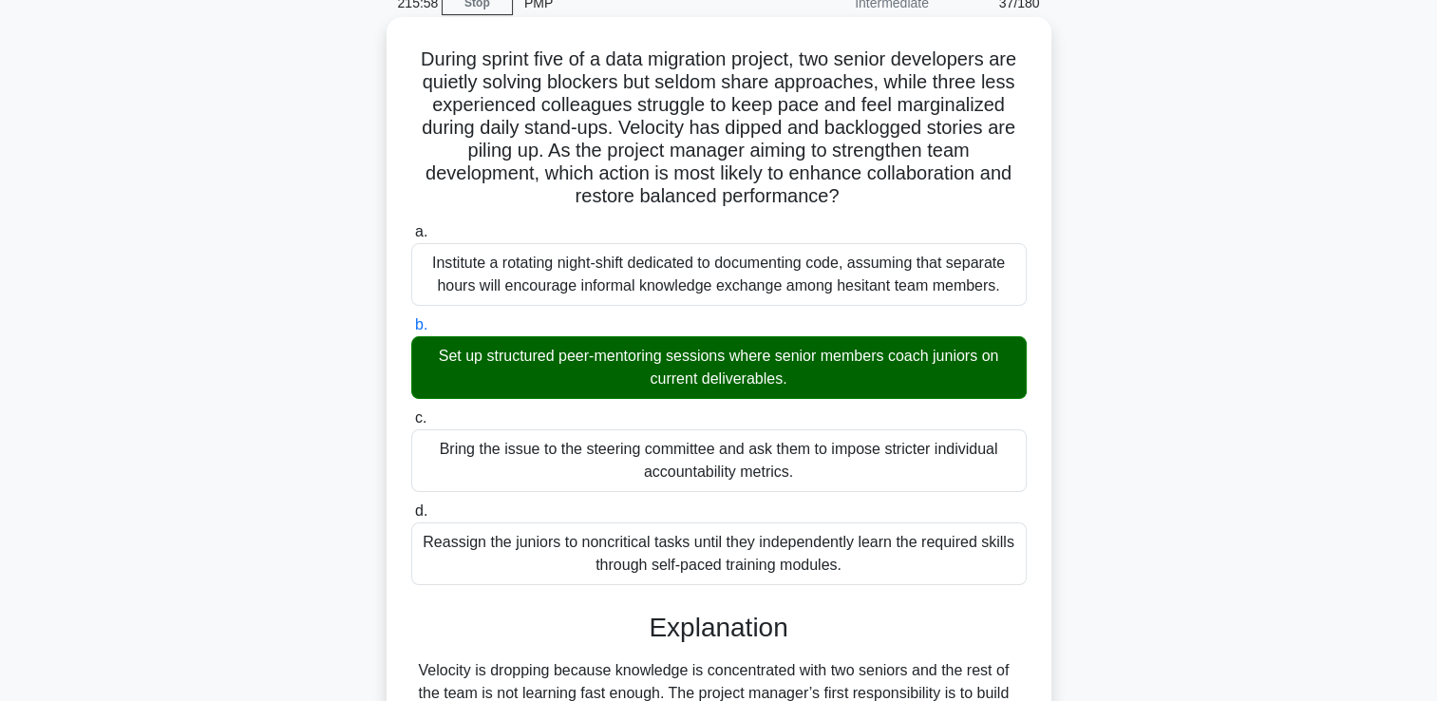
scroll to position [537, 0]
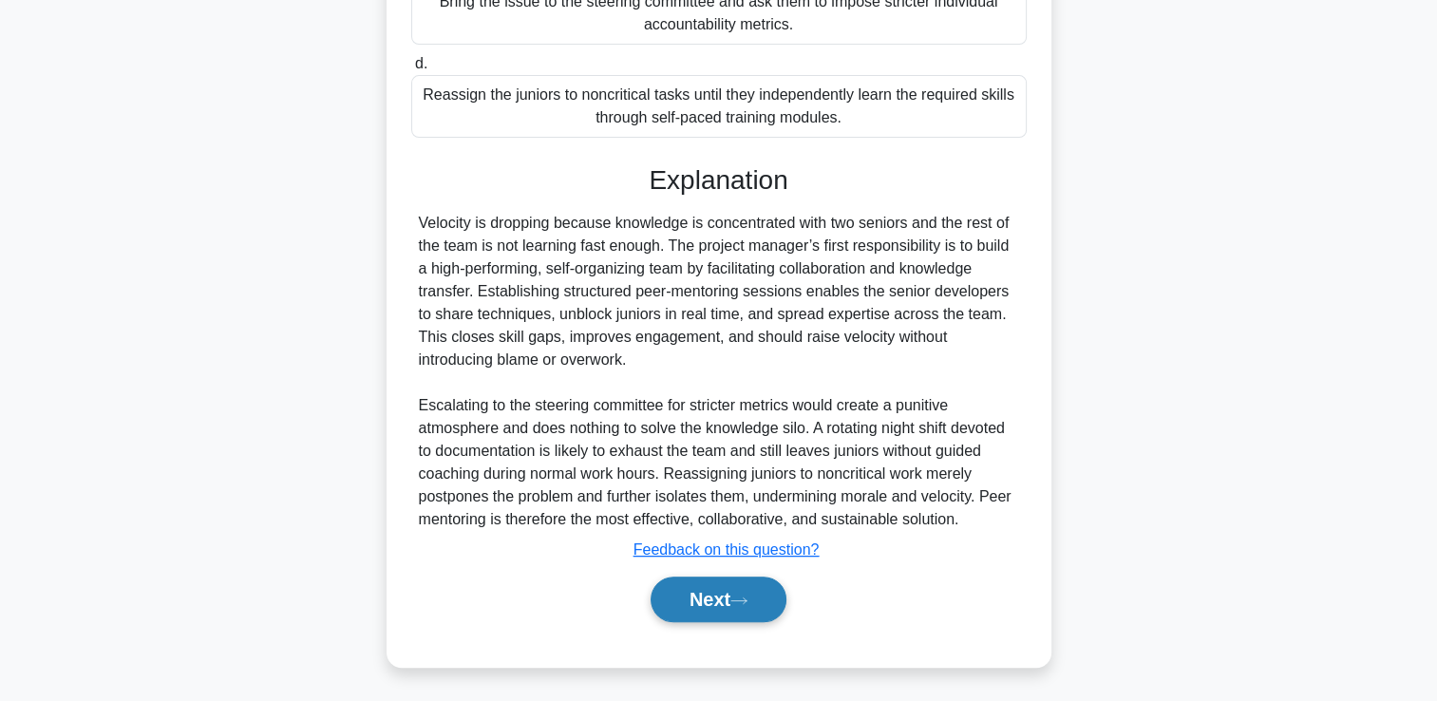
click at [682, 605] on button "Next" at bounding box center [719, 600] width 136 height 46
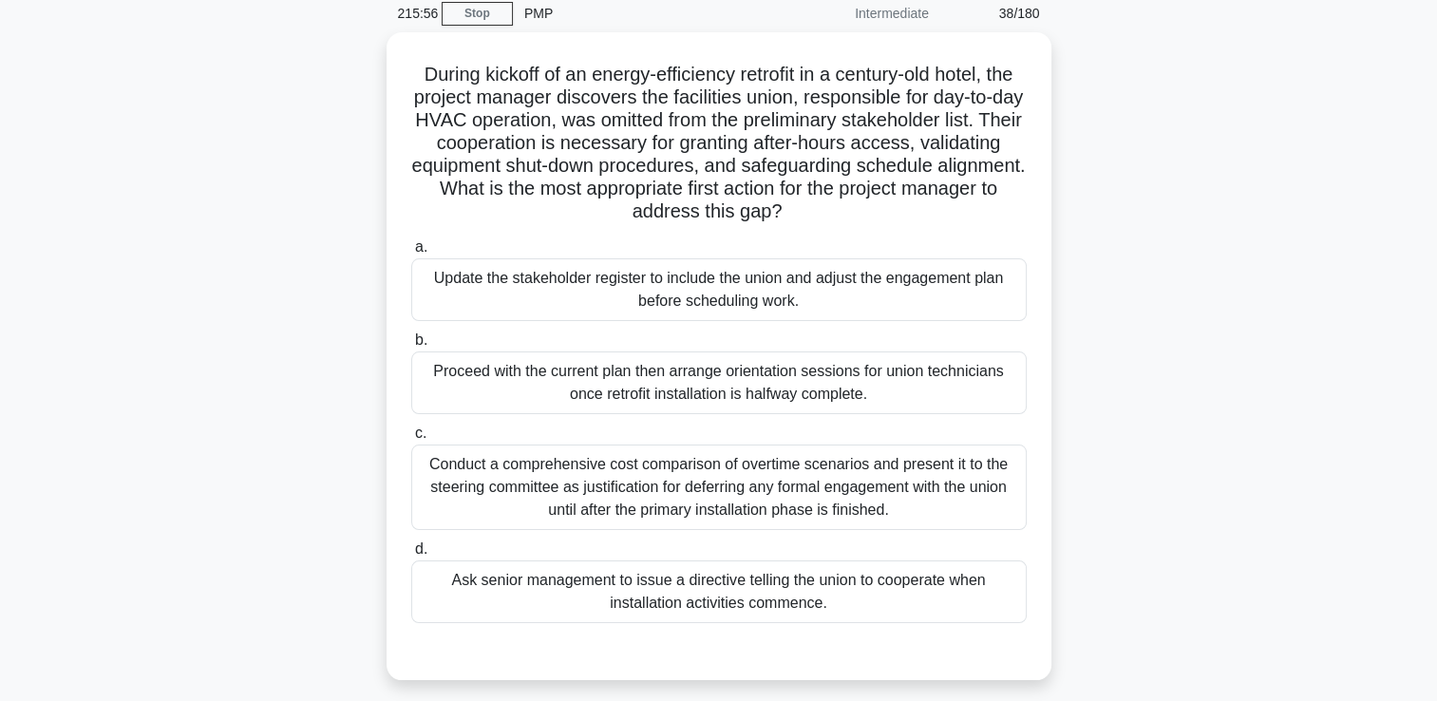
scroll to position [82, 0]
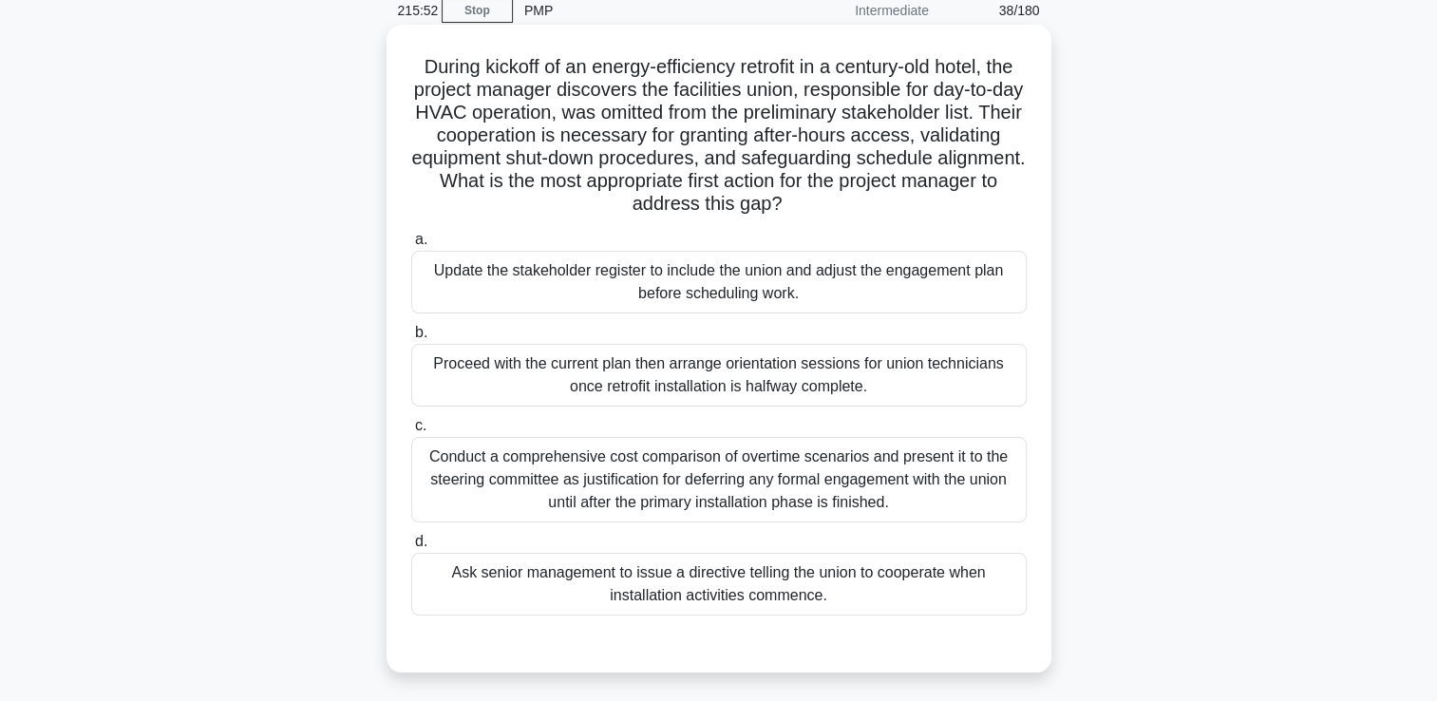
click at [655, 451] on div "Conduct a comprehensive cost comparison of overtime scenarios and present it to…" at bounding box center [719, 479] width 616 height 85
click at [411, 432] on input "c. Conduct a comprehensive cost comparison of overtime scenarios and present it…" at bounding box center [411, 426] width 0 height 12
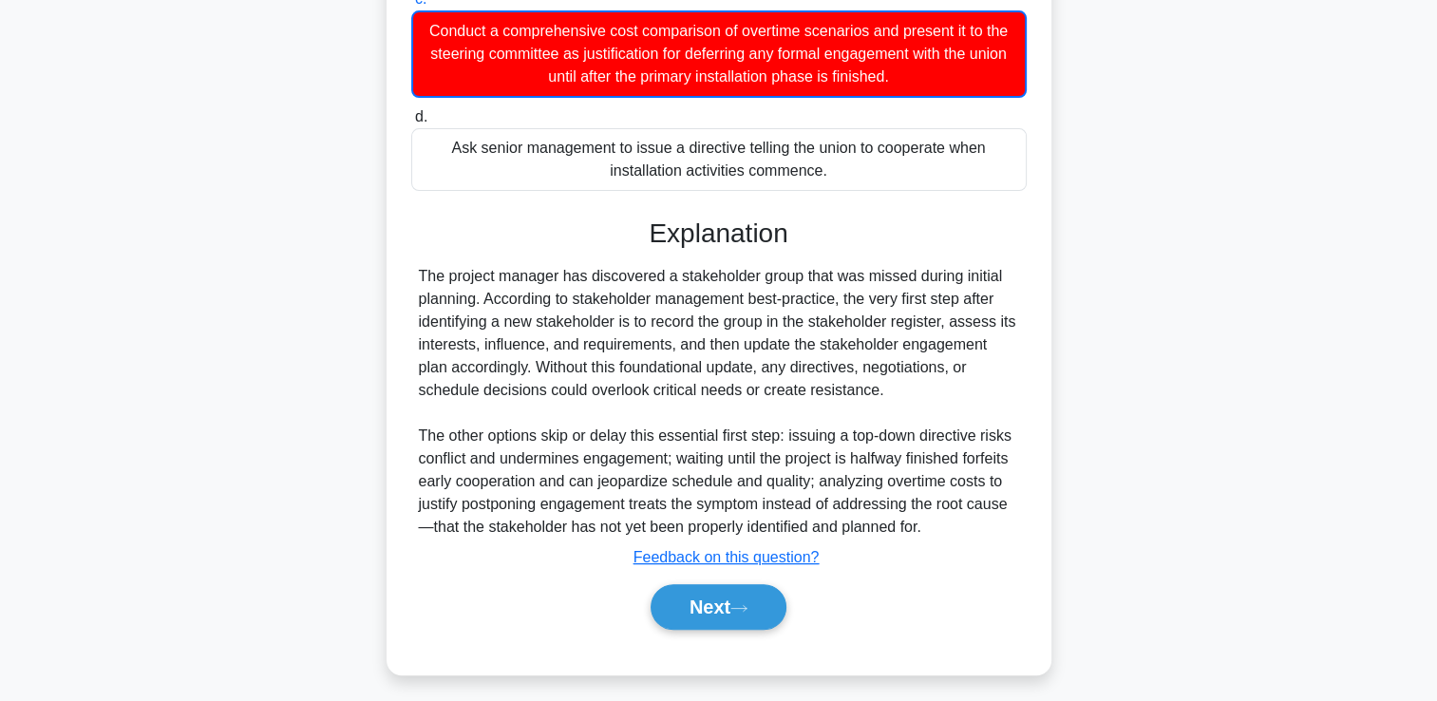
scroll to position [516, 0]
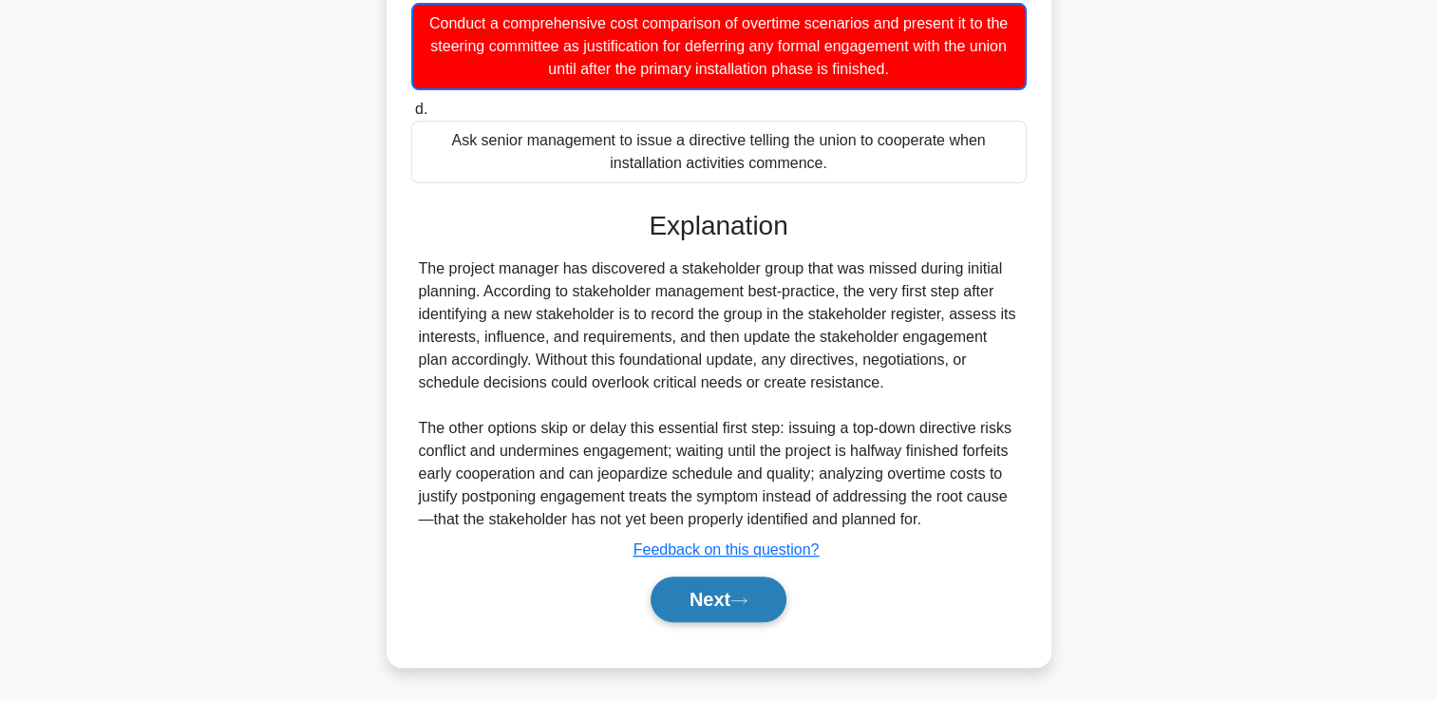
click at [659, 587] on button "Next" at bounding box center [719, 600] width 136 height 46
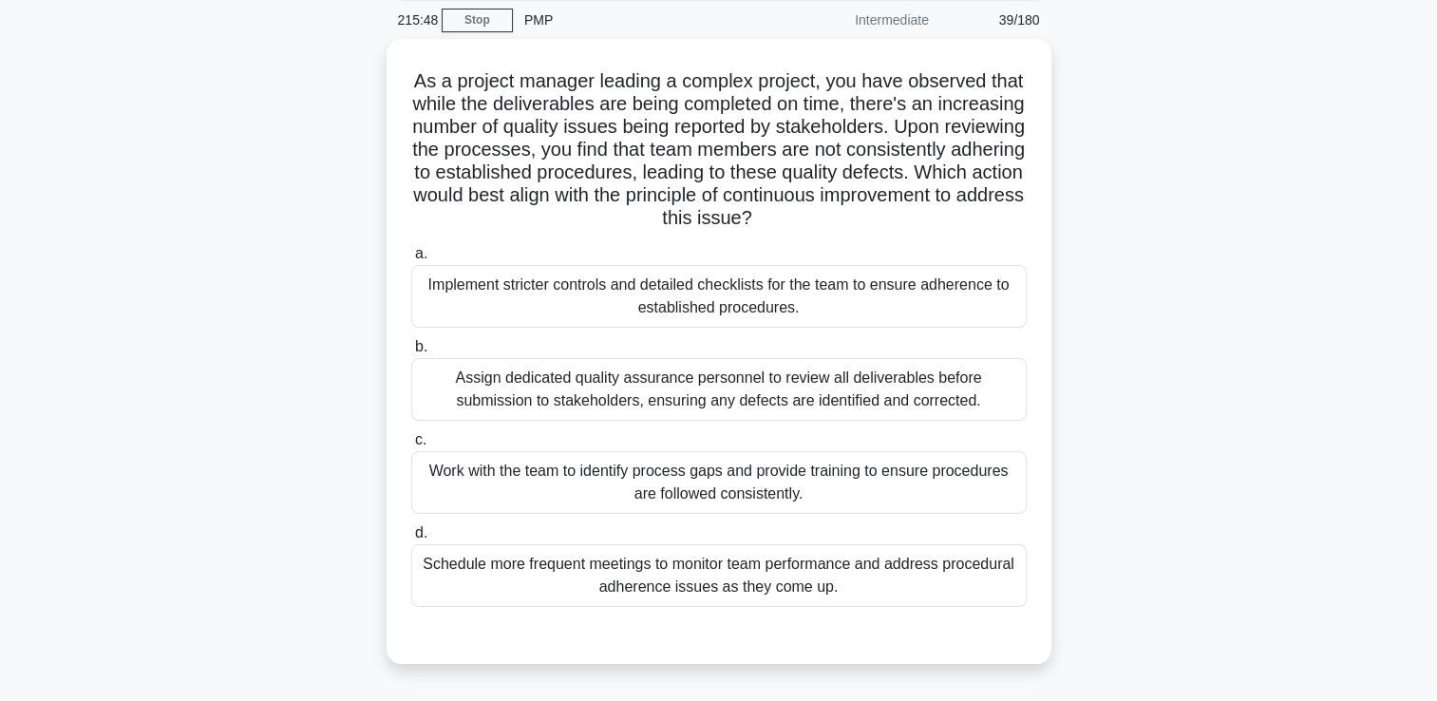
scroll to position [73, 0]
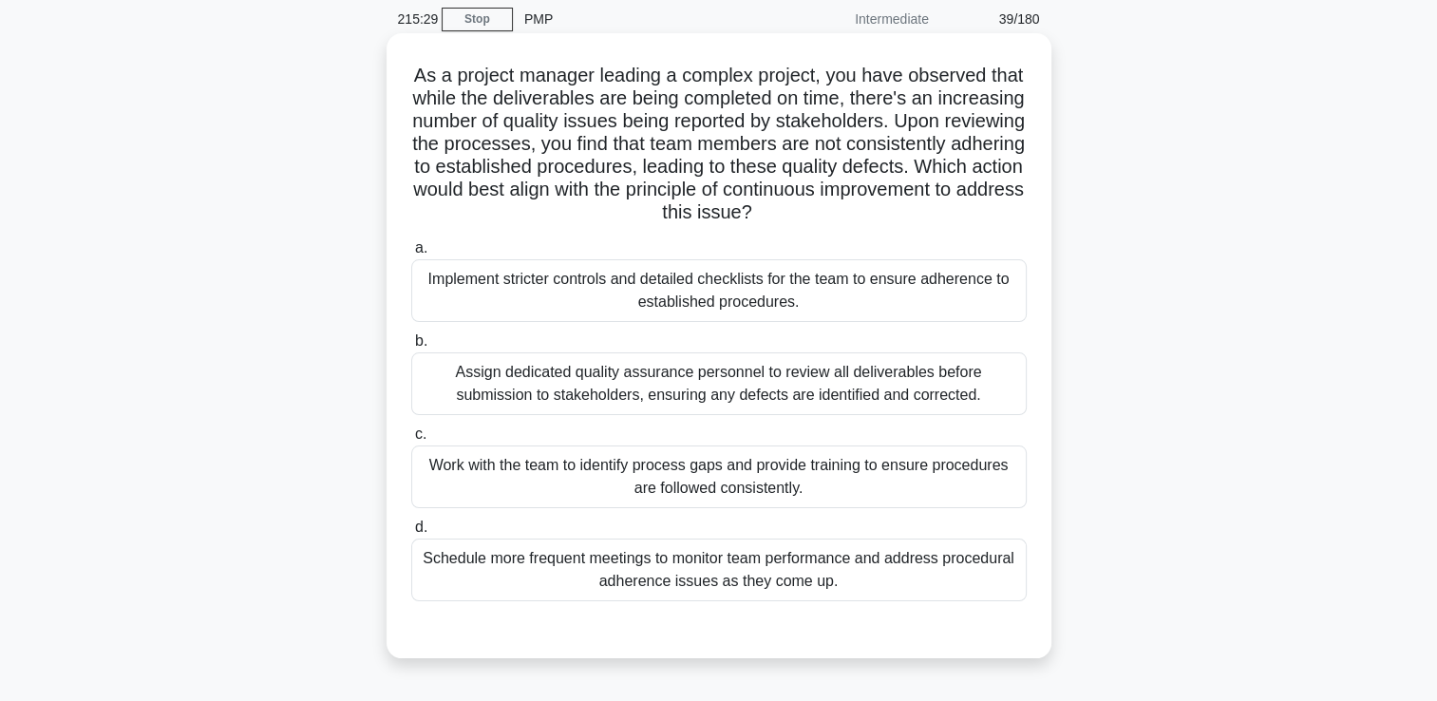
click at [595, 477] on div "Work with the team to identify process gaps and provide training to ensure proc…" at bounding box center [719, 477] width 616 height 63
click at [411, 441] on input "c. Work with the team to identify process gaps and provide training to ensure p…" at bounding box center [411, 434] width 0 height 12
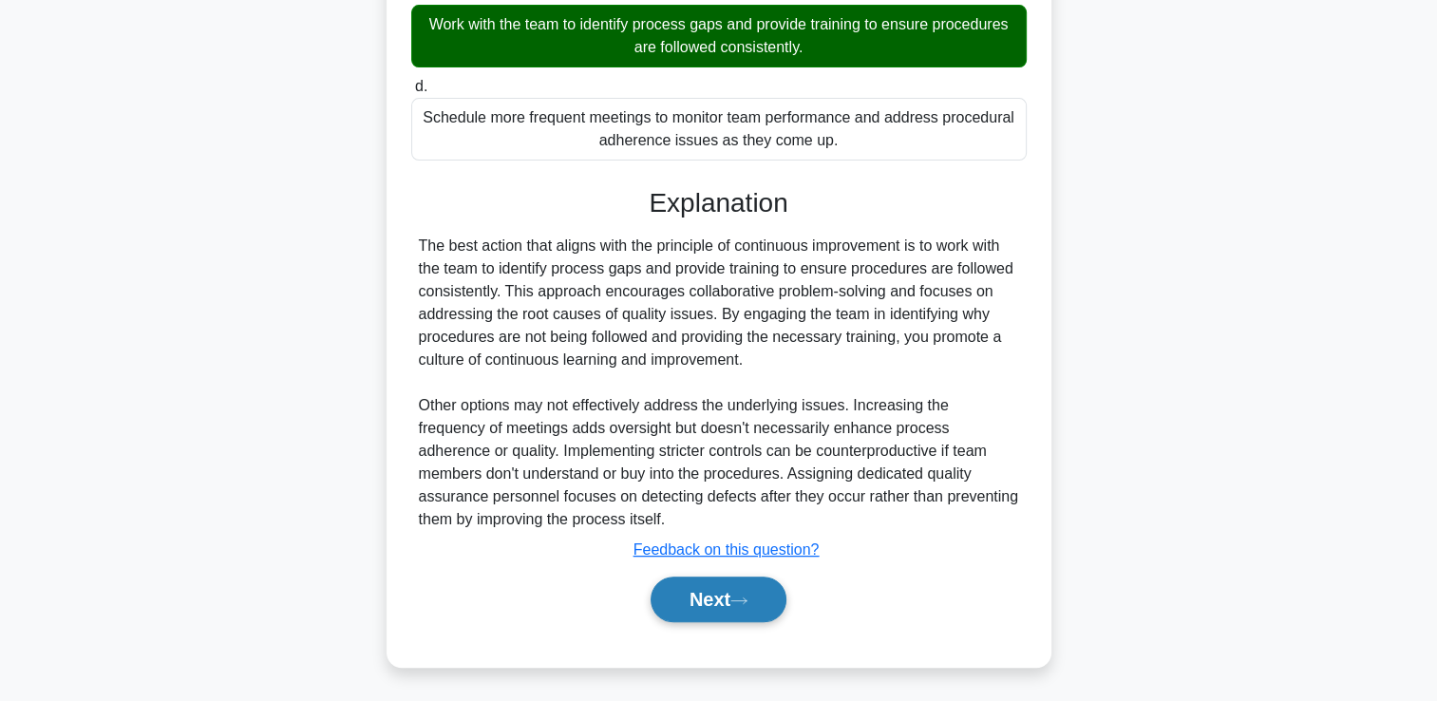
click at [676, 616] on button "Next" at bounding box center [719, 600] width 136 height 46
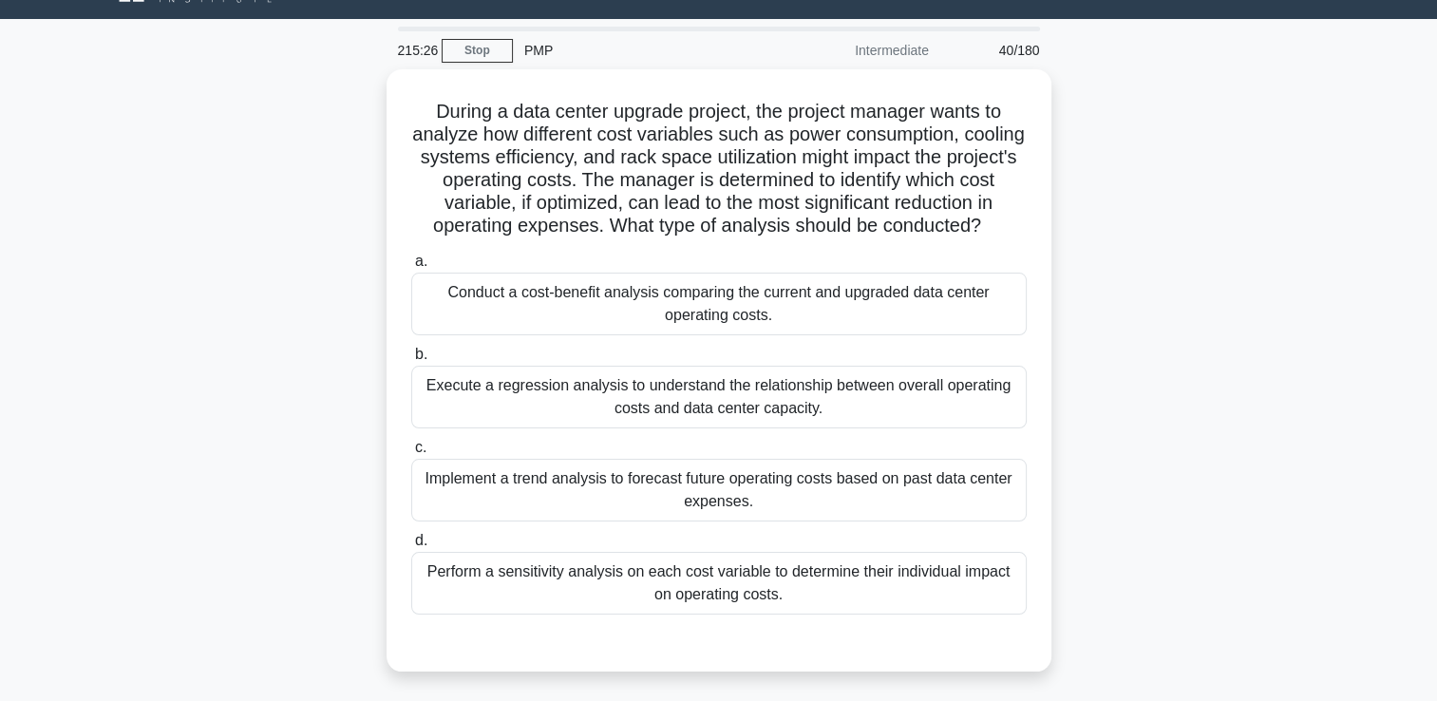
scroll to position [47, 0]
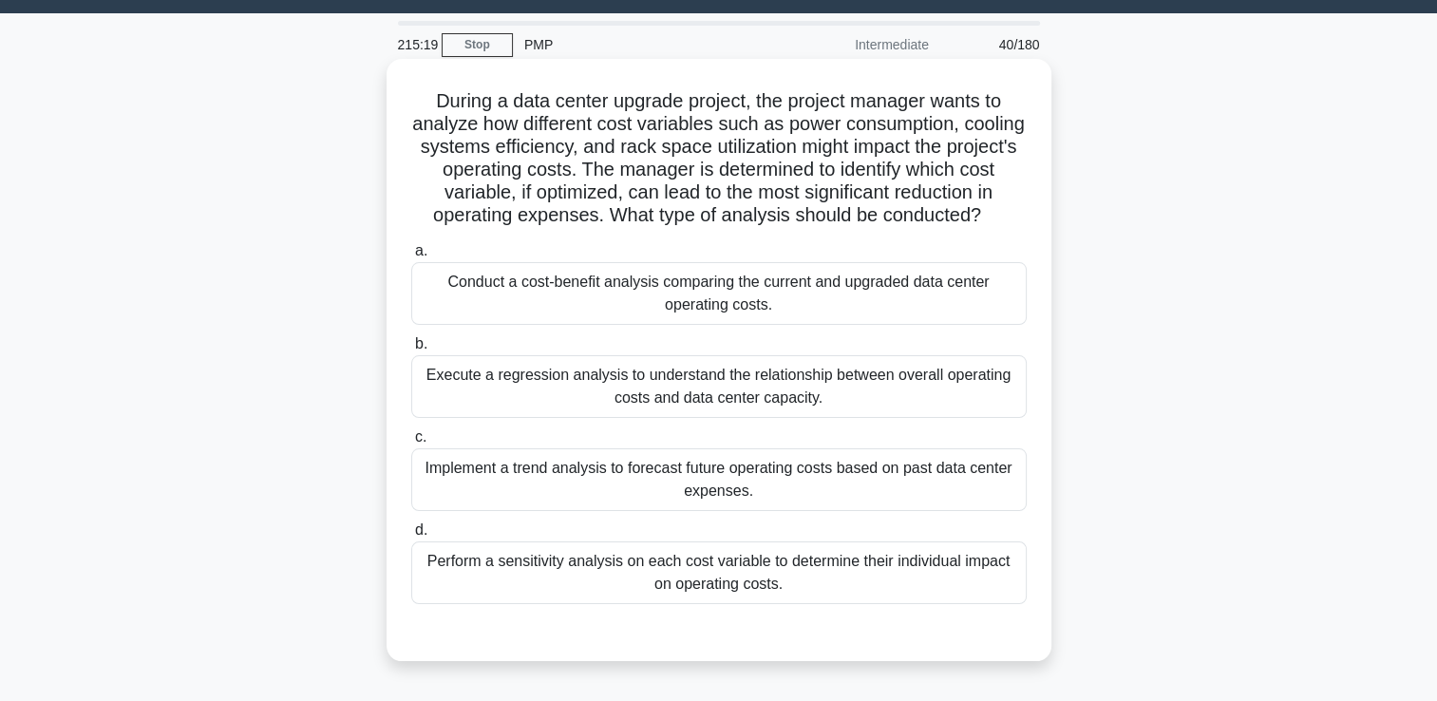
click at [714, 321] on div "Conduct a cost-benefit analysis comparing the current and upgraded data center …" at bounding box center [719, 293] width 616 height 63
click at [411, 257] on input "a. Conduct a cost-benefit analysis comparing the current and upgraded data cent…" at bounding box center [411, 251] width 0 height 12
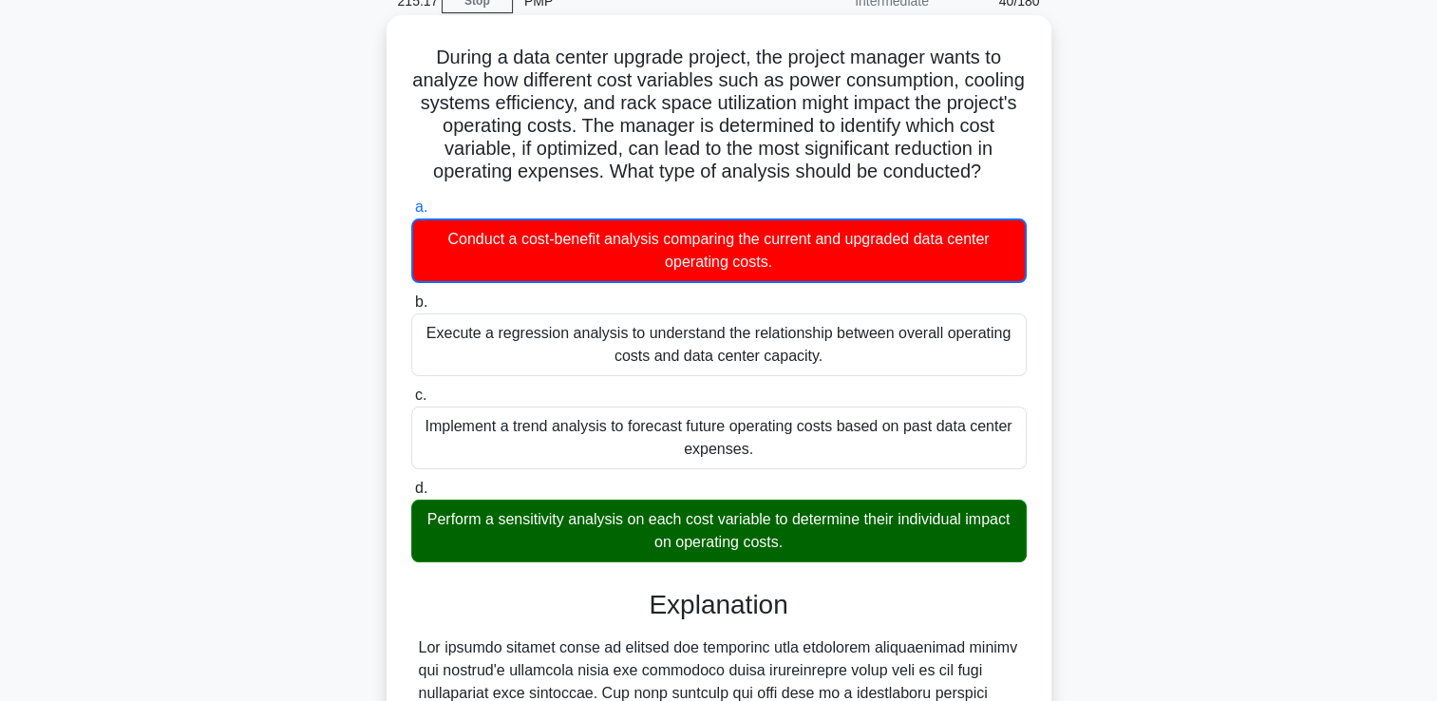
scroll to position [0, 0]
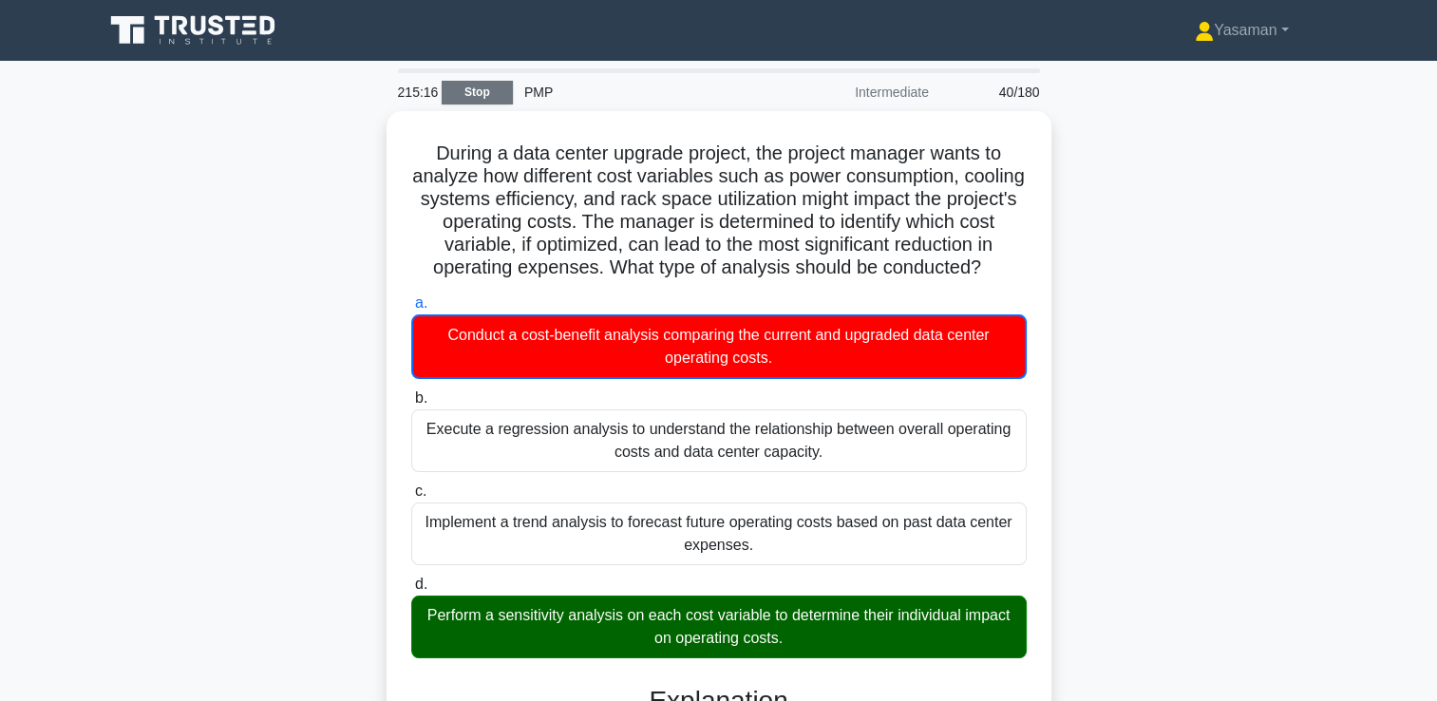
click at [487, 94] on link "Stop" at bounding box center [477, 93] width 71 height 24
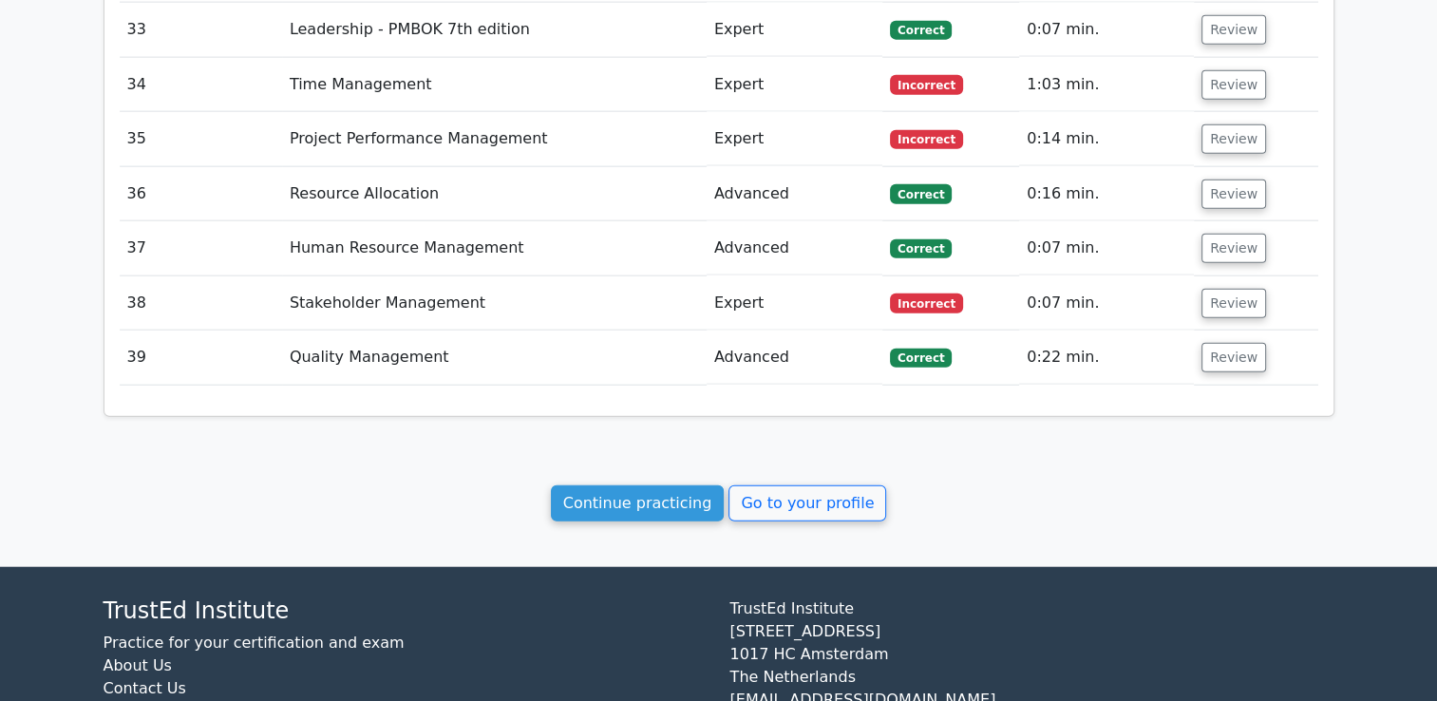
scroll to position [4548, 0]
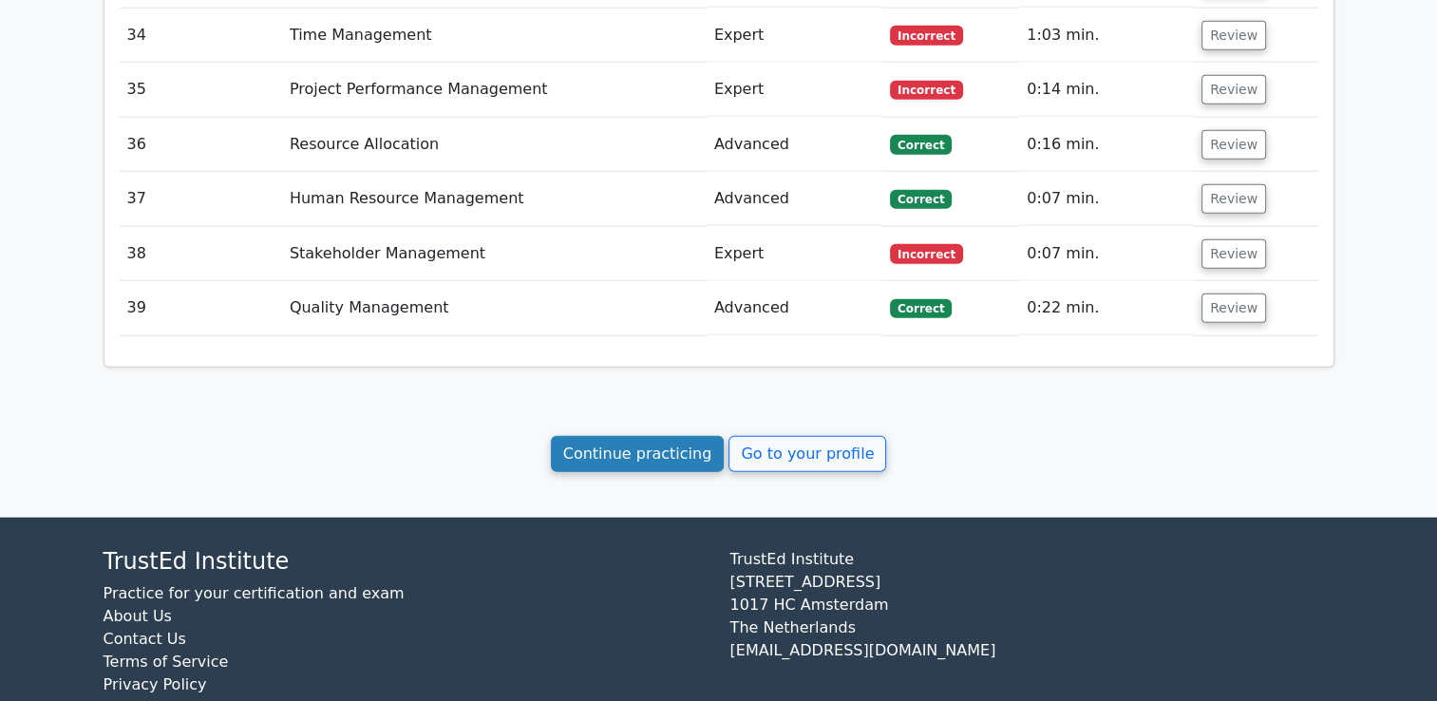
click at [616, 436] on link "Continue practicing" at bounding box center [638, 454] width 174 height 36
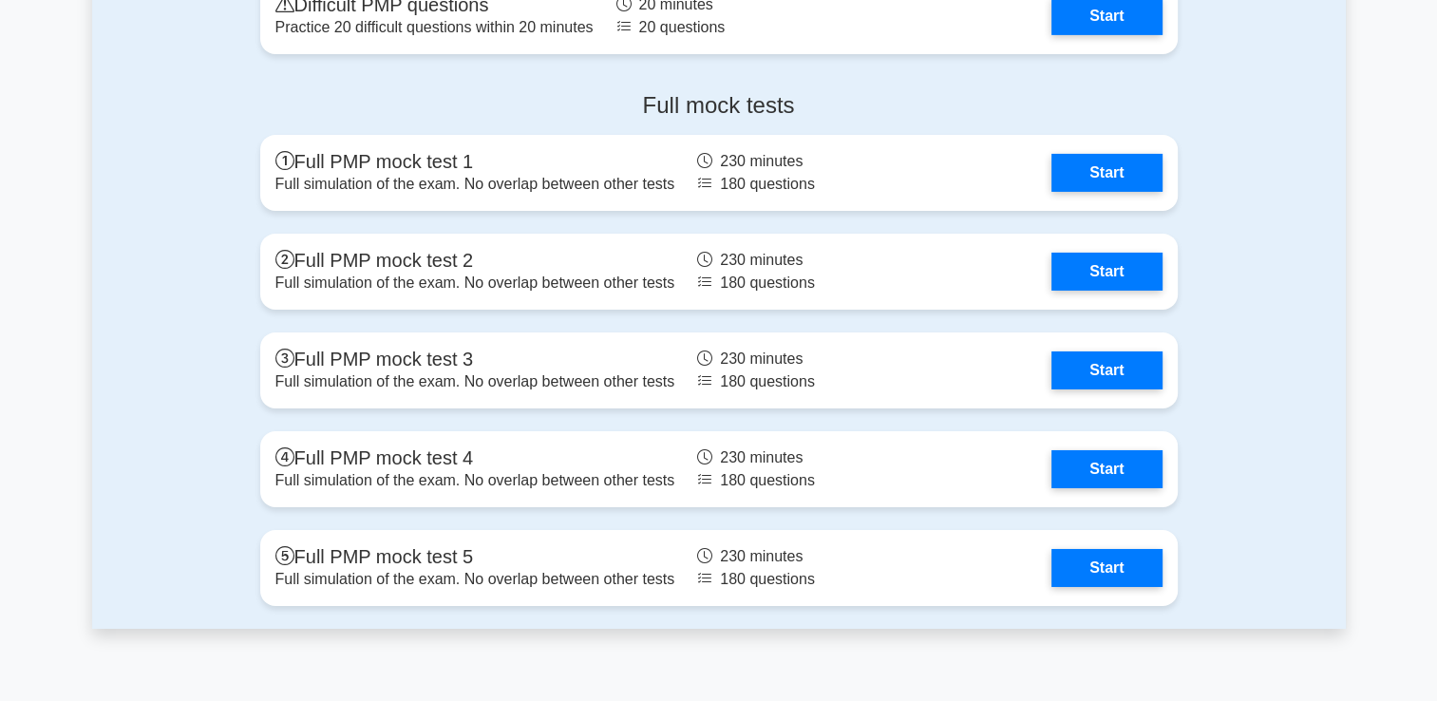
scroll to position [6396, 0]
